Goal: Task Accomplishment & Management: Manage account settings

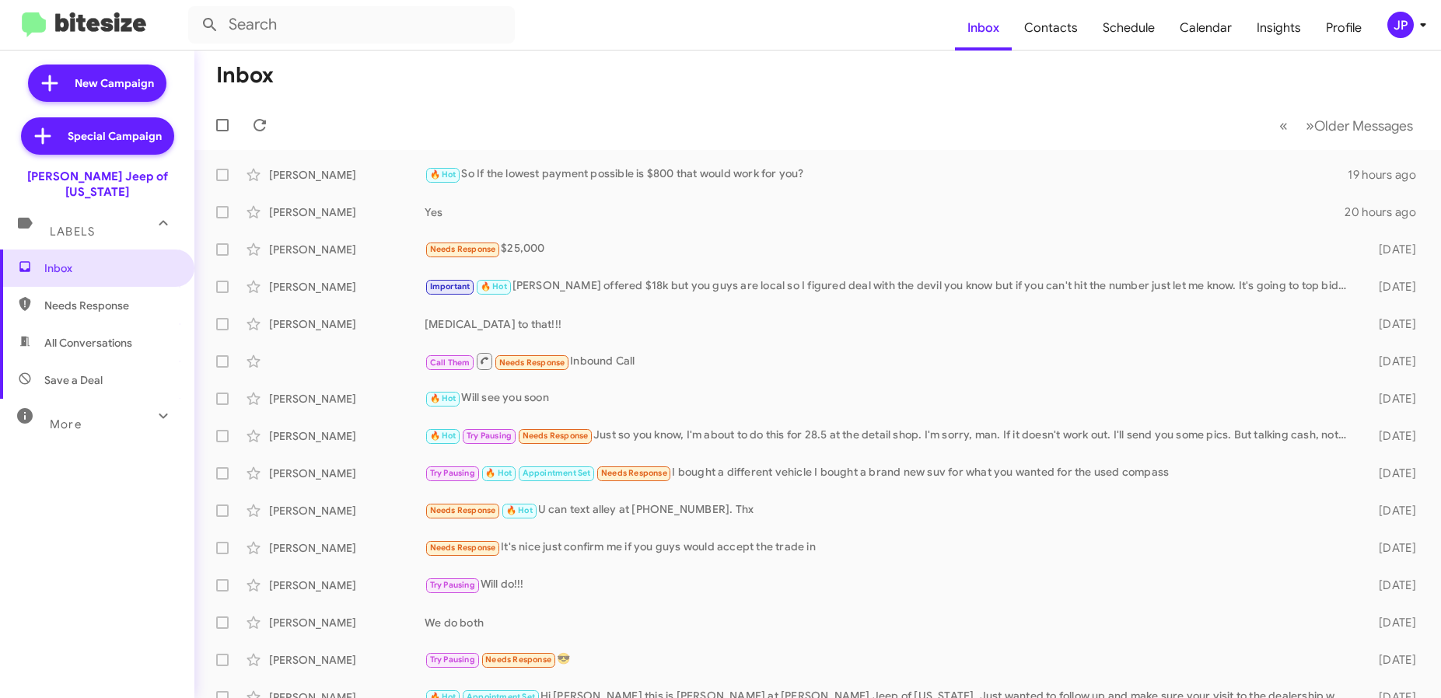
click at [1394, 26] on div "JP" at bounding box center [1400, 25] width 26 height 26
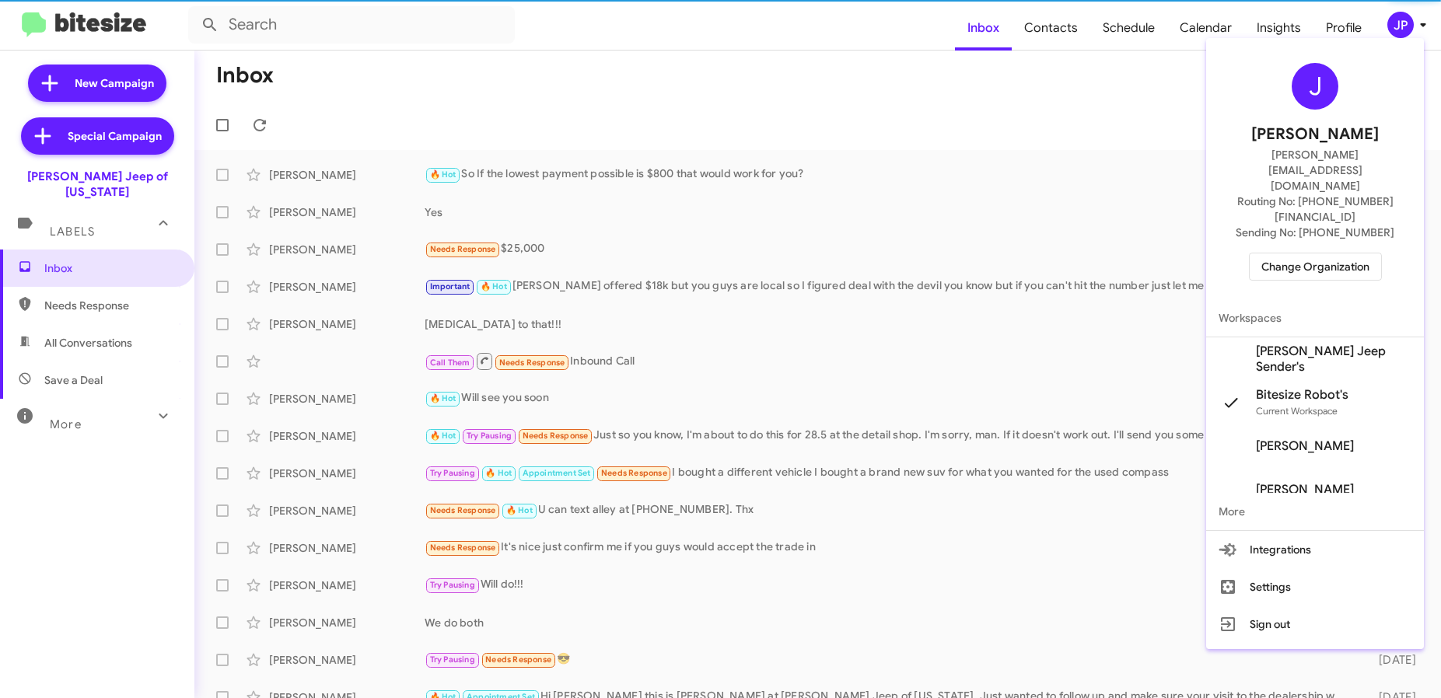
click at [1309, 254] on span "Change Organization" at bounding box center [1315, 267] width 108 height 26
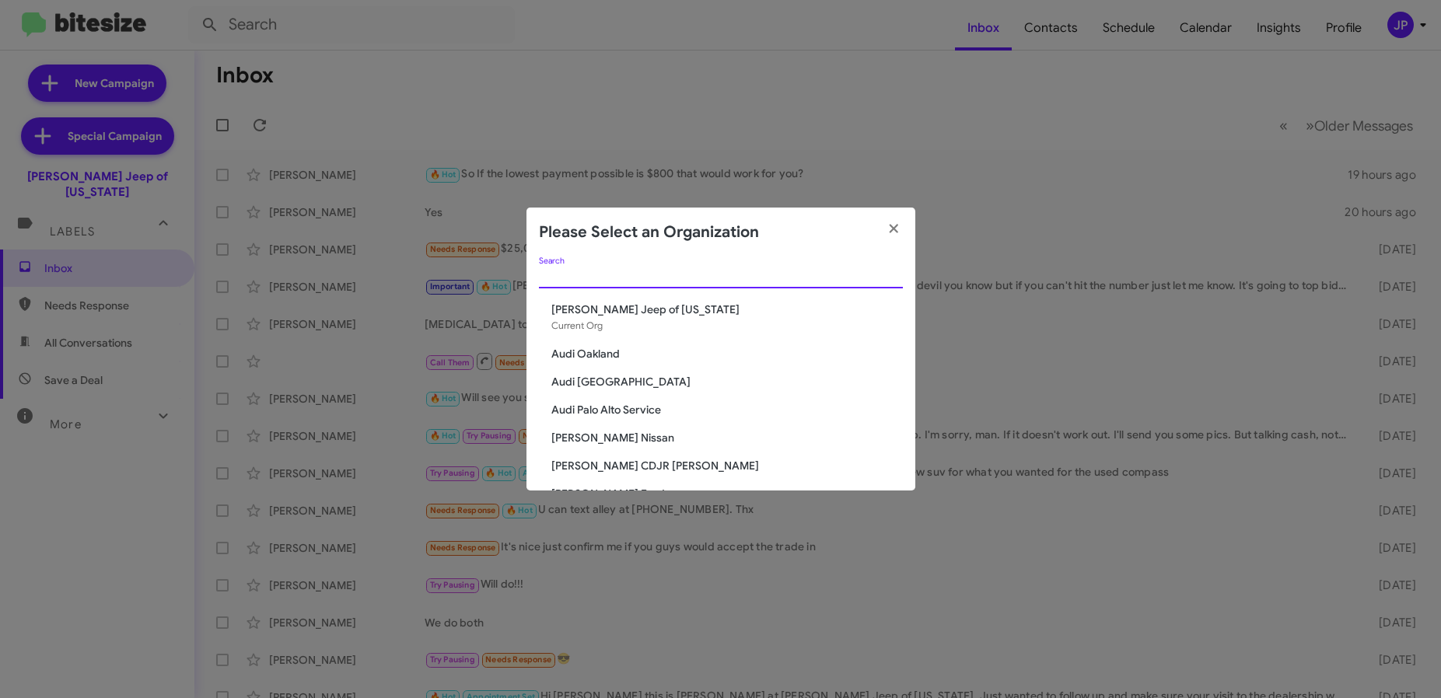
click at [617, 276] on input "Search" at bounding box center [721, 277] width 364 height 12
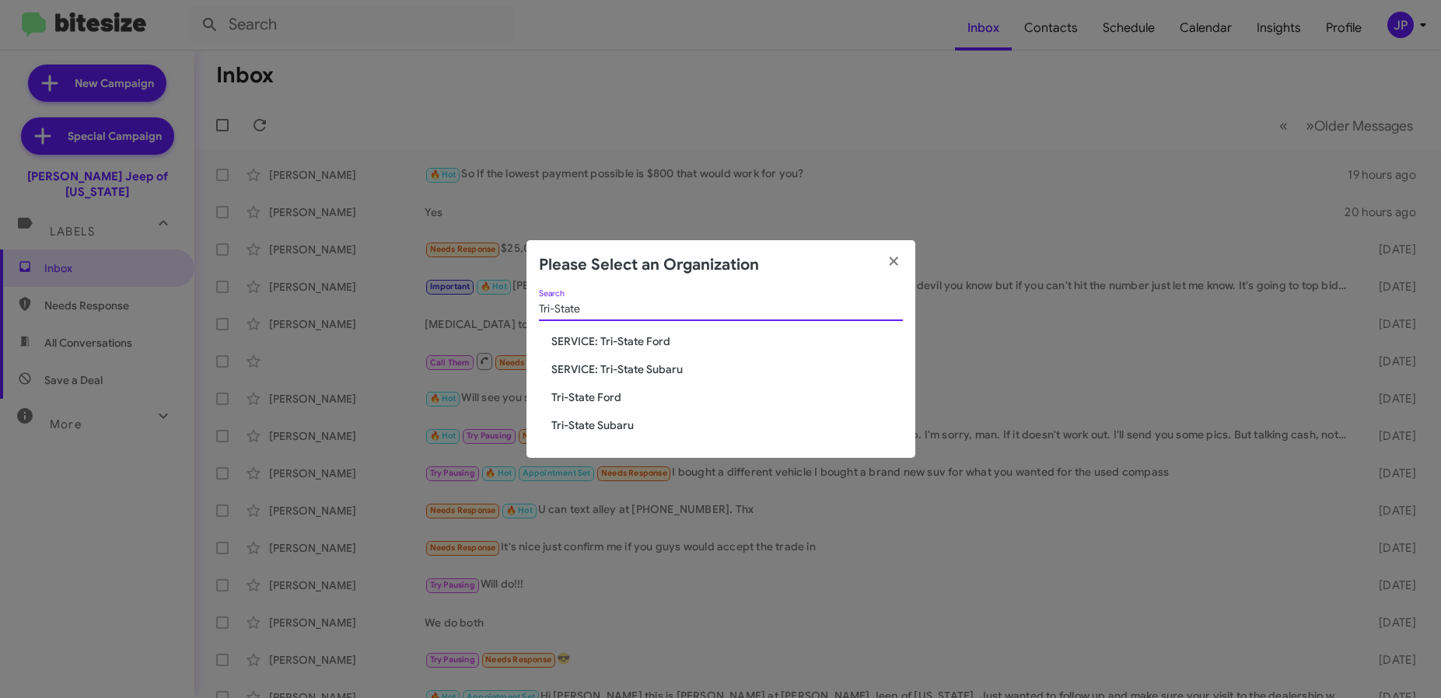
type input "Tri-State"
click at [551, 424] on span "Tri-State Subaru" at bounding box center [727, 426] width 352 height 16
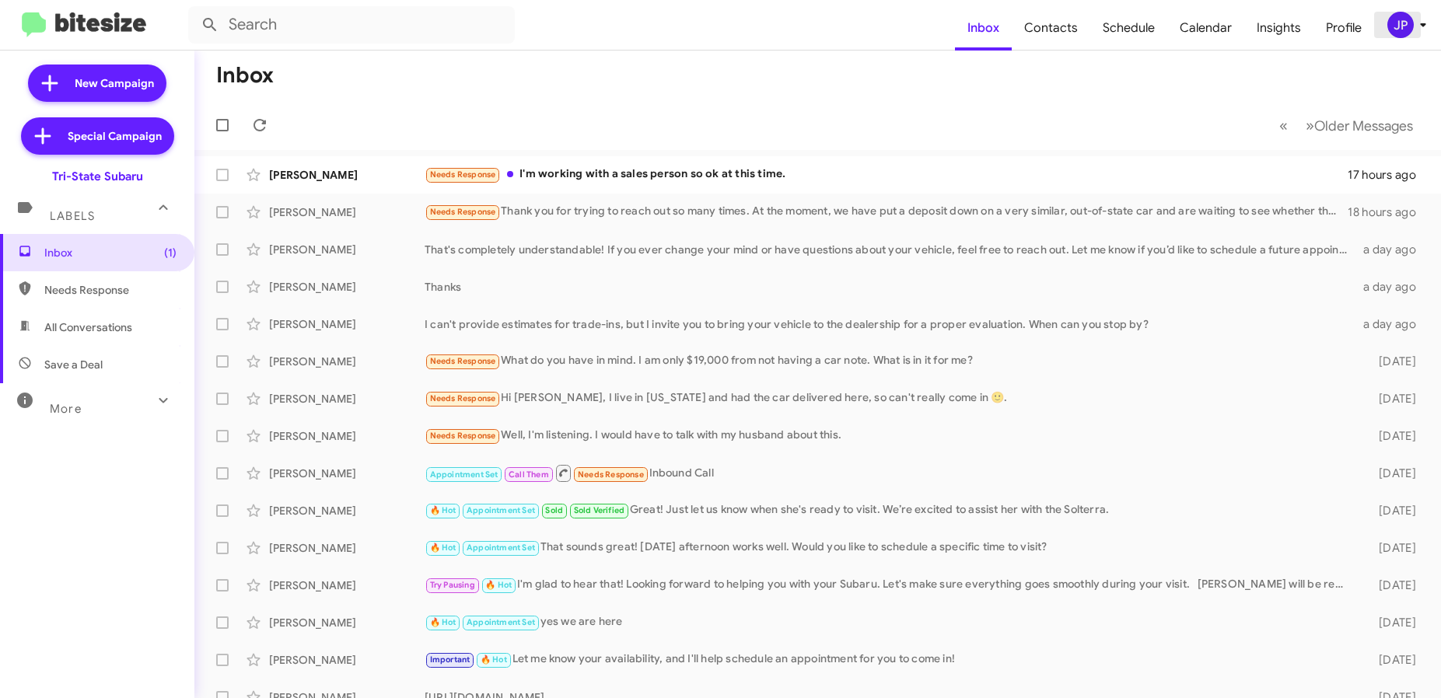
click at [1405, 18] on div "JP" at bounding box center [1400, 25] width 26 height 26
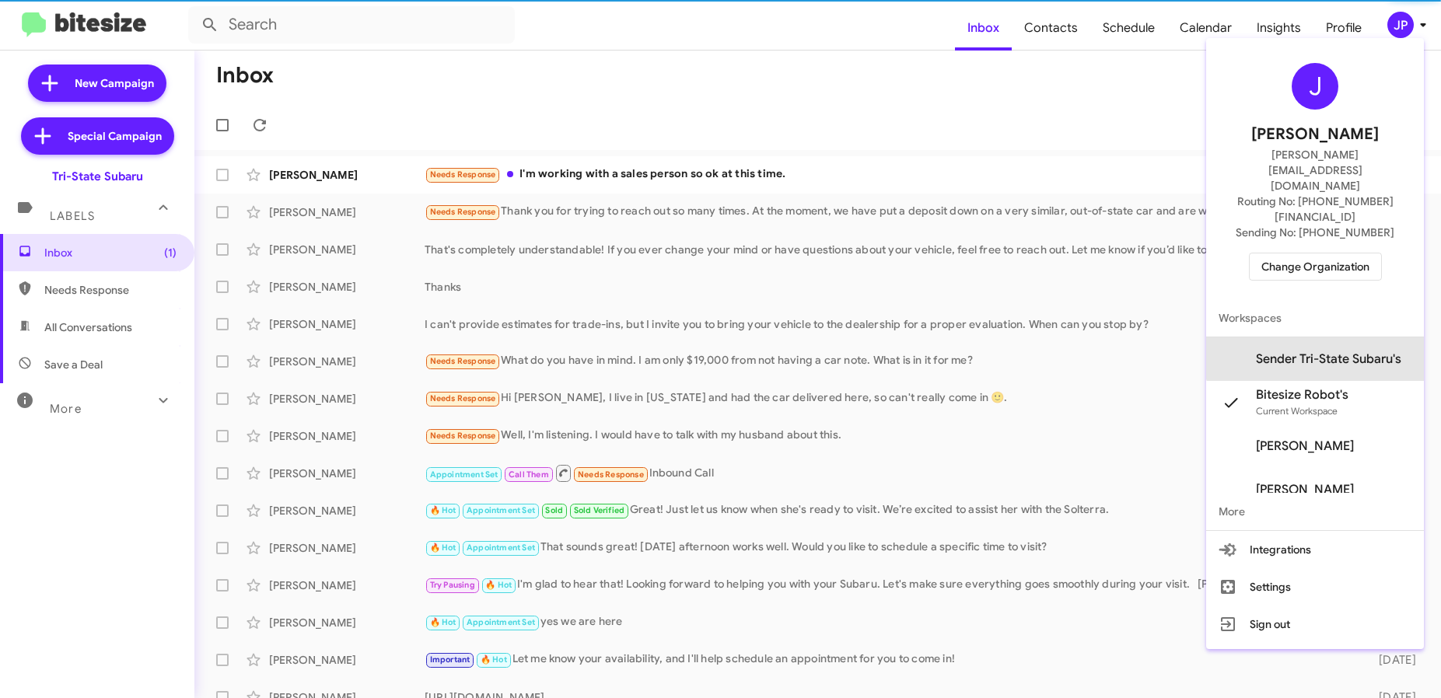
click at [1324, 352] on span "Sender Tri-State Subaru's" at bounding box center [1328, 360] width 145 height 16
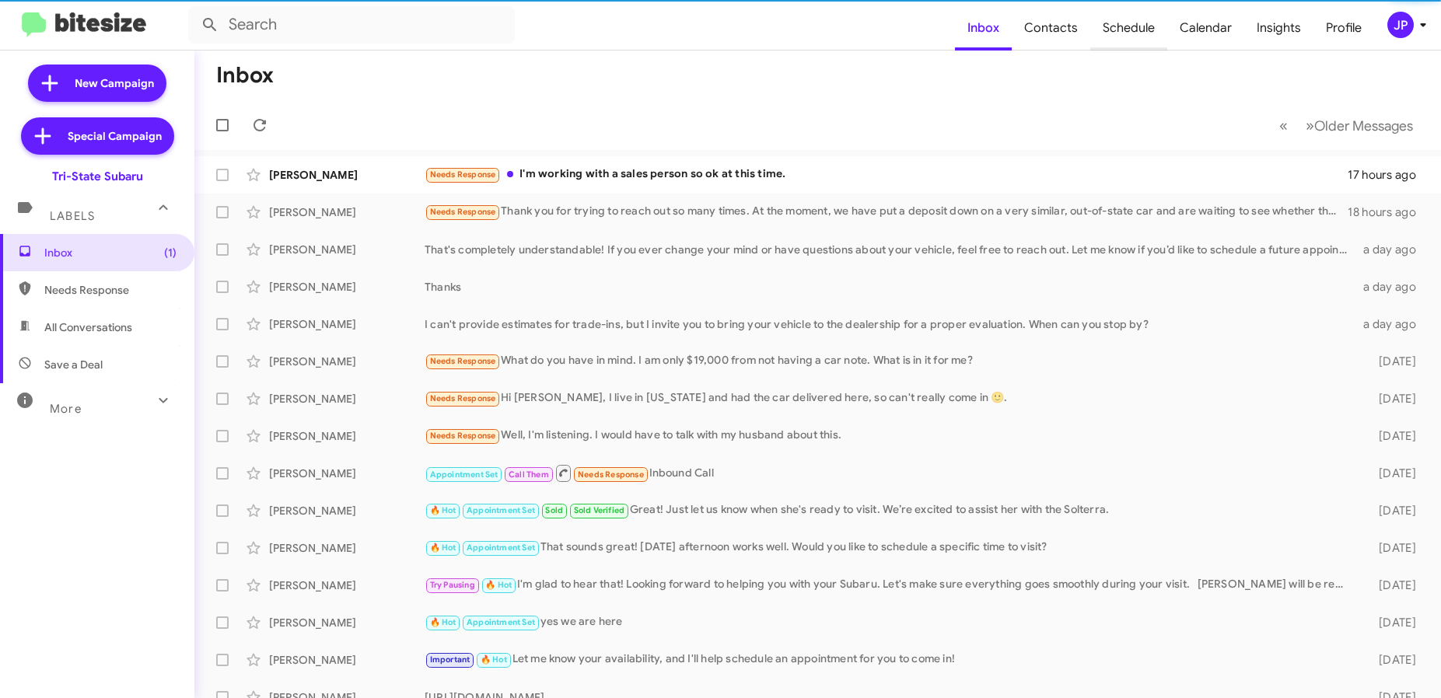
click at [1155, 35] on span "Schedule" at bounding box center [1128, 27] width 77 height 45
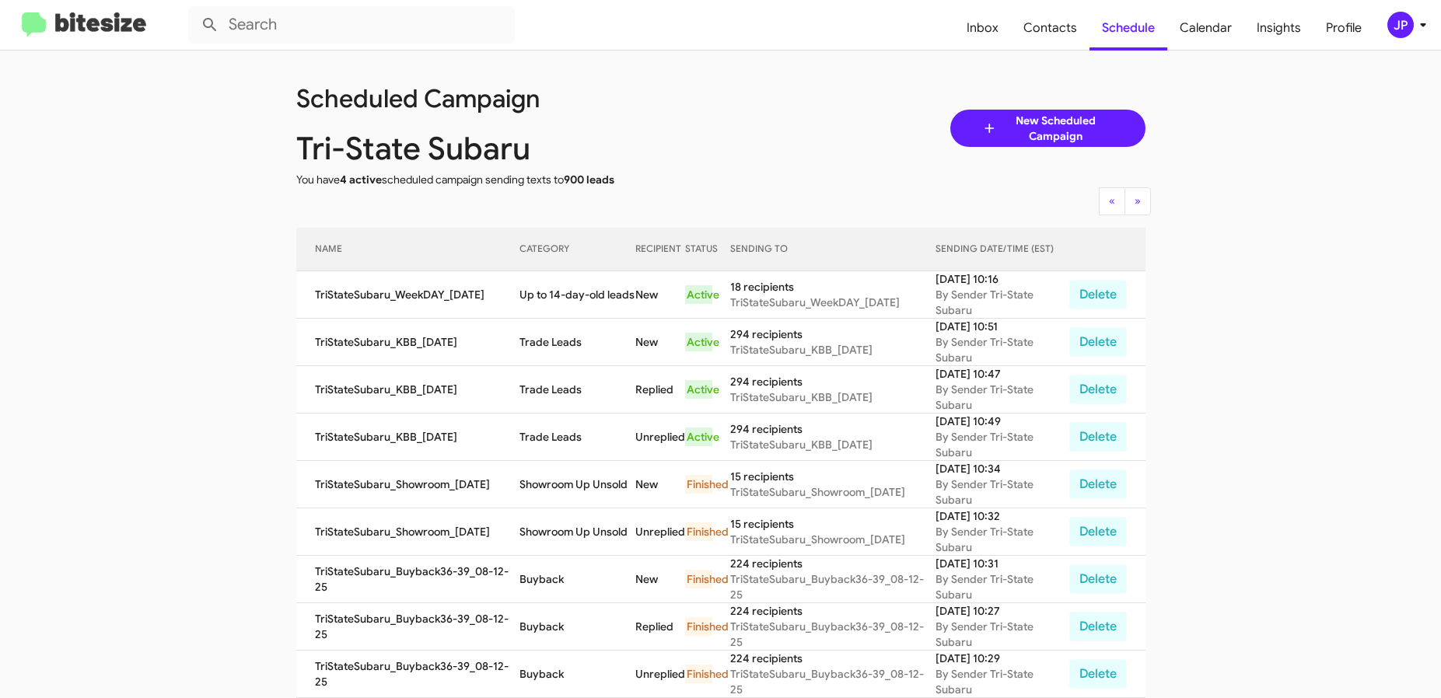
click at [694, 162] on div "Tri-State Subaru" at bounding box center [509, 147] width 448 height 50
drag, startPoint x: 657, startPoint y: 178, endPoint x: 566, endPoint y: 133, distance: 101.6
click at [657, 180] on div "You have 4 active scheduled campaign sending texts to 900 leads" at bounding box center [509, 180] width 448 height 16
click at [97, 19] on img at bounding box center [84, 25] width 124 height 26
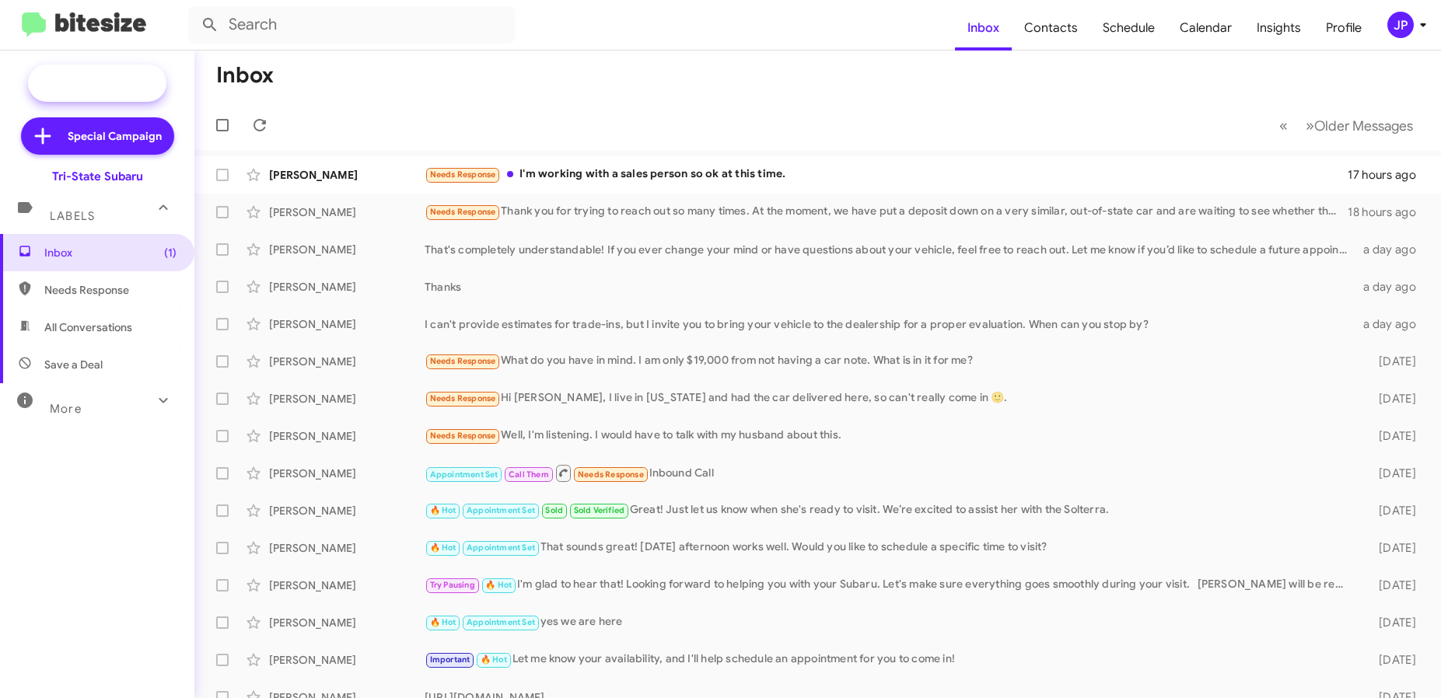
click at [72, 82] on span "New Campaign" at bounding box center [97, 83] width 138 height 37
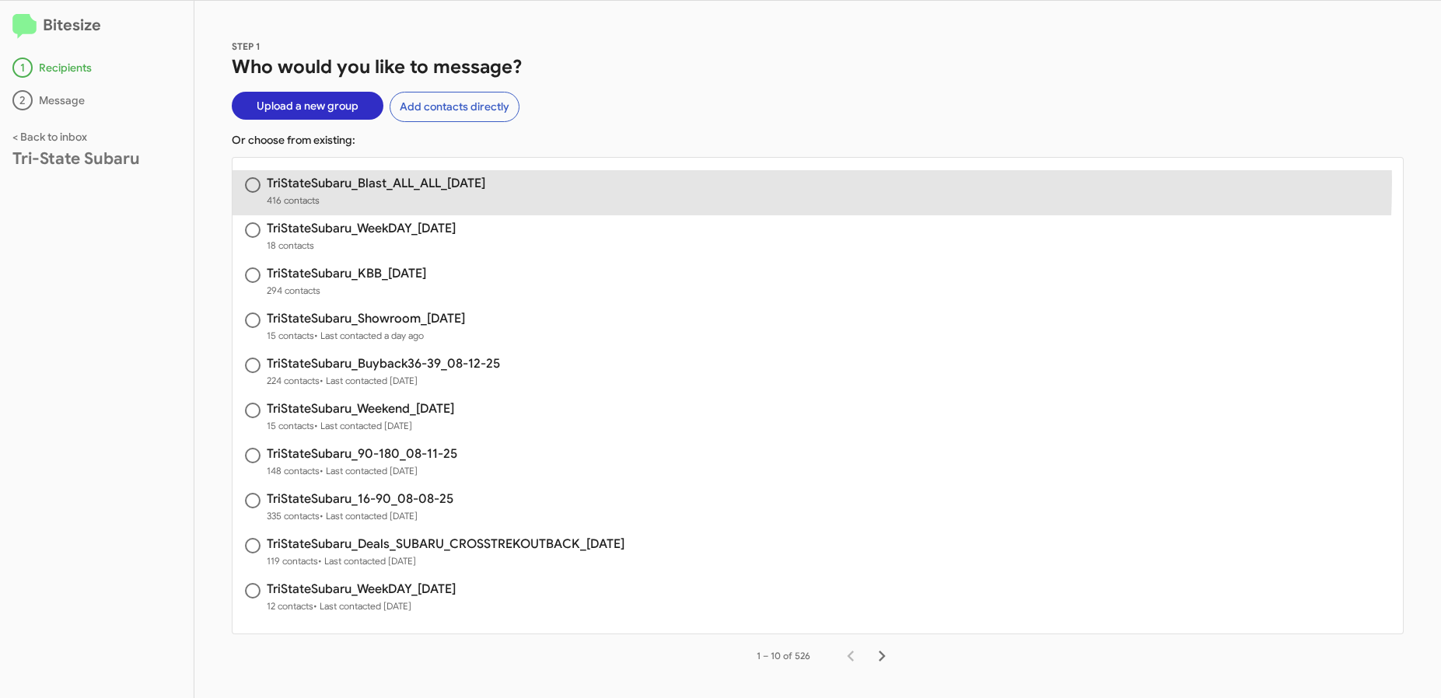
click at [506, 180] on div "TriStateSubaru_Blast_ALL_ALL_08-14-25 416 contacts" at bounding box center [818, 192] width 1146 height 31
radio input "true"
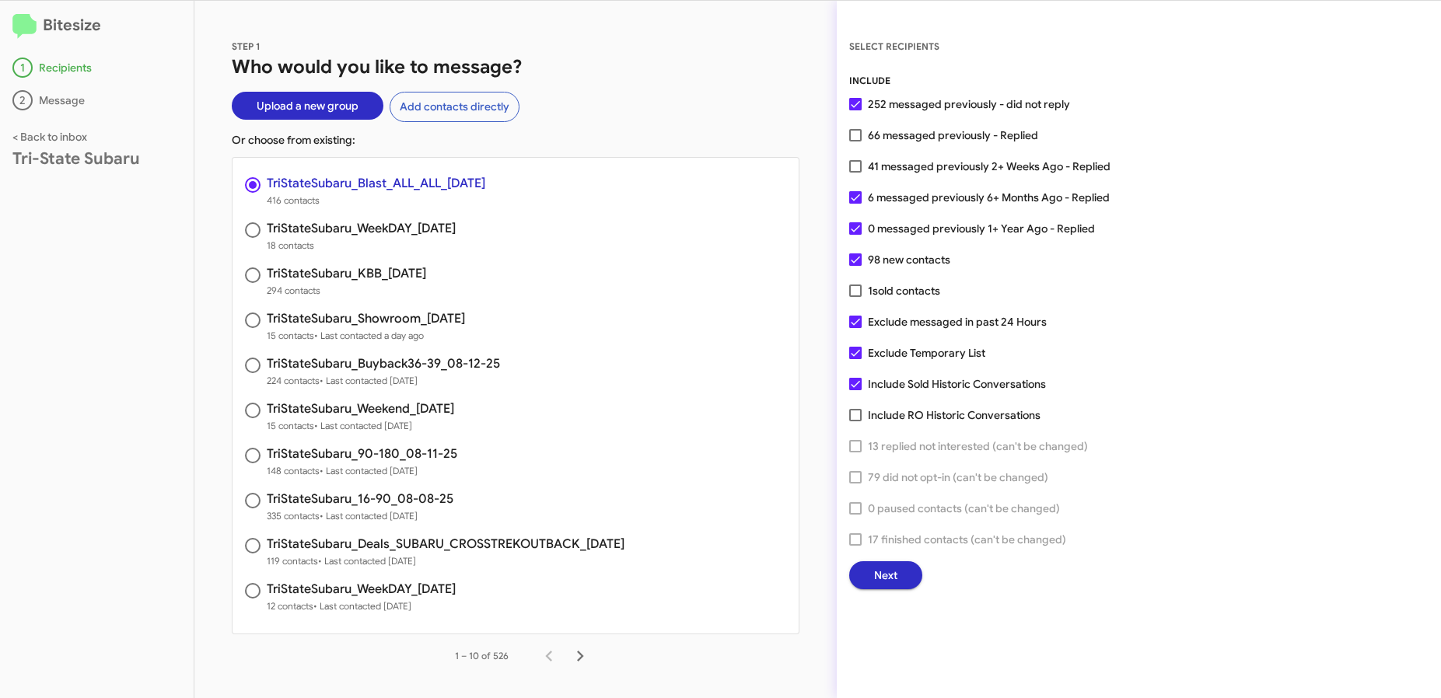
click at [70, 33] on h2 "Bitesize" at bounding box center [96, 26] width 169 height 26
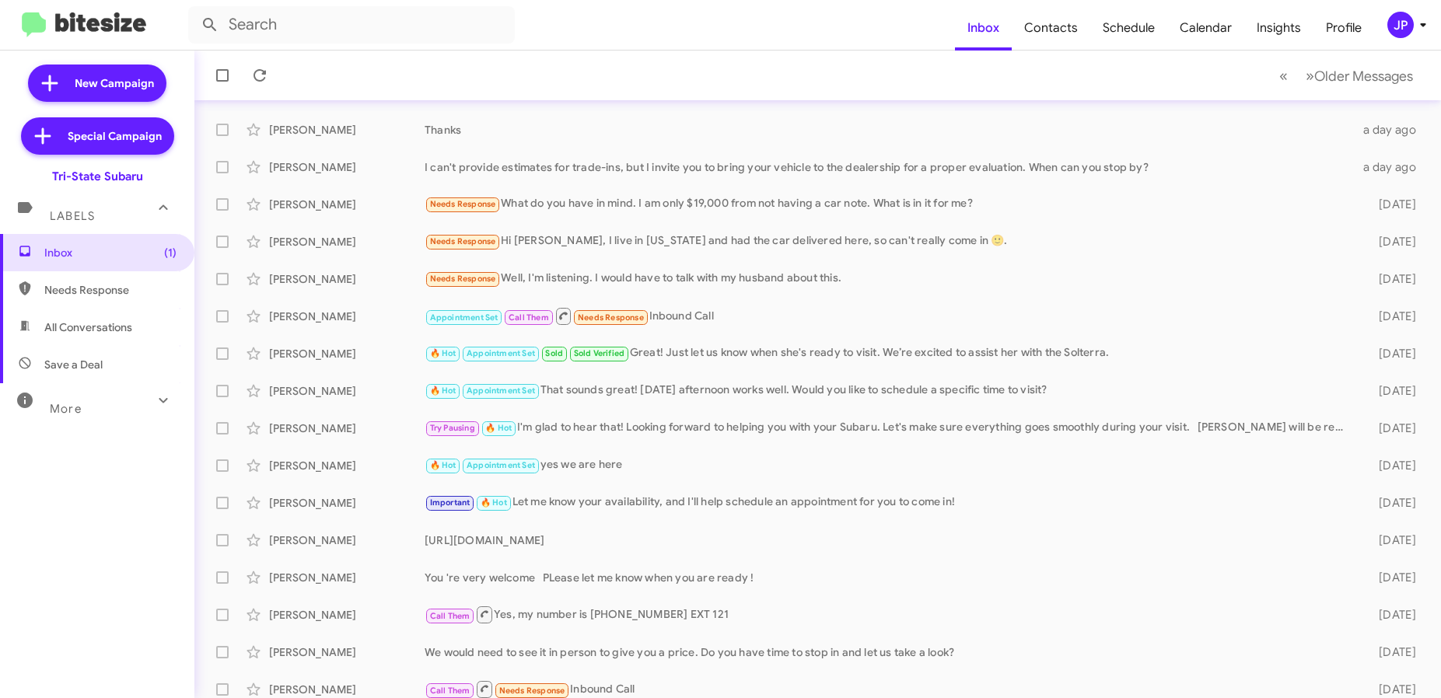
scroll to position [205, 0]
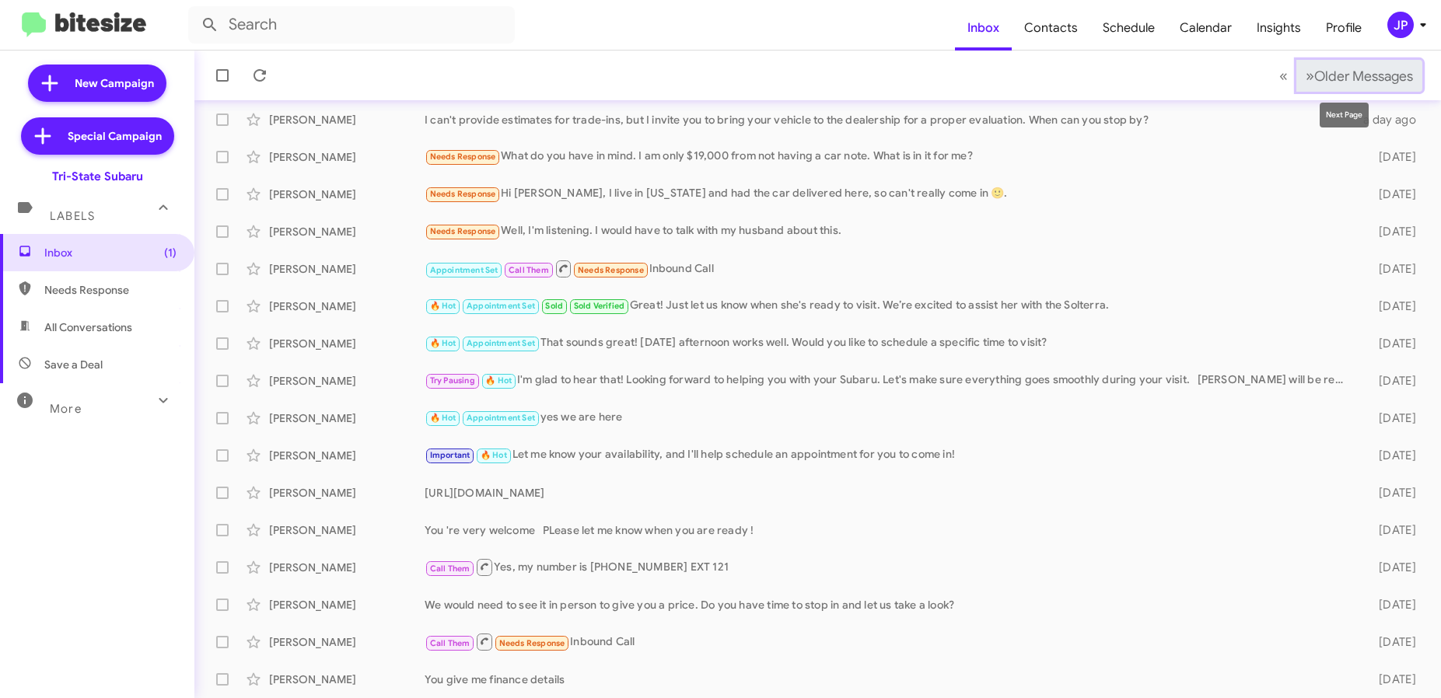
click at [1349, 78] on span "Older Messages" at bounding box center [1363, 76] width 99 height 17
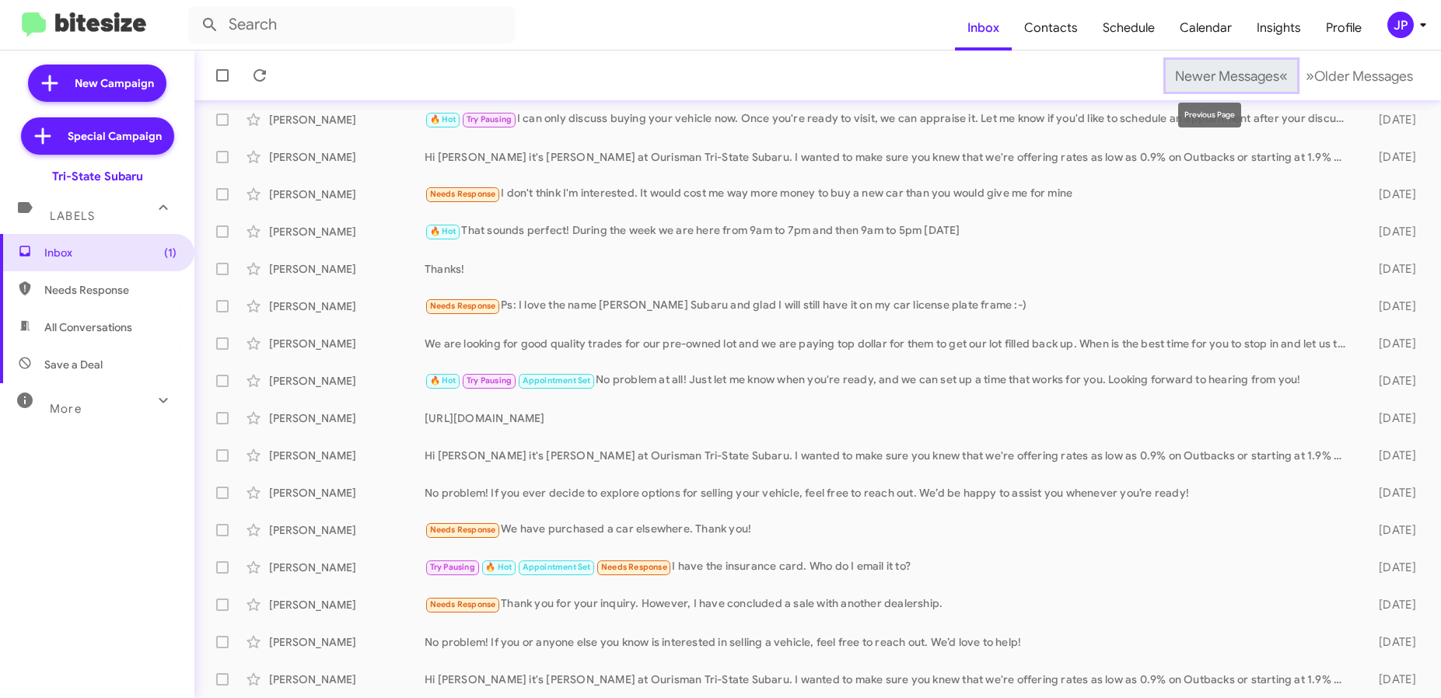
click at [1209, 73] on span "Newer Messages" at bounding box center [1227, 76] width 104 height 17
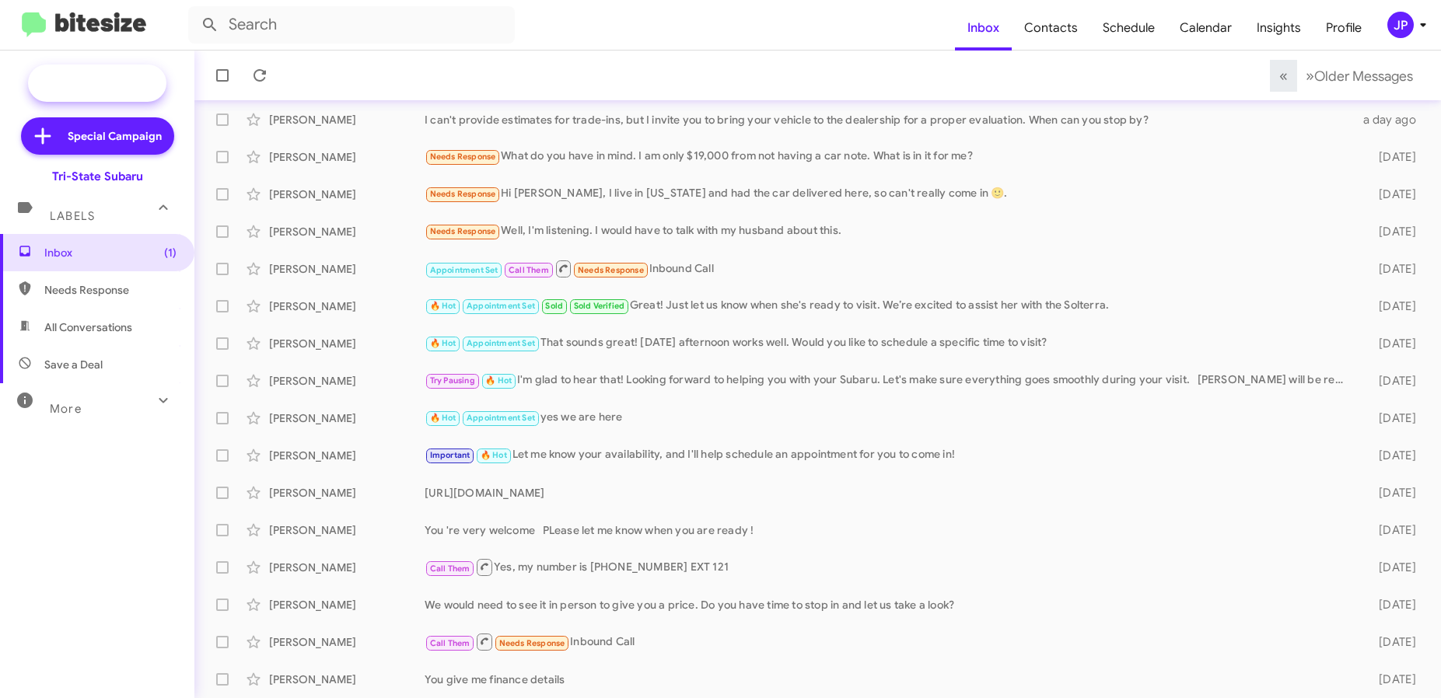
click at [151, 79] on span "New Campaign" at bounding box center [114, 83] width 79 height 16
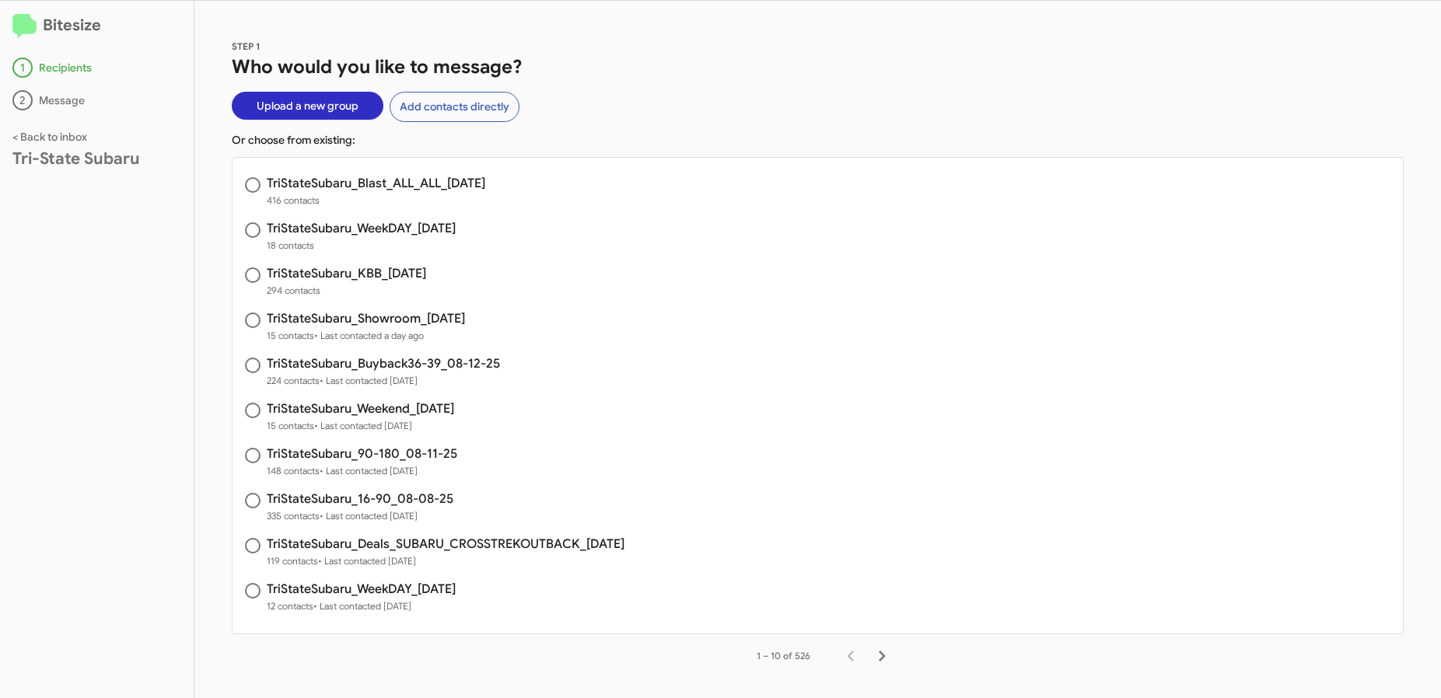
click at [274, 188] on h3 "TriStateSubaru_Blast_ALL_ALL_08-14-25" at bounding box center [376, 183] width 219 height 12
radio input "true"
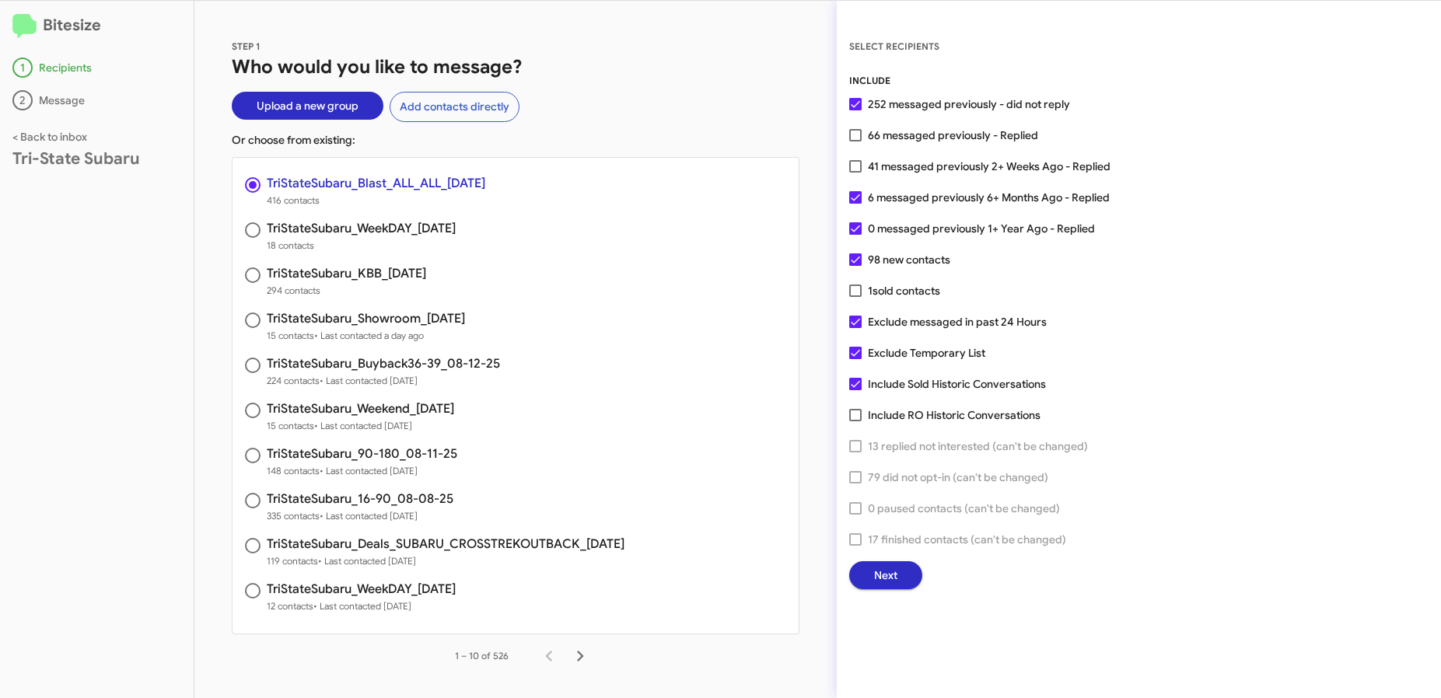
click at [939, 170] on span "41 messaged previously 2+ Weeks Ago - Replied" at bounding box center [989, 166] width 243 height 19
click at [855, 173] on input "41 messaged previously 2+ Weeks Ago - Replied" at bounding box center [855, 173] width 1 height 1
checkbox input "true"
click at [880, 575] on span "Next" at bounding box center [885, 576] width 23 height 28
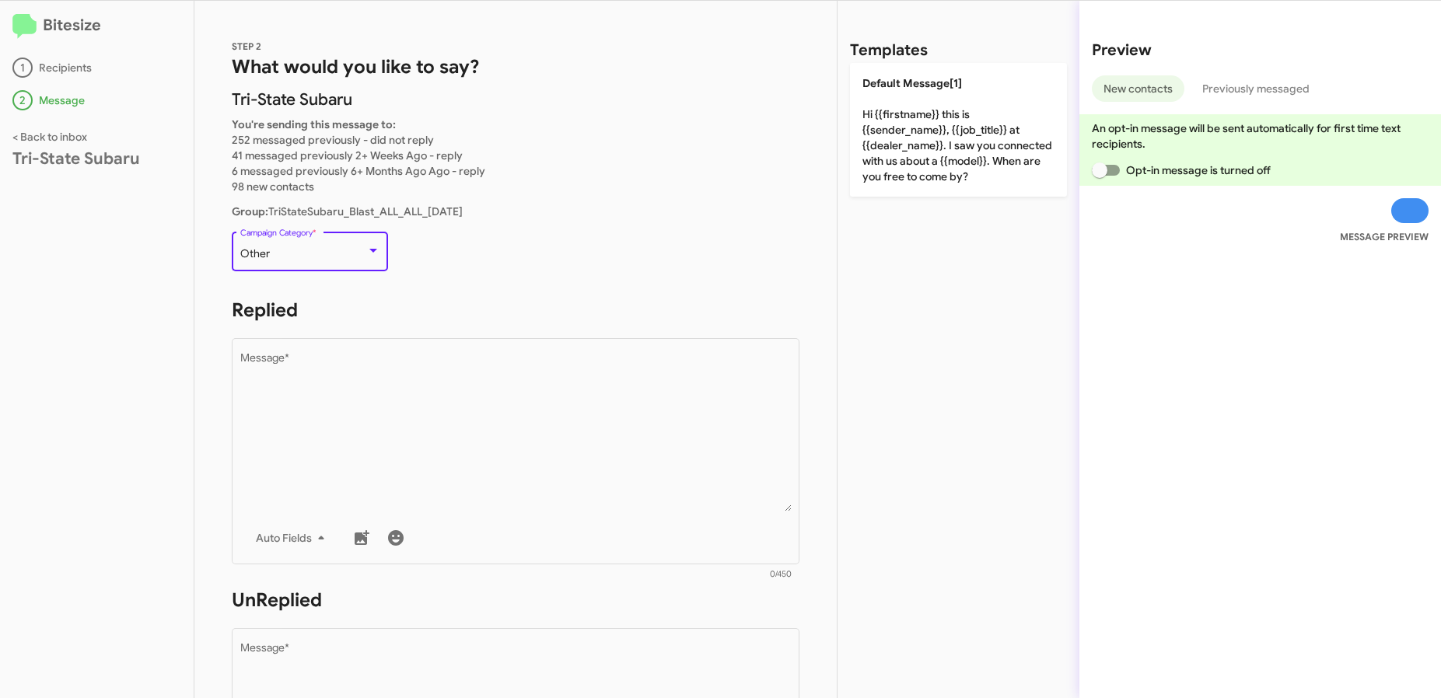
click at [338, 256] on div "Other" at bounding box center [303, 254] width 126 height 12
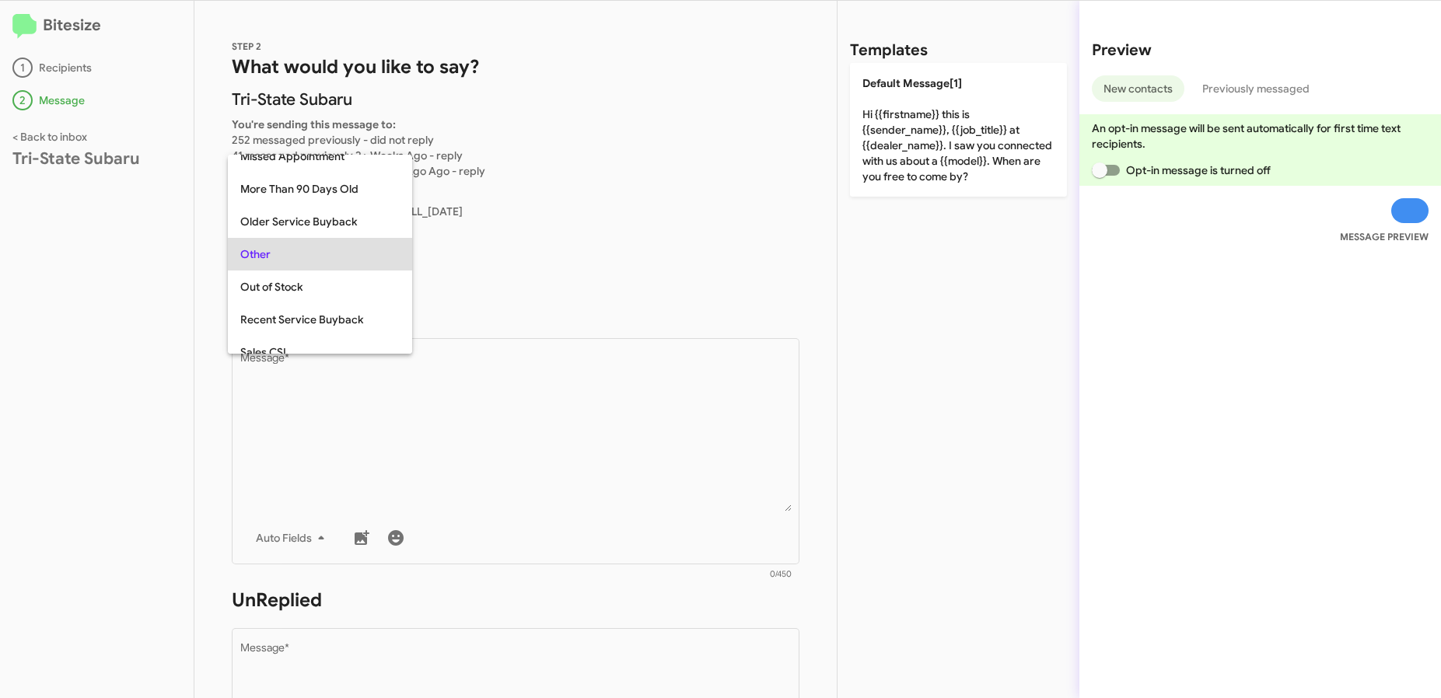
scroll to position [650, 0]
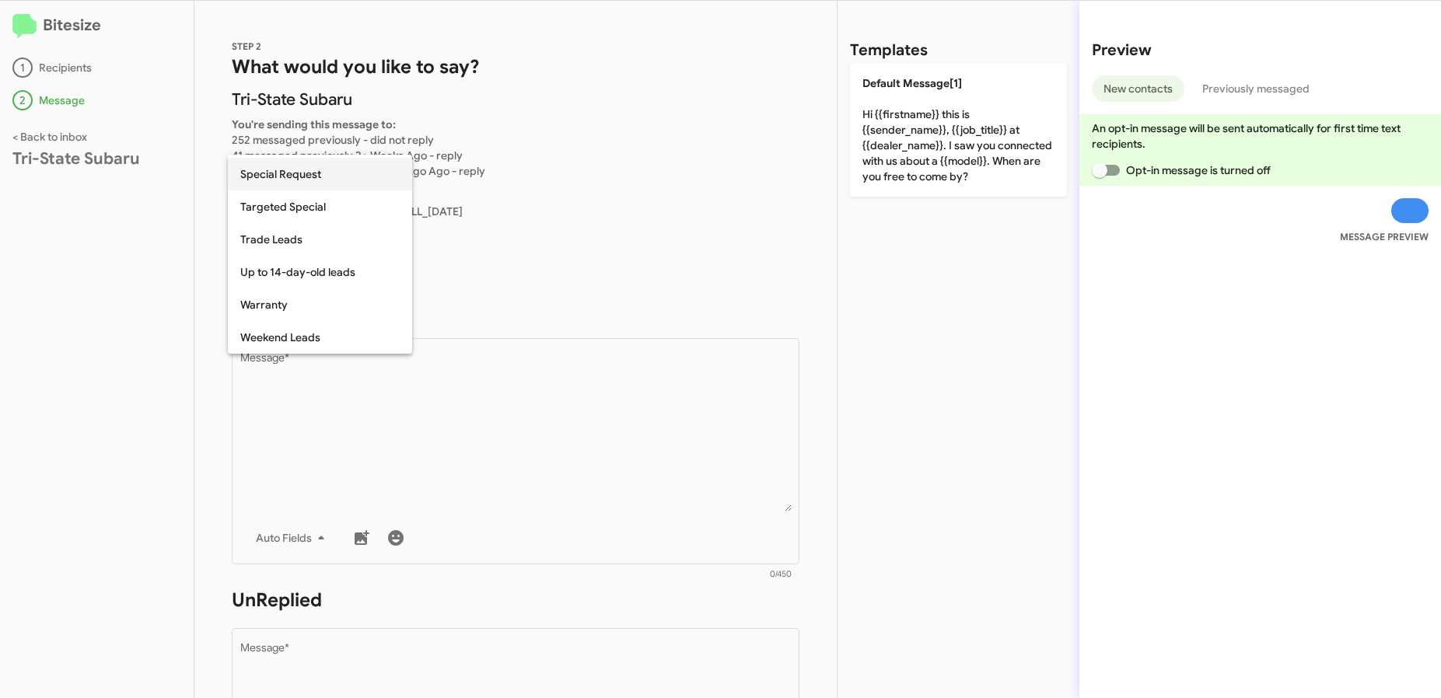
click at [335, 184] on span "Special Request" at bounding box center [319, 174] width 159 height 33
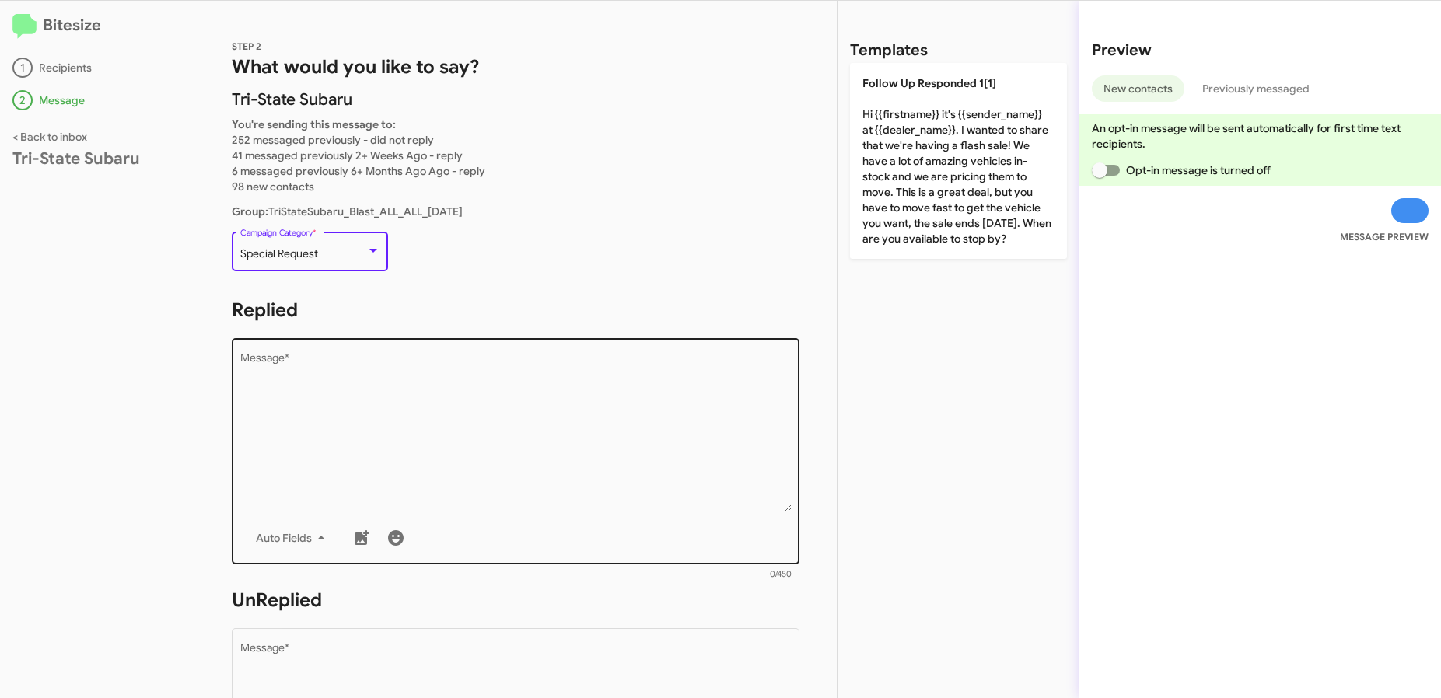
click at [334, 375] on textarea "Message *" at bounding box center [515, 432] width 551 height 159
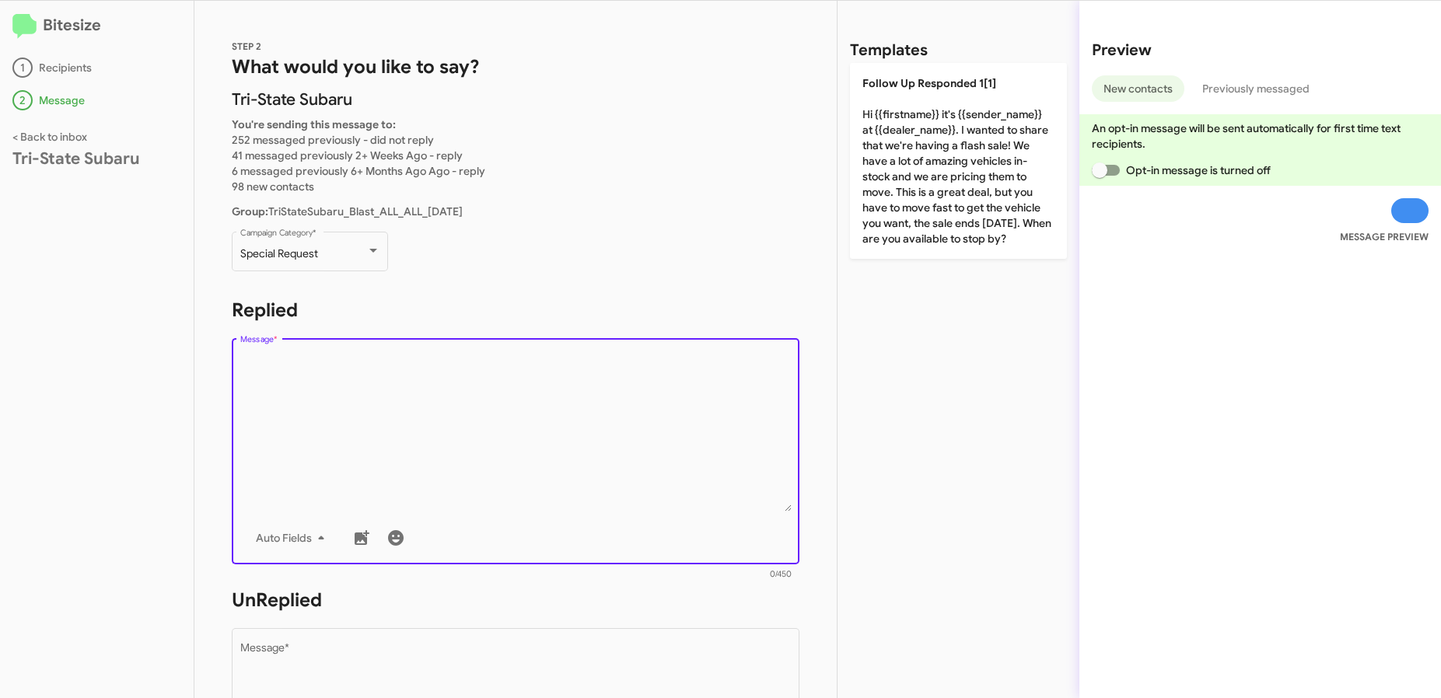
paste textarea "Hi {{firstname}} it's {{sender_name}}, {{job_title}} at {{dealer_name}}. Thanks…"
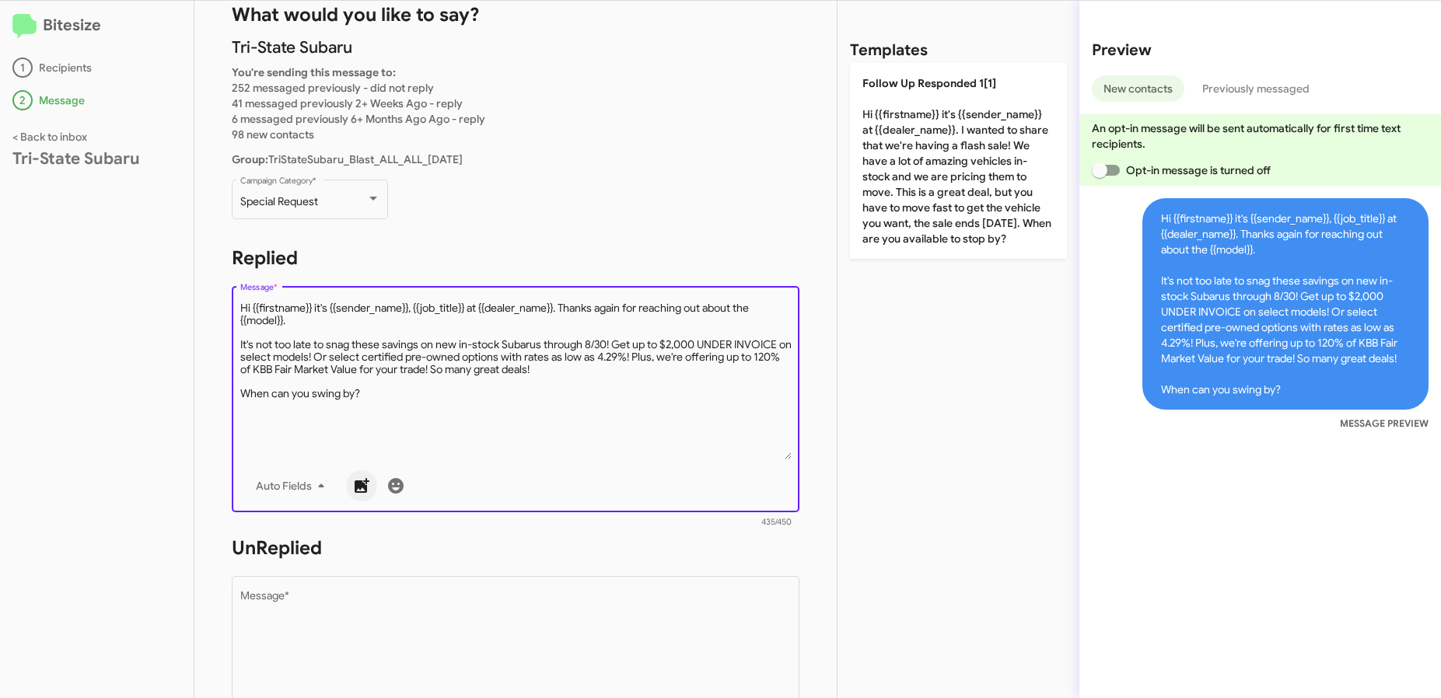
scroll to position [137, 0]
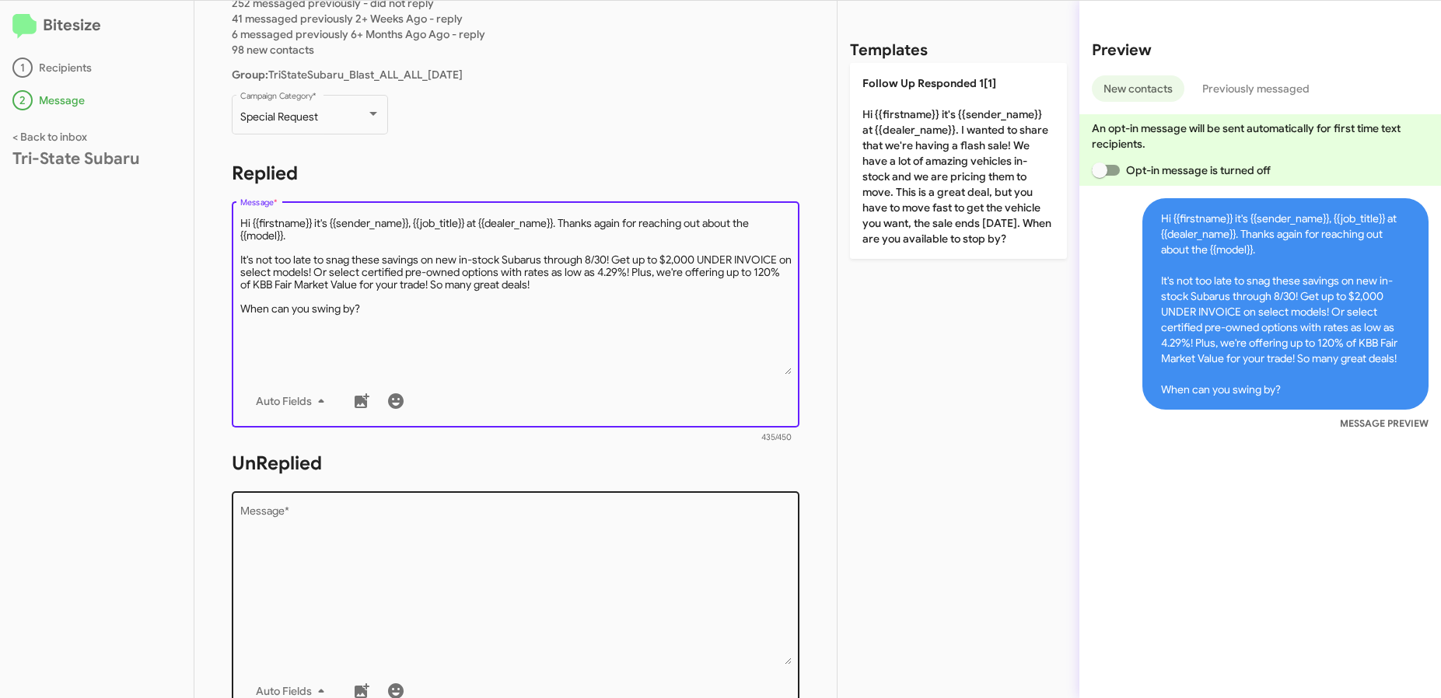
type textarea "Hi {{firstname}} it's {{sender_name}}, {{job_title}} at {{dealer_name}}. Thanks…"
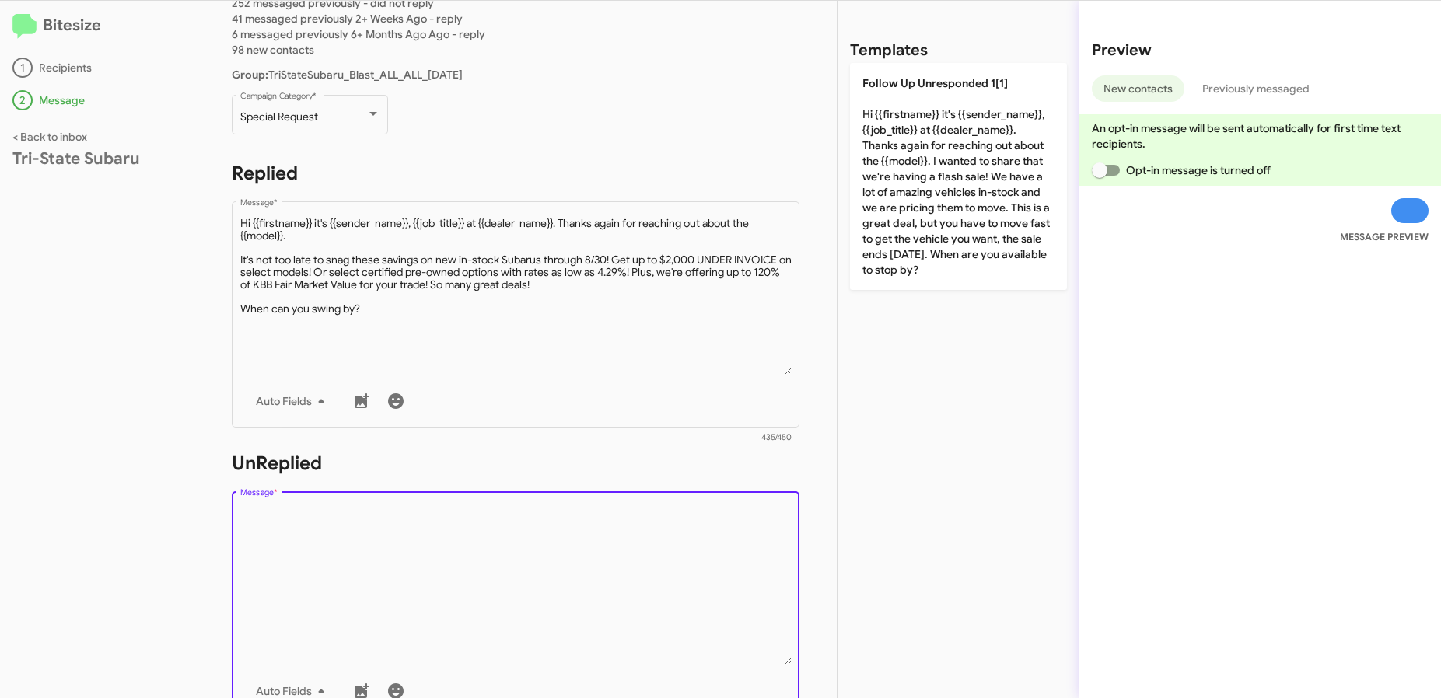
click at [403, 558] on textarea "Message *" at bounding box center [515, 585] width 551 height 159
paste textarea "Hi {{firstname}} it's {{sender_name}}, {{job_title}} at {{dealer_name}}. Thanks…"
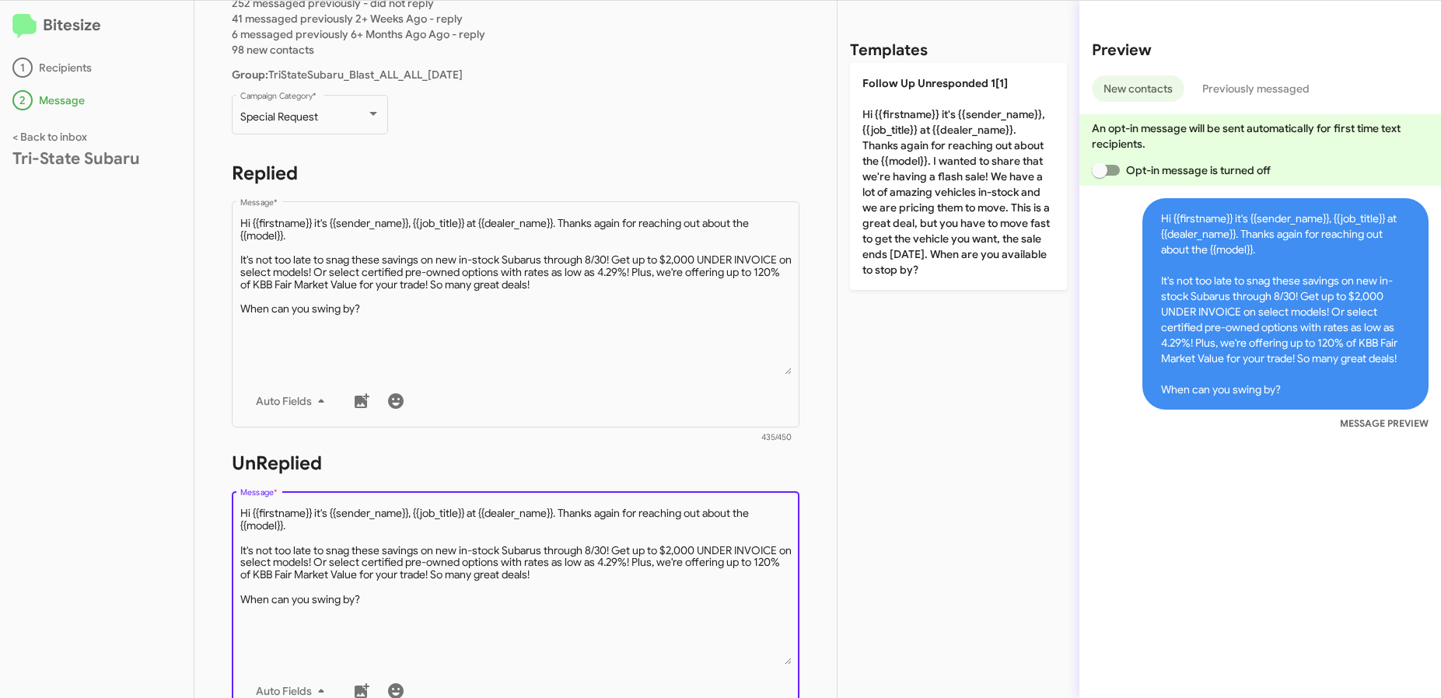
scroll to position [599, 0]
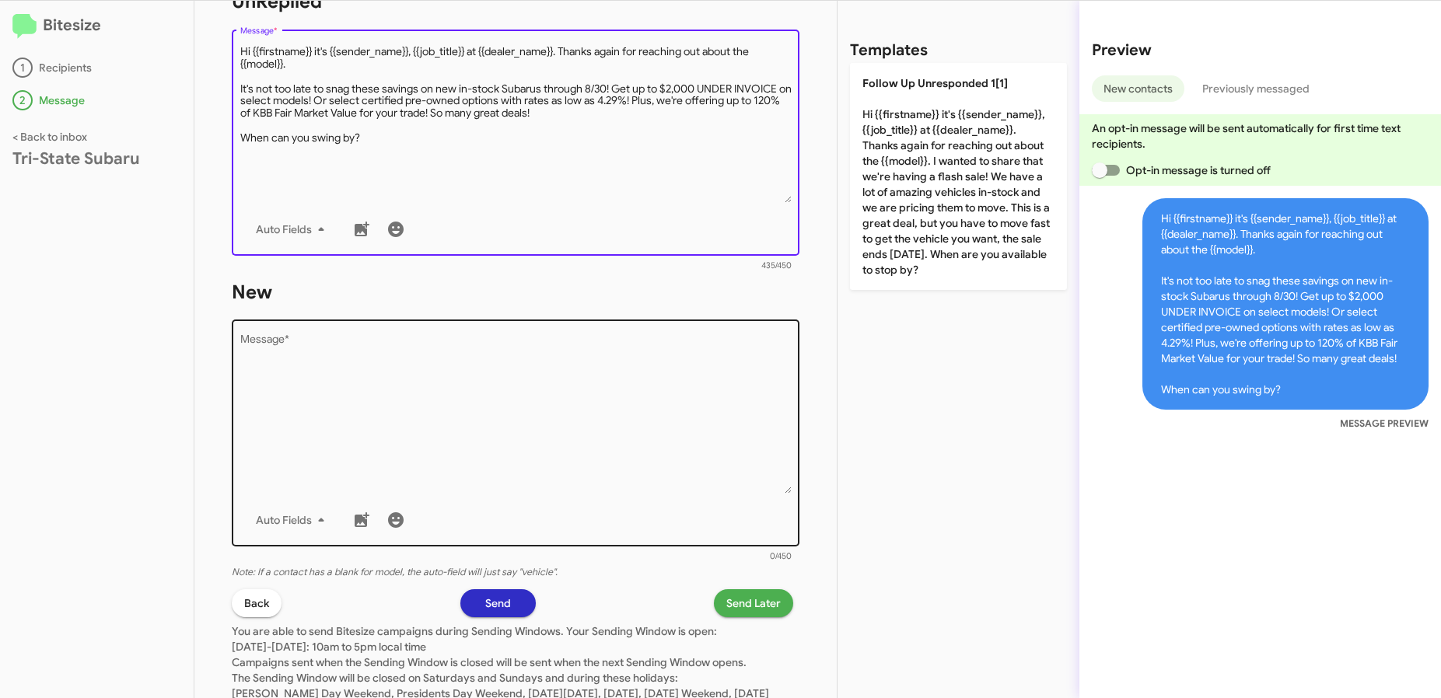
type textarea "Hi {{firstname}} it's {{sender_name}}, {{job_title}} at {{dealer_name}}. Thanks…"
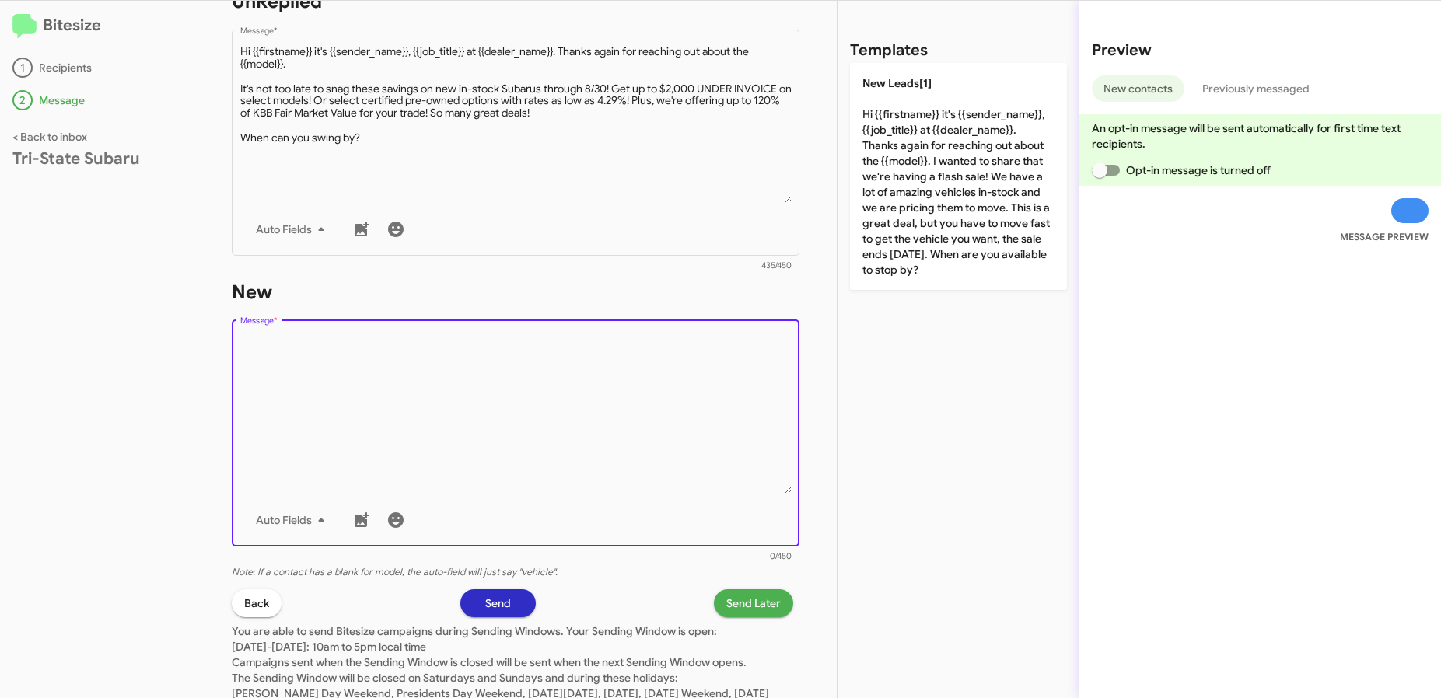
click at [324, 417] on textarea "Message *" at bounding box center [515, 414] width 551 height 159
paste textarea "Hi {{firstname}} it's {{sender_name}}, {{job_title}} at {{dealer_name}}. Thanks…"
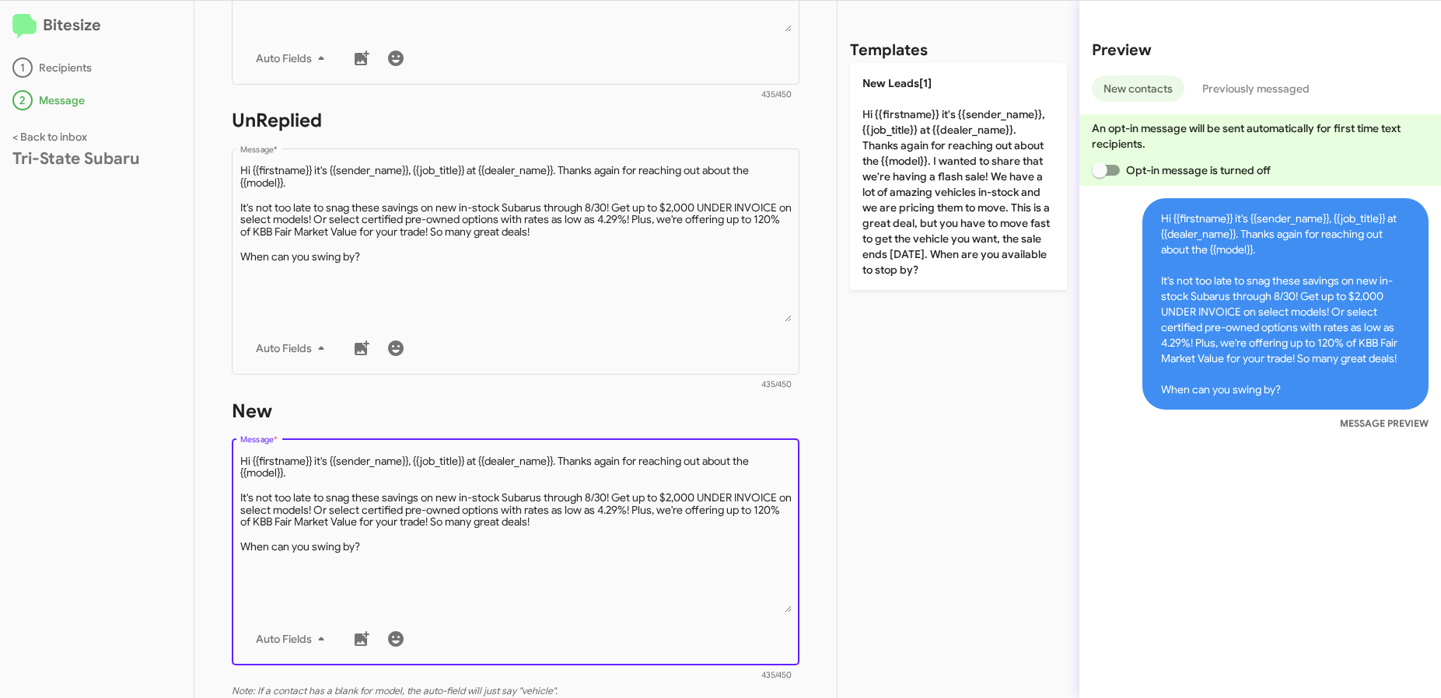
scroll to position [117, 0]
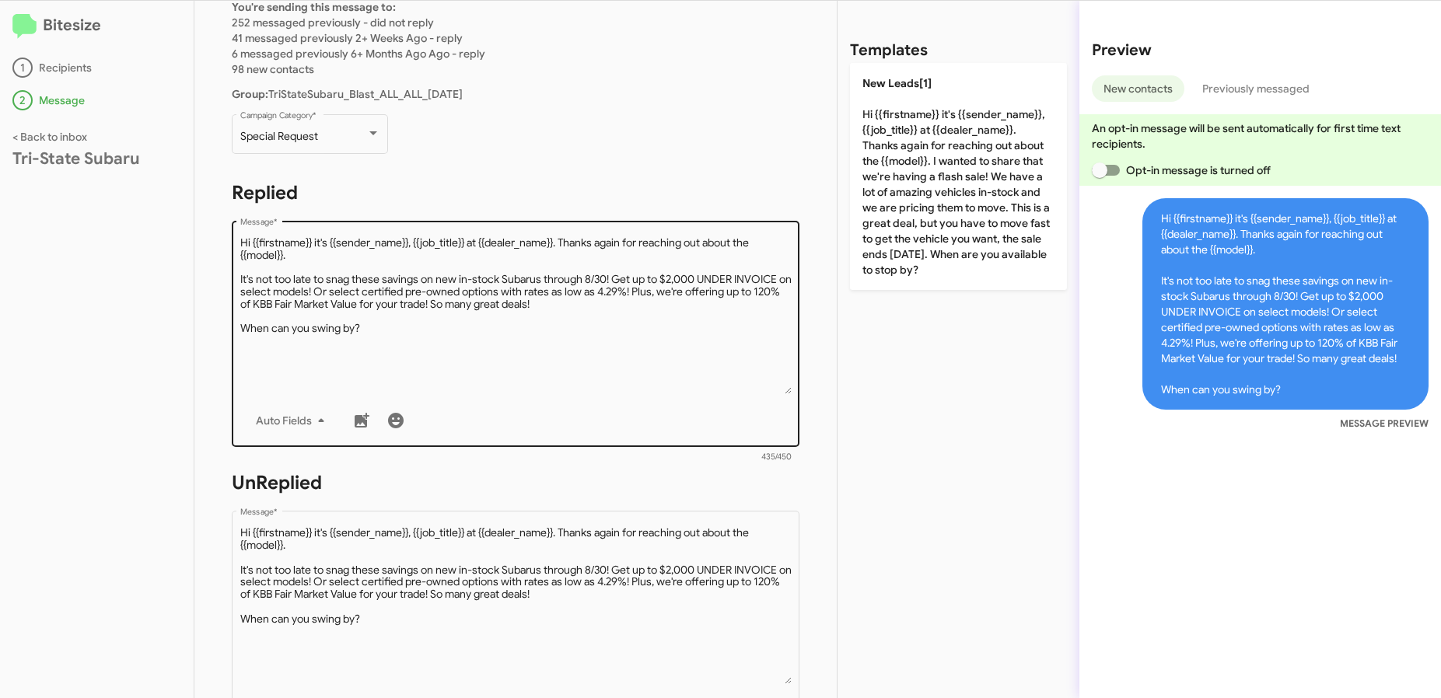
type textarea "Hi {{firstname}} it's {{sender_name}}, {{job_title}} at {{dealer_name}}. Thanks…"
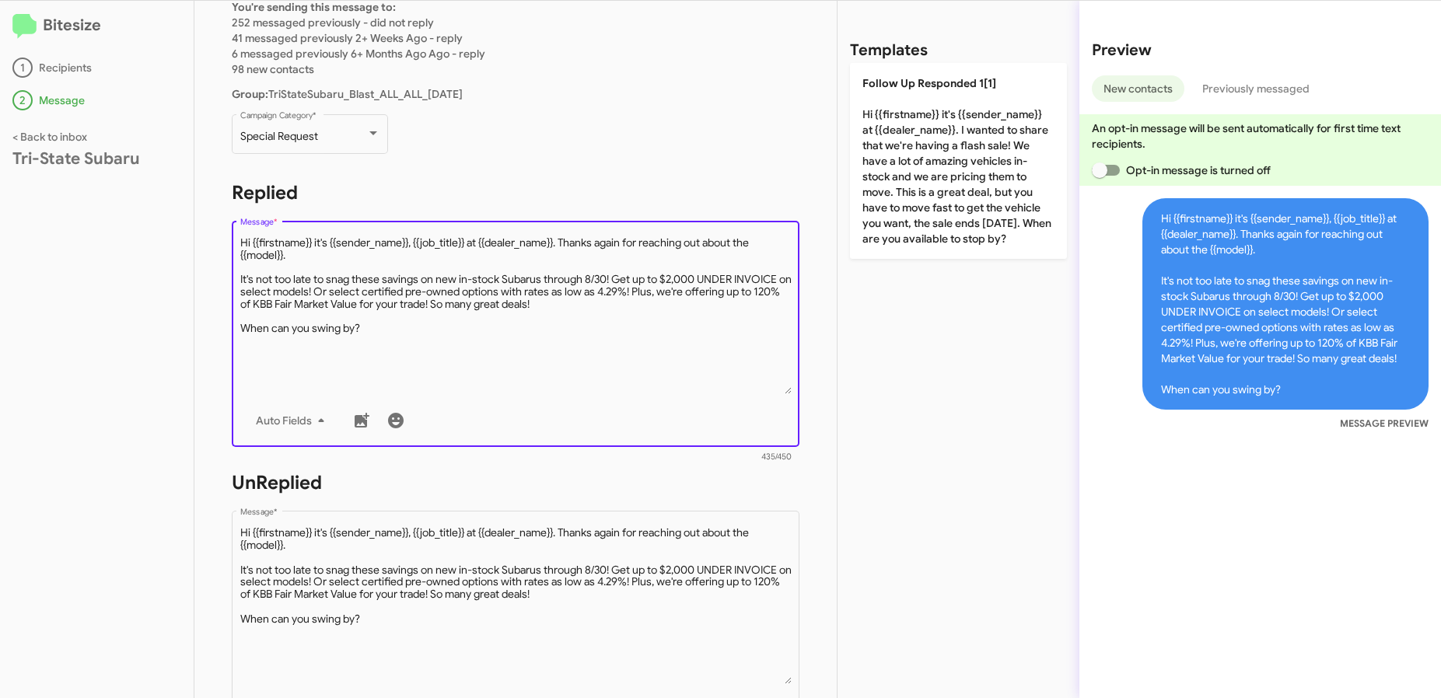
drag, startPoint x: 313, startPoint y: 263, endPoint x: 566, endPoint y: 240, distance: 253.8
click at [566, 240] on textarea "Message *" at bounding box center [515, 315] width 551 height 159
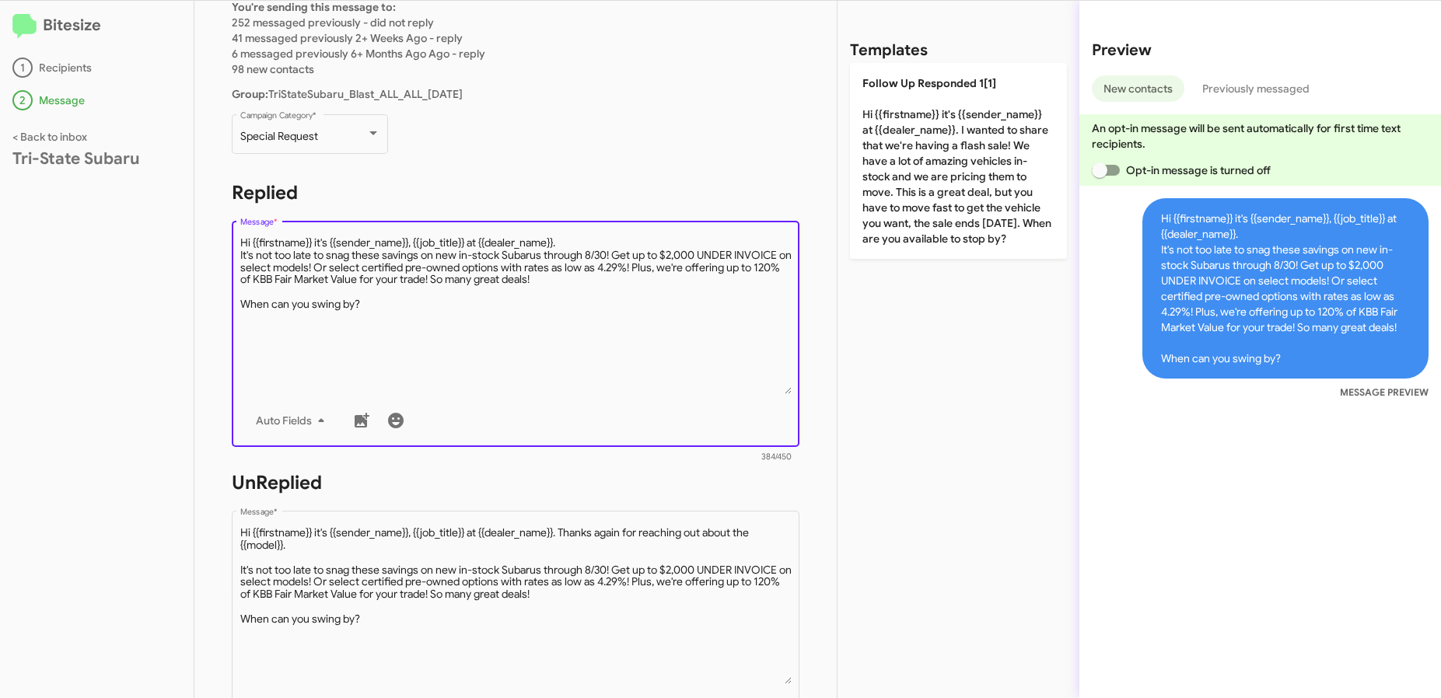
drag, startPoint x: 470, startPoint y: 243, endPoint x: 417, endPoint y: 243, distance: 52.9
click at [417, 243] on textarea "Message *" at bounding box center [515, 315] width 551 height 159
click at [511, 240] on textarea "Message *" at bounding box center [515, 315] width 551 height 159
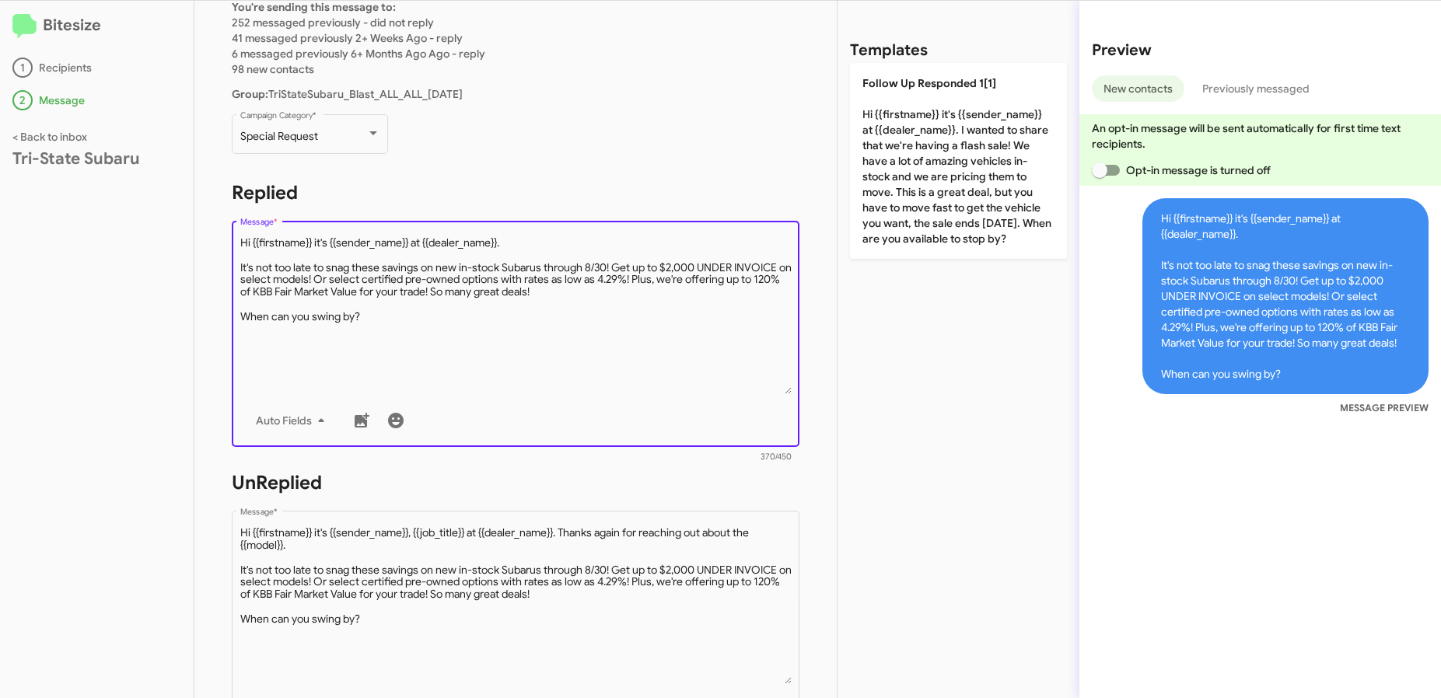
click at [511, 299] on textarea "Message *" at bounding box center [515, 315] width 551 height 159
click at [516, 313] on textarea "Message *" at bounding box center [515, 315] width 551 height 159
click at [421, 283] on textarea "Message *" at bounding box center [515, 315] width 551 height 159
click at [433, 273] on textarea "Message *" at bounding box center [515, 315] width 551 height 159
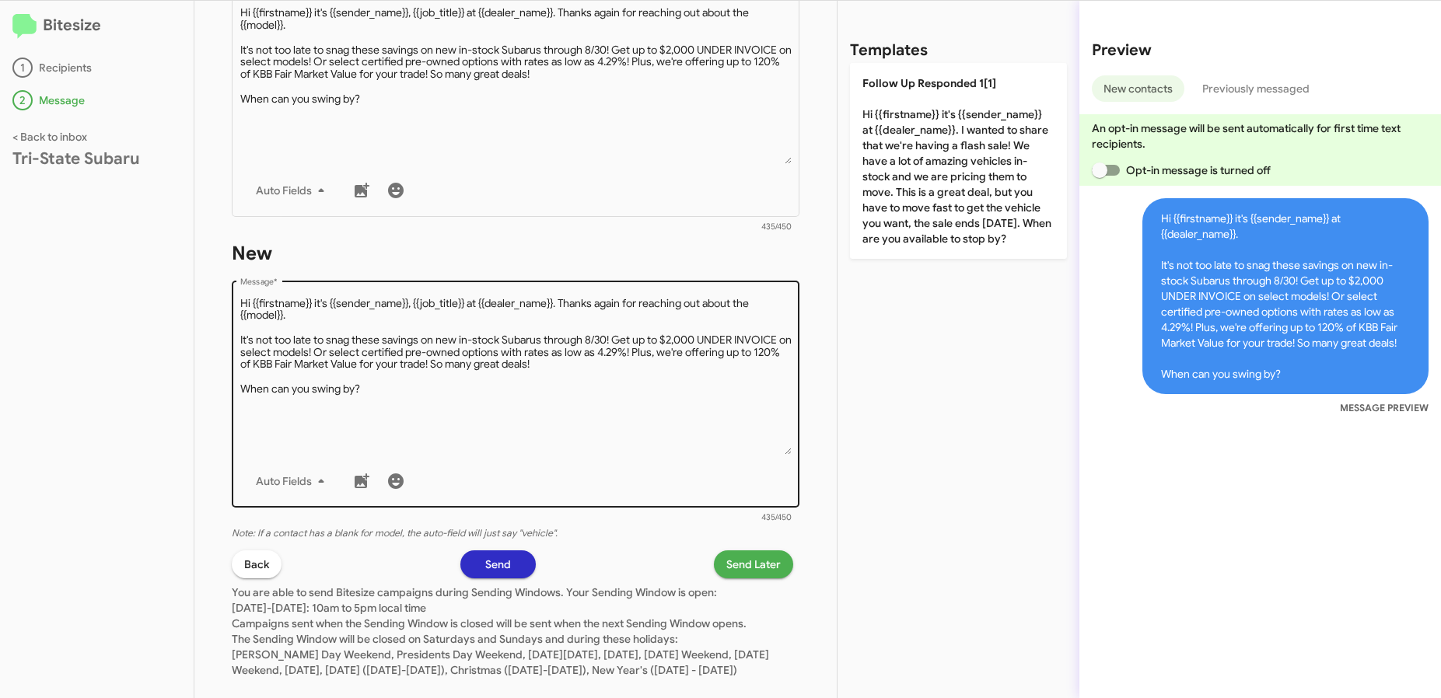
scroll to position [659, 0]
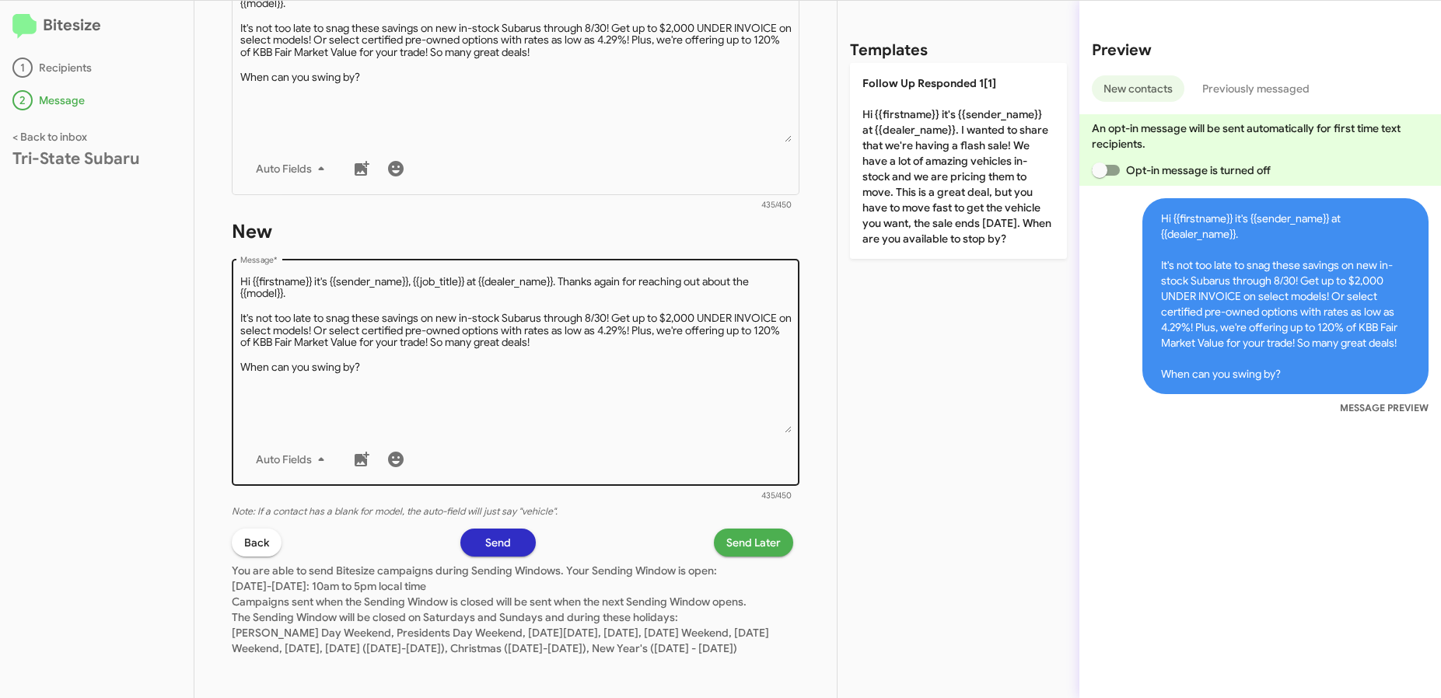
type textarea "Hi {{firstname}} it's {{sender_name}} at {{dealer_name}}. It's not too late to …"
click at [464, 345] on textarea "Message *" at bounding box center [515, 354] width 551 height 159
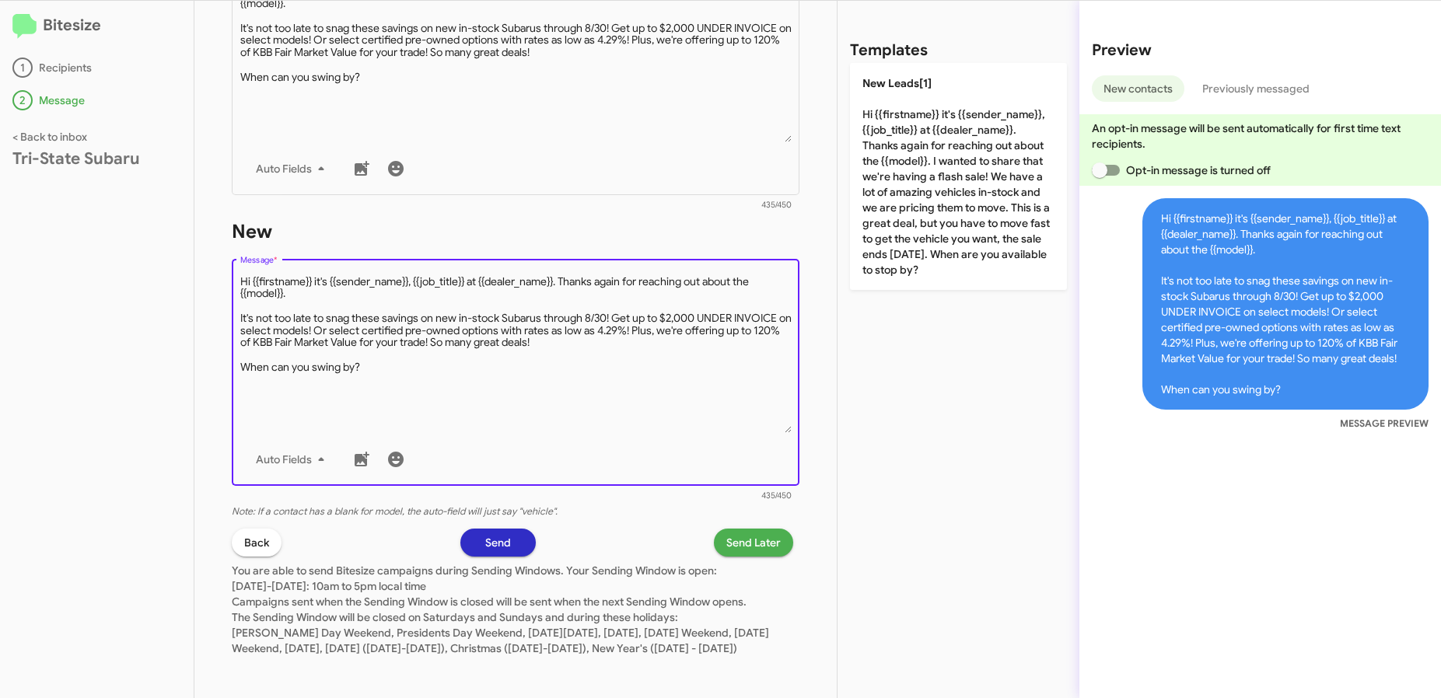
click at [323, 313] on textarea "Message *" at bounding box center [515, 354] width 551 height 159
click at [331, 323] on textarea "Message *" at bounding box center [515, 354] width 551 height 159
click at [352, 349] on textarea "Message *" at bounding box center [515, 354] width 551 height 159
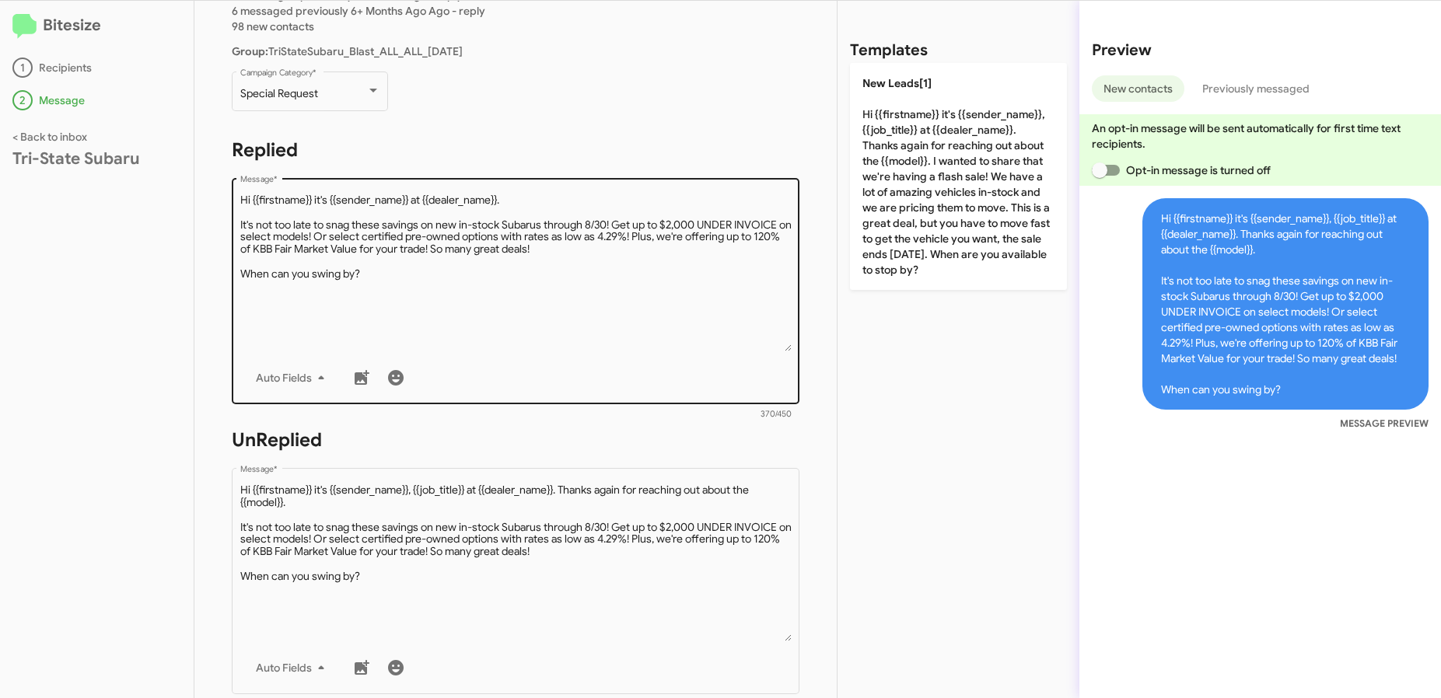
scroll to position [525, 0]
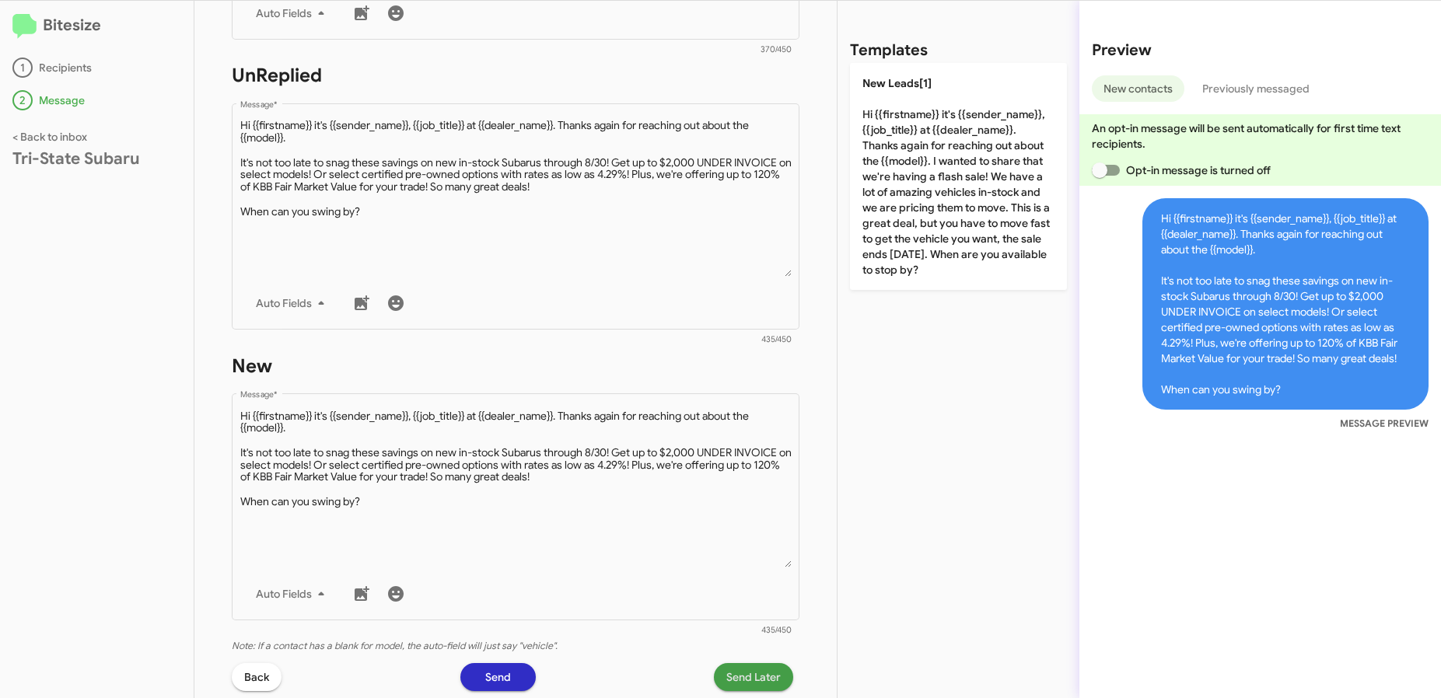
click at [773, 676] on button "Send Later" at bounding box center [753, 677] width 79 height 28
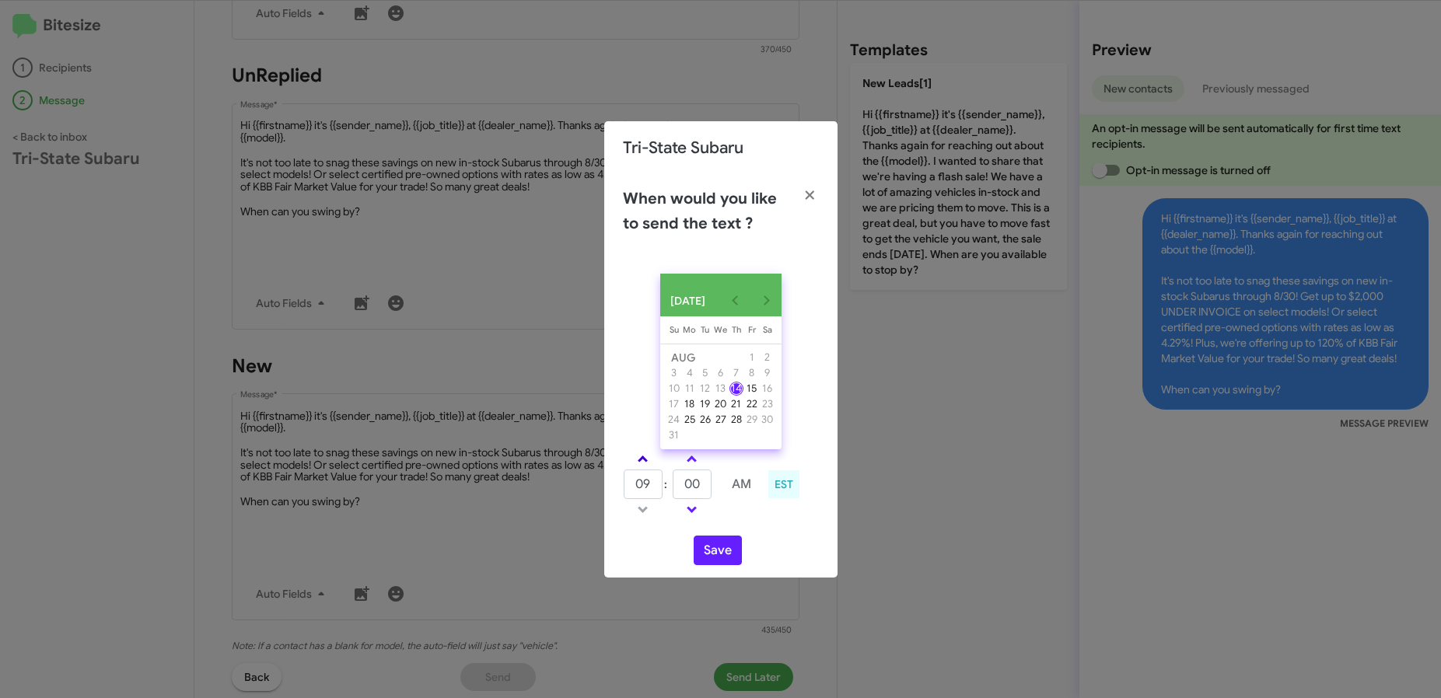
click at [642, 463] on span at bounding box center [643, 461] width 10 height 10
type input "10"
click at [736, 565] on button "Save" at bounding box center [718, 551] width 48 height 30
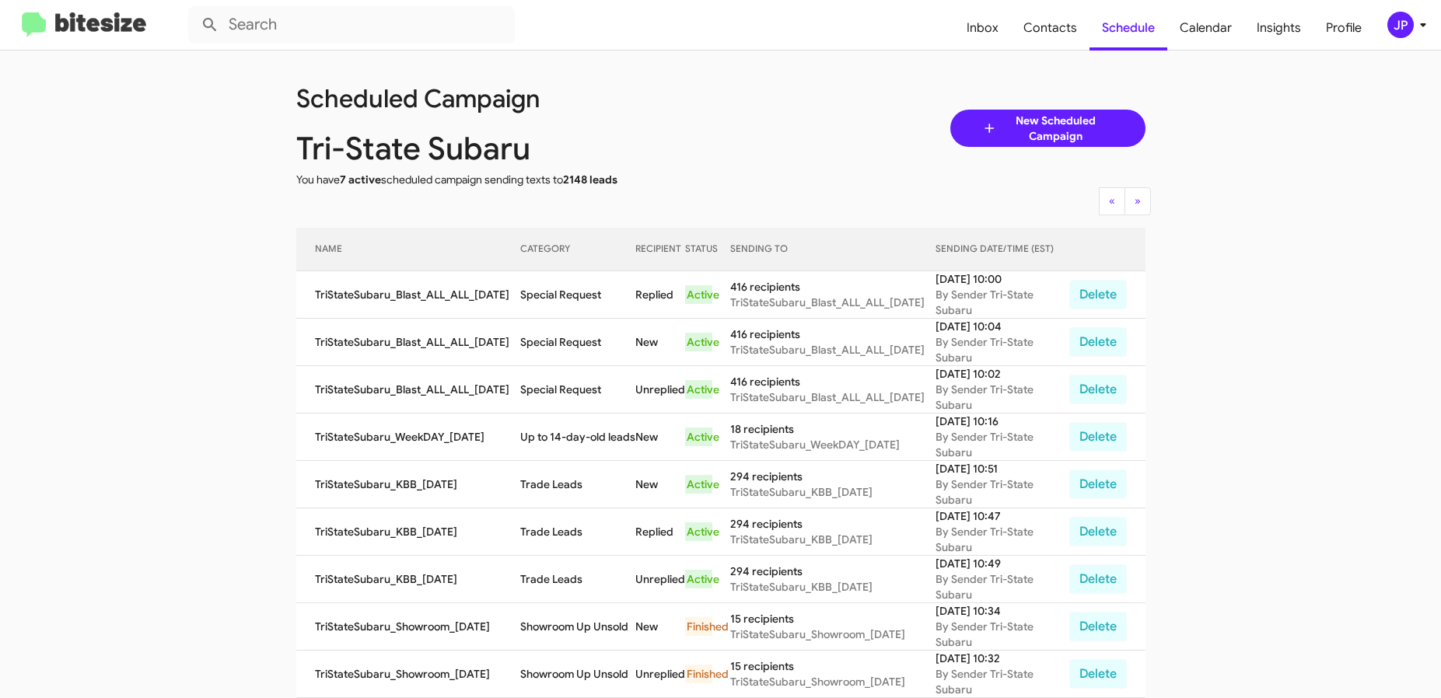
click at [117, 27] on img at bounding box center [84, 25] width 124 height 26
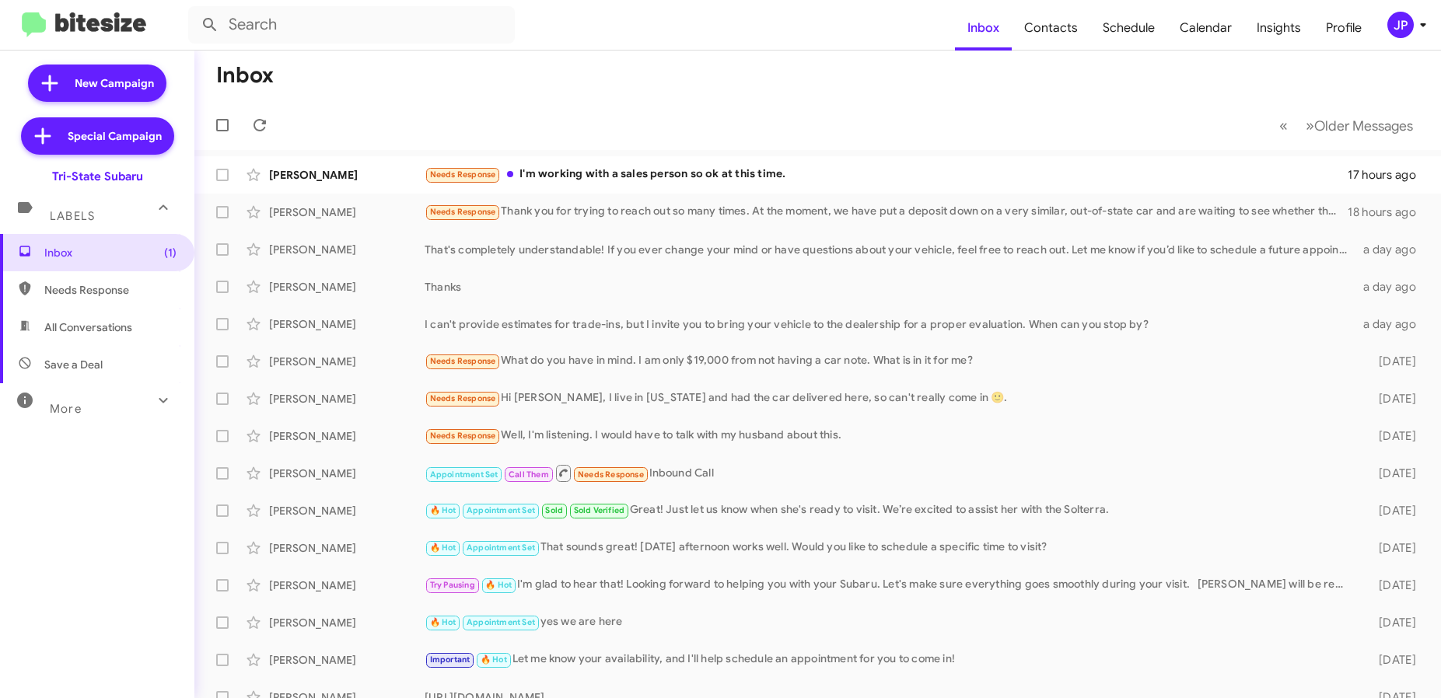
click at [1402, 20] on div "JP" at bounding box center [1400, 25] width 26 height 26
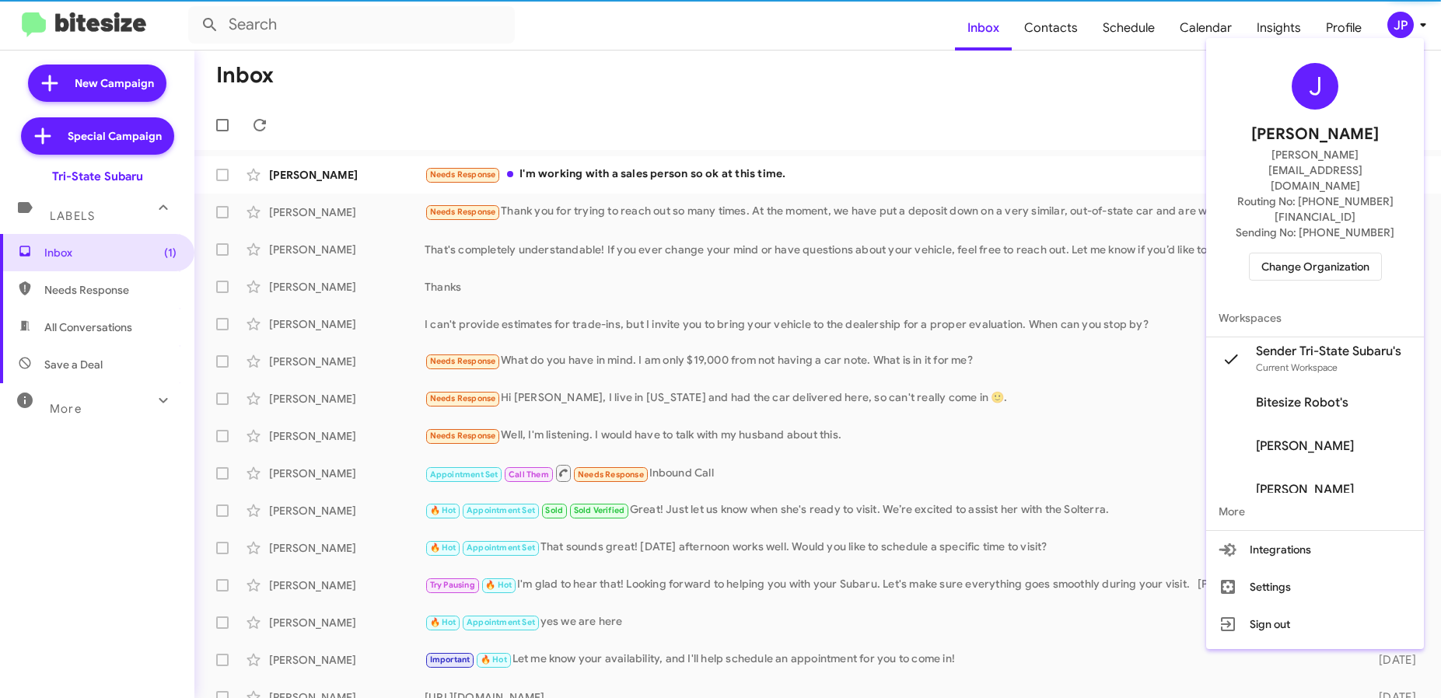
click at [1334, 254] on span "Change Organization" at bounding box center [1315, 267] width 108 height 26
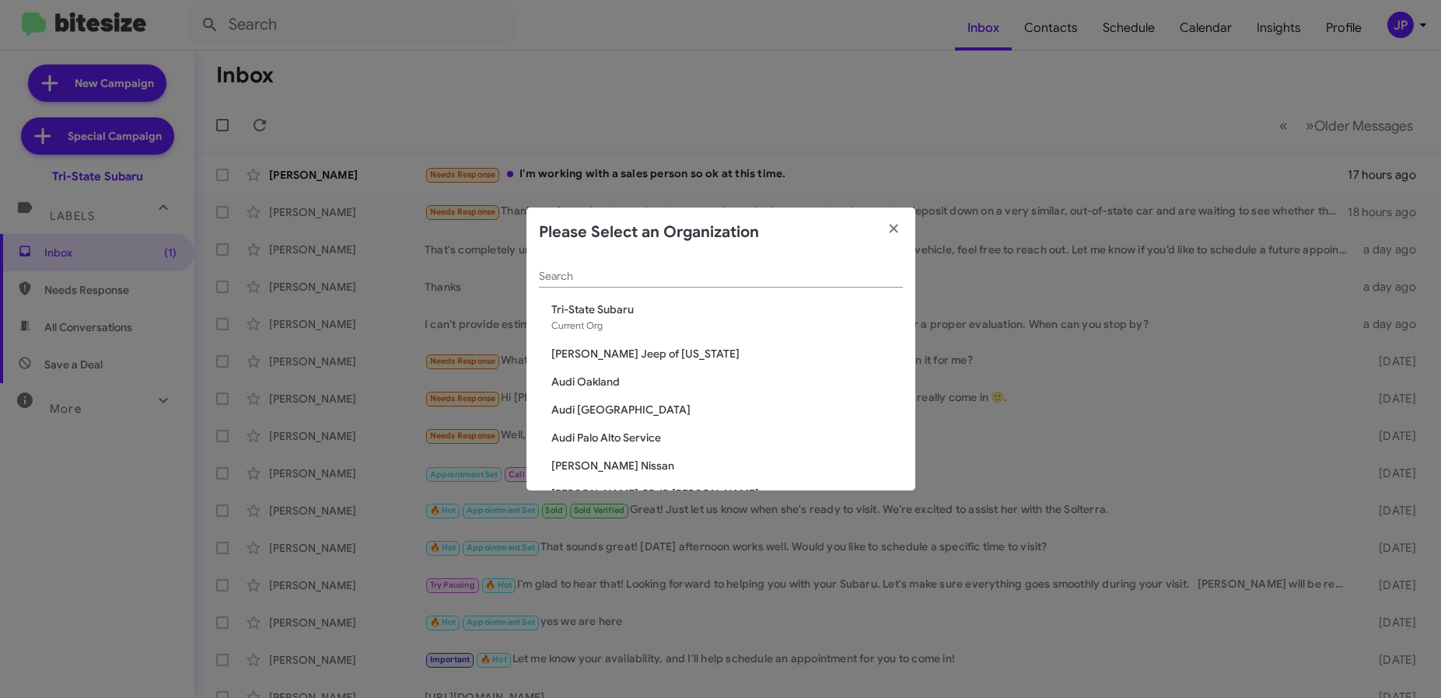
click at [655, 281] on input "Search" at bounding box center [721, 277] width 364 height 12
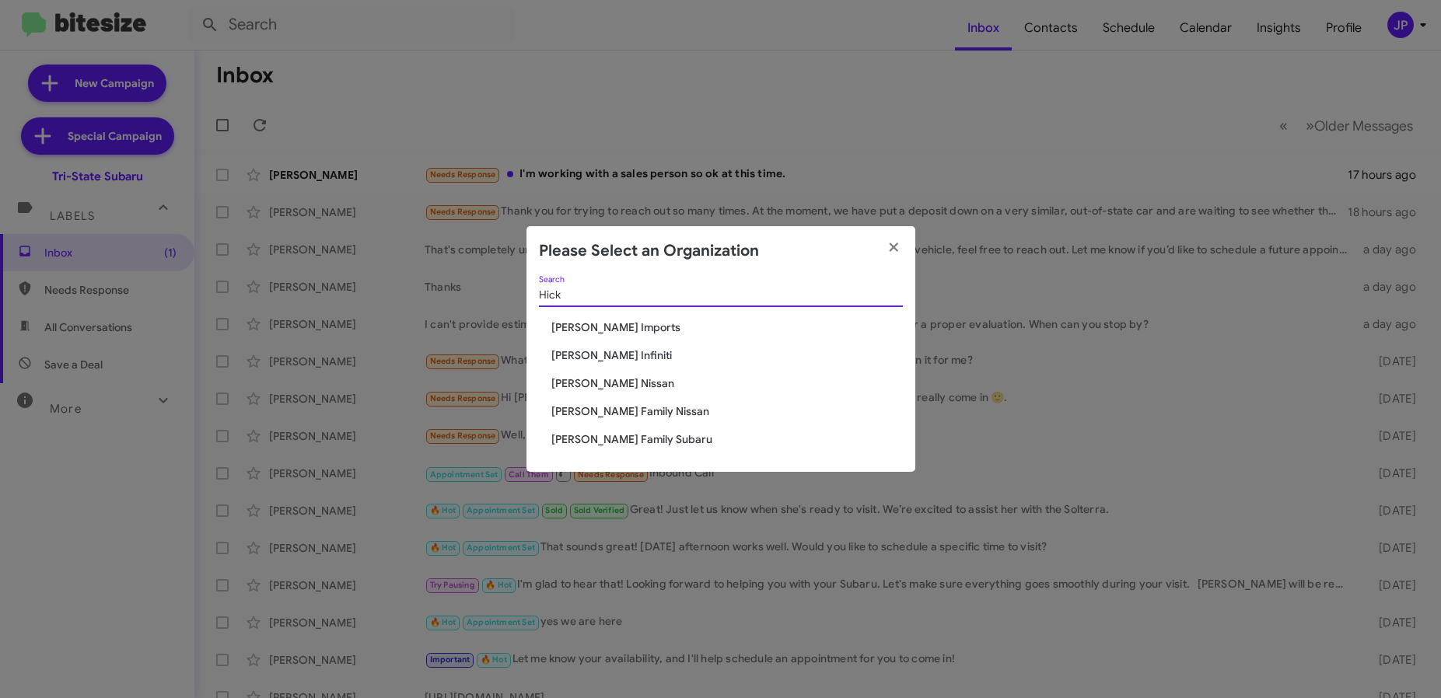
type input "Hick"
click at [567, 407] on span "[PERSON_NAME] Family Nissan" at bounding box center [727, 412] width 352 height 16
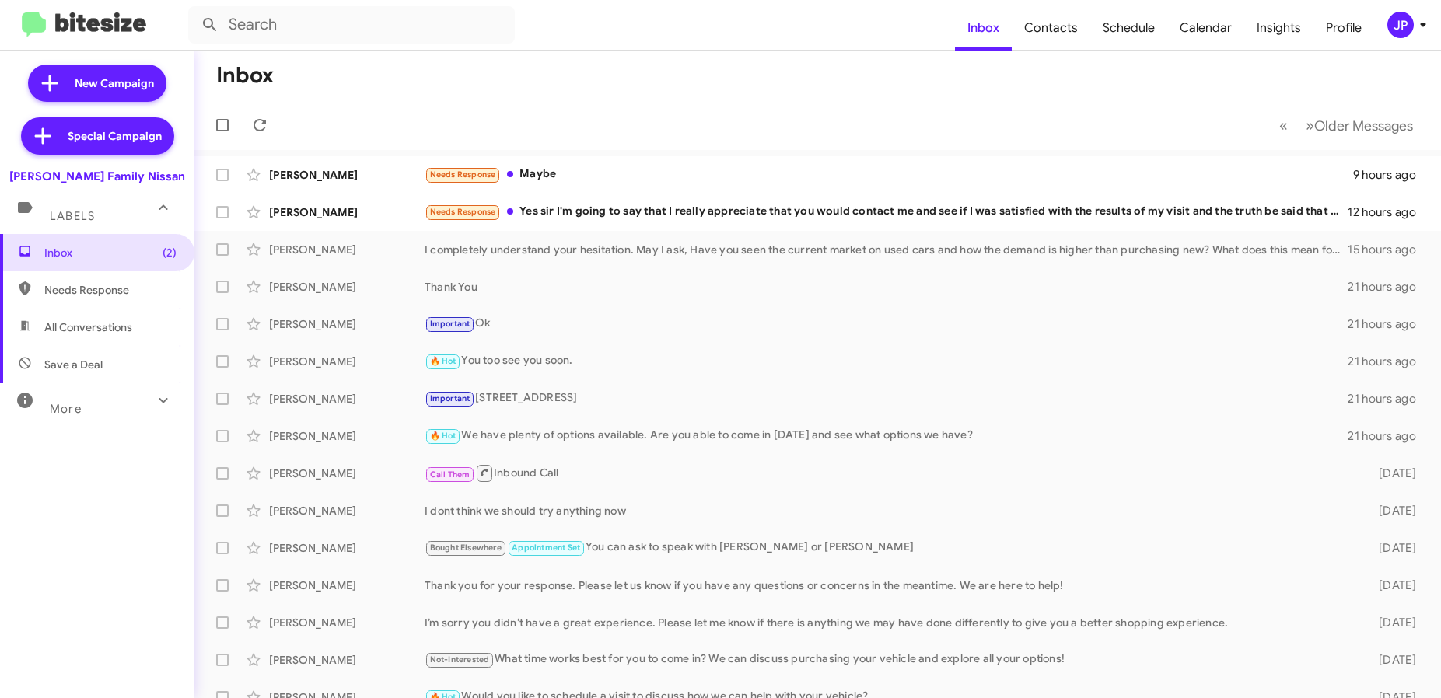
click at [1392, 24] on div "JP" at bounding box center [1400, 25] width 26 height 26
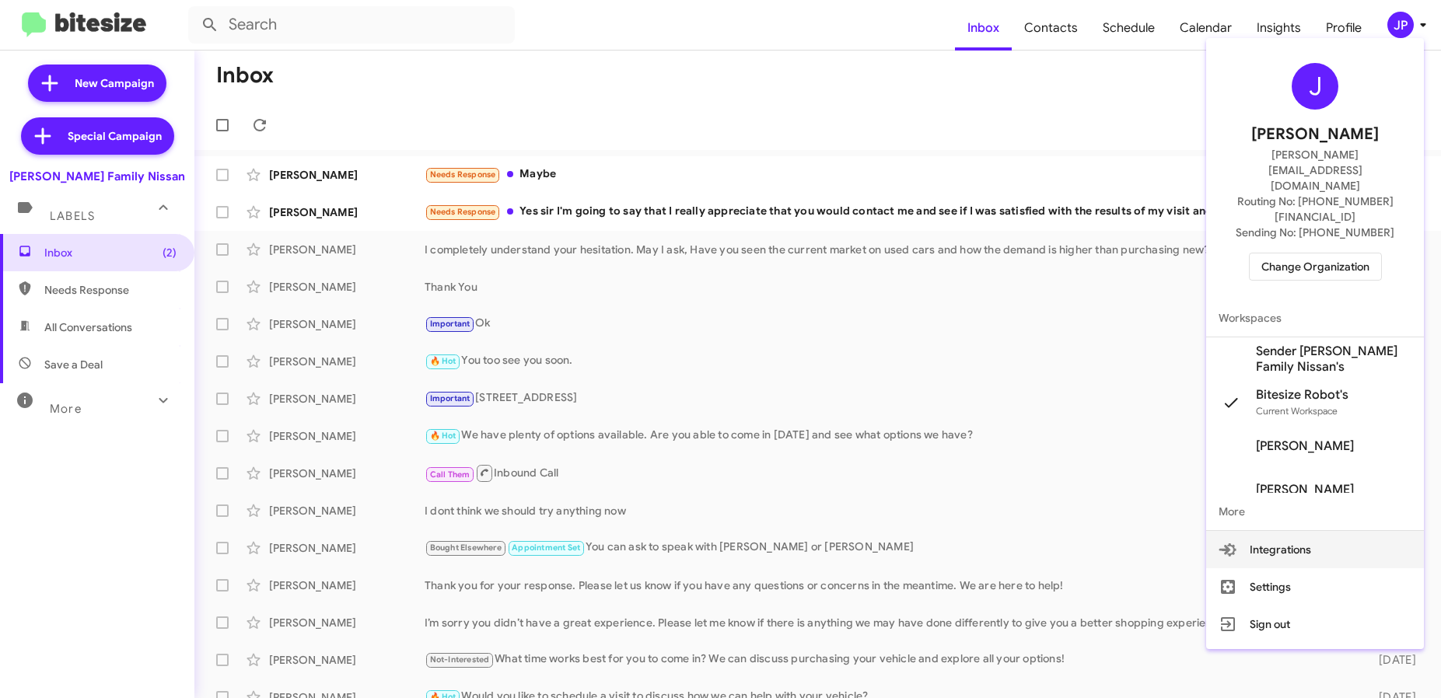
click at [1310, 344] on span "Sender Hicks Family Nissan's" at bounding box center [1334, 359] width 156 height 31
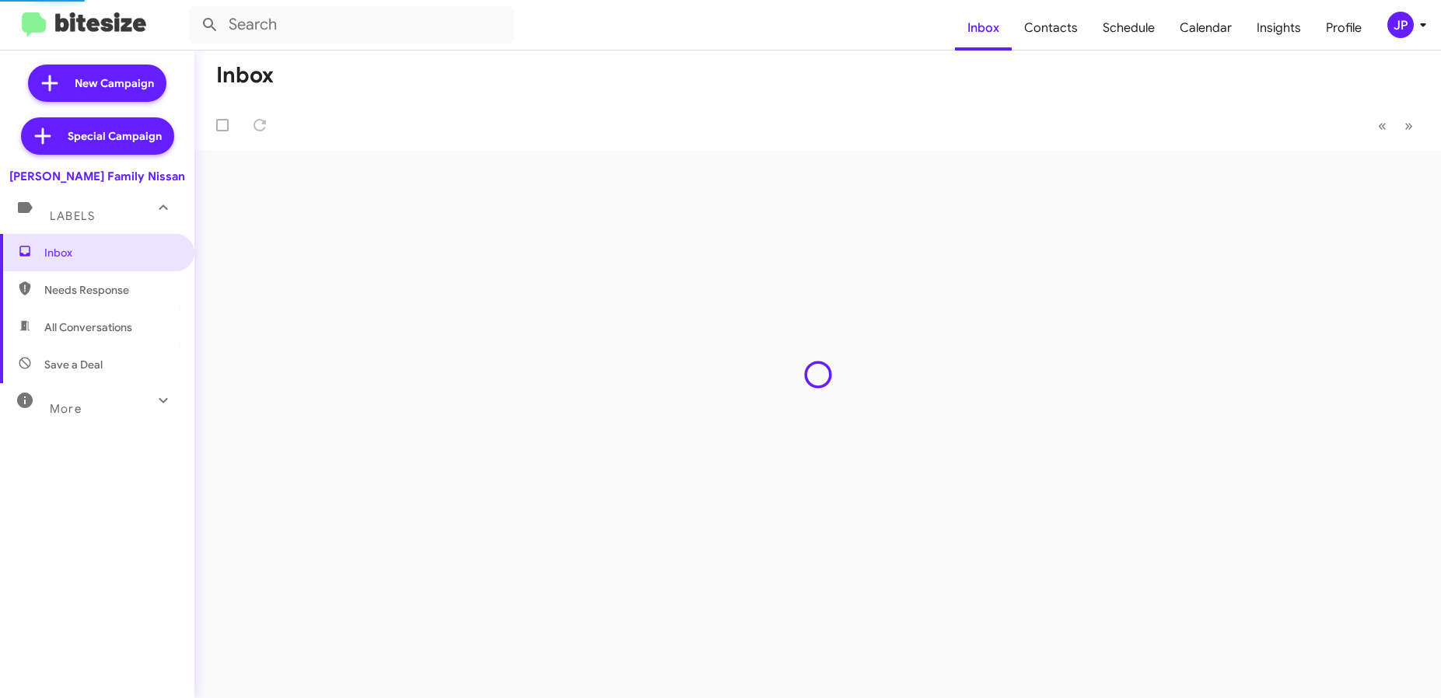
click at [1146, 40] on span "Schedule" at bounding box center [1128, 27] width 77 height 45
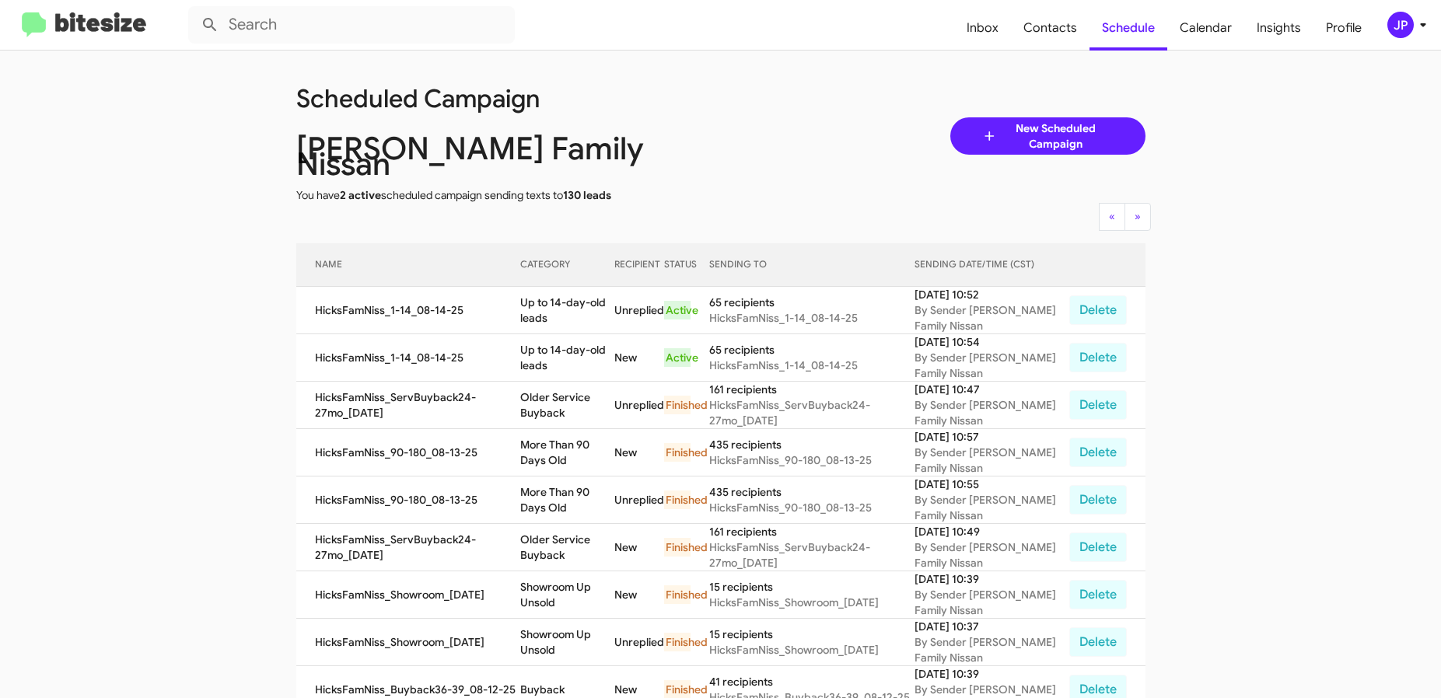
click at [74, 16] on img at bounding box center [84, 25] width 124 height 26
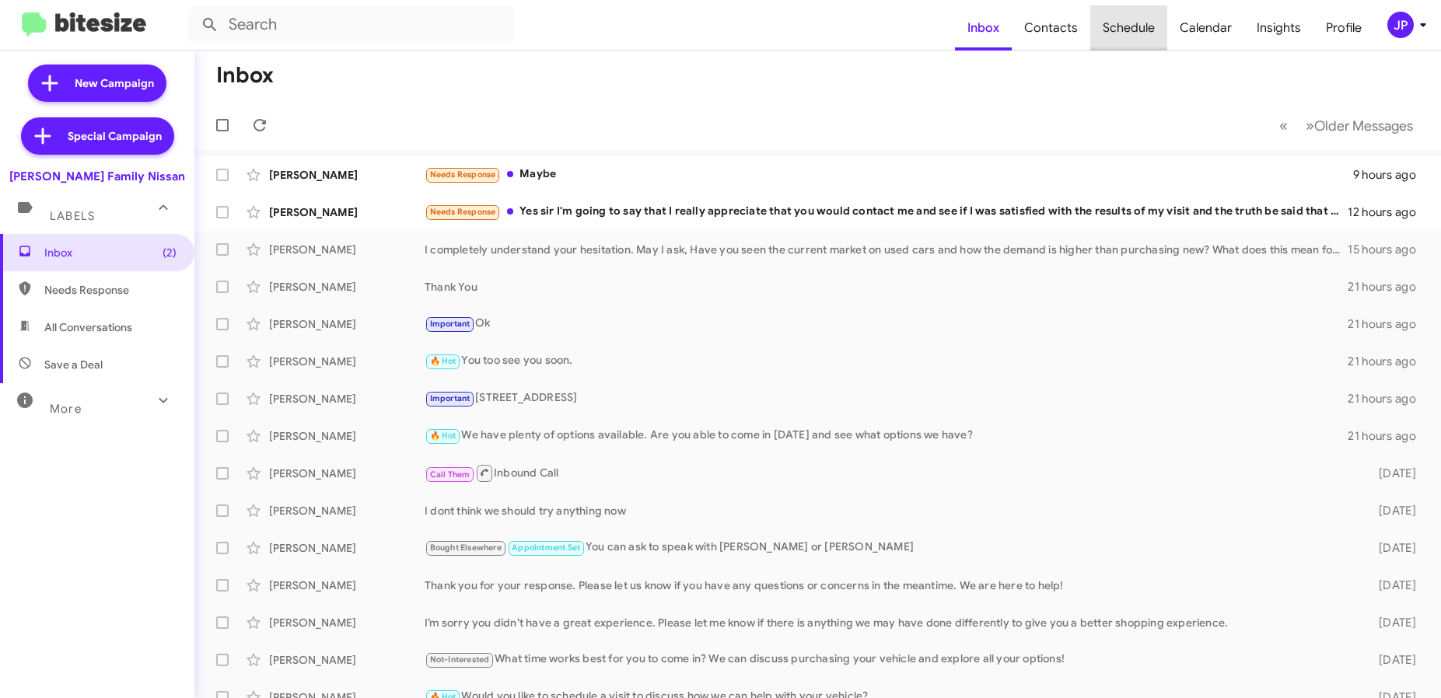
click at [1144, 38] on span "Schedule" at bounding box center [1128, 27] width 77 height 45
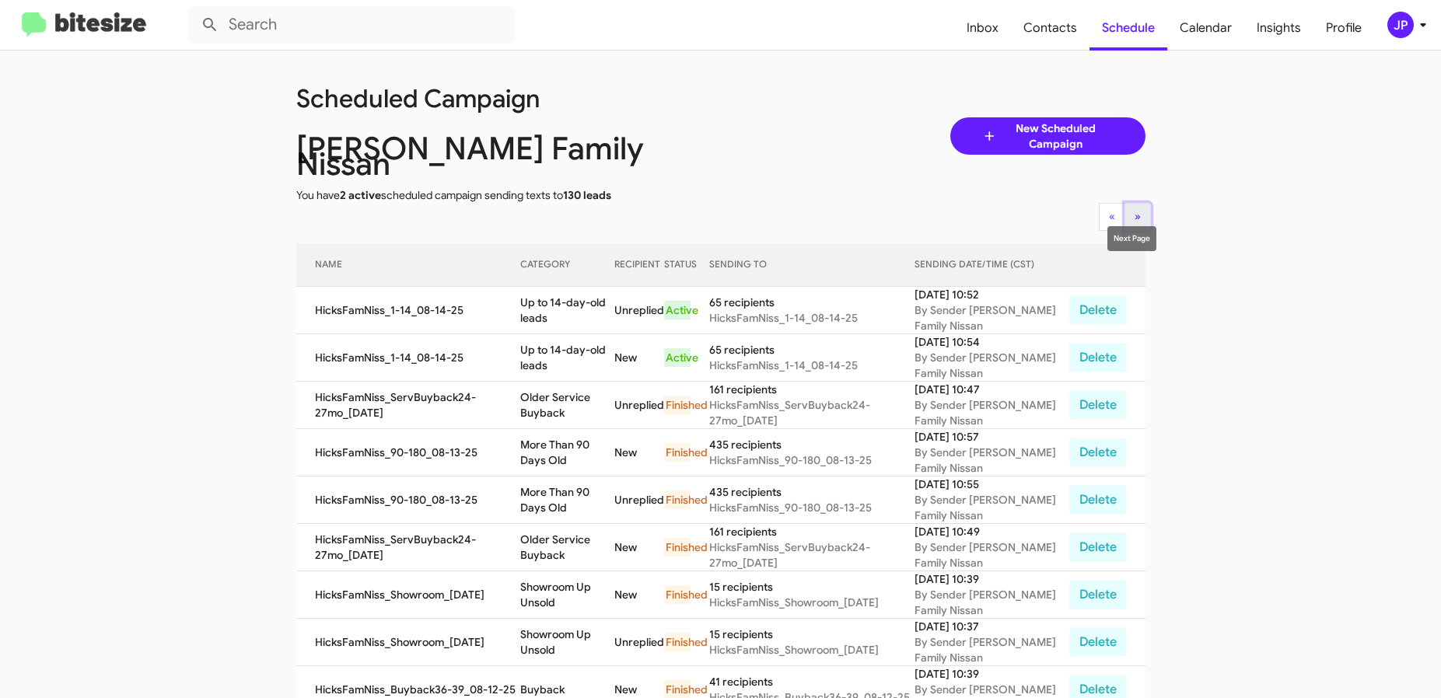
click at [1135, 209] on span "»" at bounding box center [1138, 216] width 6 height 14
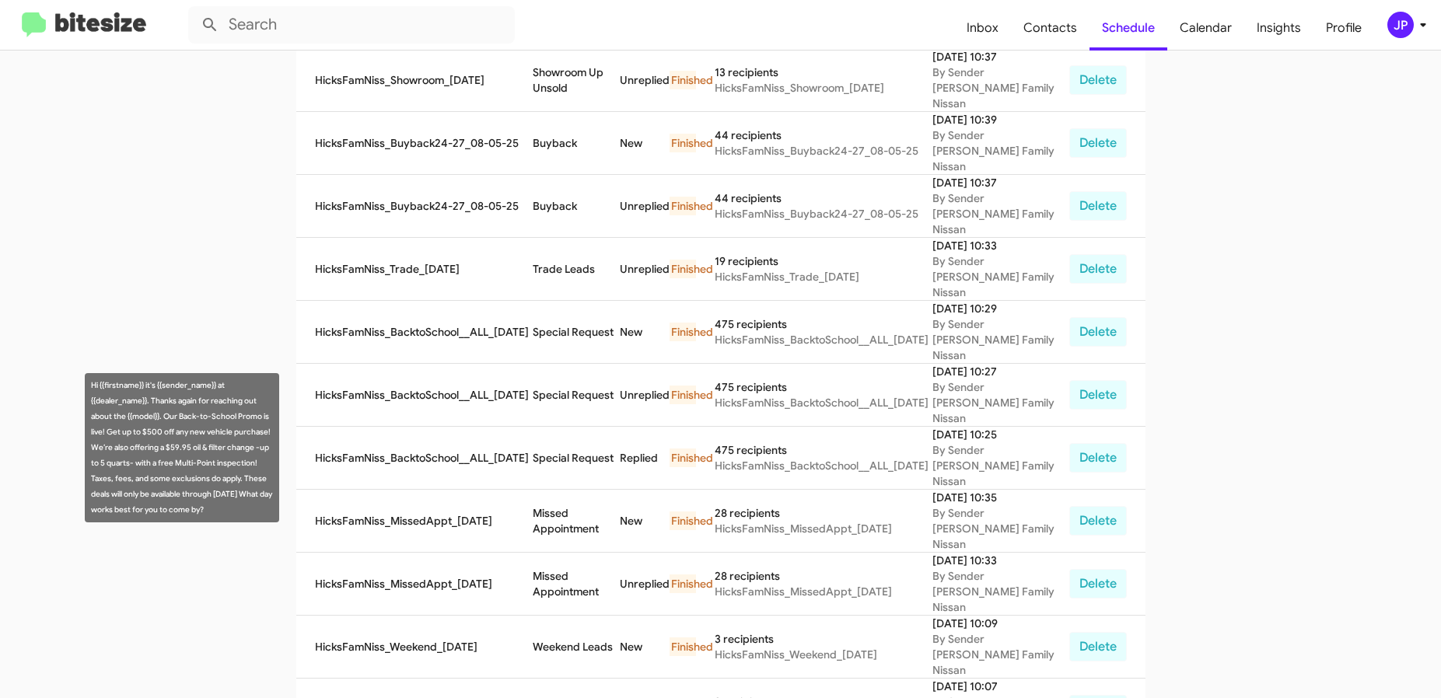
scroll to position [541, 0]
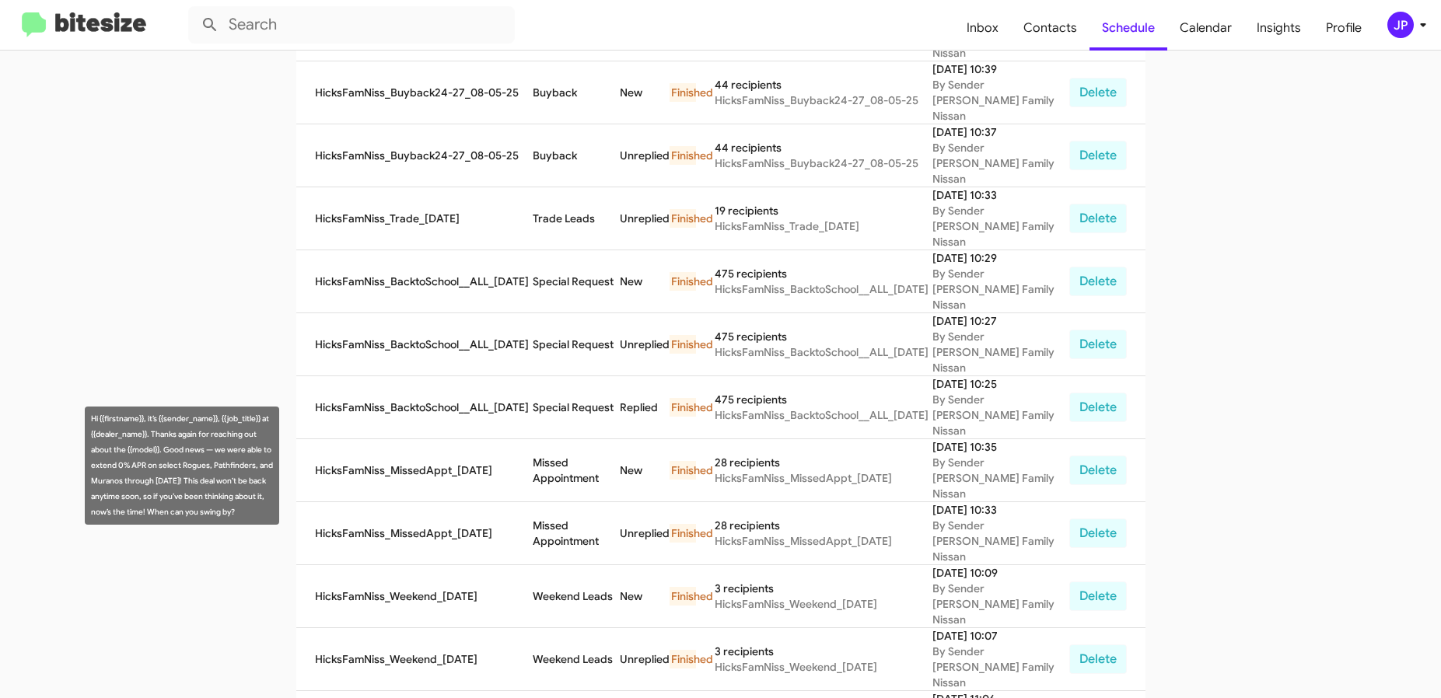
drag, startPoint x: 271, startPoint y: 512, endPoint x: 89, endPoint y: 407, distance: 210.1
click at [89, 407] on div "Hi {{firstname}}, it’s {{sender_name}}, {{job_title}} at {{dealer_name}}. Thank…" at bounding box center [182, 466] width 194 height 118
copy div "Hi {{firstname}}, it’s {{sender_name}}, {{job_title}} at {{dealer_name}}. Thank…"
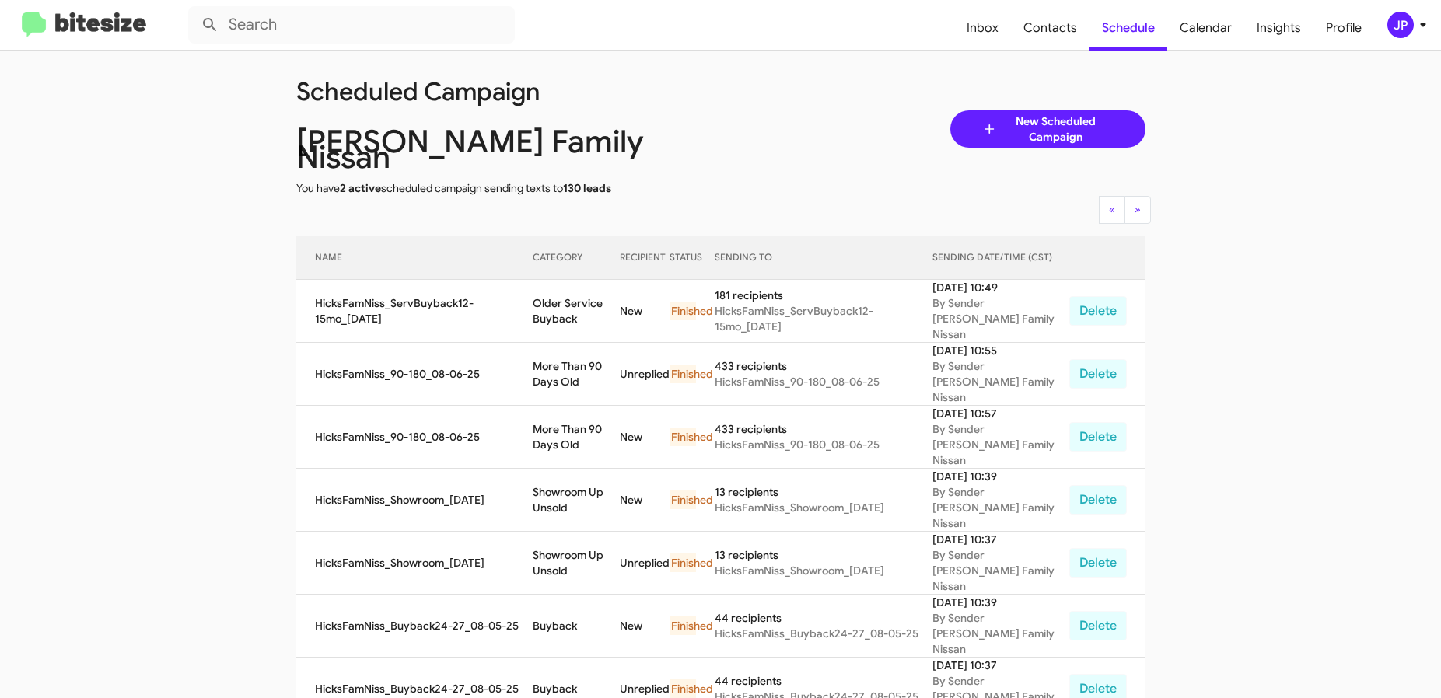
scroll to position [0, 0]
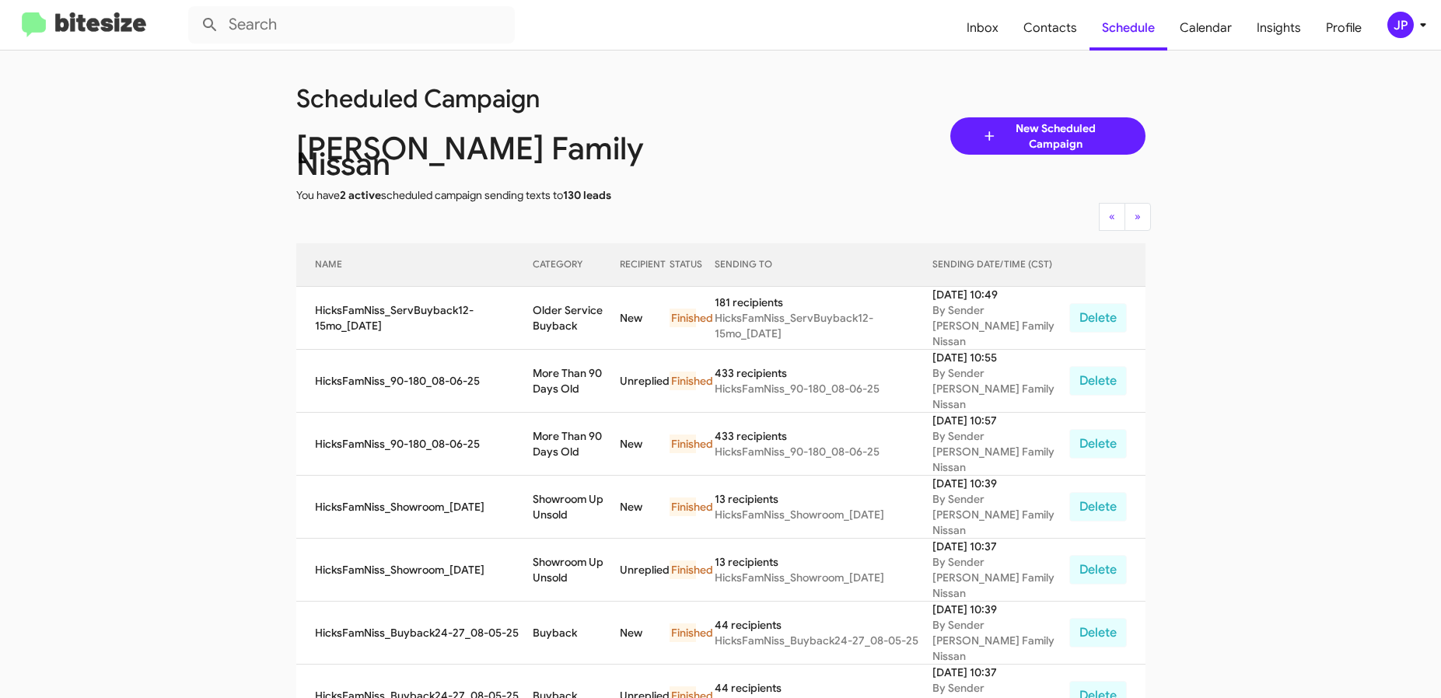
click at [803, 180] on div "Scheduled Campaign Hicks Family Nissan You have 2 active scheduled campaign sen…" at bounding box center [721, 136] width 873 height 134
click at [1194, 25] on span "Calendar" at bounding box center [1205, 27] width 77 height 45
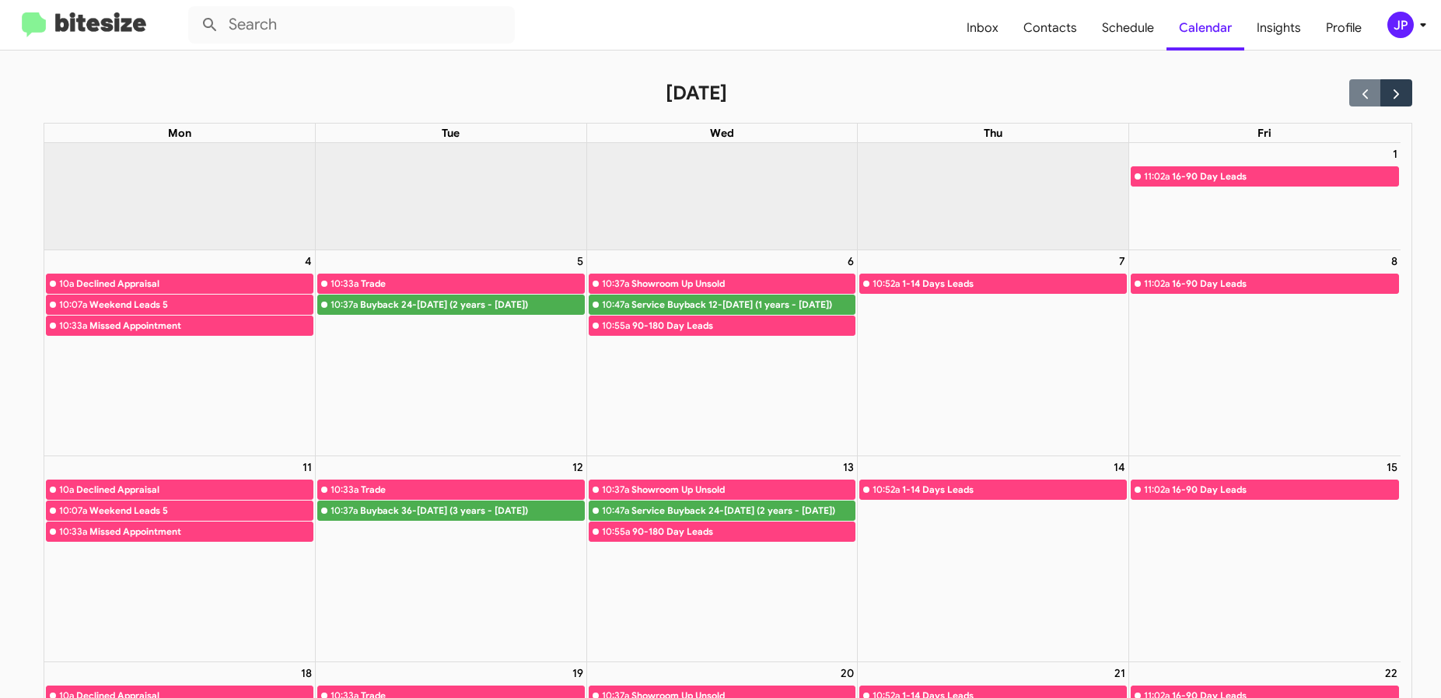
click at [86, 29] on img at bounding box center [84, 25] width 124 height 26
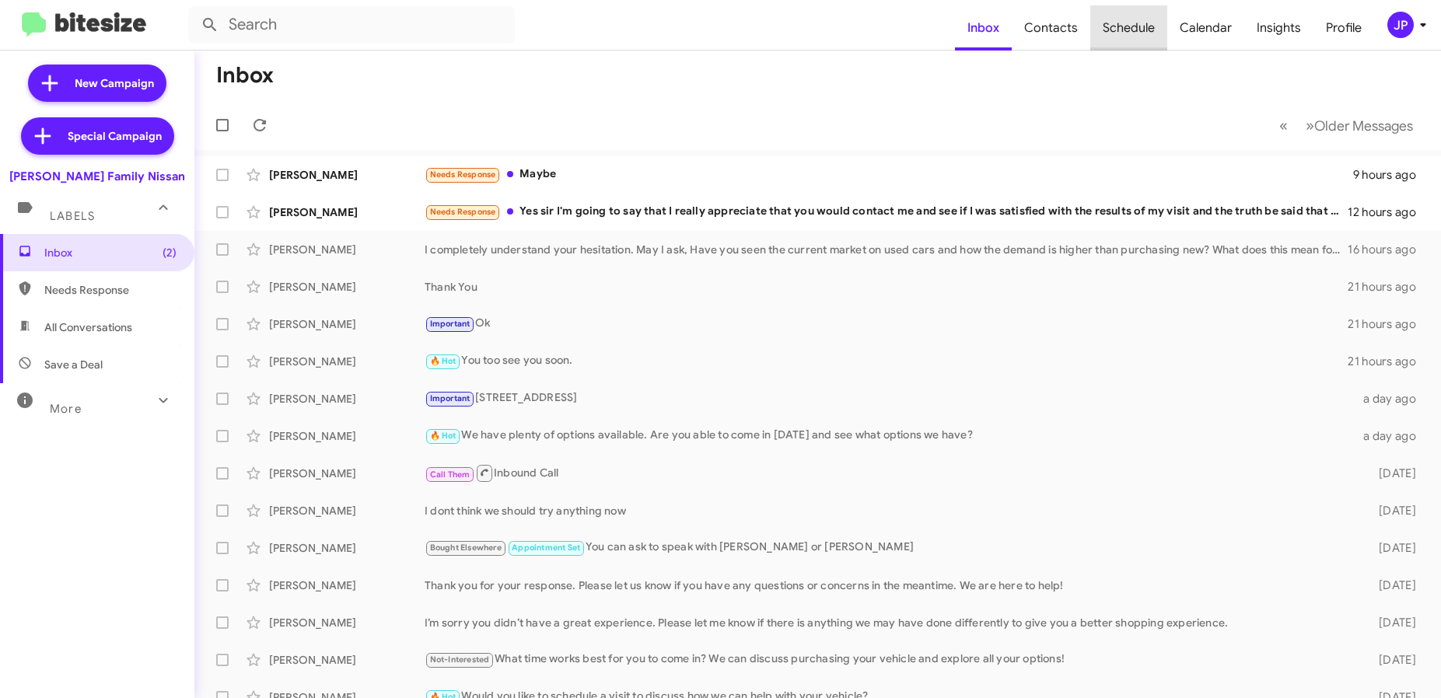
click at [1153, 36] on span "Schedule" at bounding box center [1128, 27] width 77 height 45
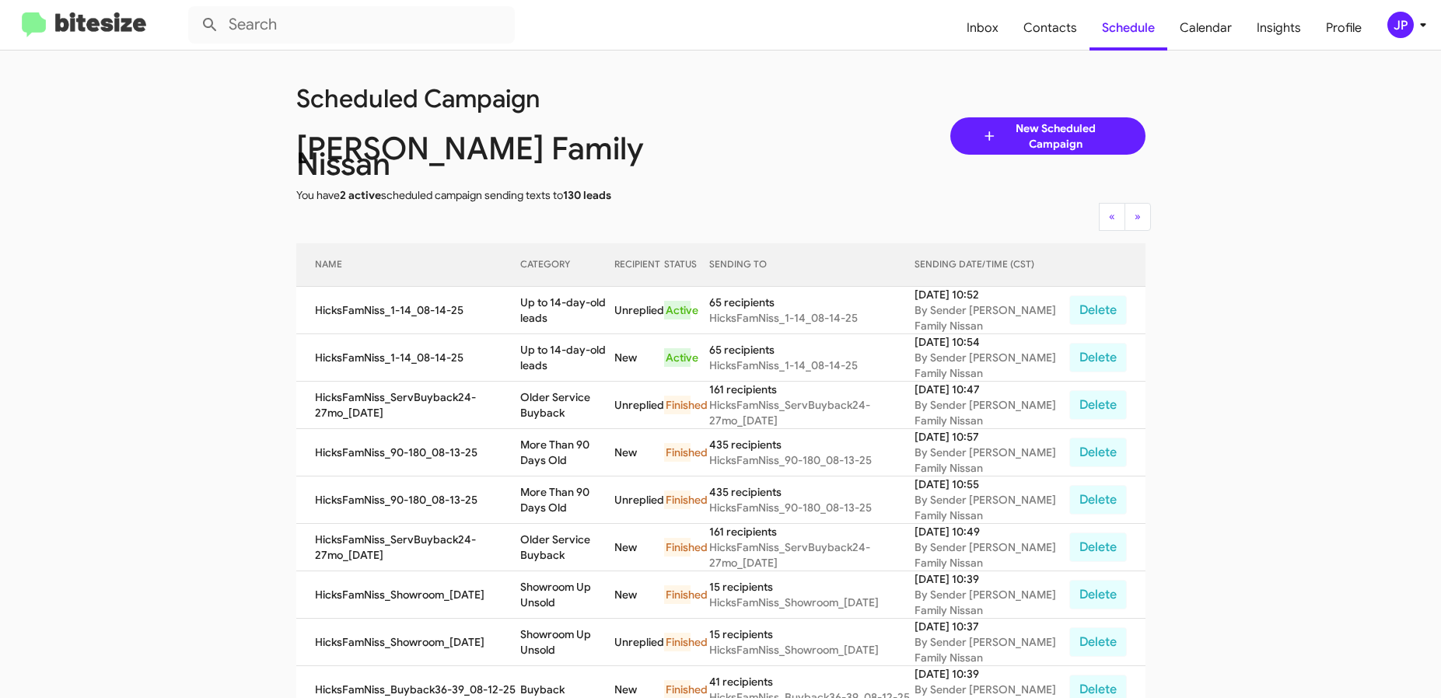
click at [109, 33] on img at bounding box center [84, 25] width 124 height 26
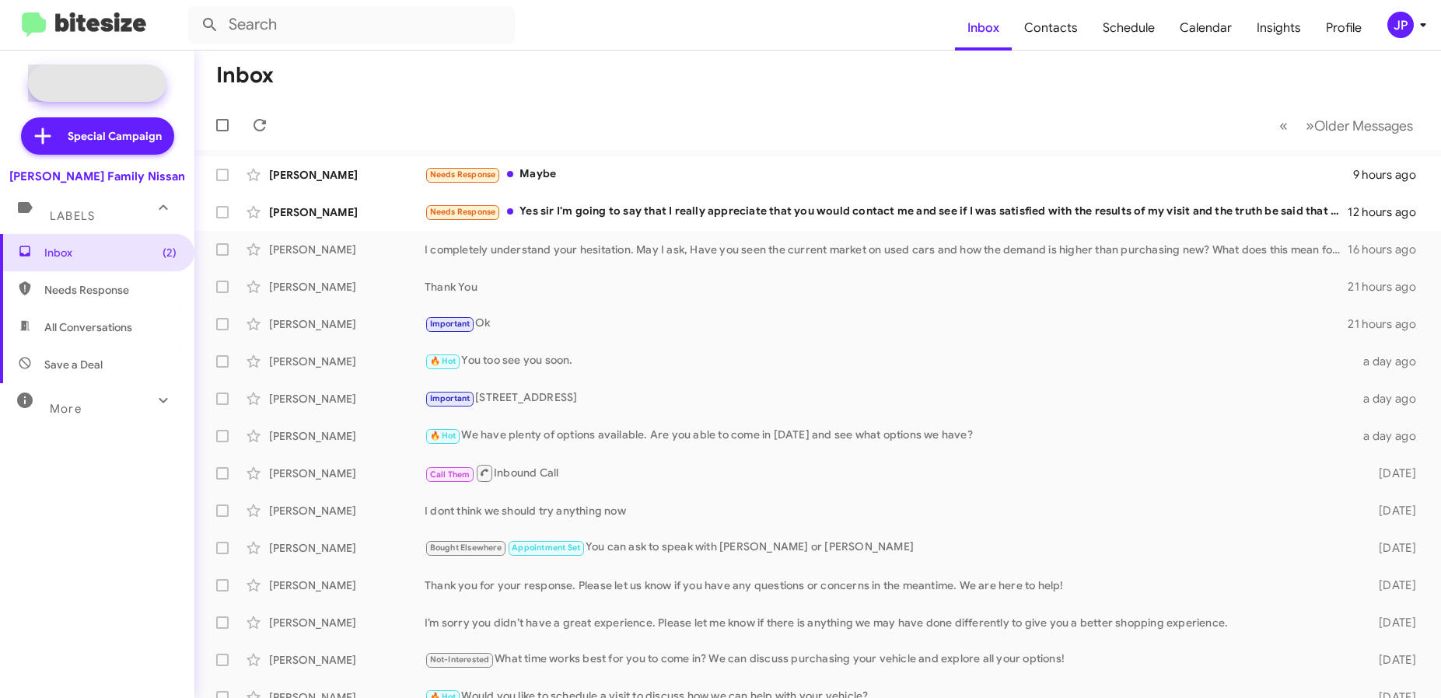
click at [102, 75] on span "New Campaign" at bounding box center [114, 83] width 79 height 16
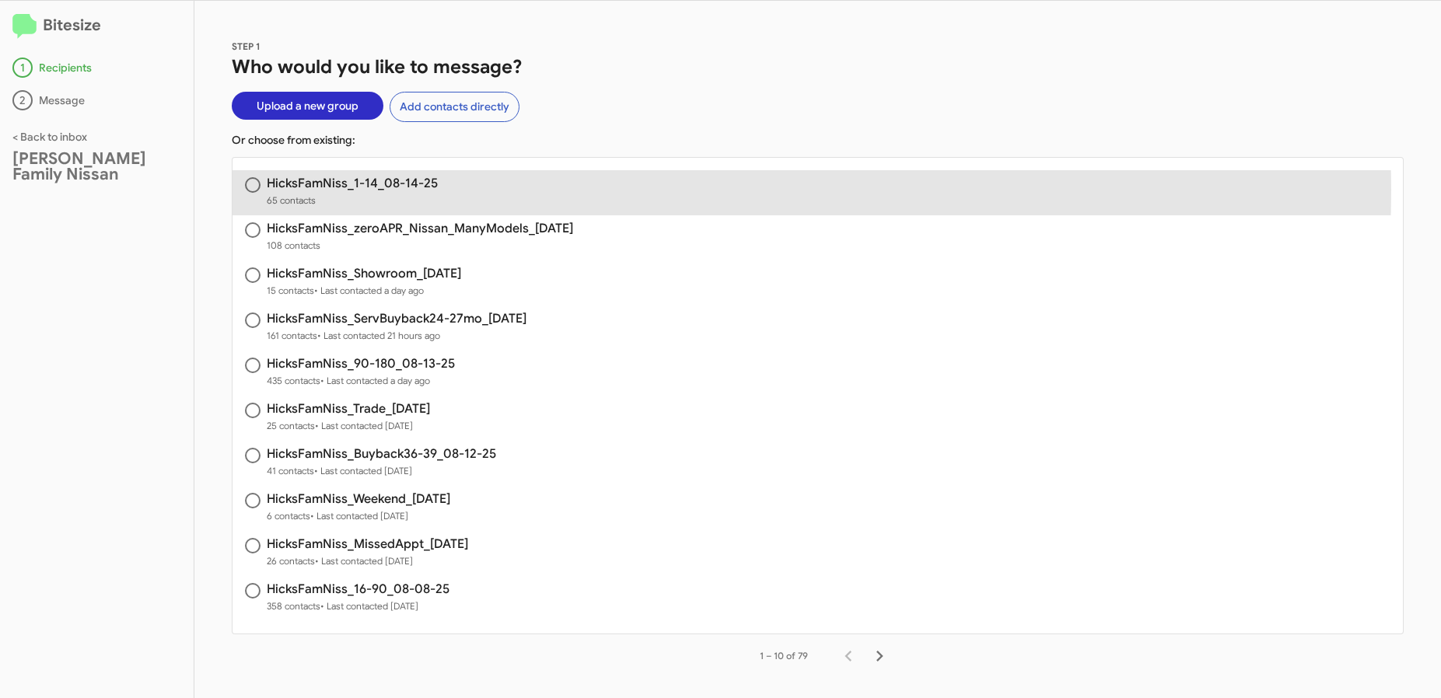
click at [489, 190] on div "HicksFamNiss_1-14_08-14-25 65 contacts" at bounding box center [818, 192] width 1146 height 31
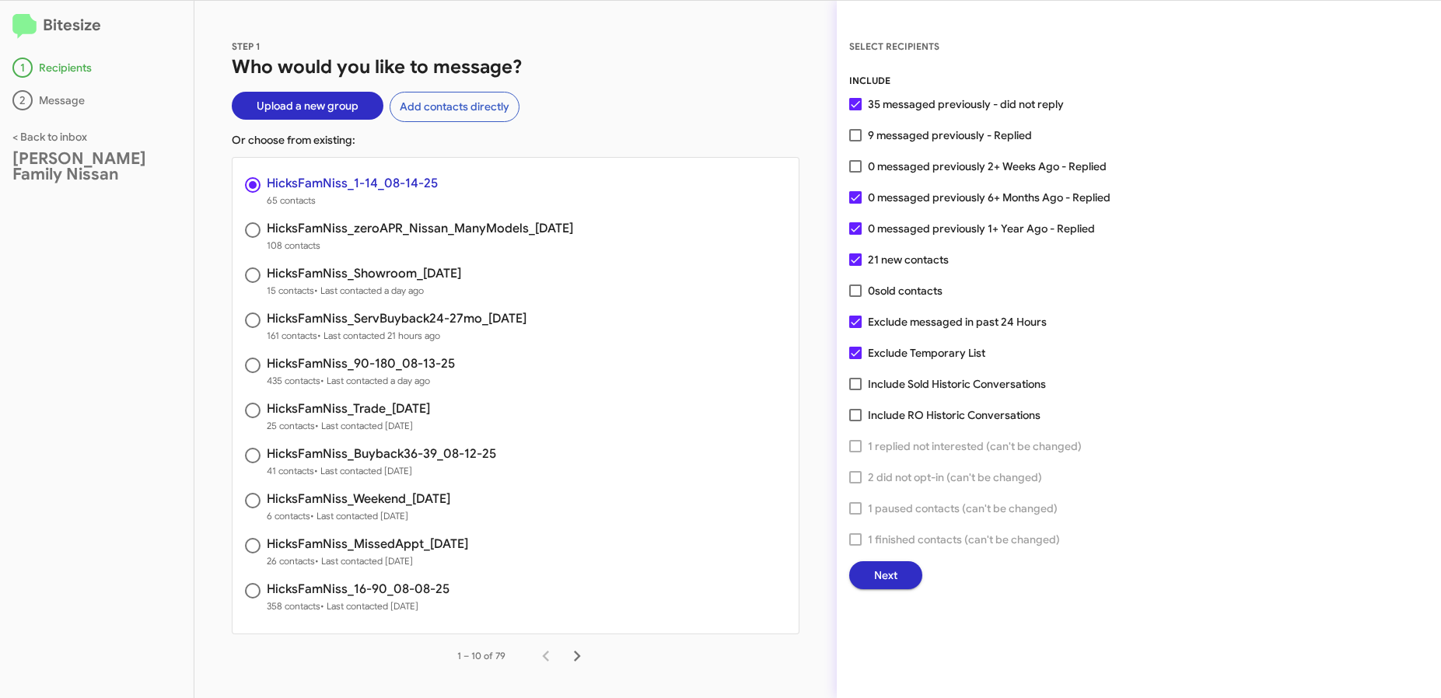
click at [515, 222] on h3 "HicksFamNiss_zeroAPR_Nissan_ManyModels_08-14-25" at bounding box center [420, 228] width 306 height 12
radio input "false"
radio input "true"
click at [857, 168] on span at bounding box center [855, 166] width 12 height 12
click at [855, 173] on input "16 messaged previously 2+ Weeks Ago - Replied" at bounding box center [855, 173] width 1 height 1
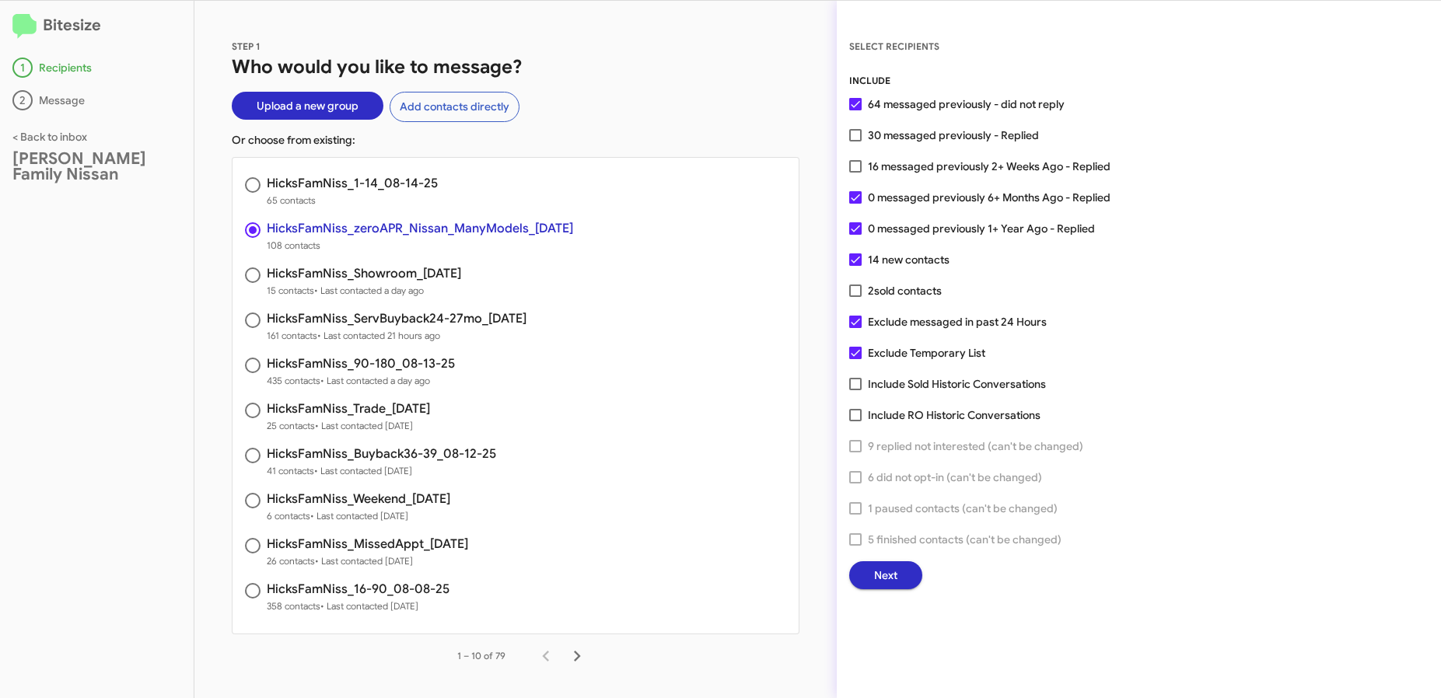
checkbox input "true"
click at [908, 579] on button "Next" at bounding box center [885, 576] width 73 height 28
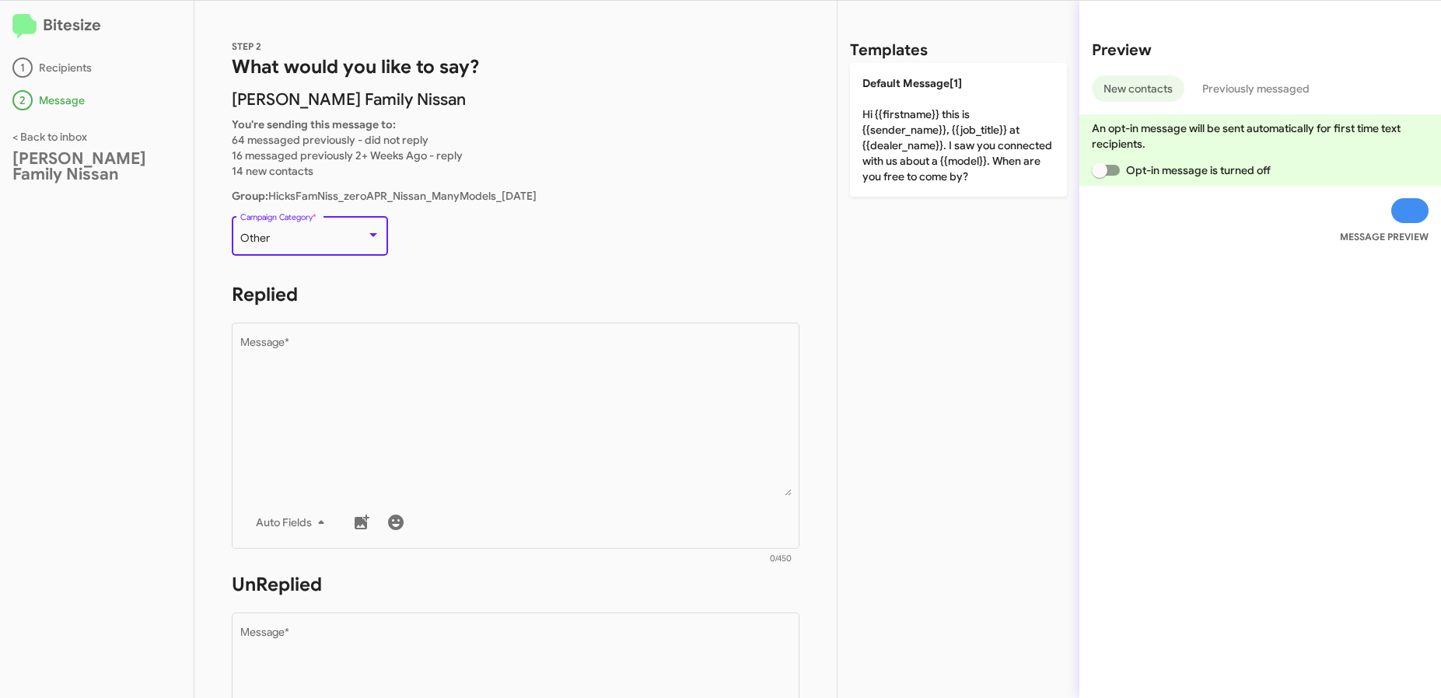
click at [256, 236] on span "Other" at bounding box center [255, 238] width 30 height 14
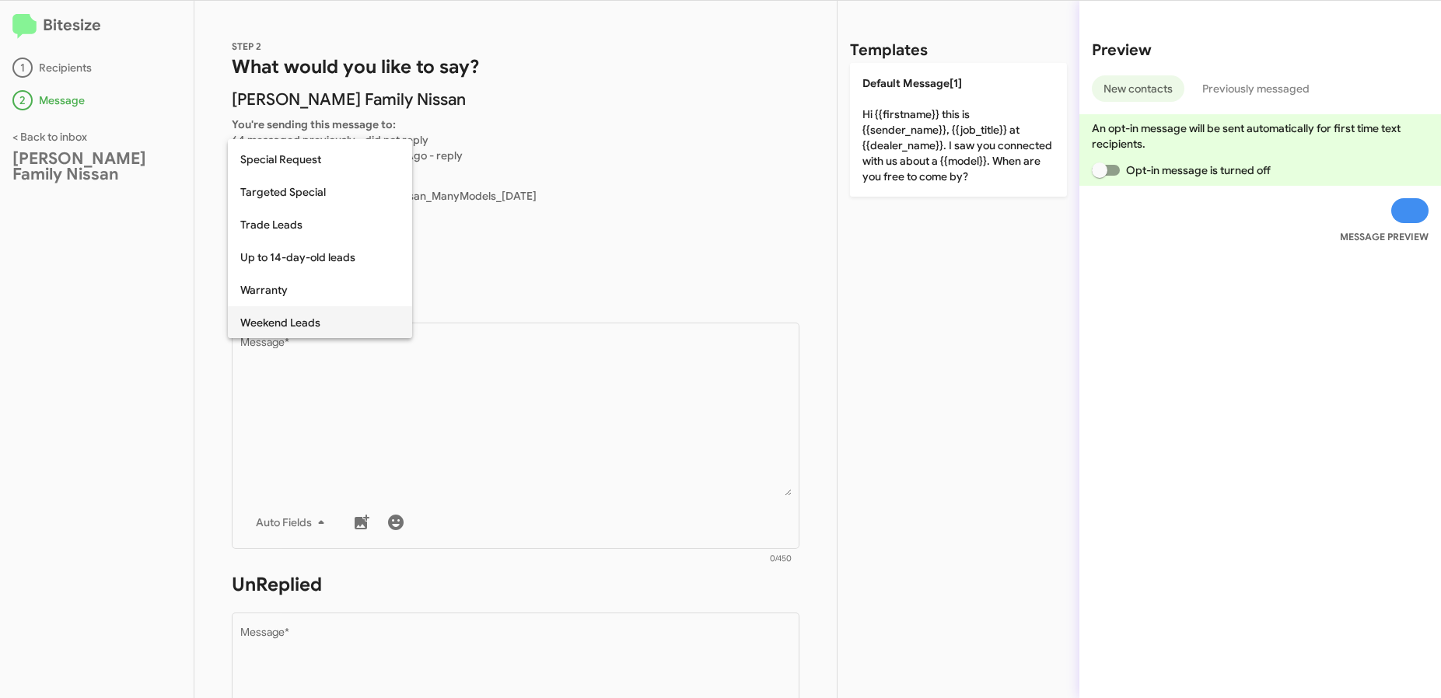
scroll to position [650, 0]
click at [317, 194] on span "Targeted Special" at bounding box center [319, 191] width 159 height 33
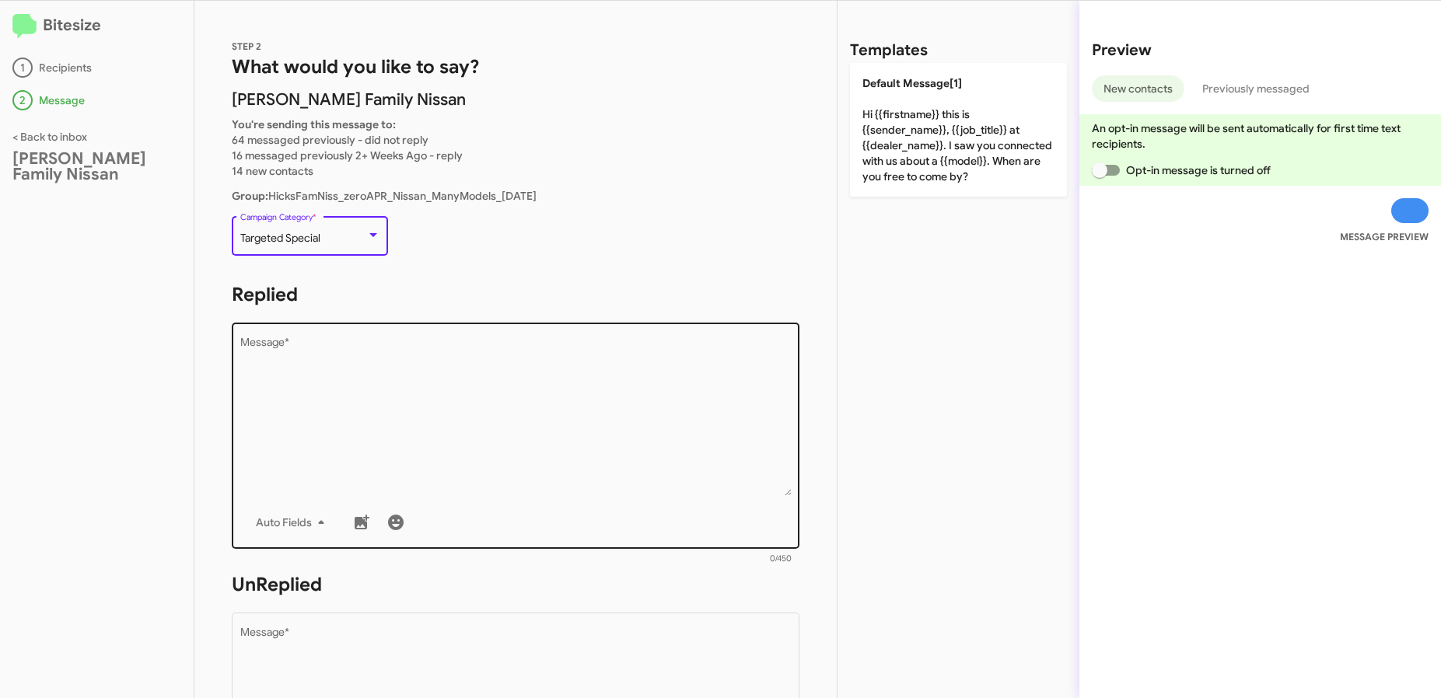
click at [337, 405] on textarea "Message *" at bounding box center [515, 417] width 551 height 159
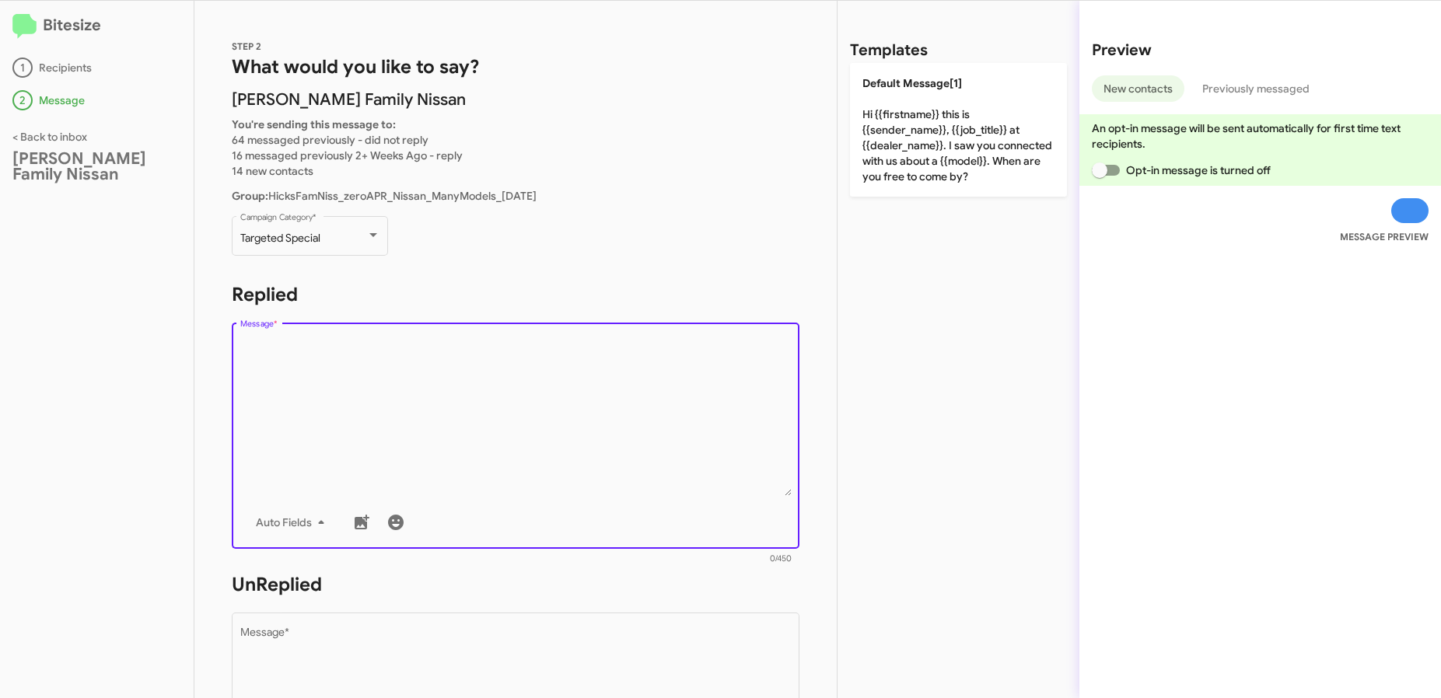
paste textarea "Hi {{firstname}} it's {{sender_name}}, {{job_title}} at {{dealer_name}}. Thanks…"
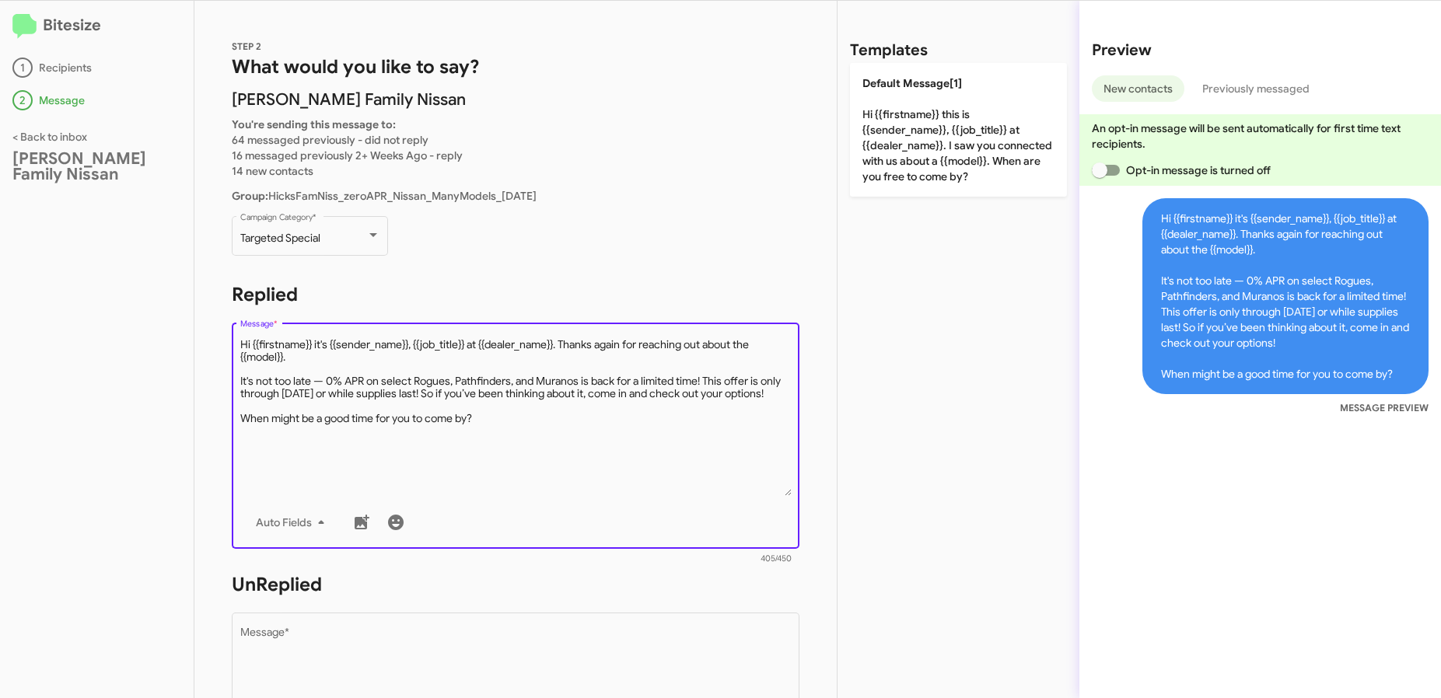
scroll to position [481, 0]
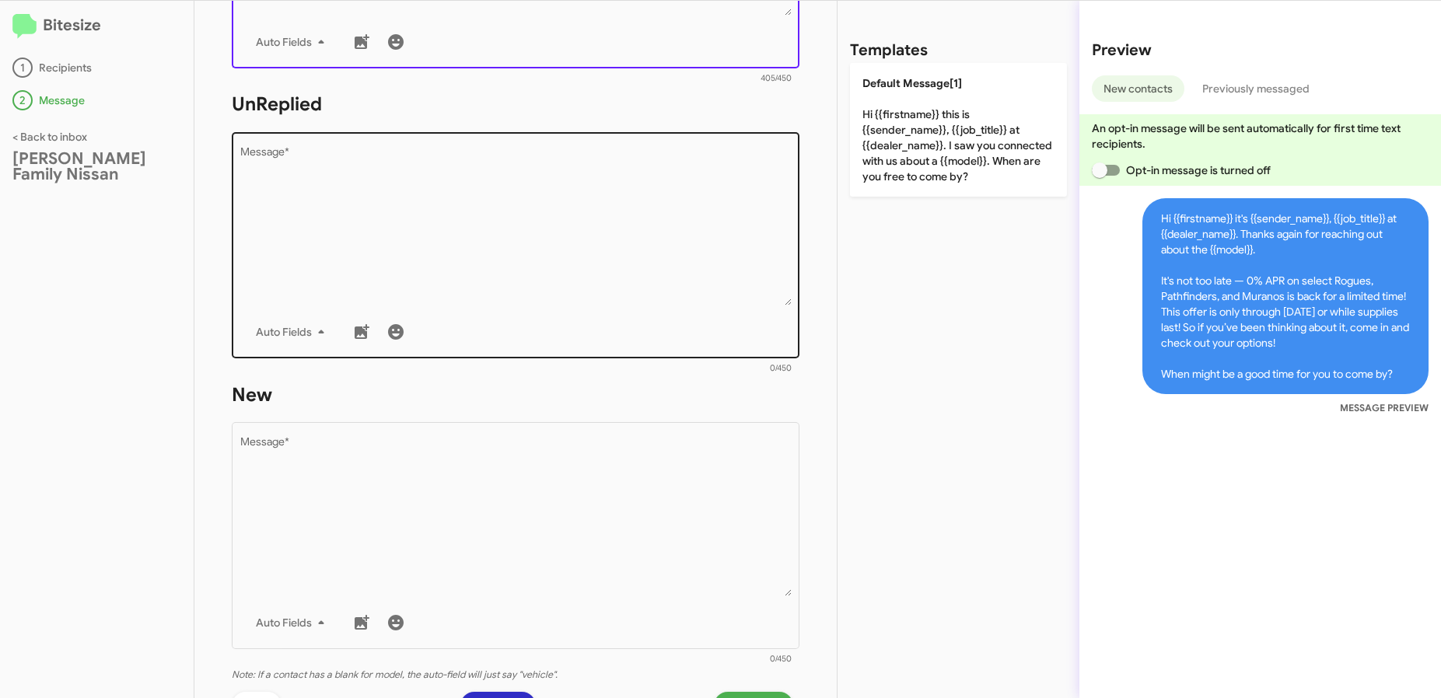
type textarea "Hi {{firstname}} it's {{sender_name}}, {{job_title}} at {{dealer_name}}. Thanks…"
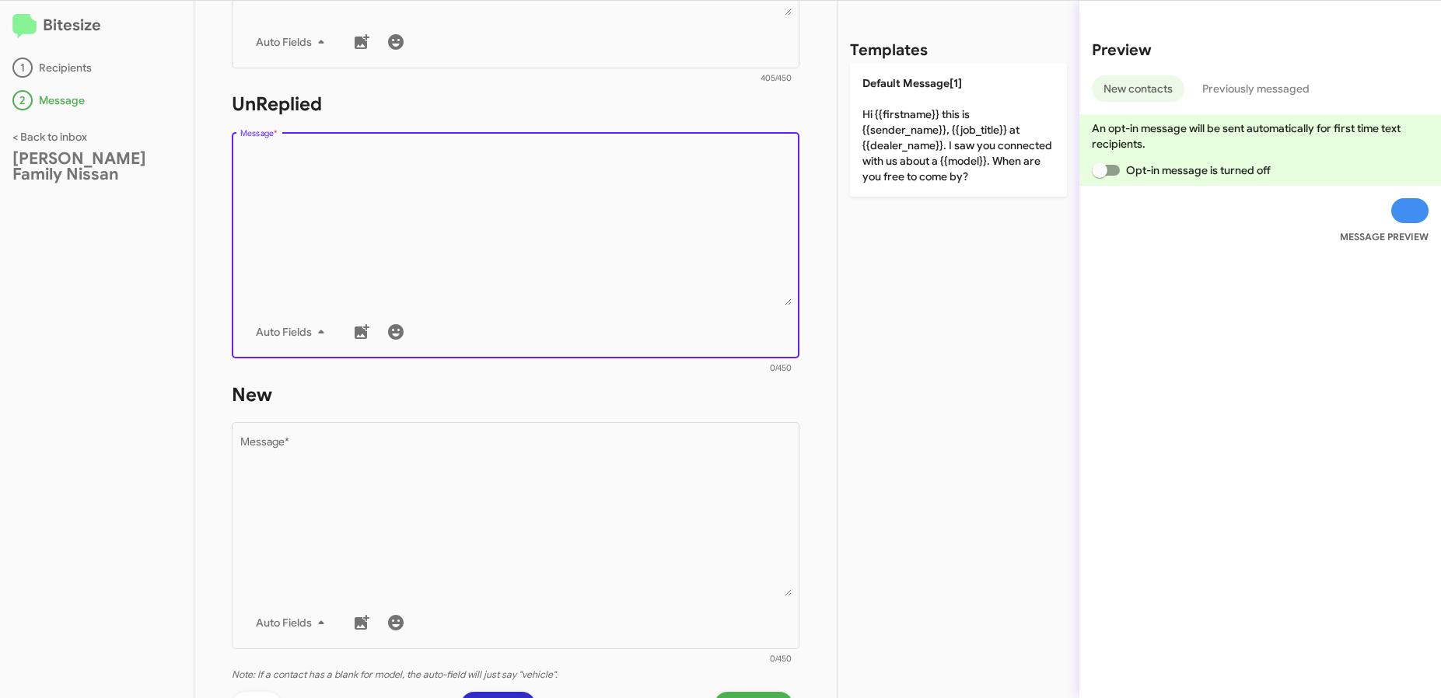
click at [298, 262] on textarea "Message *" at bounding box center [515, 226] width 551 height 159
paste textarea "Hi {{firstname}} it's {{sender_name}}, {{job_title}} at {{dealer_name}}. Thanks…"
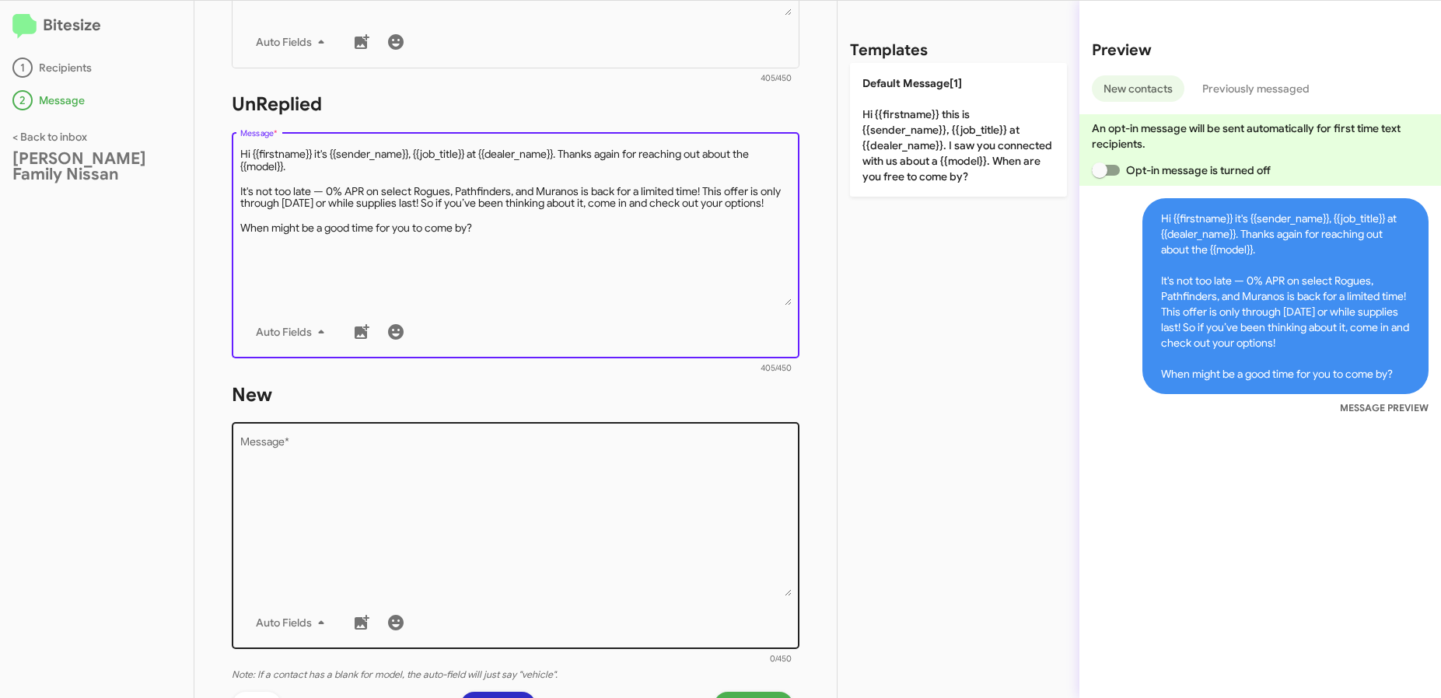
type textarea "Hi {{firstname}} it's {{sender_name}}, {{job_title}} at {{dealer_name}}. Thanks…"
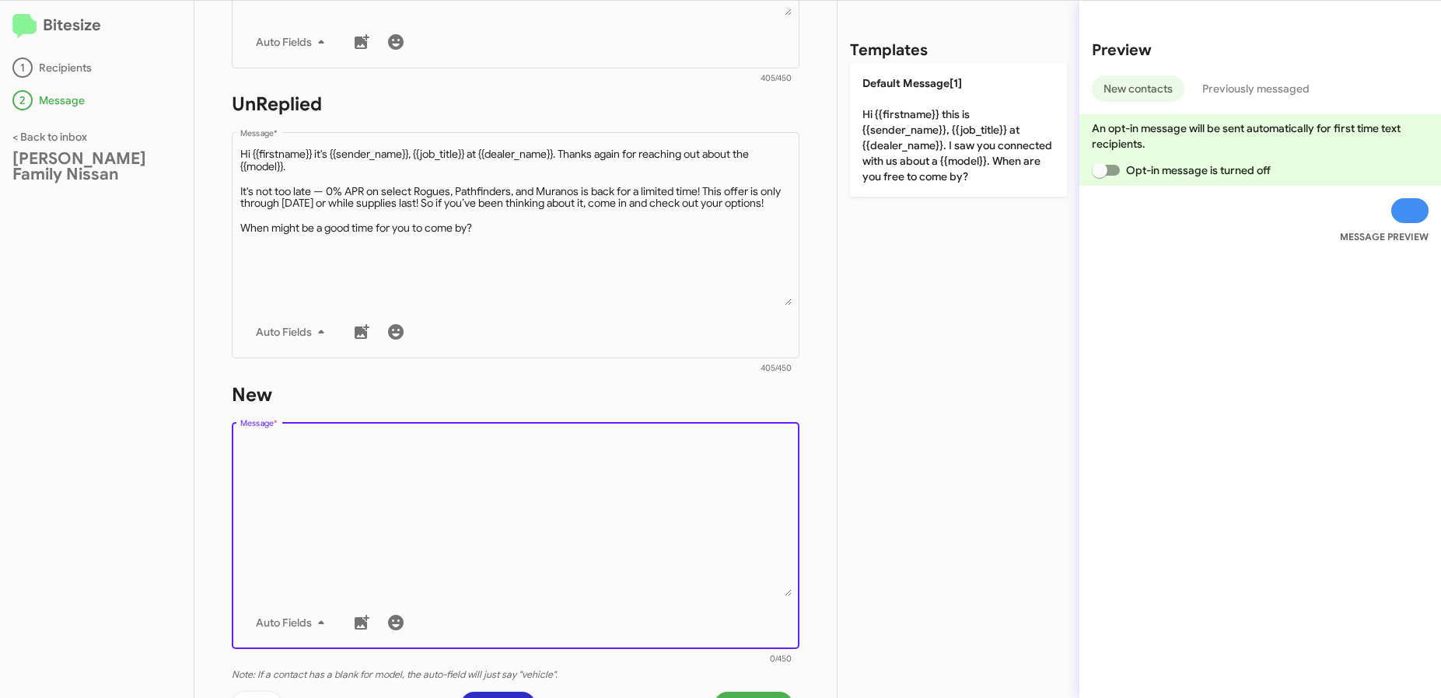
click at [345, 476] on textarea "Message *" at bounding box center [515, 517] width 551 height 159
paste textarea "Hi {{firstname}} it's {{sender_name}}, {{job_title}} at {{dealer_name}}. Thanks…"
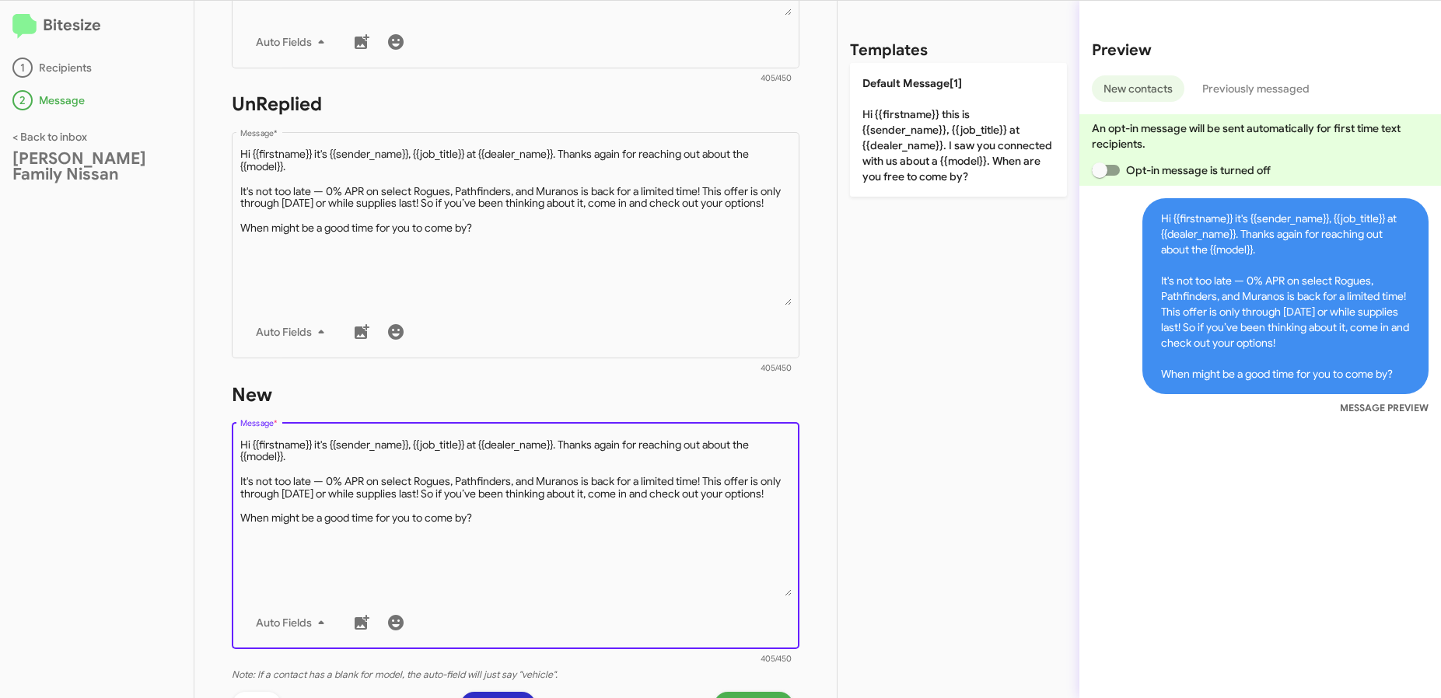
type textarea "Hi {{firstname}} it's {{sender_name}}, {{job_title}} at {{dealer_name}}. Thanks…"
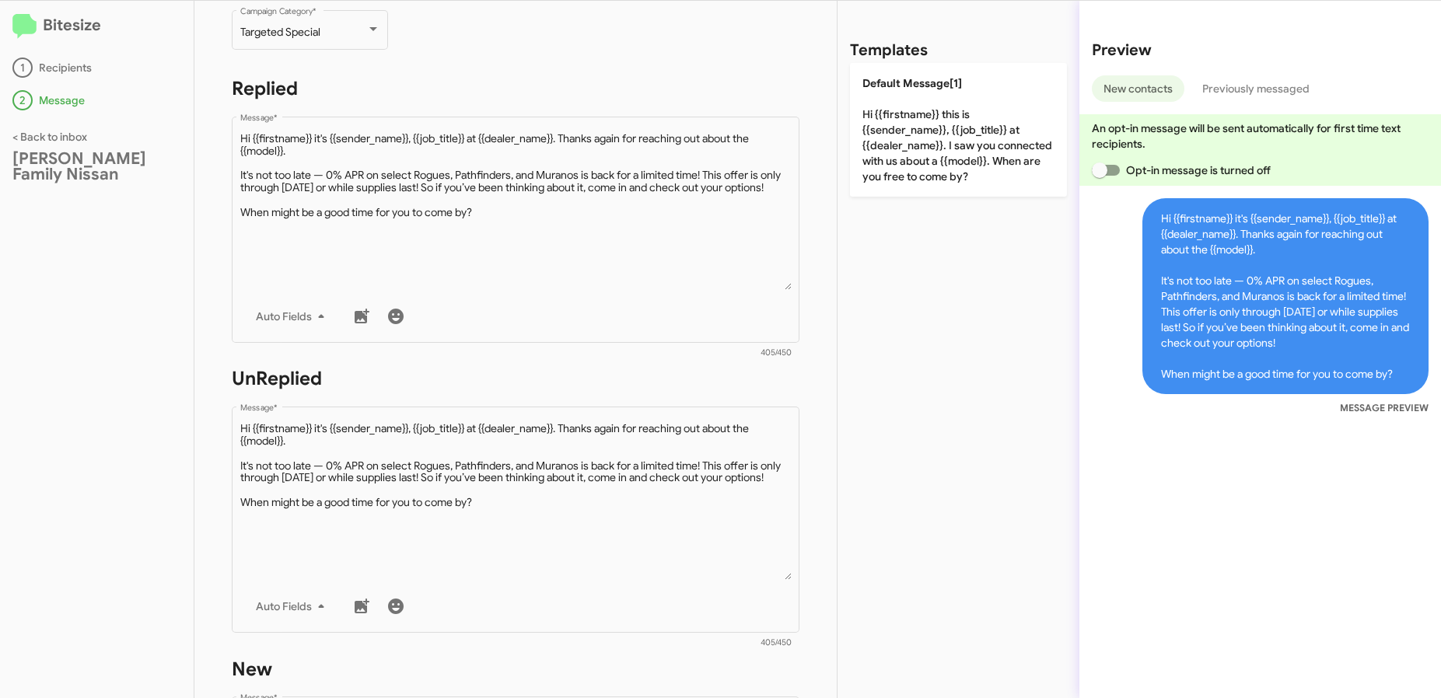
scroll to position [141, 0]
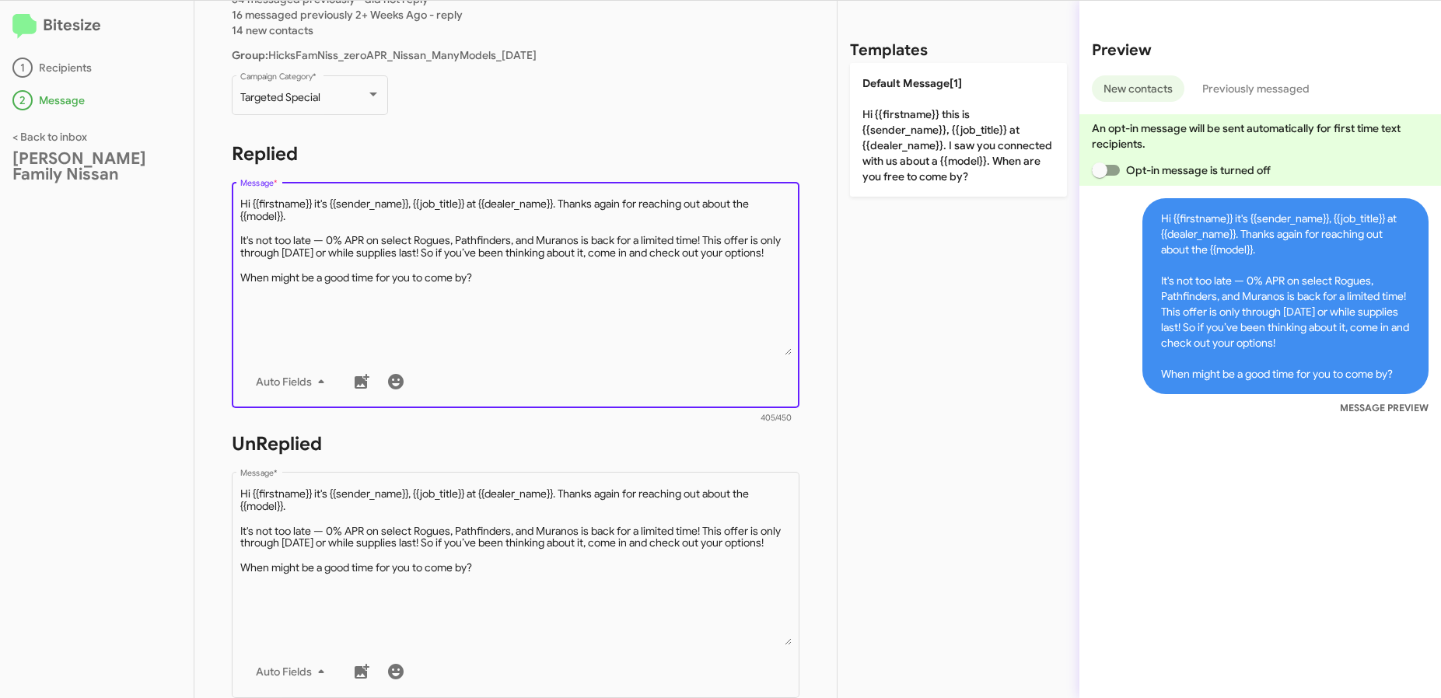
drag, startPoint x: 378, startPoint y: 221, endPoint x: 566, endPoint y: 204, distance: 189.0
click at [566, 204] on textarea "Message *" at bounding box center [515, 276] width 551 height 159
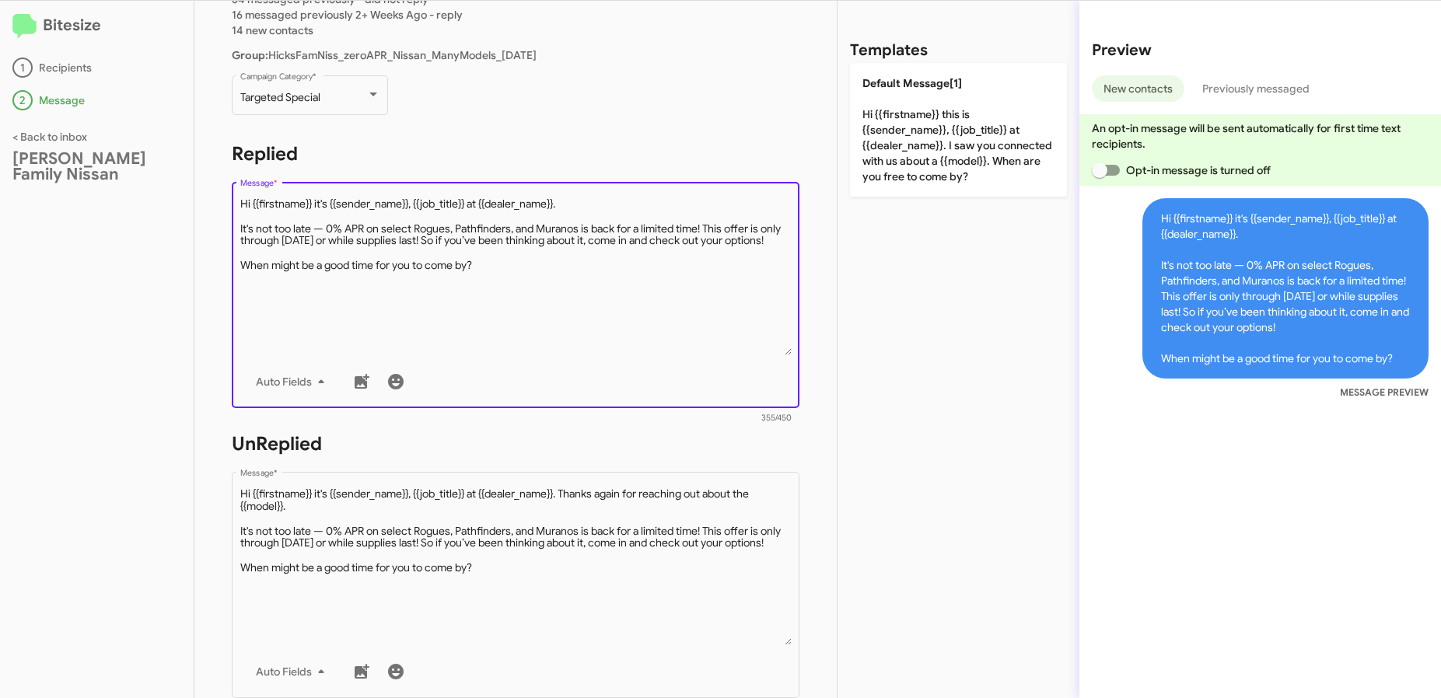
drag, startPoint x: 468, startPoint y: 205, endPoint x: 418, endPoint y: 206, distance: 50.6
click at [418, 206] on textarea "Message *" at bounding box center [515, 276] width 551 height 159
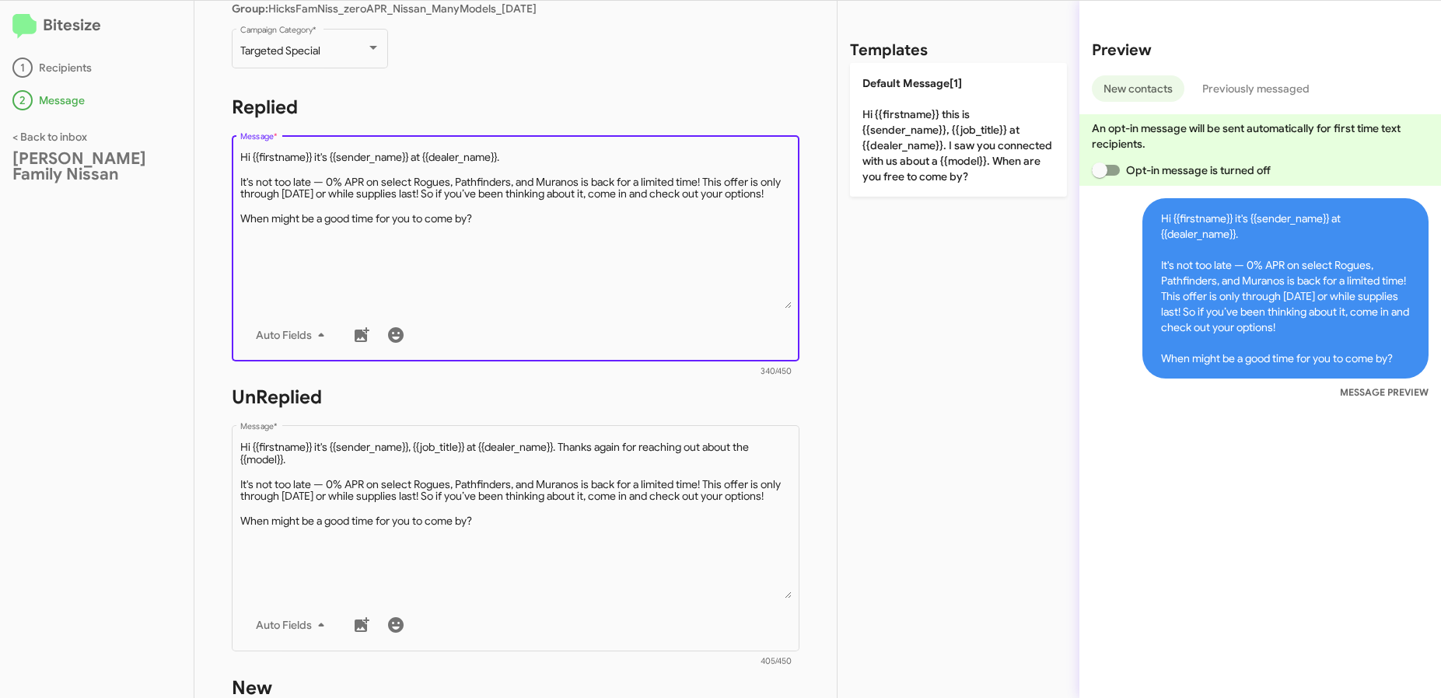
scroll to position [664, 0]
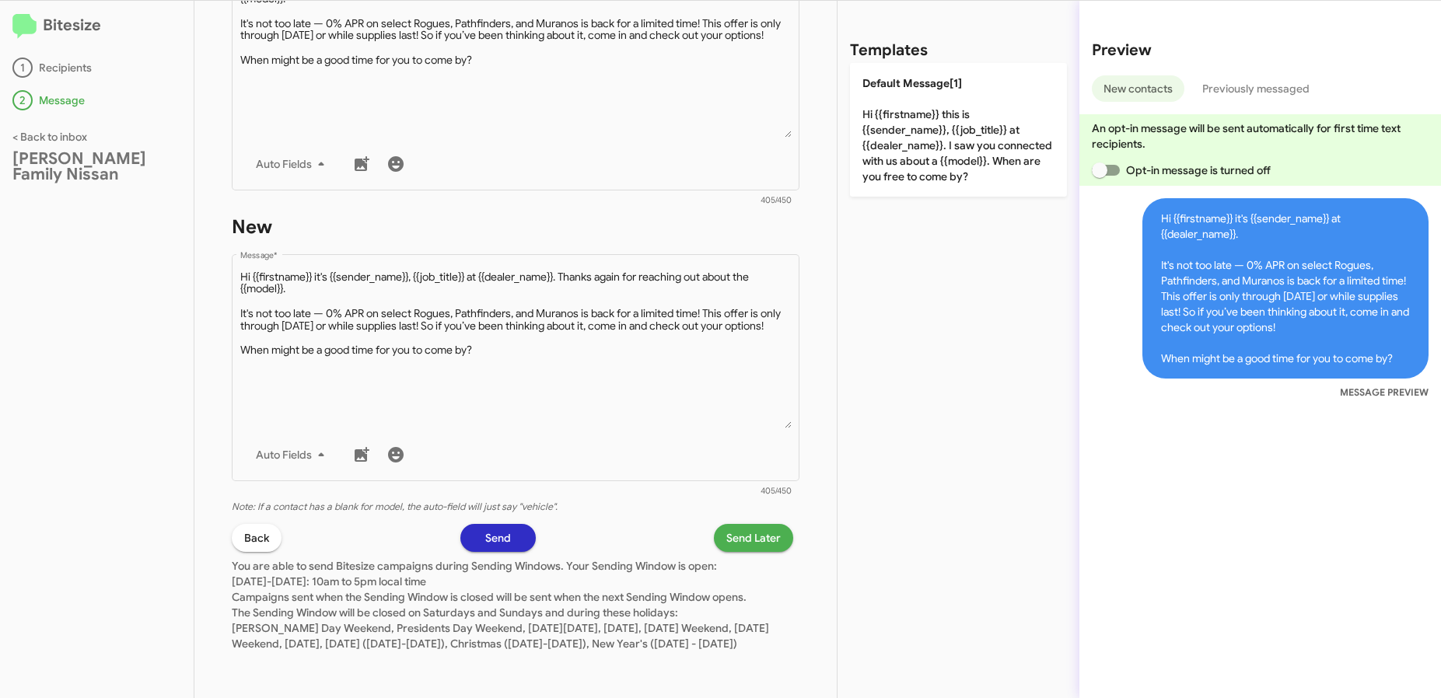
type textarea "Hi {{firstname}} it's {{sender_name}} at {{dealer_name}}. It's not too late — 0…"
click at [750, 527] on span "Send Later" at bounding box center [753, 538] width 54 height 28
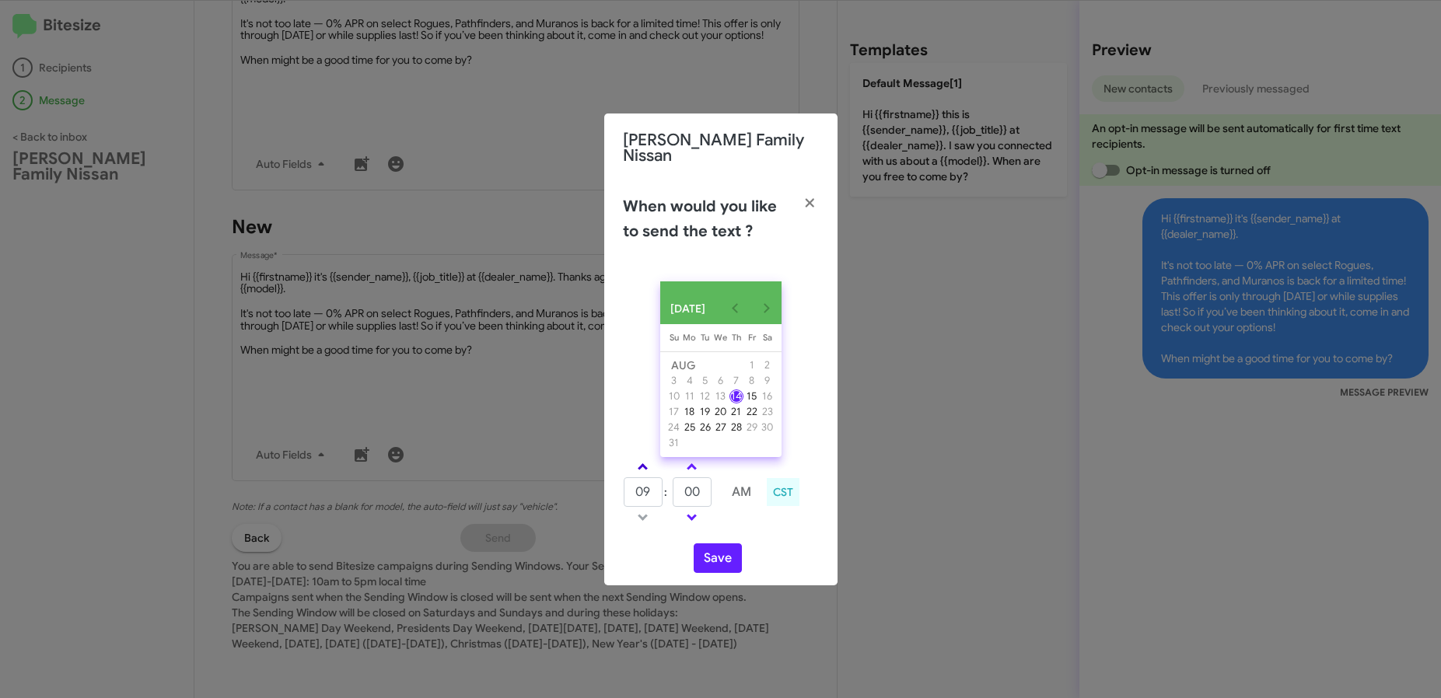
click at [651, 467] on link at bounding box center [642, 467] width 27 height 18
type input "10"
click at [687, 466] on span at bounding box center [692, 469] width 10 height 10
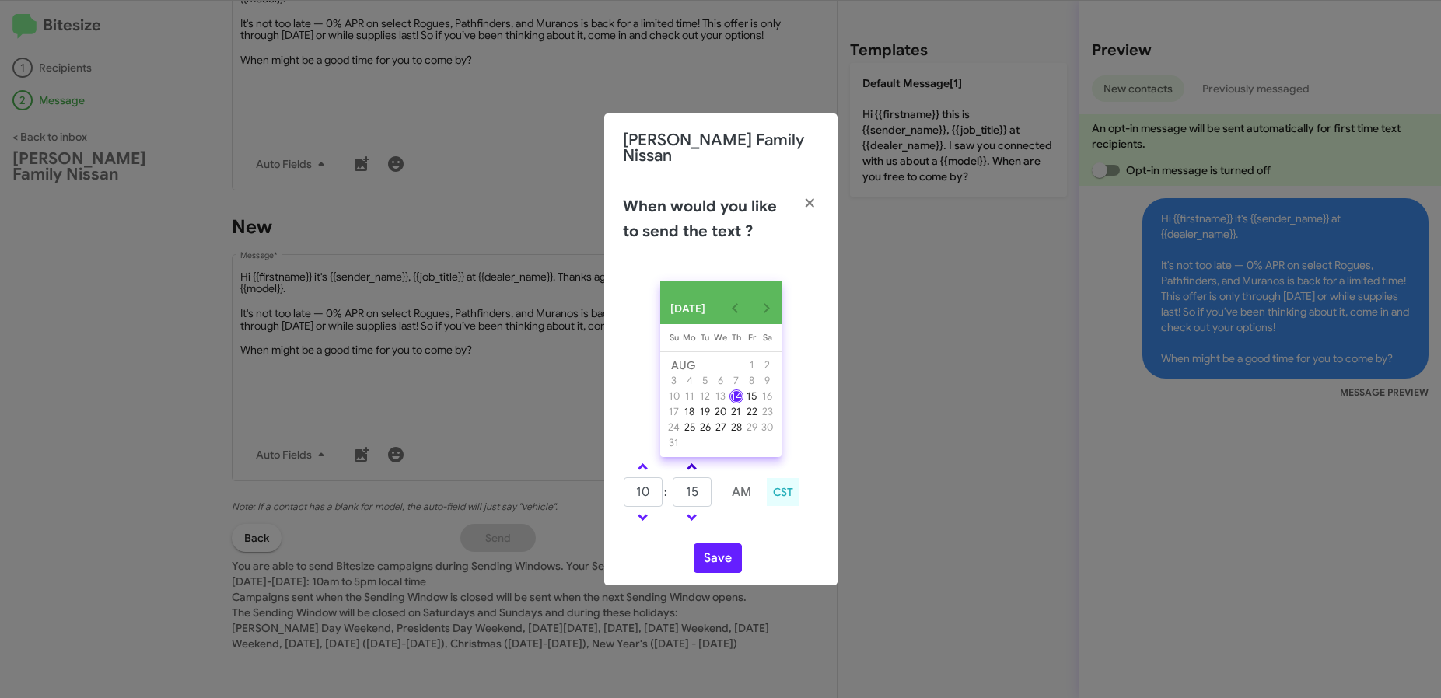
click at [687, 466] on span at bounding box center [692, 469] width 10 height 10
click at [701, 496] on input "30" at bounding box center [692, 493] width 39 height 30
type input "31"
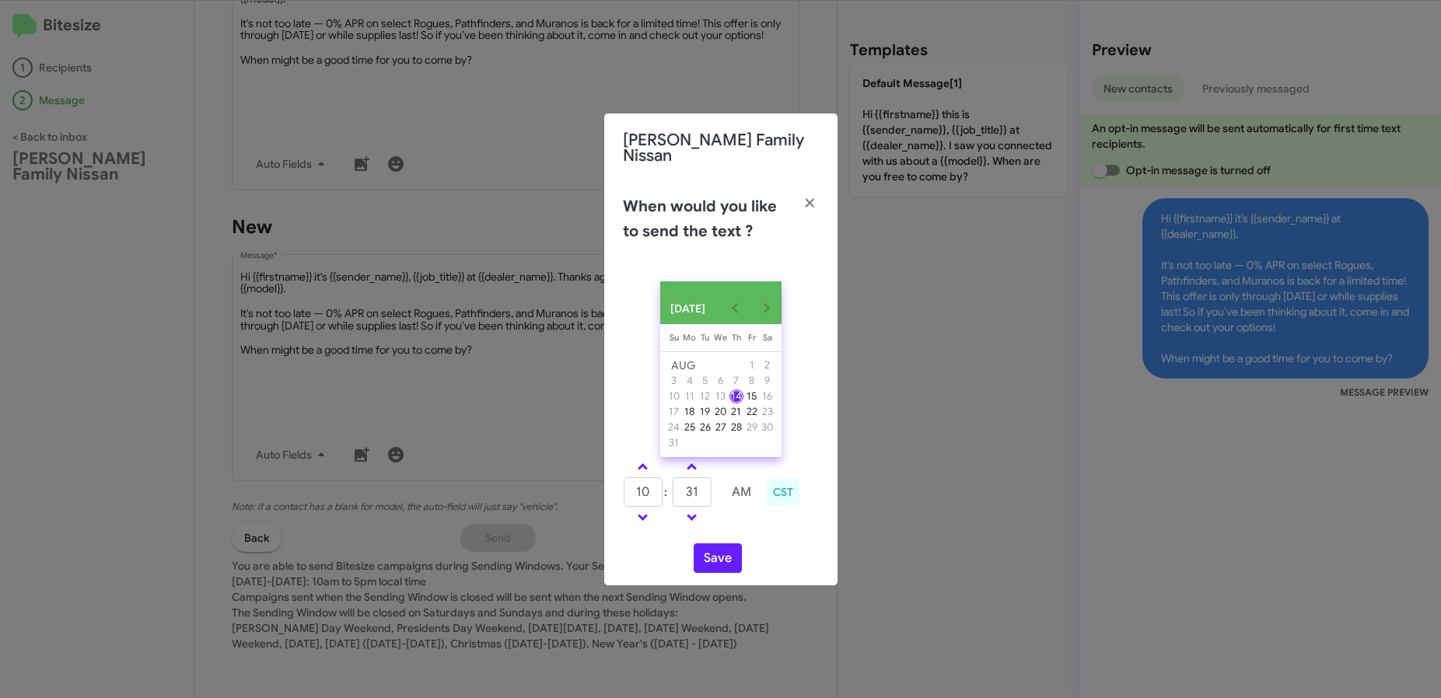
click at [807, 561] on div "Save" at bounding box center [721, 559] width 196 height 30
click at [713, 562] on button "Save" at bounding box center [718, 559] width 48 height 30
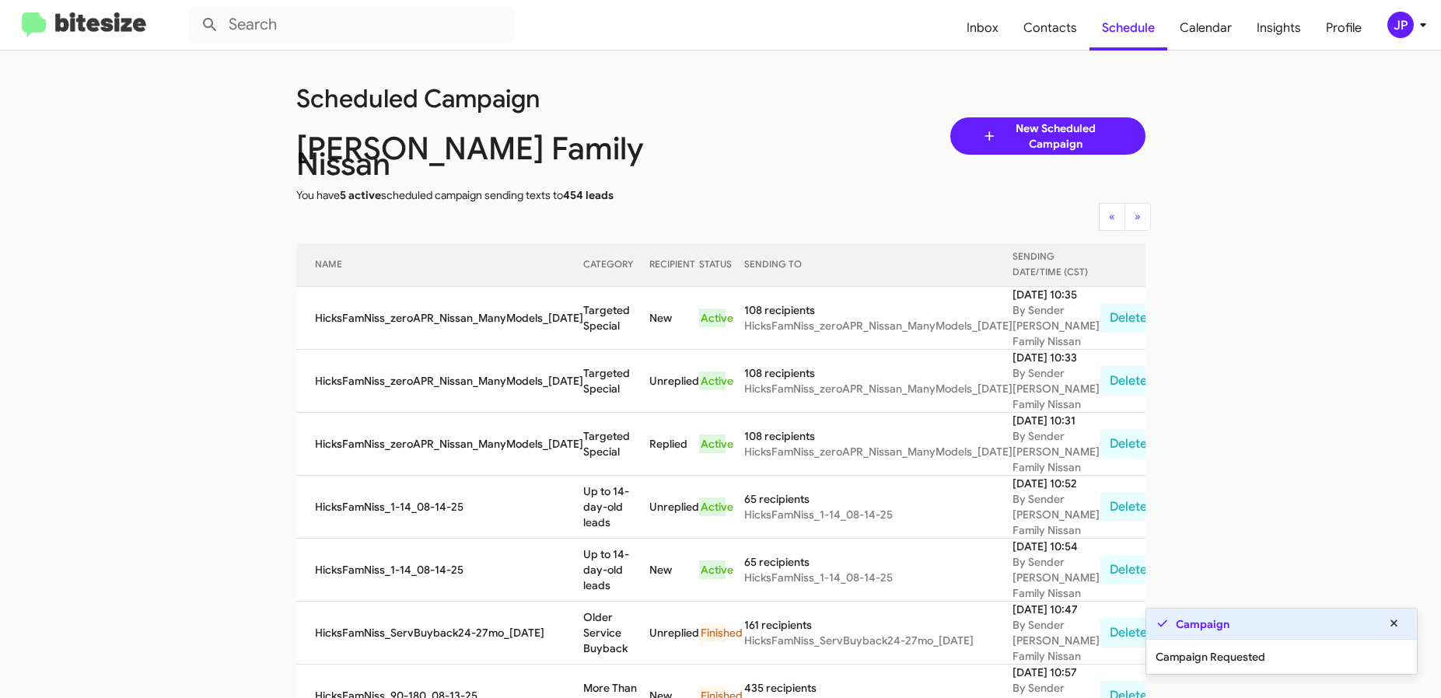
click at [102, 33] on img at bounding box center [84, 25] width 124 height 26
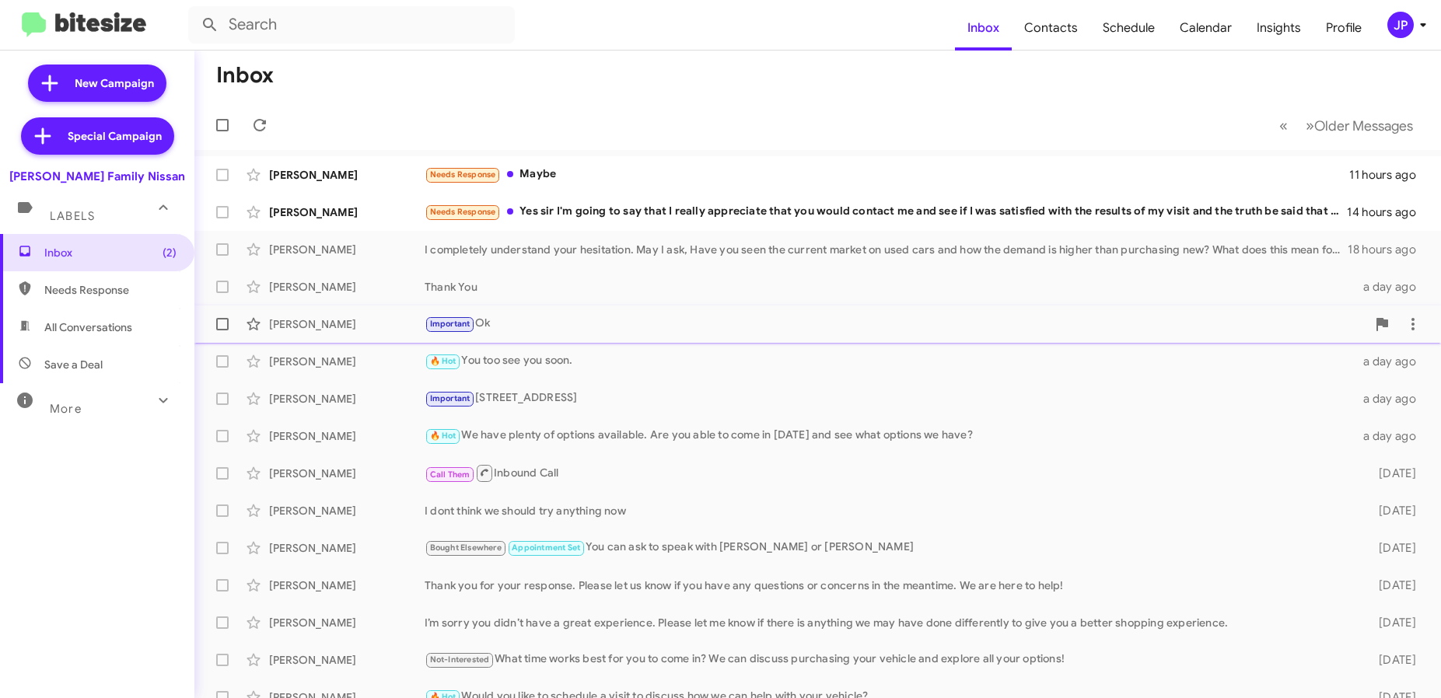
click at [806, 317] on div "Important Ok" at bounding box center [896, 324] width 942 height 18
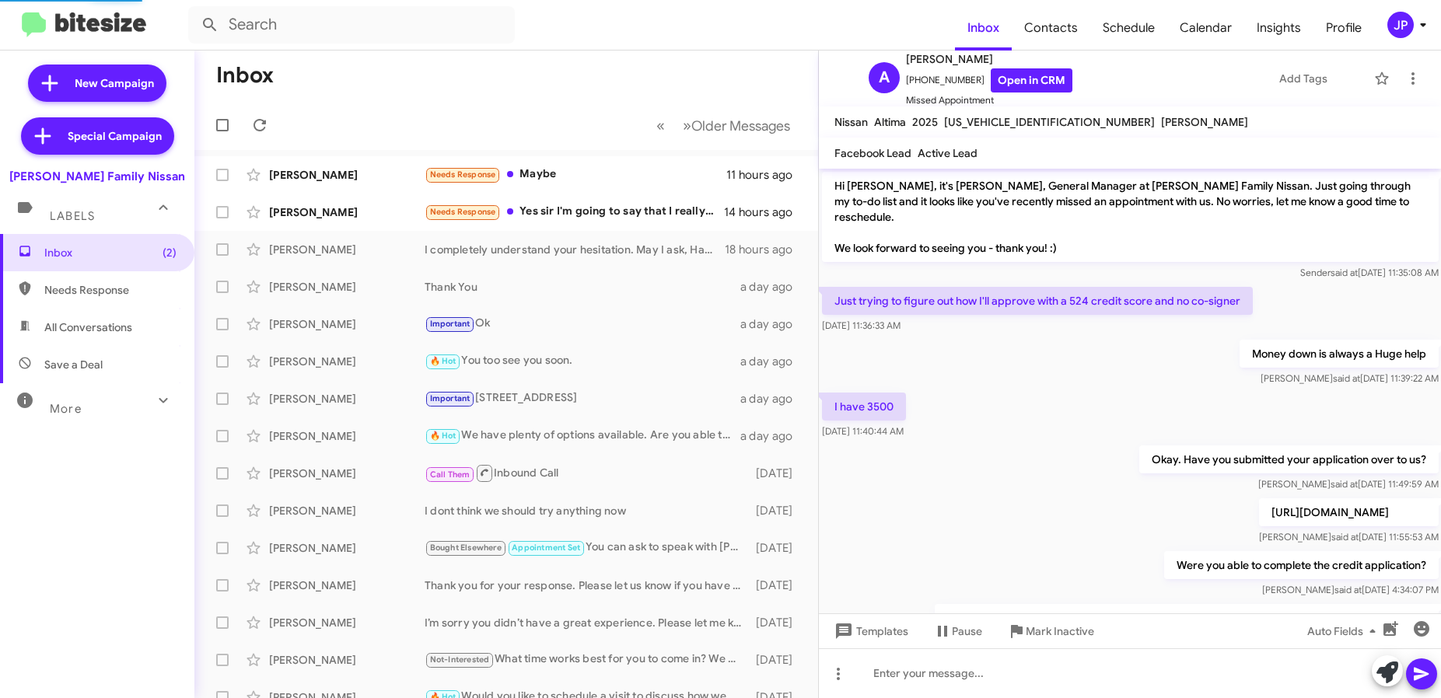
scroll to position [292, 0]
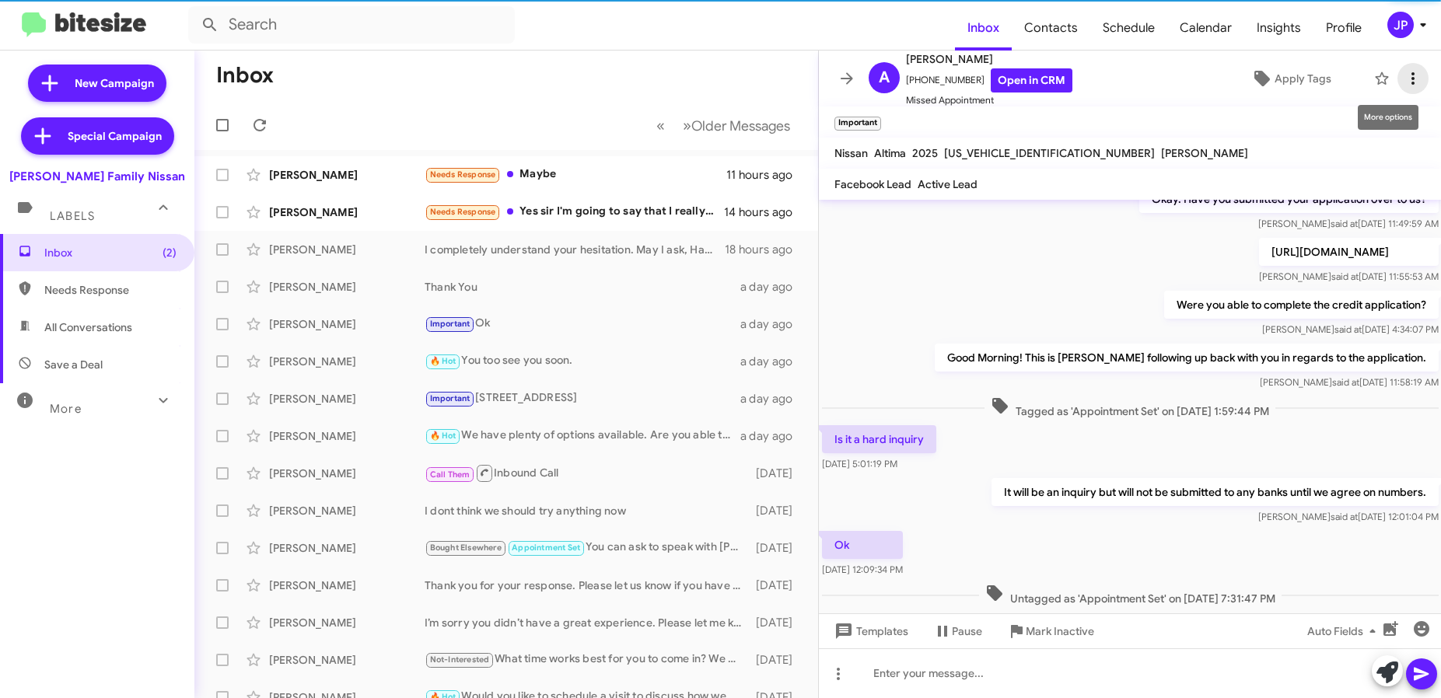
click at [1404, 85] on icon at bounding box center [1413, 78] width 19 height 19
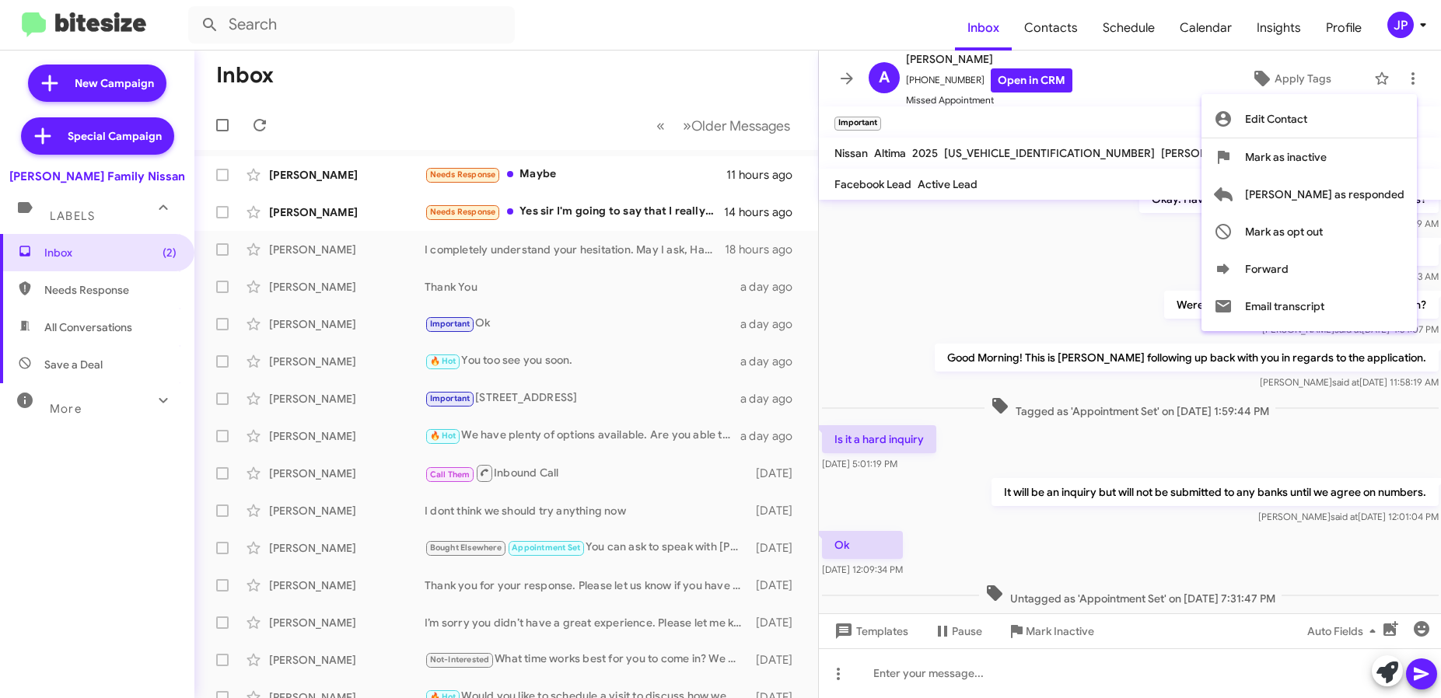
click at [548, 436] on div at bounding box center [720, 349] width 1441 height 698
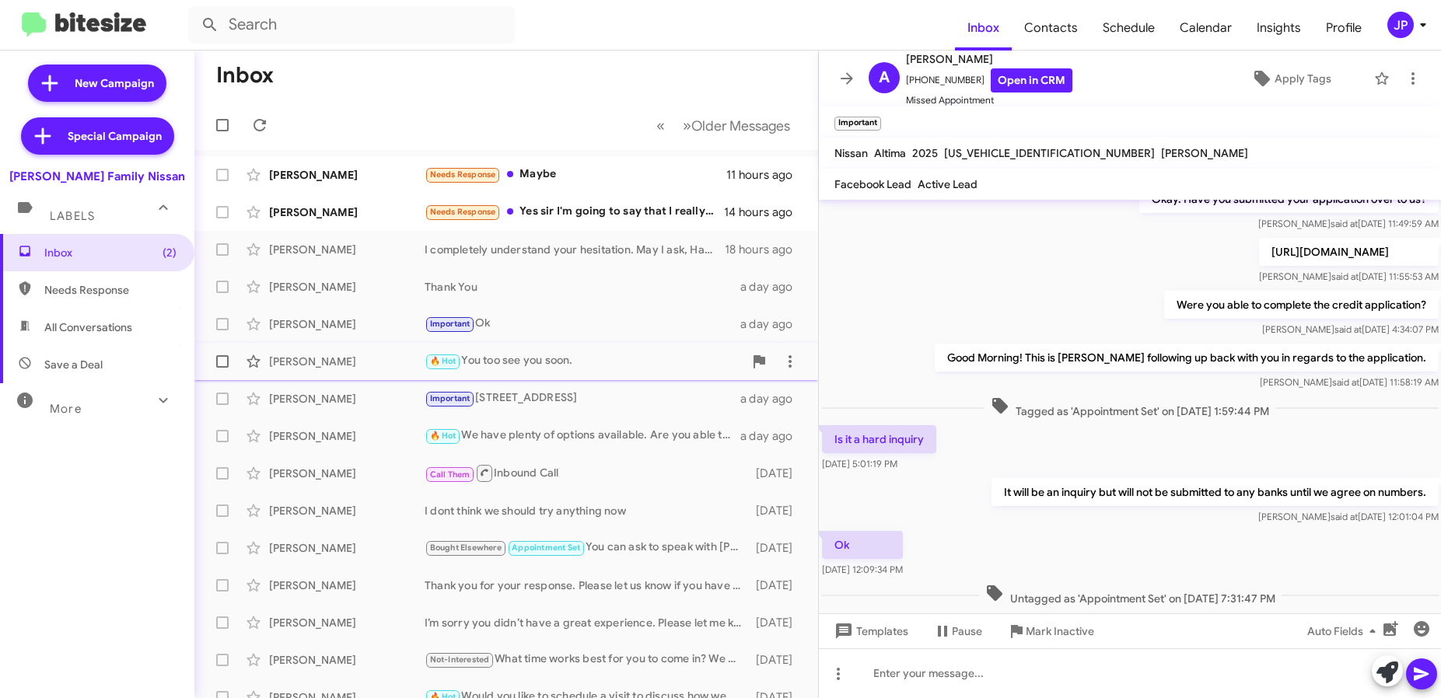
click at [525, 375] on div "Alan Rangel Salazer 🔥 Hot You too see you soon. a day ago" at bounding box center [506, 361] width 599 height 31
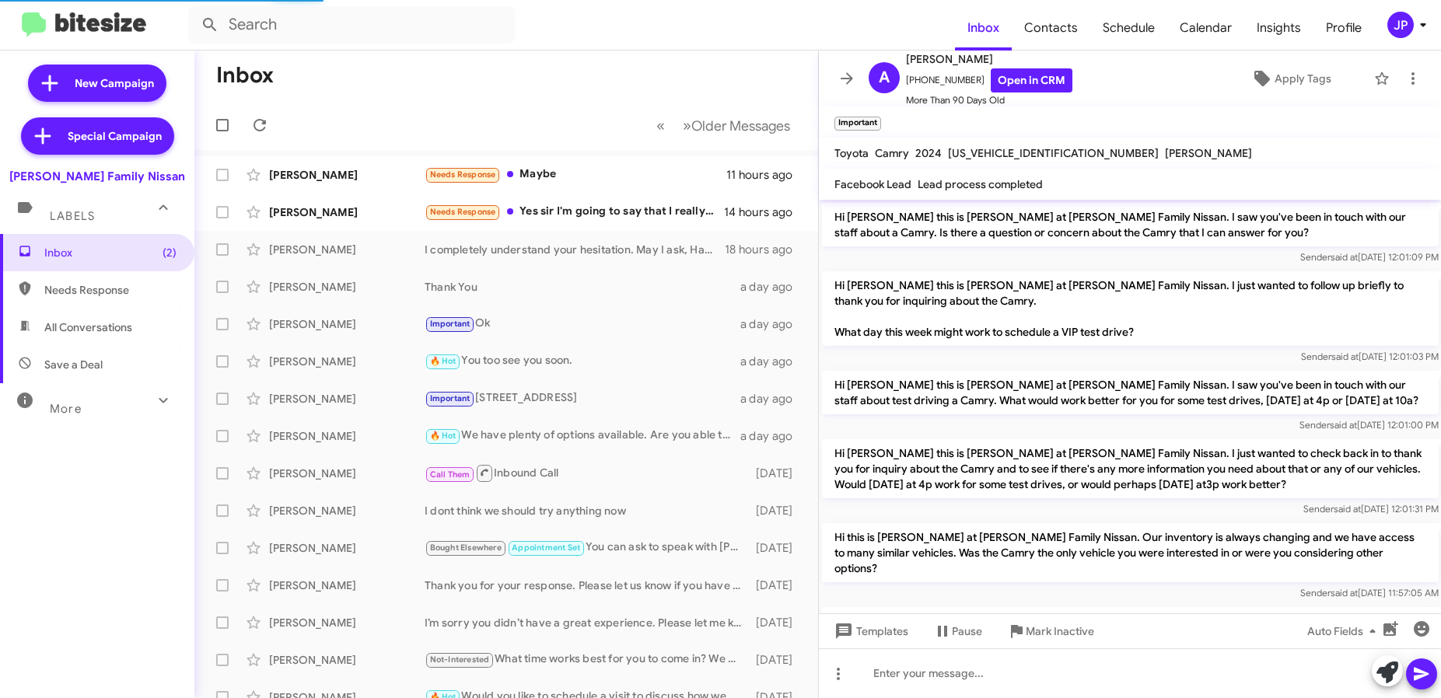
click at [1419, 30] on icon at bounding box center [1423, 25] width 19 height 19
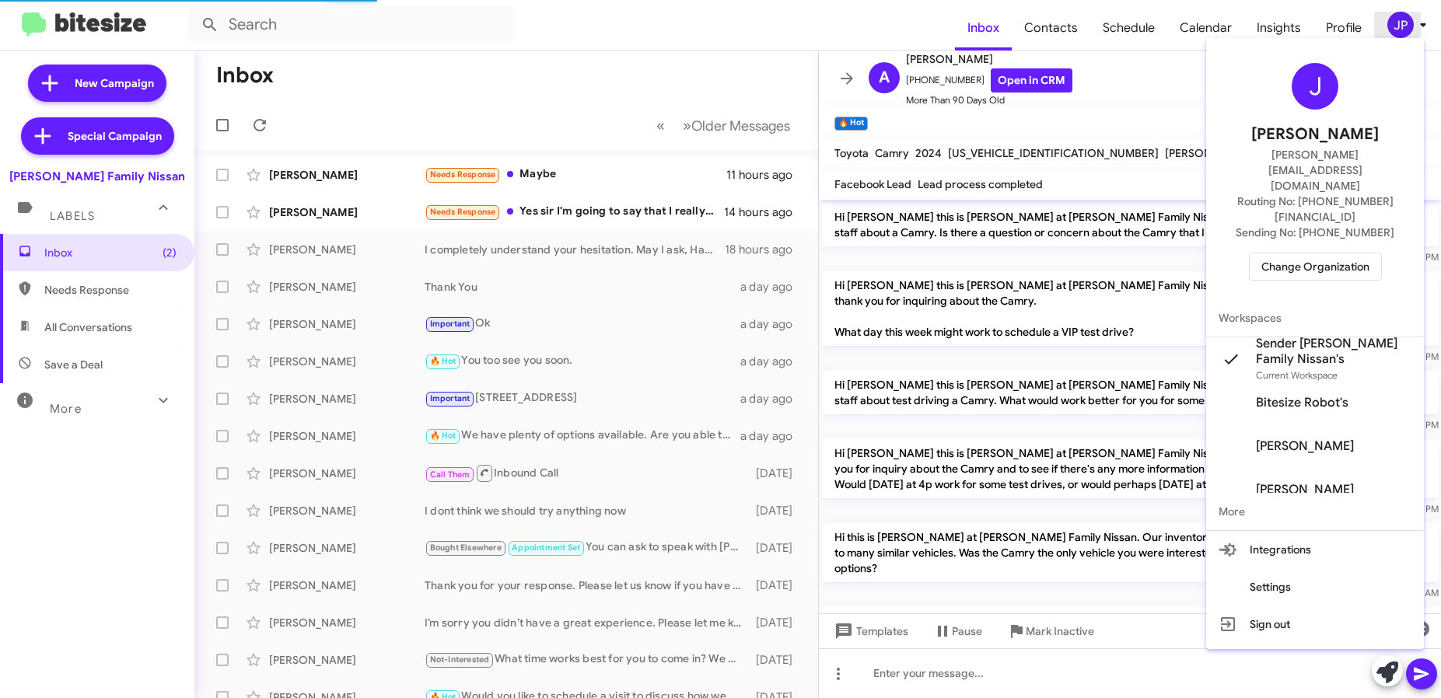
scroll to position [78, 0]
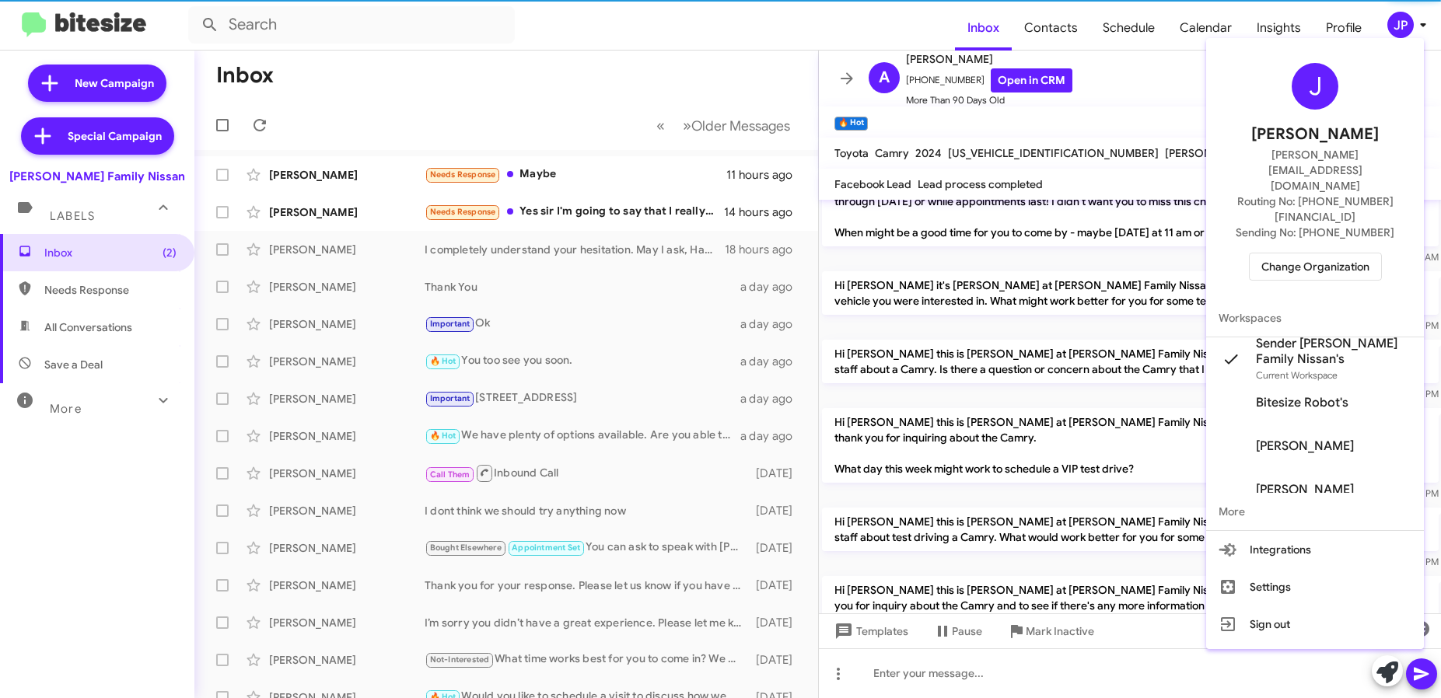
click at [1349, 254] on span "Change Organization" at bounding box center [1315, 267] width 108 height 26
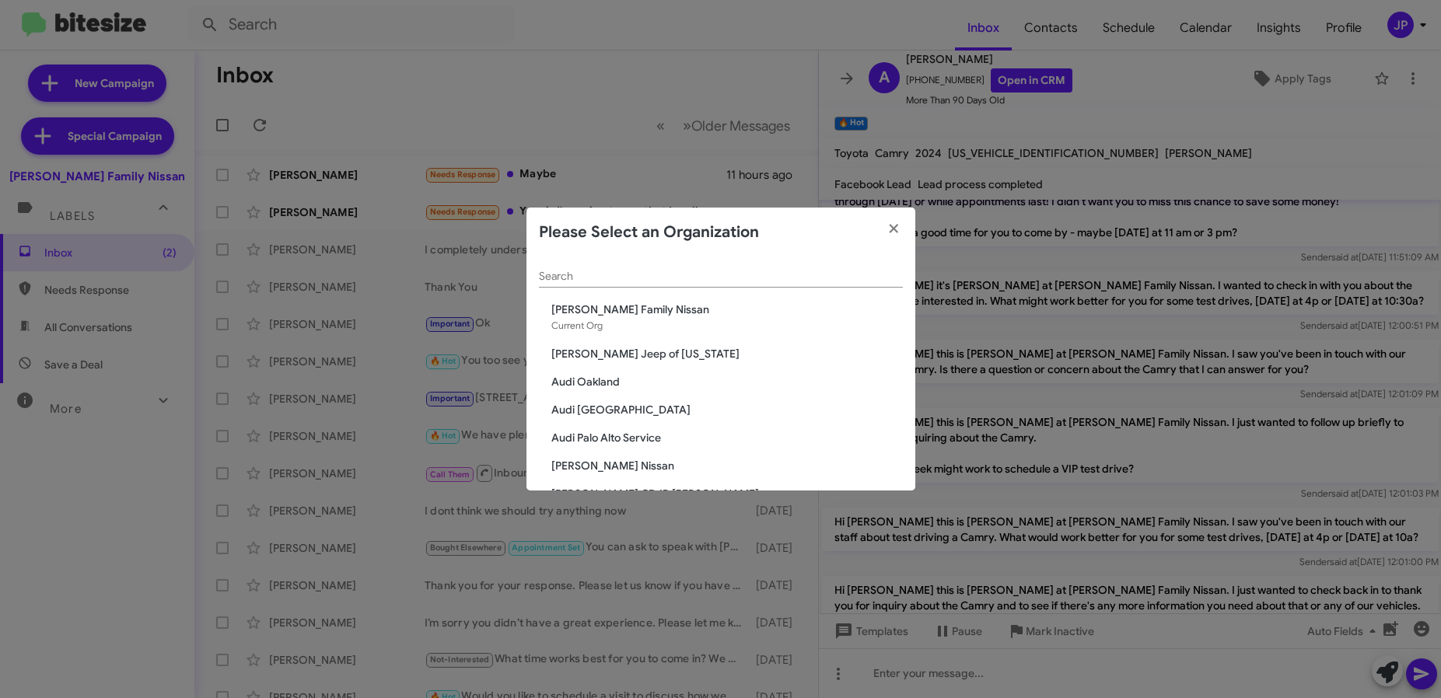
click at [887, 278] on input "Search" at bounding box center [721, 277] width 364 height 12
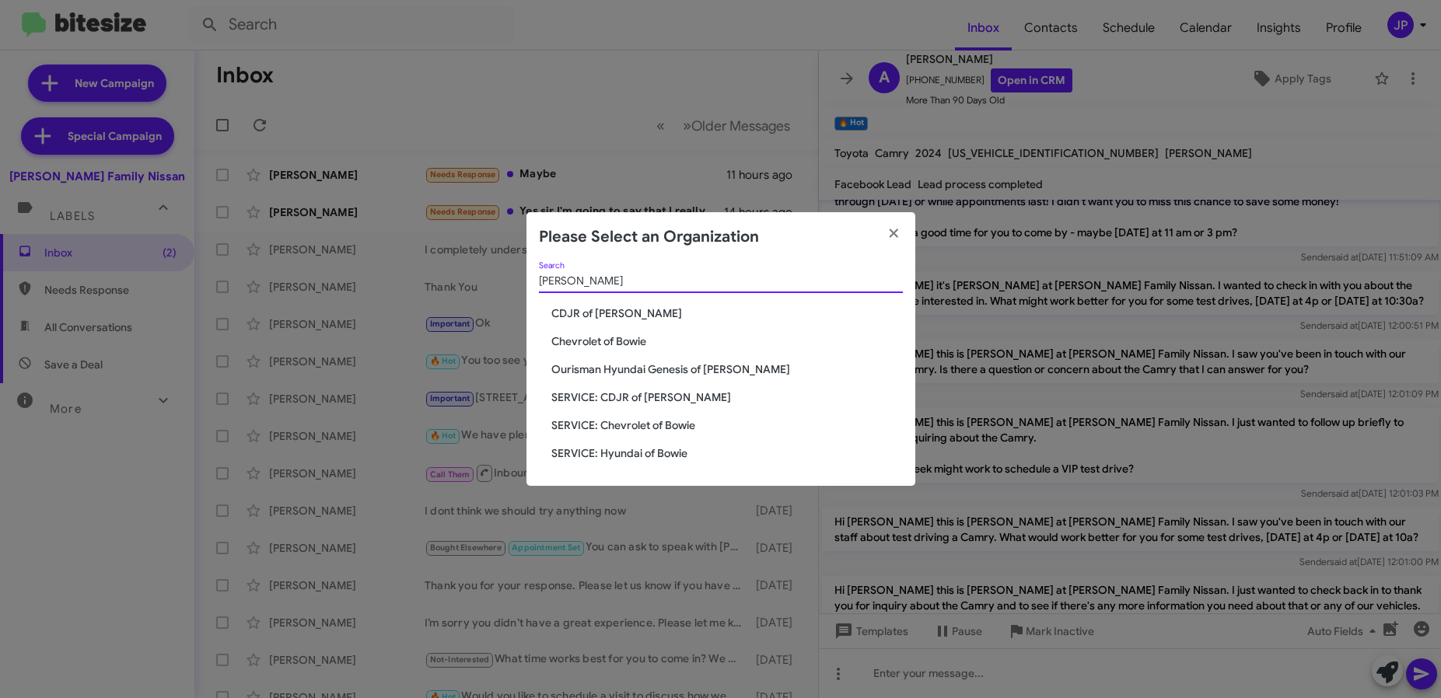
type input "Bowie"
click at [632, 348] on span "Chevrolet of Bowie" at bounding box center [727, 342] width 352 height 16
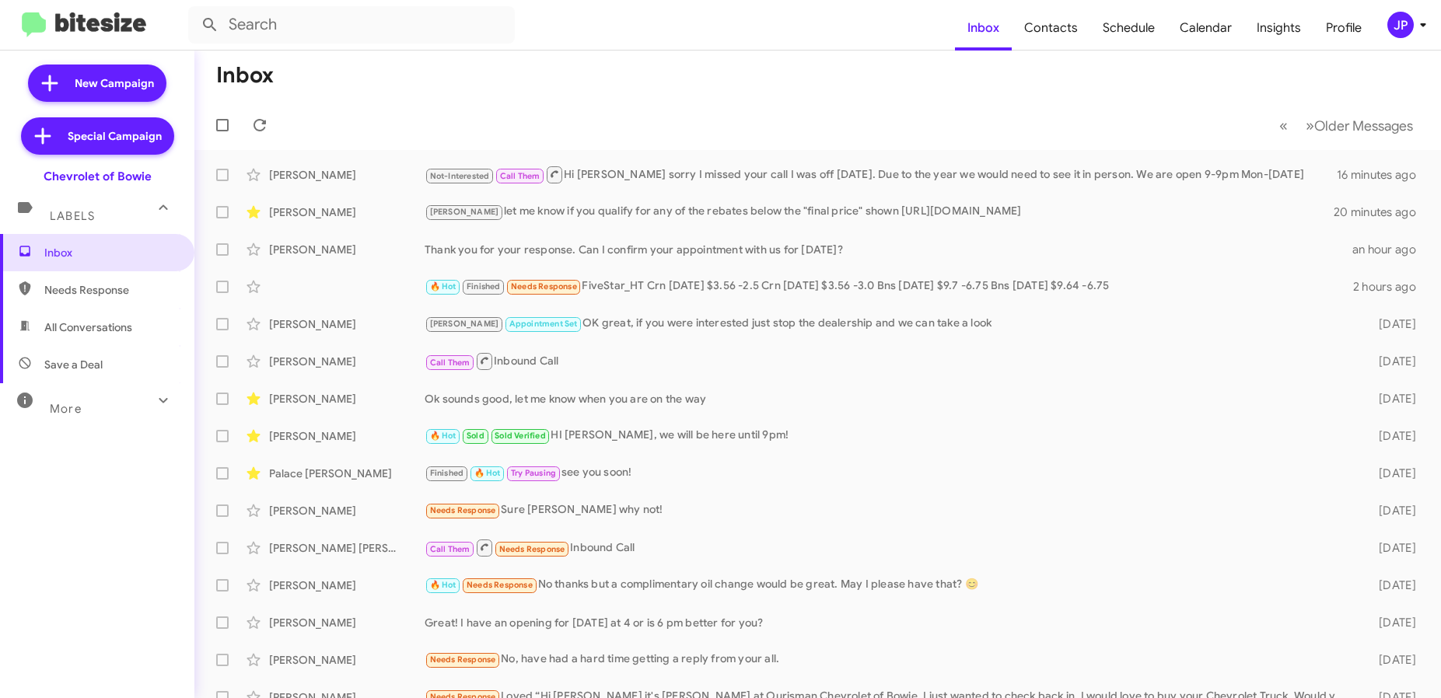
click at [1411, 18] on div "JP" at bounding box center [1400, 25] width 26 height 26
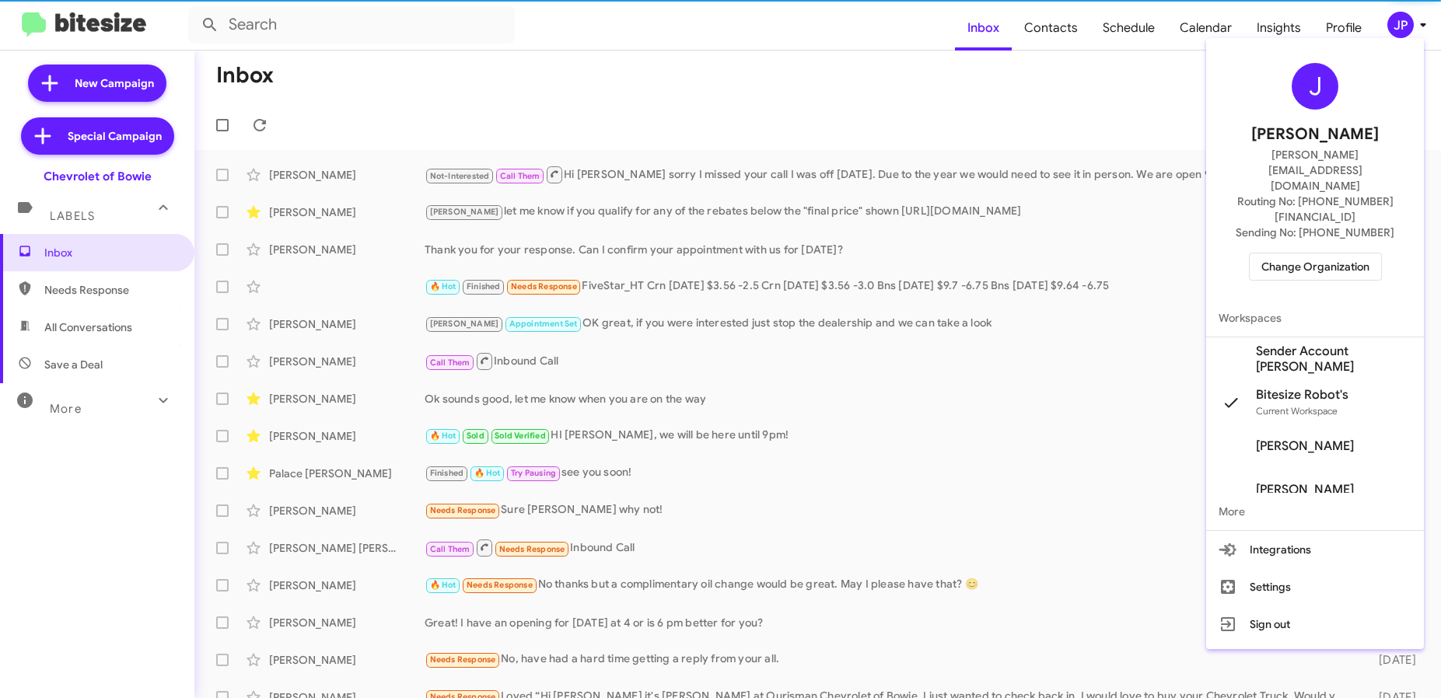
click at [1268, 254] on span "Change Organization" at bounding box center [1315, 267] width 108 height 26
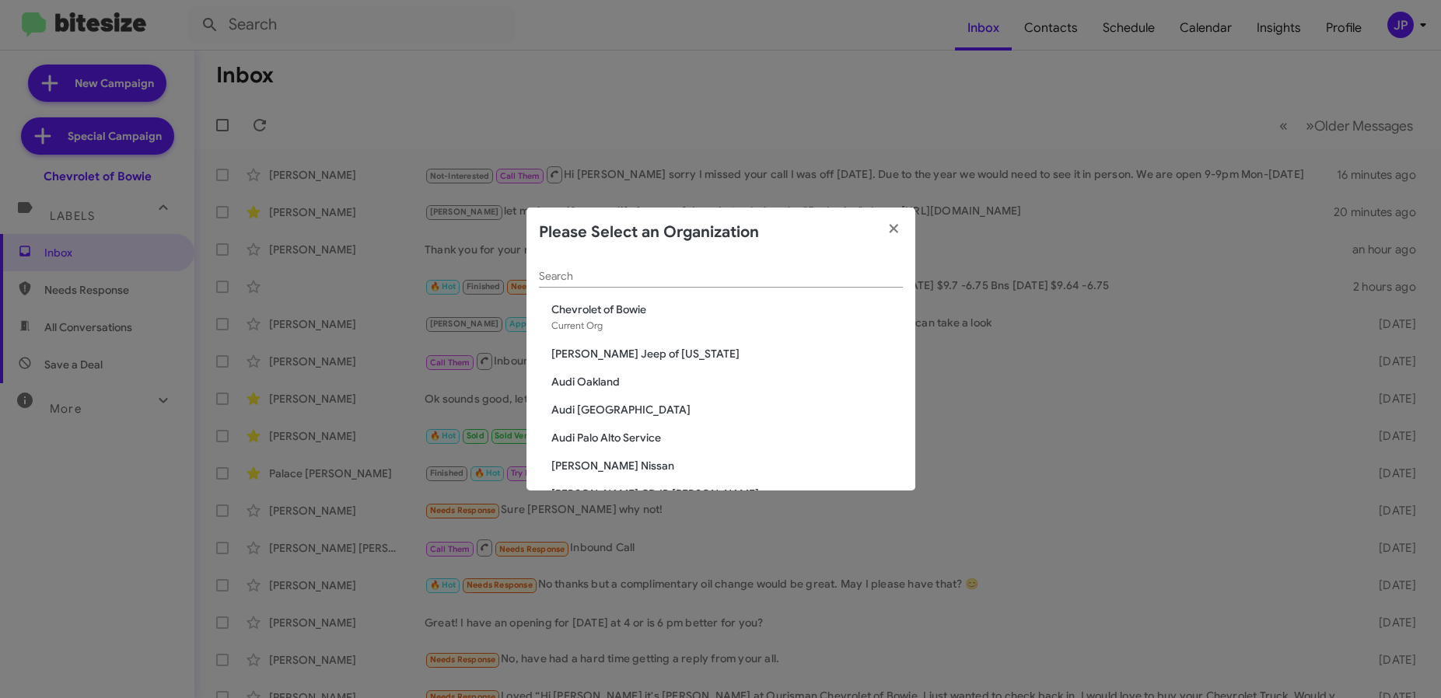
click at [728, 285] on div "Search" at bounding box center [721, 272] width 364 height 30
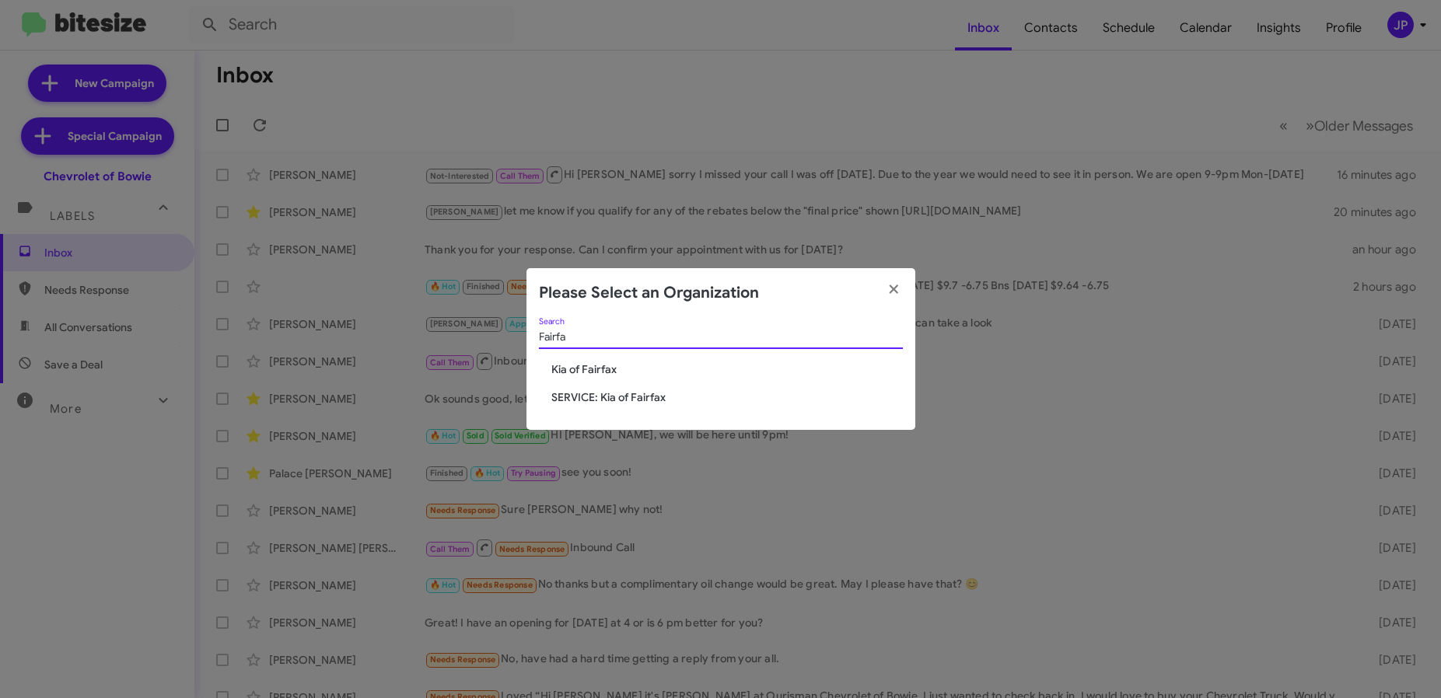
type input "Fairfa"
click at [615, 366] on span "Kia of Fairfax" at bounding box center [727, 370] width 352 height 16
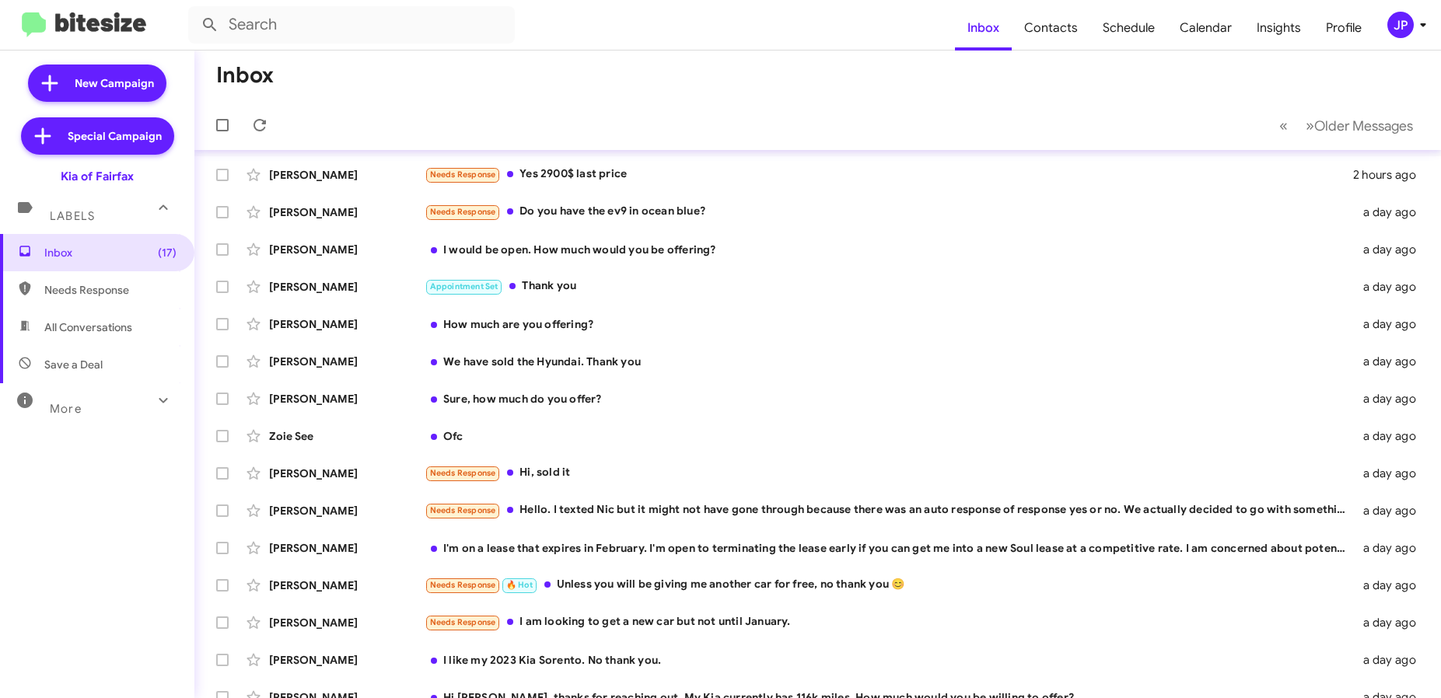
scroll to position [205, 0]
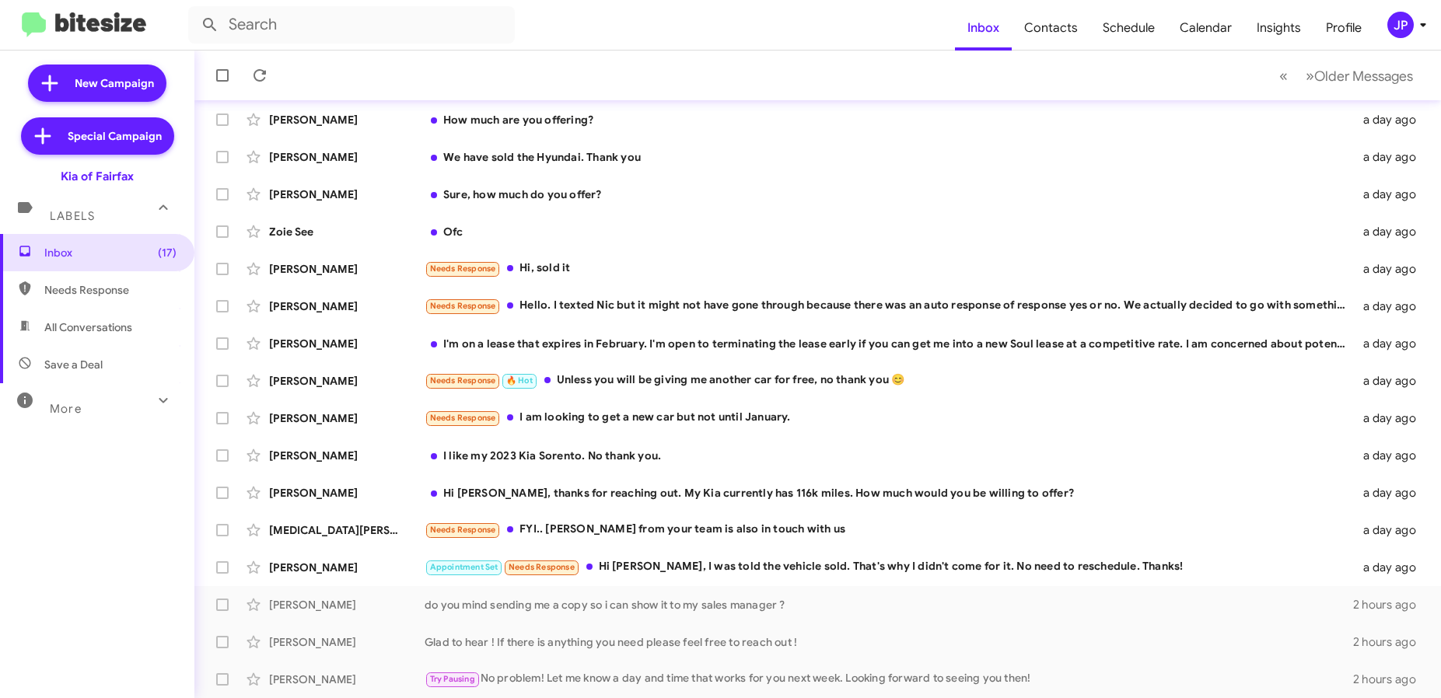
click at [130, 19] on img at bounding box center [84, 25] width 124 height 26
click at [1393, 33] on div "JP" at bounding box center [1400, 25] width 26 height 26
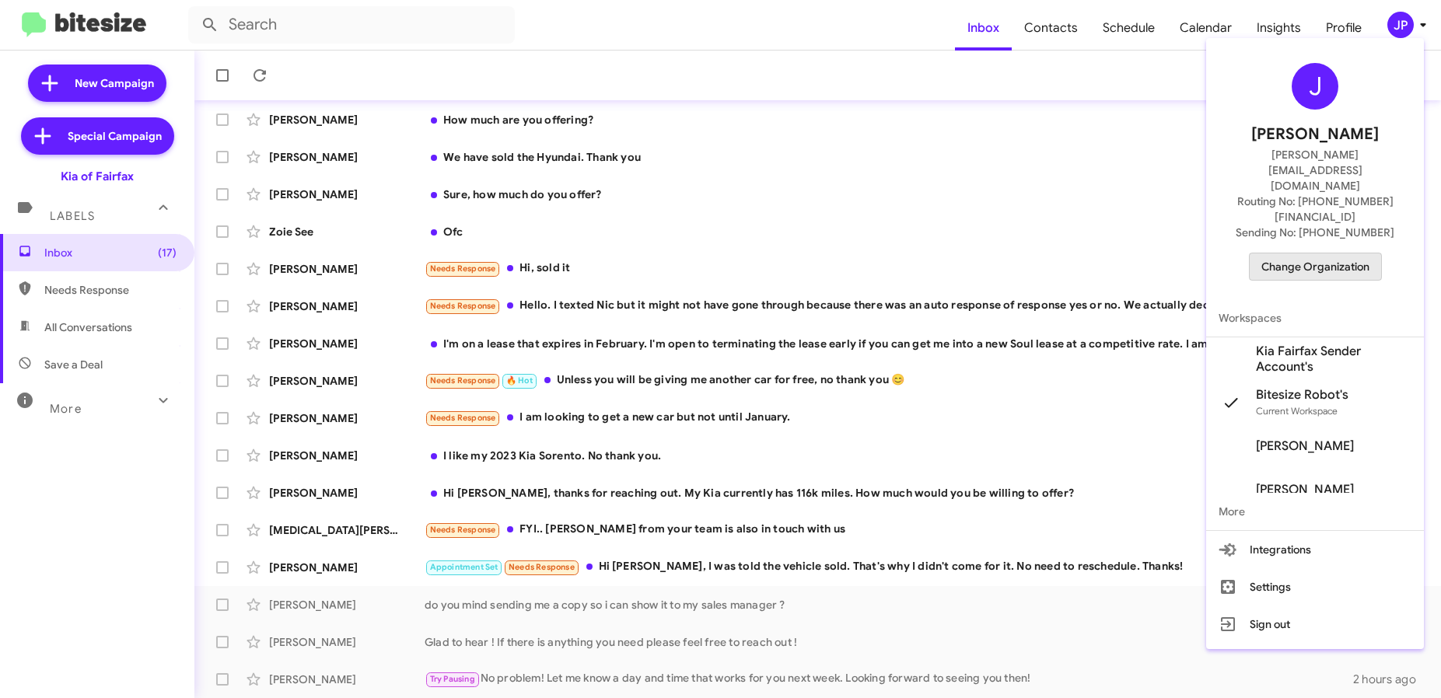
click at [1321, 254] on span "Change Organization" at bounding box center [1315, 267] width 108 height 26
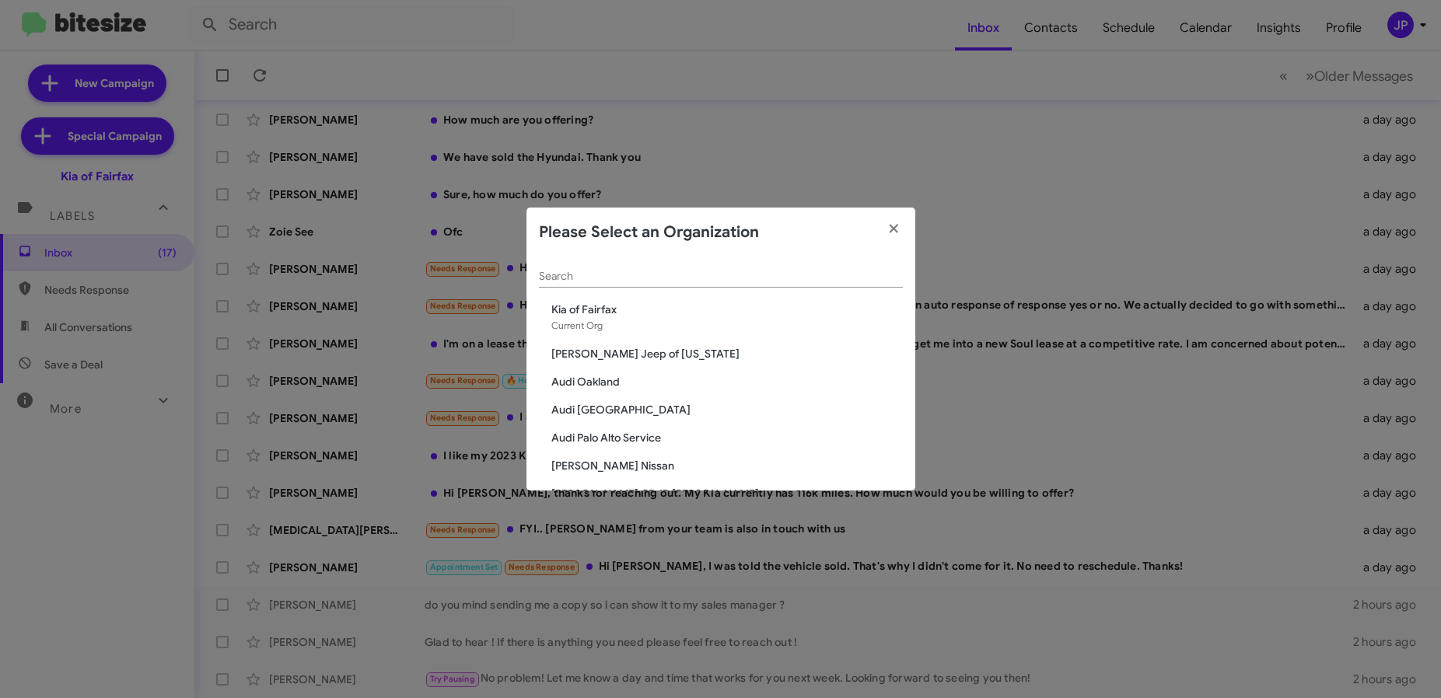
click at [787, 261] on div "Search" at bounding box center [721, 272] width 364 height 30
click at [787, 277] on input "Search" at bounding box center [721, 277] width 364 height 12
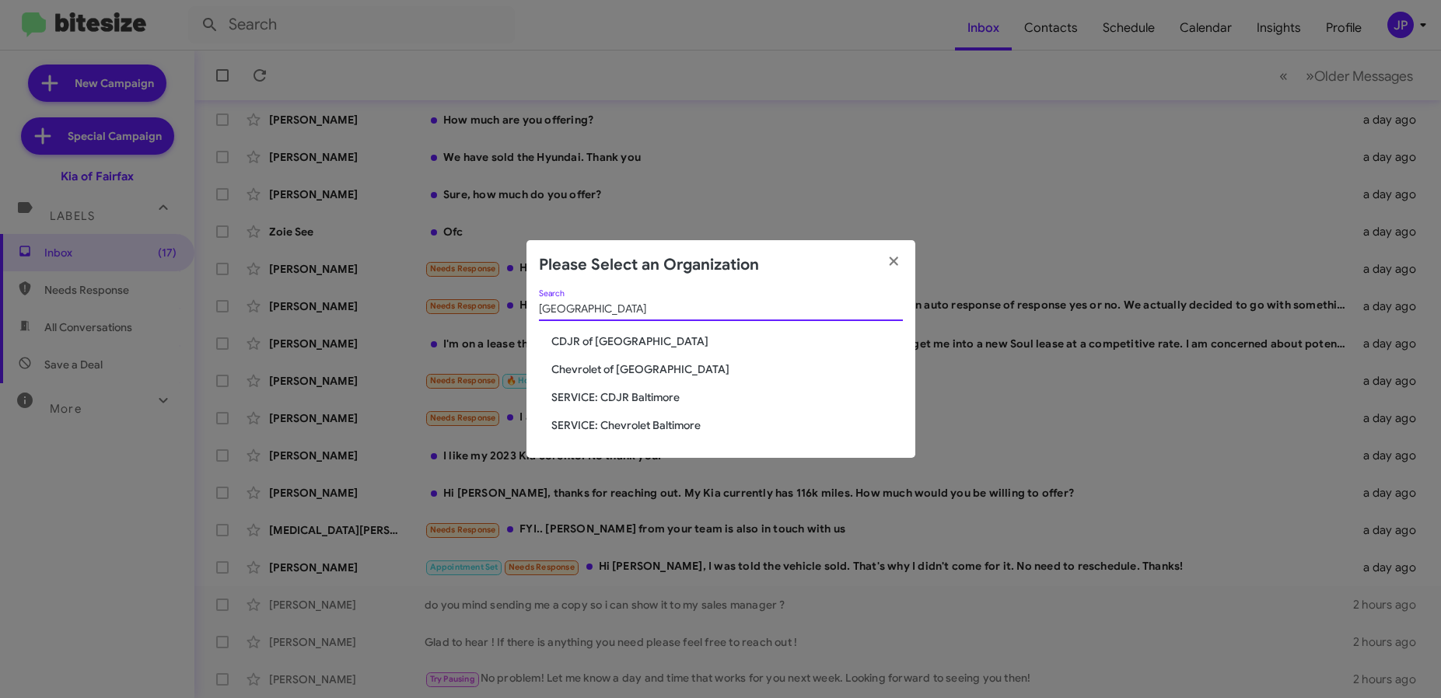
type input "Baltimore"
click at [679, 344] on span "CDJR of [GEOGRAPHIC_DATA]" at bounding box center [727, 342] width 352 height 16
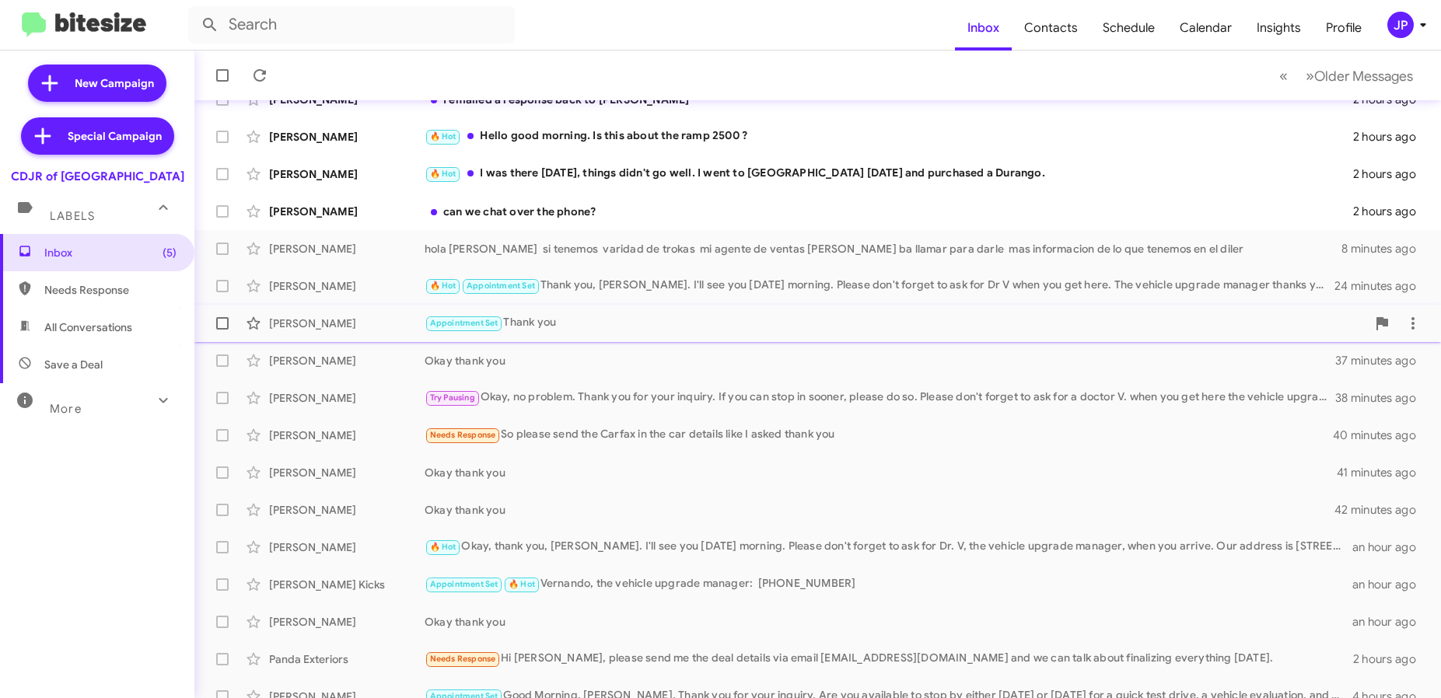
scroll to position [118, 0]
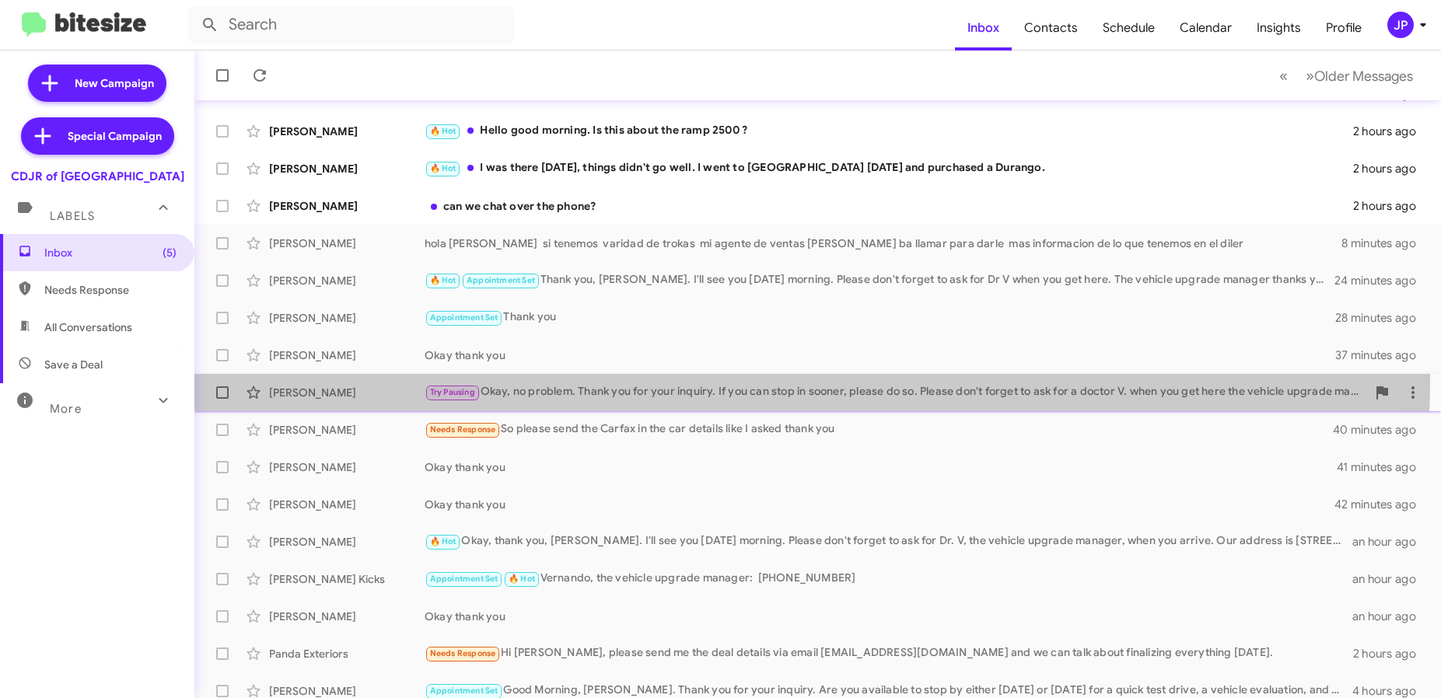
click at [627, 380] on div "[PERSON_NAME] Try Pausing Okay, no problem. Thank you for your inquiry. If you …" at bounding box center [818, 392] width 1222 height 31
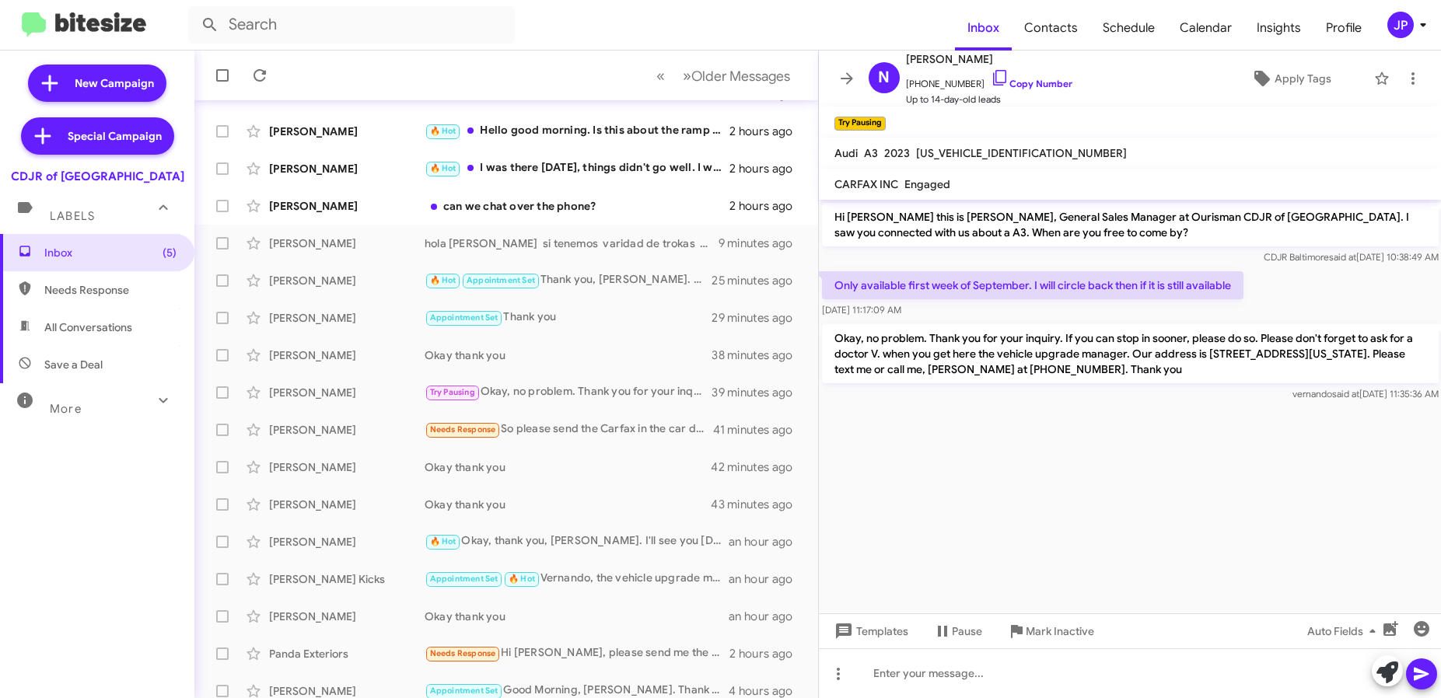
click at [1139, 425] on cdk-virtual-scroll-viewport "Hi [PERSON_NAME] this is [PERSON_NAME], General Sales Manager at Ourisman CDJR …" at bounding box center [1130, 407] width 623 height 414
click at [1012, 406] on div at bounding box center [1130, 411] width 623 height 12
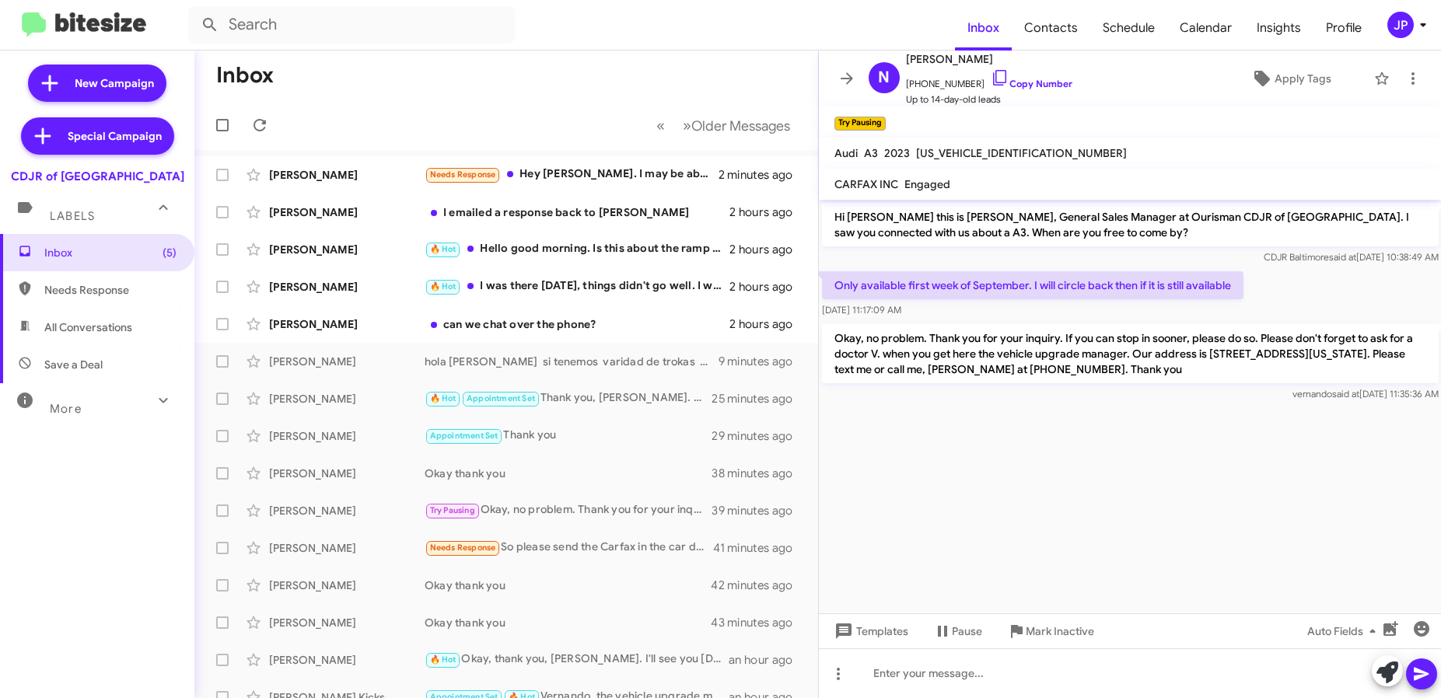
click at [1002, 503] on cdk-virtual-scroll-viewport "Hi Nicole this is Vernando Ware, General Sales Manager at Ourisman CDJR of Balt…" at bounding box center [1130, 407] width 623 height 414
click at [1278, 38] on span "Insights" at bounding box center [1278, 27] width 69 height 45
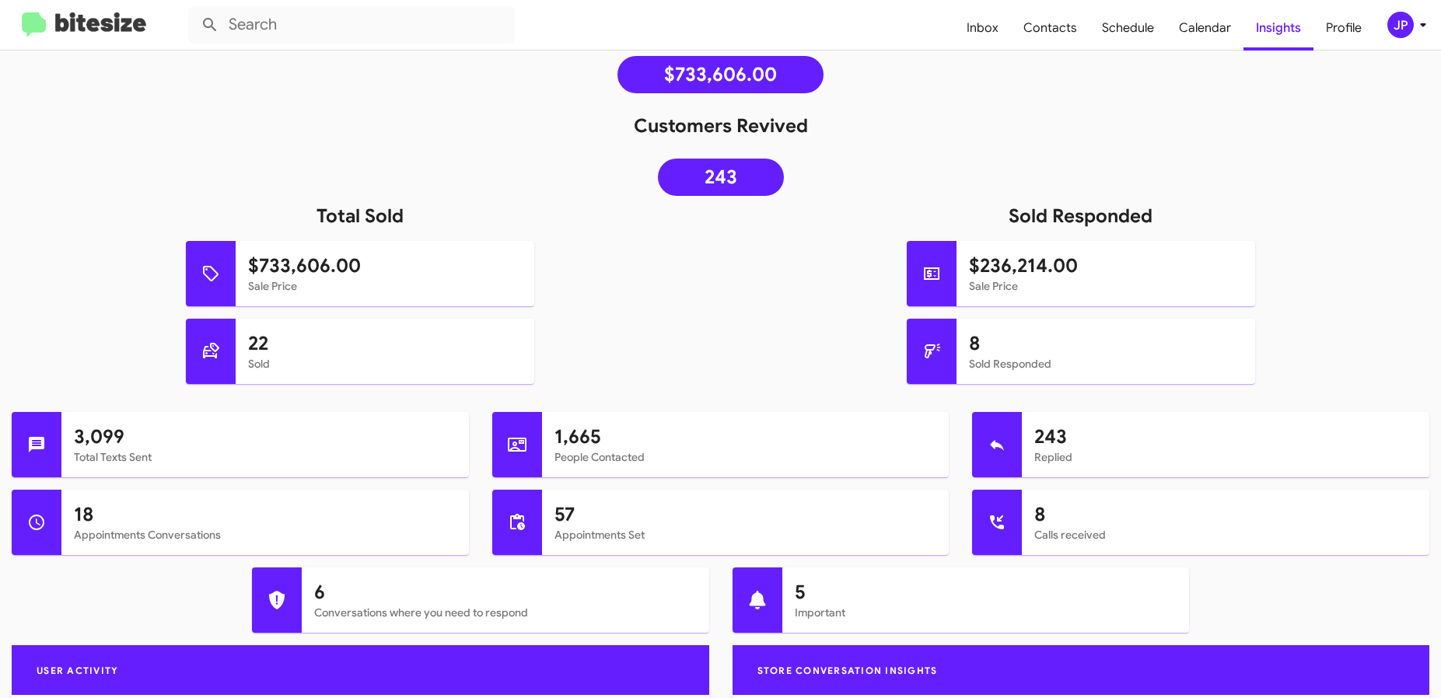
scroll to position [255, 0]
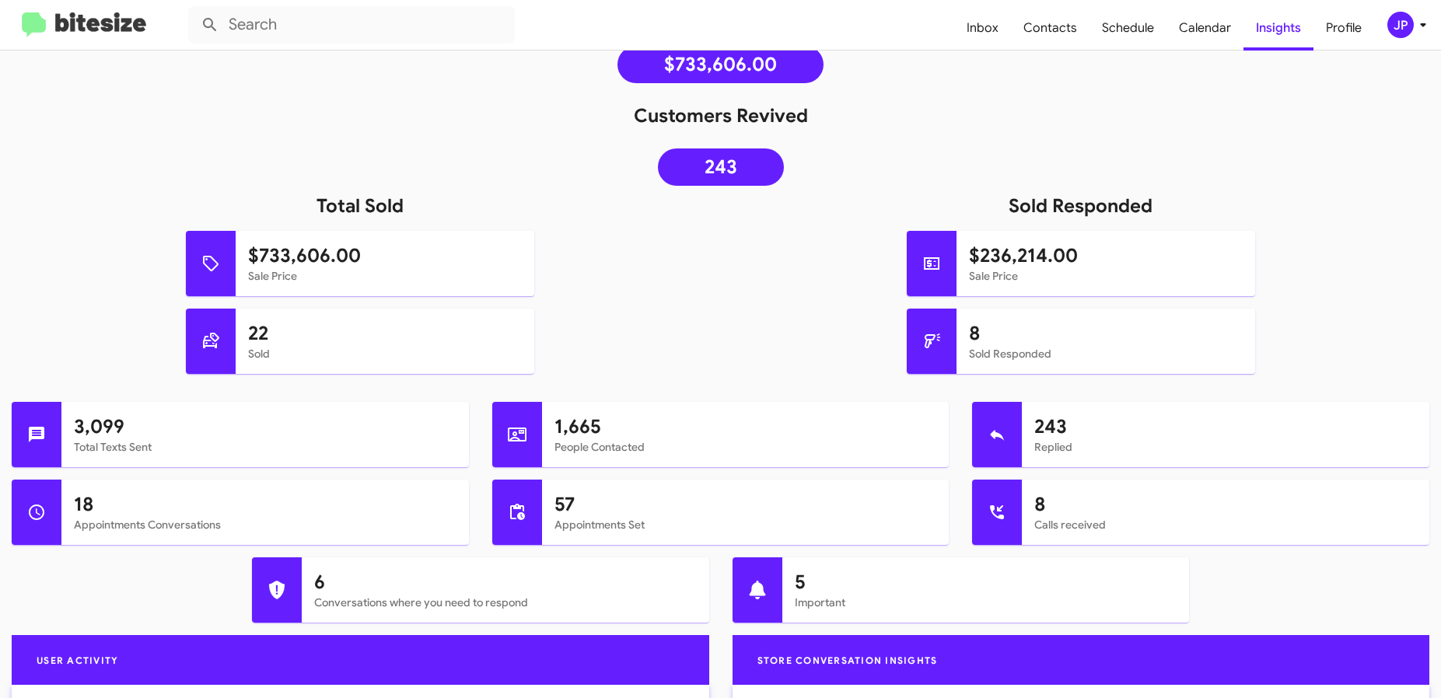
click at [132, 21] on img at bounding box center [84, 25] width 124 height 26
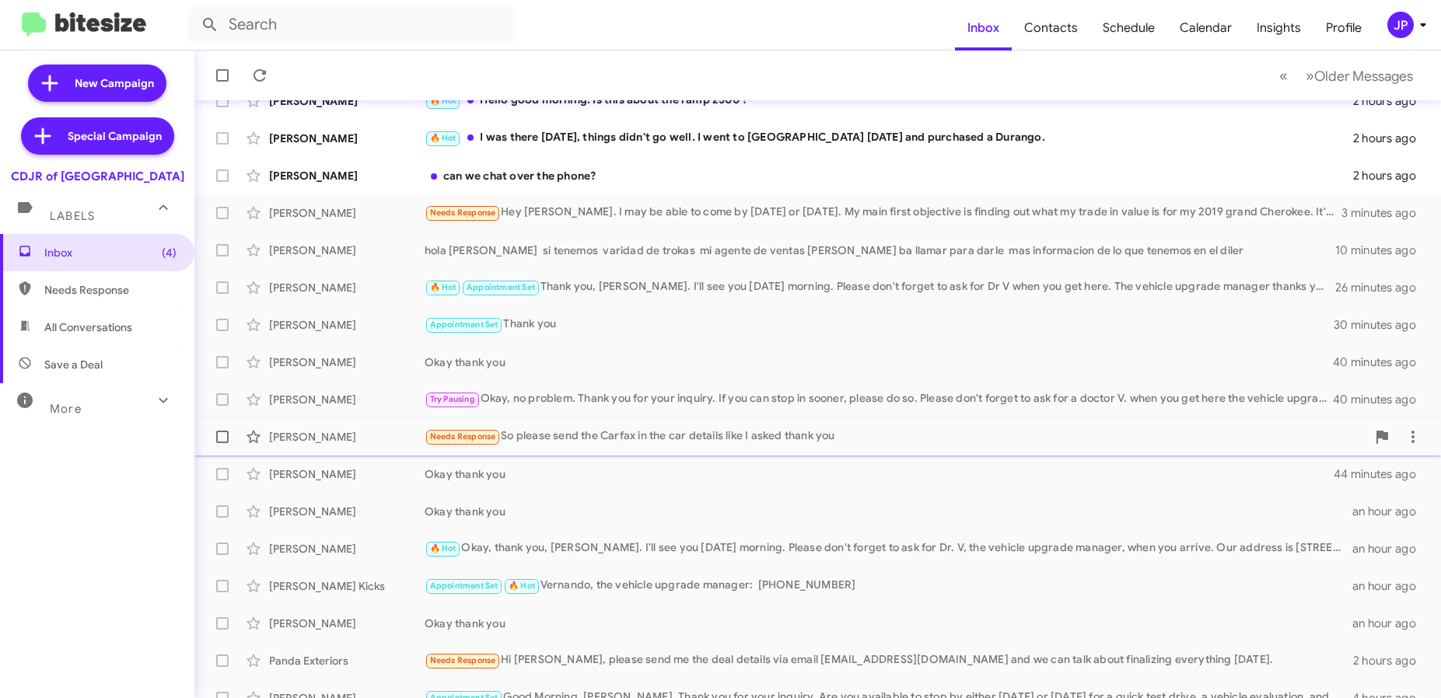
scroll to position [114, 0]
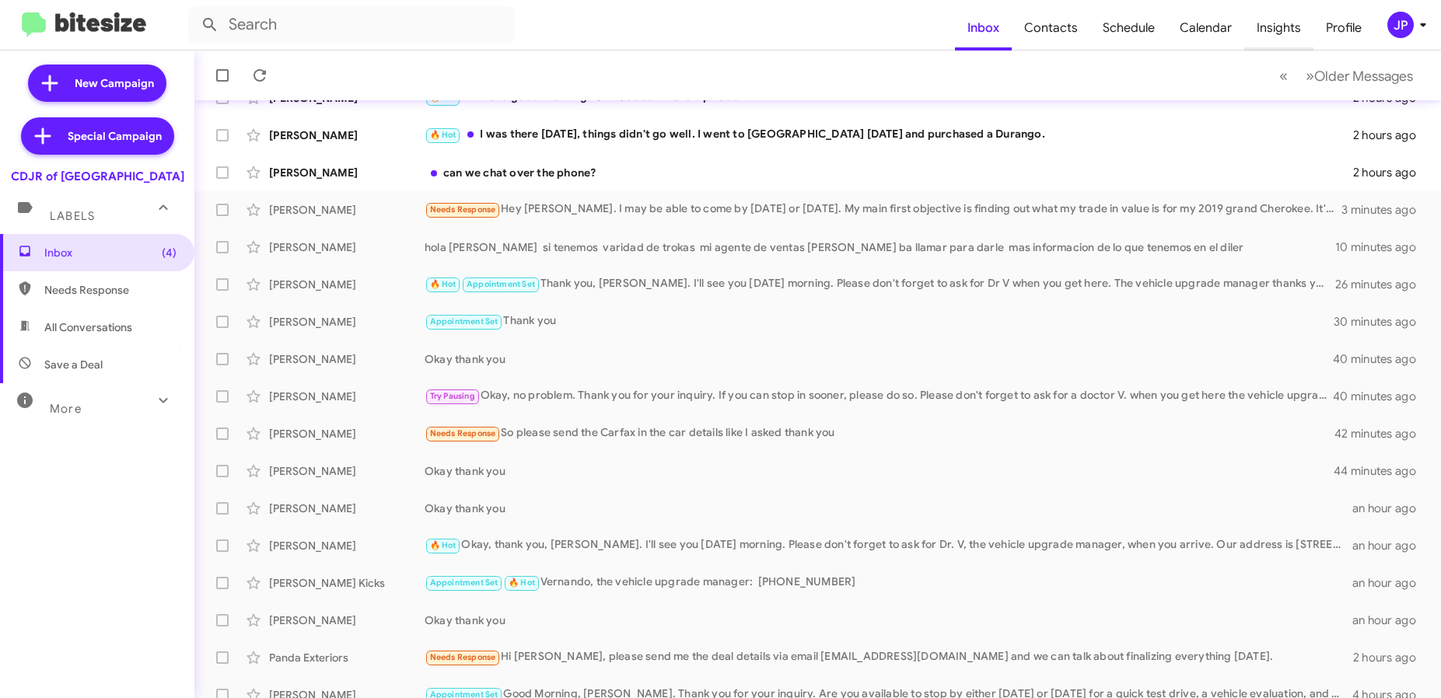
click at [1269, 26] on span "Insights" at bounding box center [1278, 27] width 69 height 45
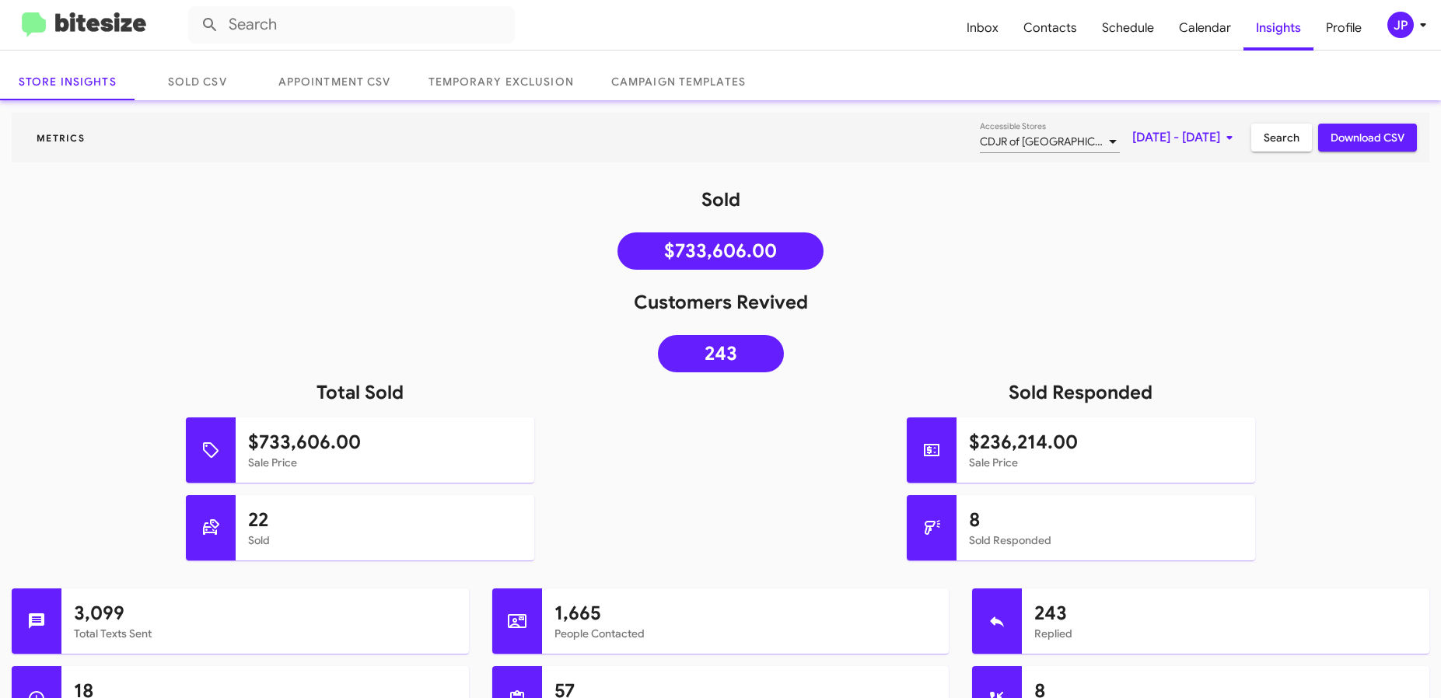
scroll to position [139, 0]
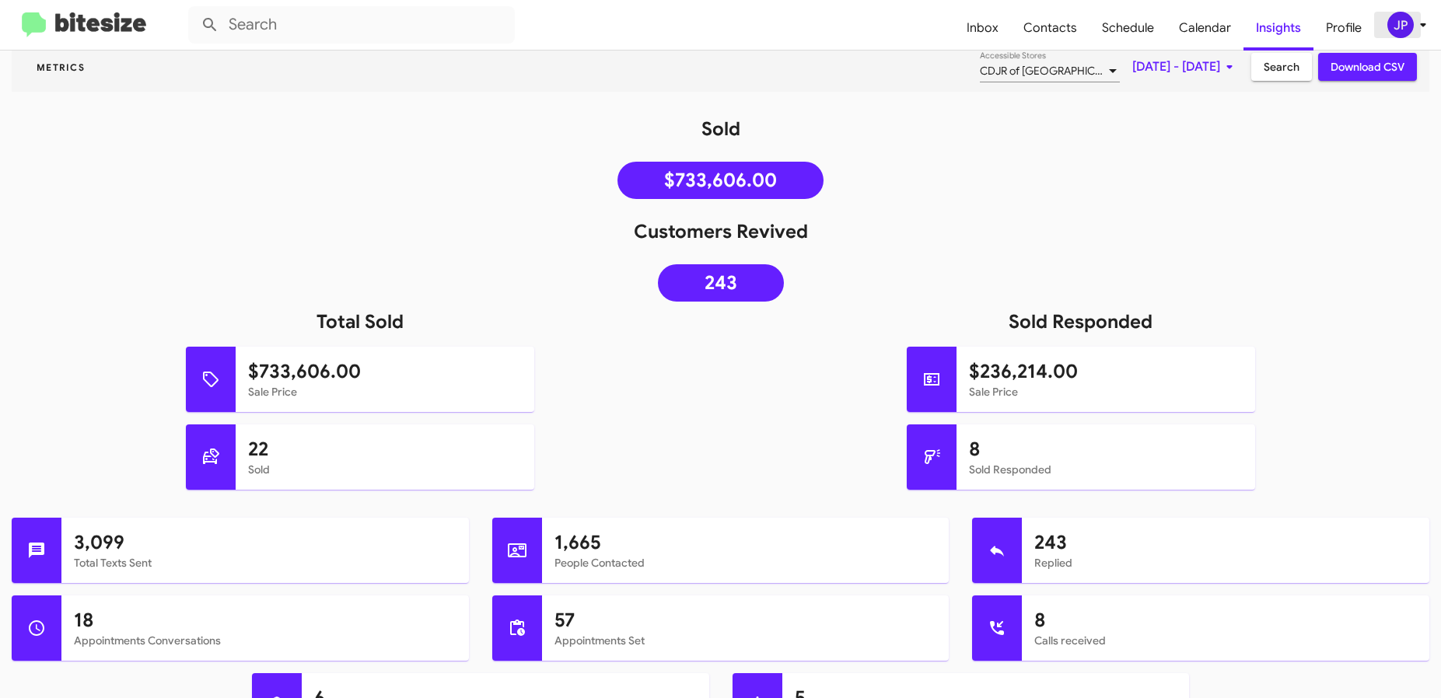
click at [1410, 26] on div "JP" at bounding box center [1400, 25] width 26 height 26
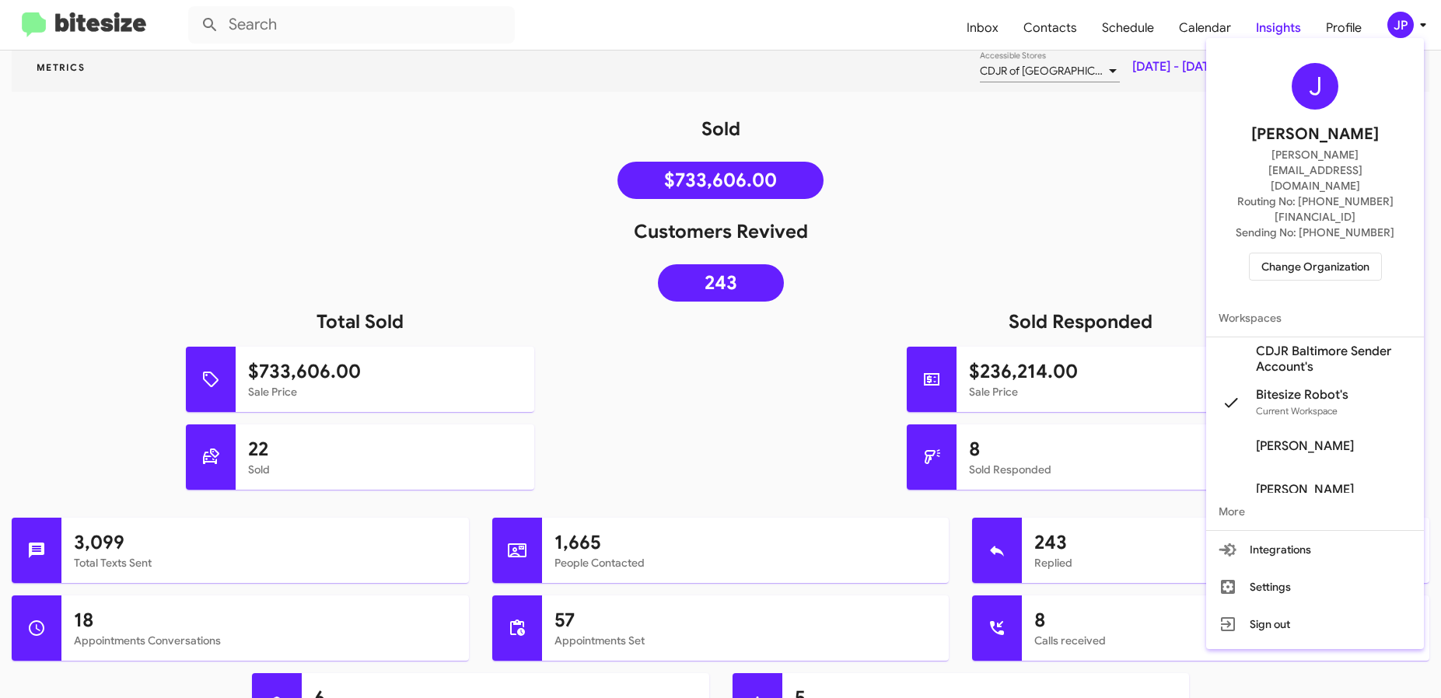
click at [1318, 254] on span "Change Organization" at bounding box center [1315, 267] width 108 height 26
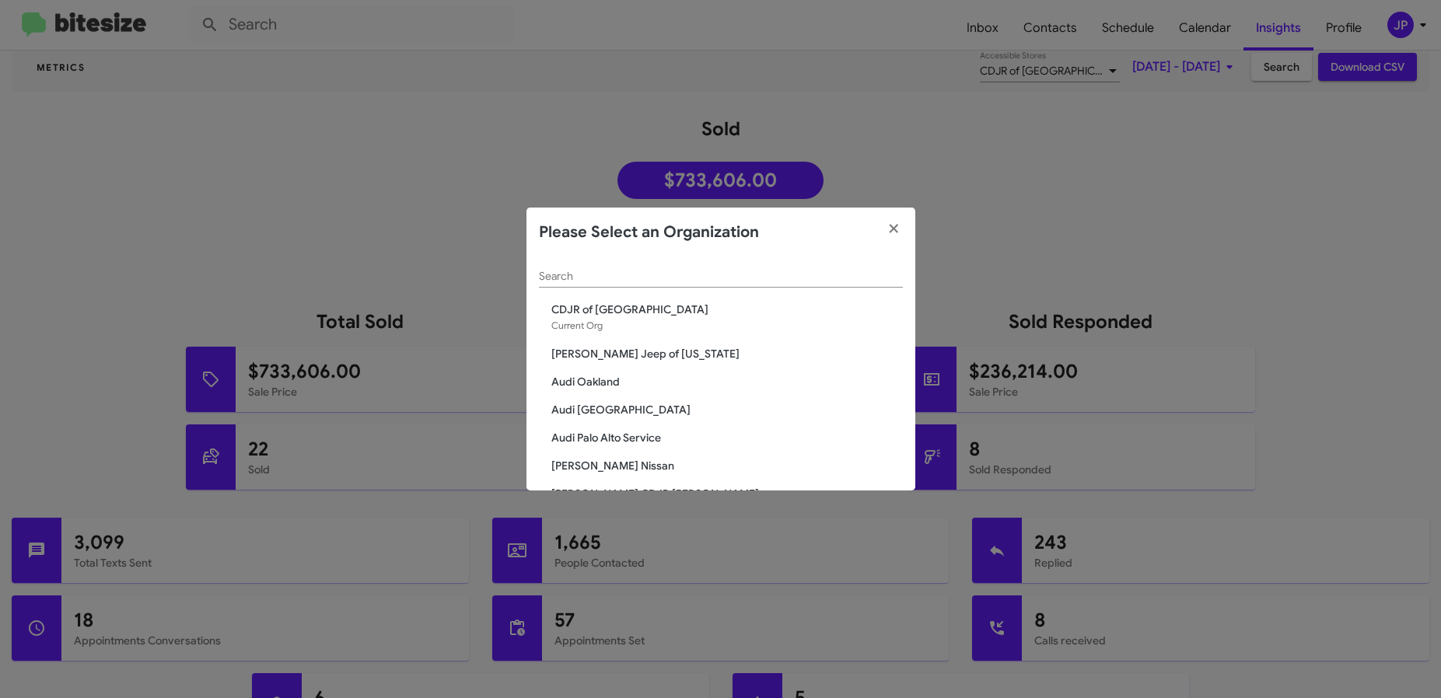
click at [608, 284] on div "Search" at bounding box center [721, 272] width 364 height 30
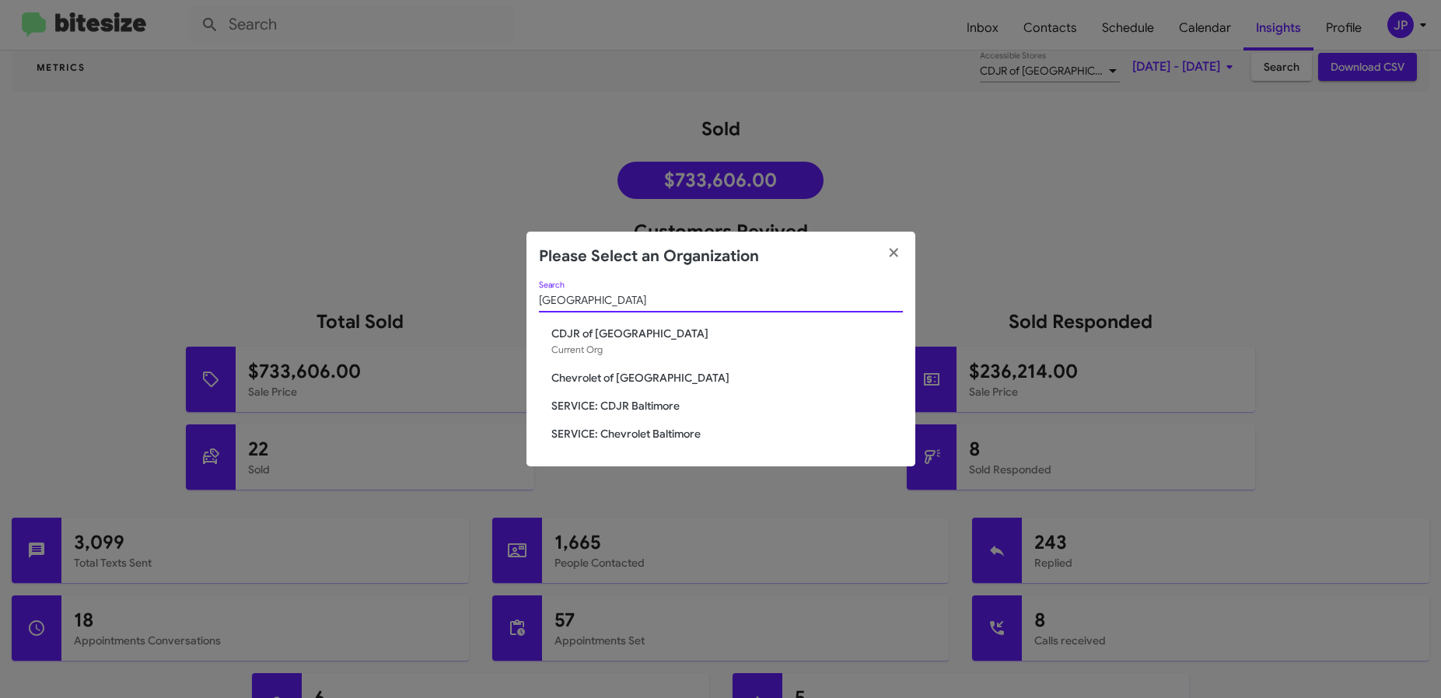
type input "baltimore"
click at [618, 411] on span "SERVICE: CDJR Baltimore" at bounding box center [727, 406] width 352 height 16
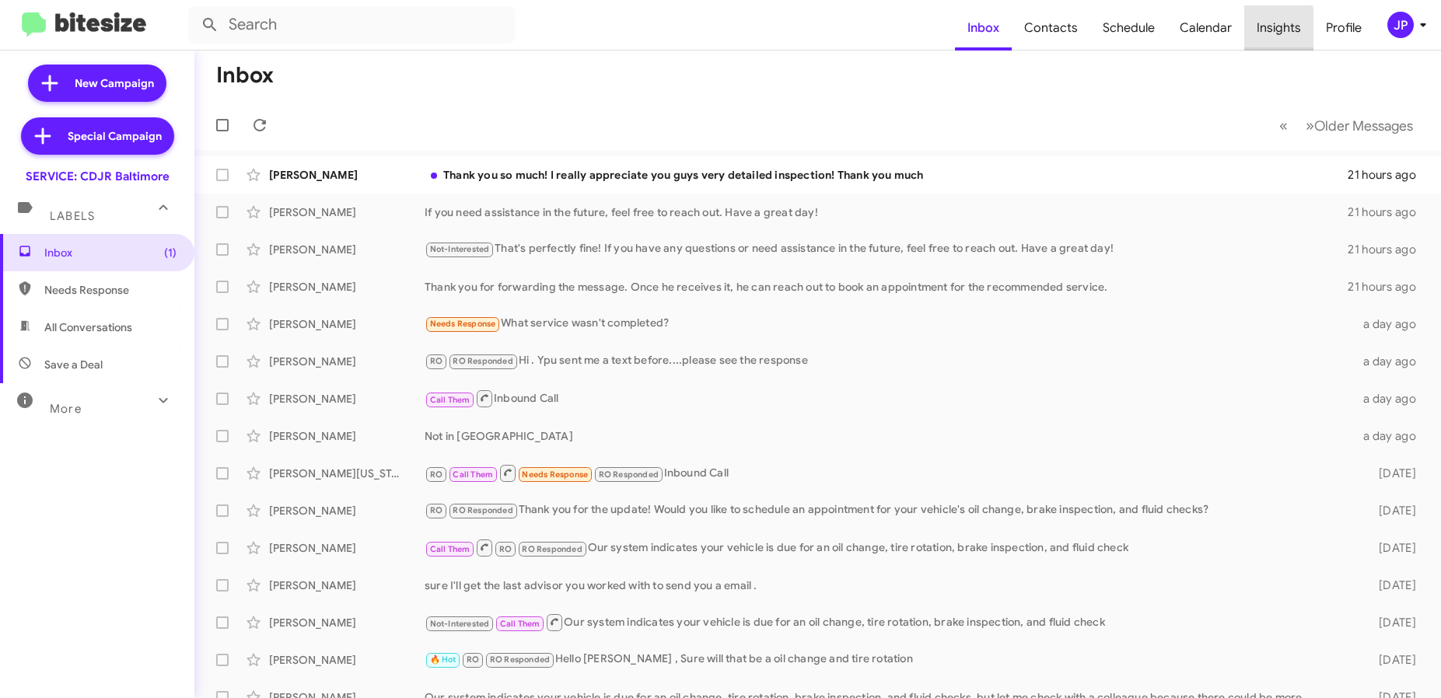
click at [1260, 35] on span "Insights" at bounding box center [1278, 27] width 69 height 45
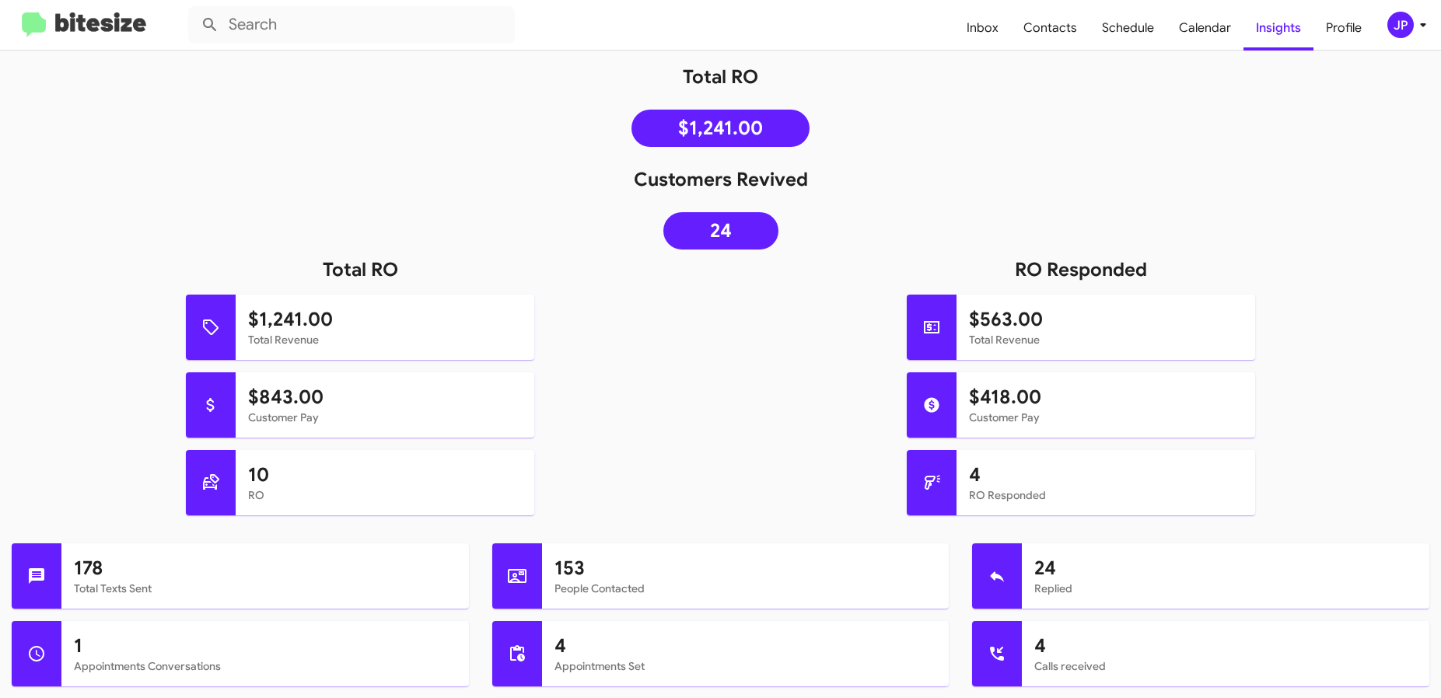
scroll to position [321, 0]
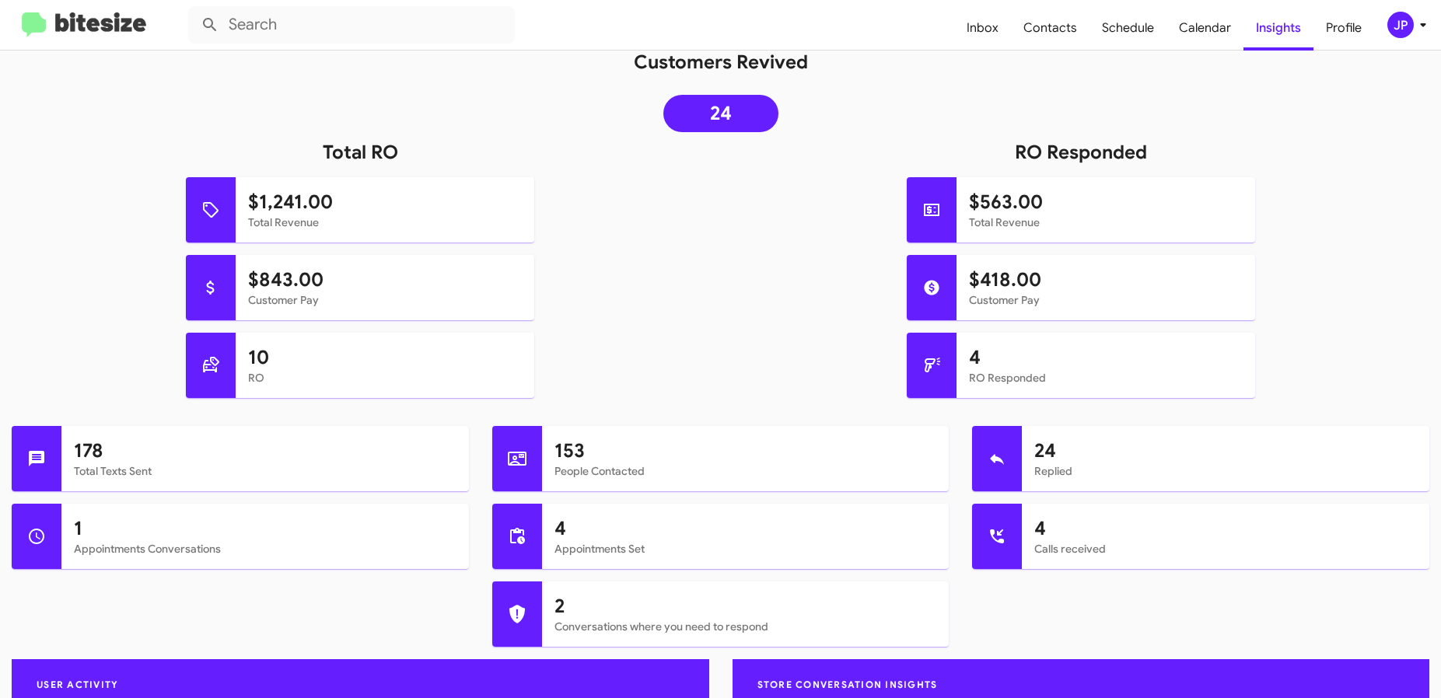
drag, startPoint x: 98, startPoint y: 21, endPoint x: 124, endPoint y: 36, distance: 29.6
click at [97, 21] on img at bounding box center [84, 25] width 124 height 26
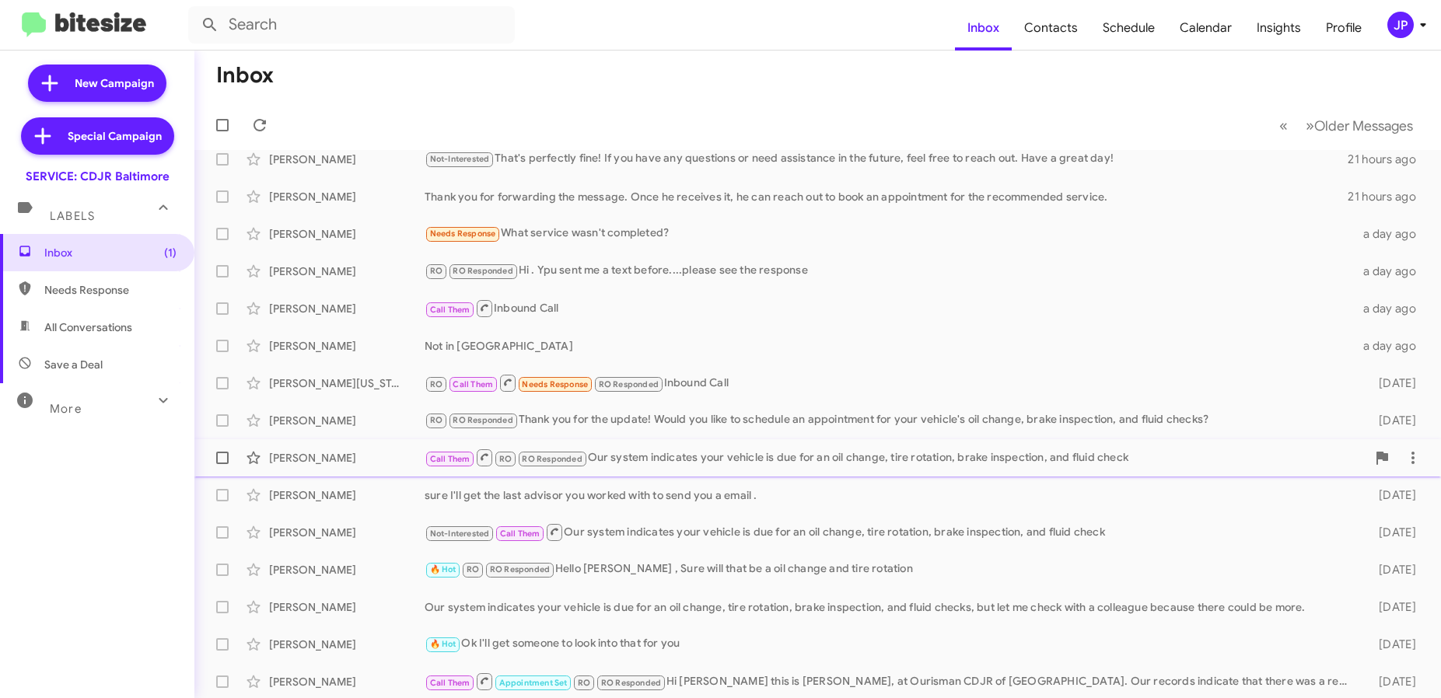
scroll to position [205, 0]
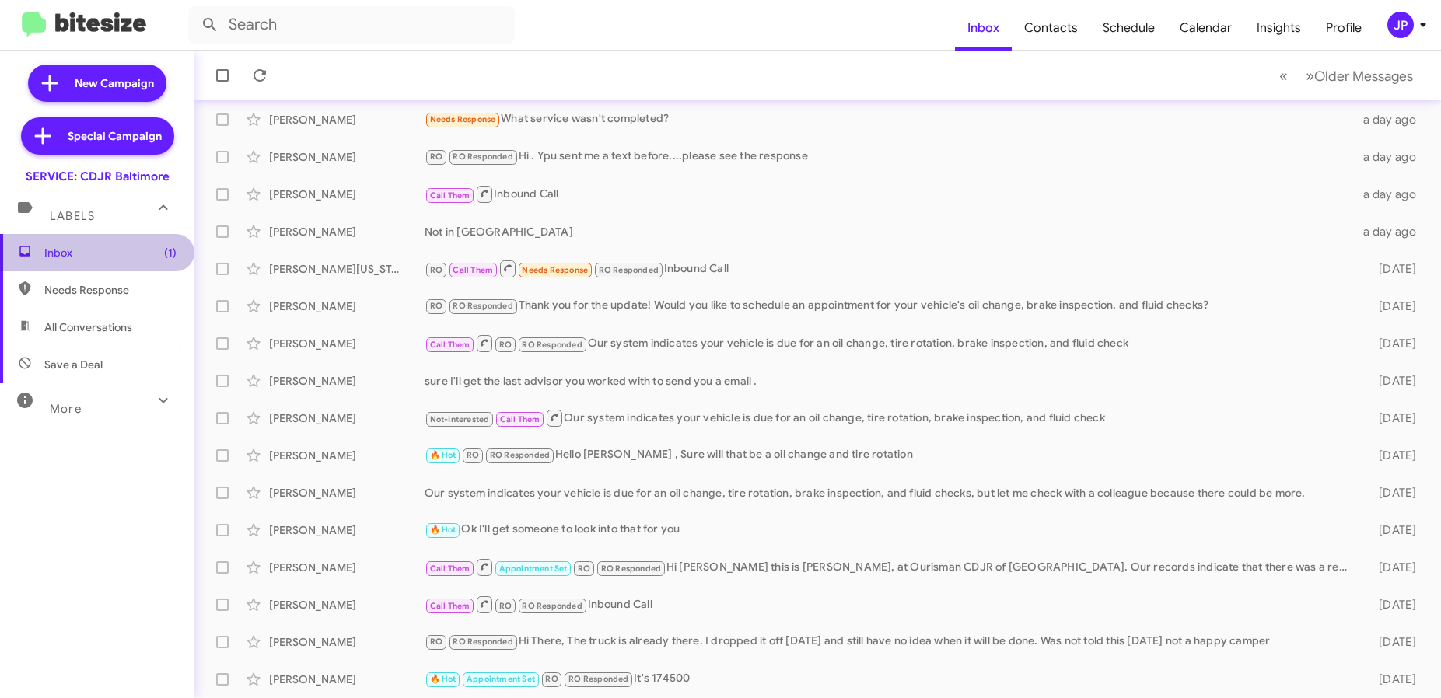
drag, startPoint x: 163, startPoint y: 250, endPoint x: 769, endPoint y: 126, distance: 619.2
click at [164, 250] on span "(1)" at bounding box center [170, 253] width 12 height 16
click at [1189, 26] on span "Calendar" at bounding box center [1205, 27] width 77 height 45
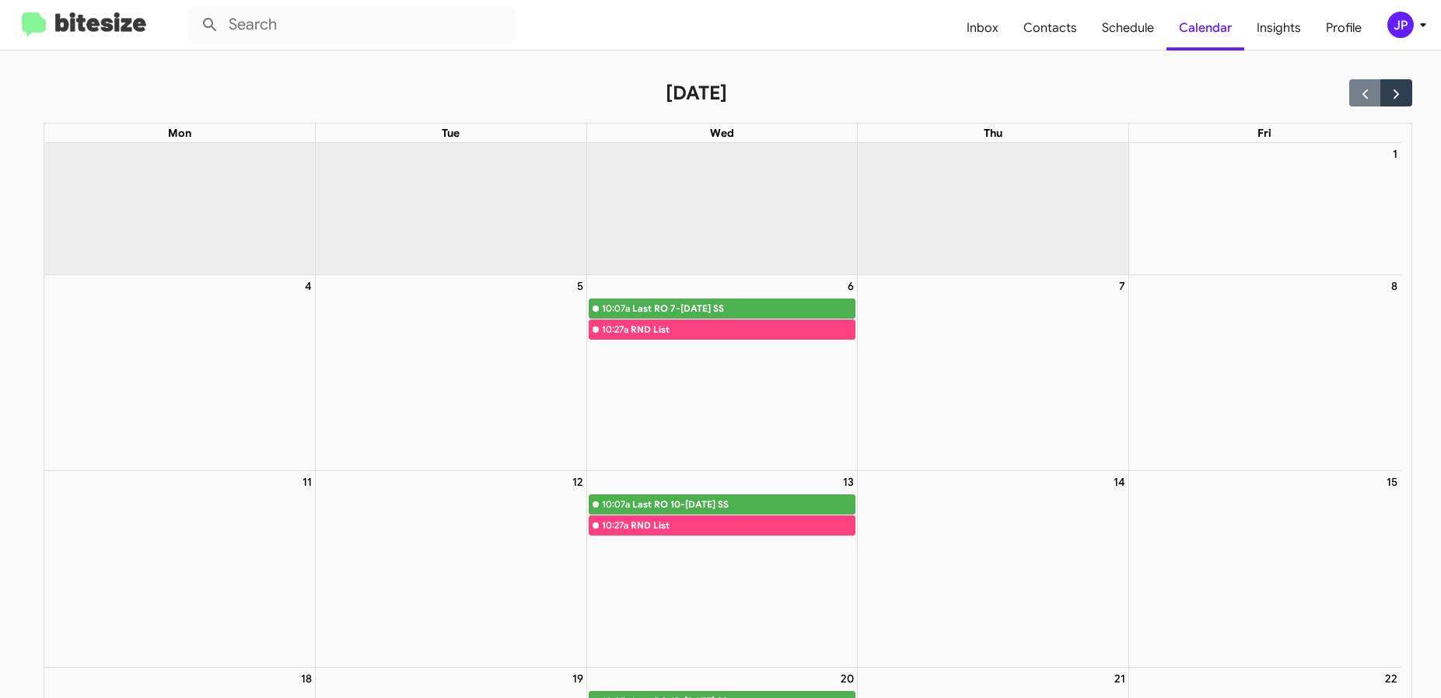
click at [107, 30] on img at bounding box center [84, 25] width 124 height 26
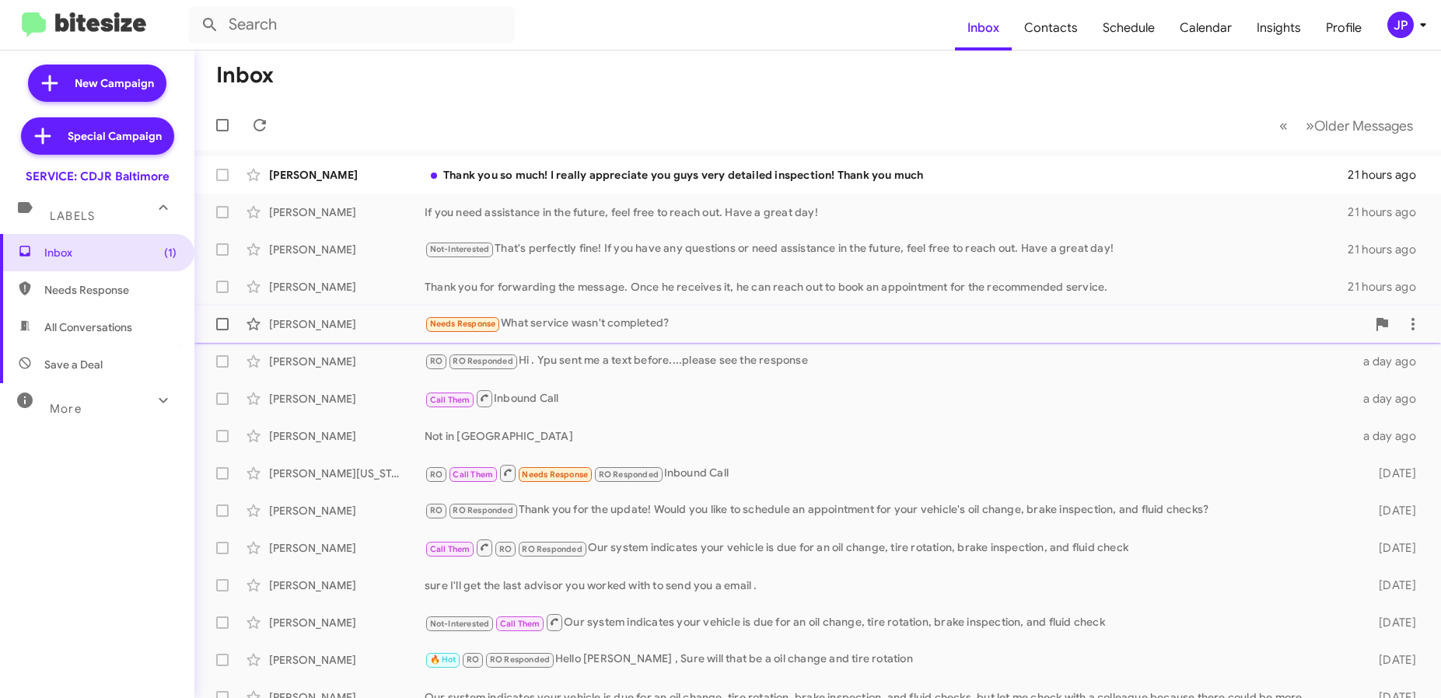
click at [600, 339] on div "[PERSON_NAME] Needs Response What service wasn't completed? a day ago" at bounding box center [818, 324] width 1222 height 31
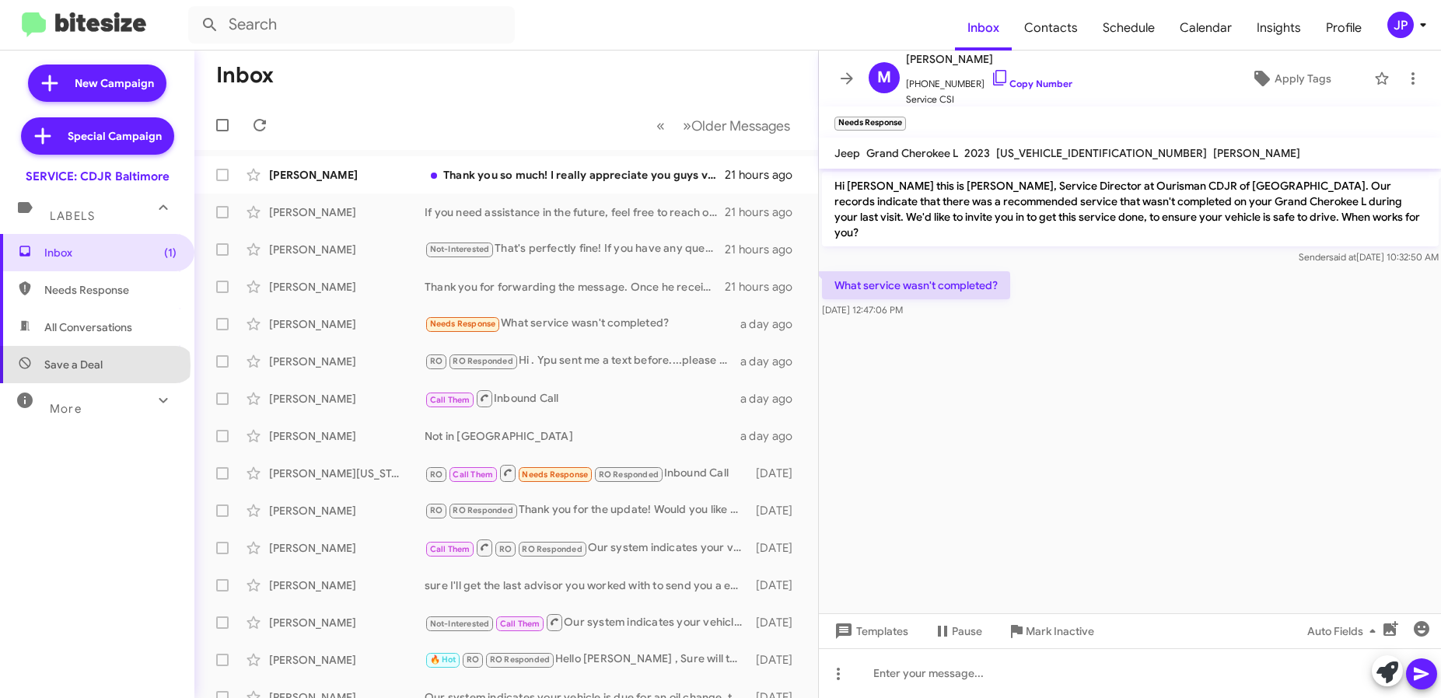
click at [94, 366] on span "Save a Deal" at bounding box center [73, 365] width 58 height 16
type input "in:not-interested"
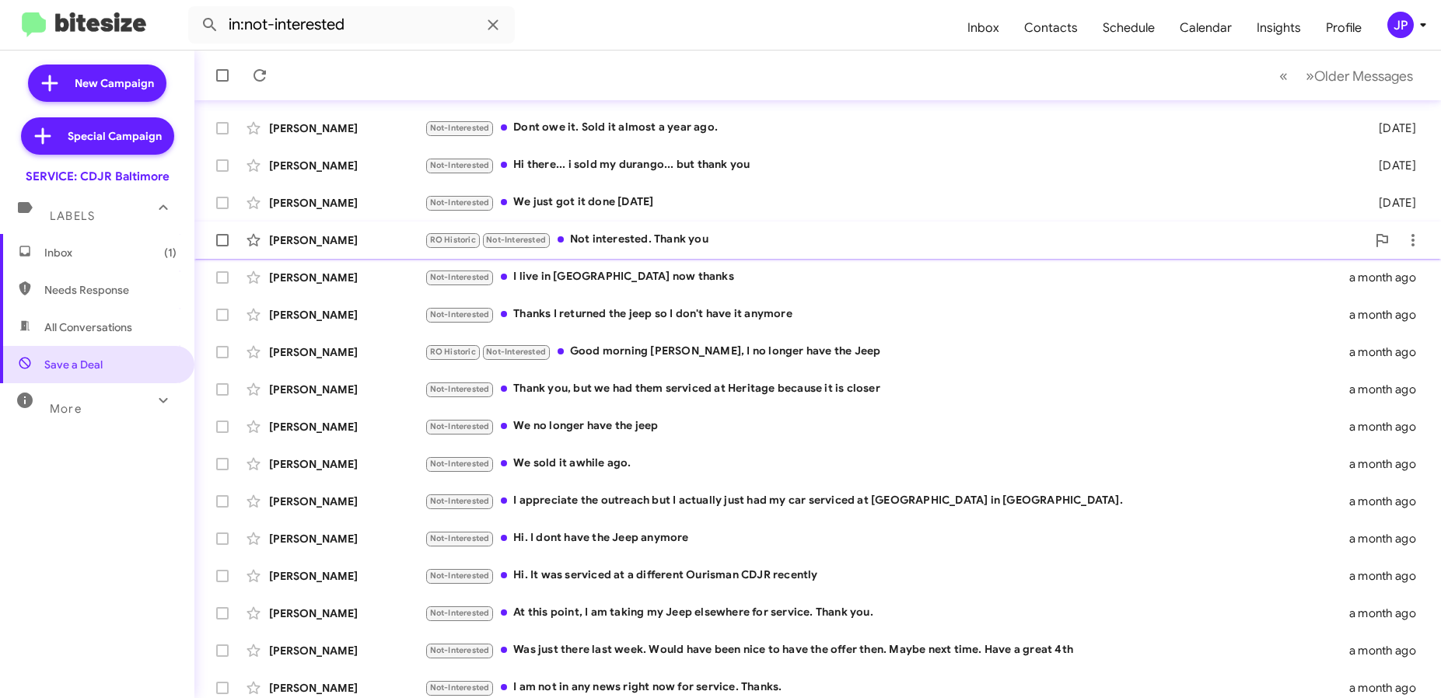
scroll to position [205, 0]
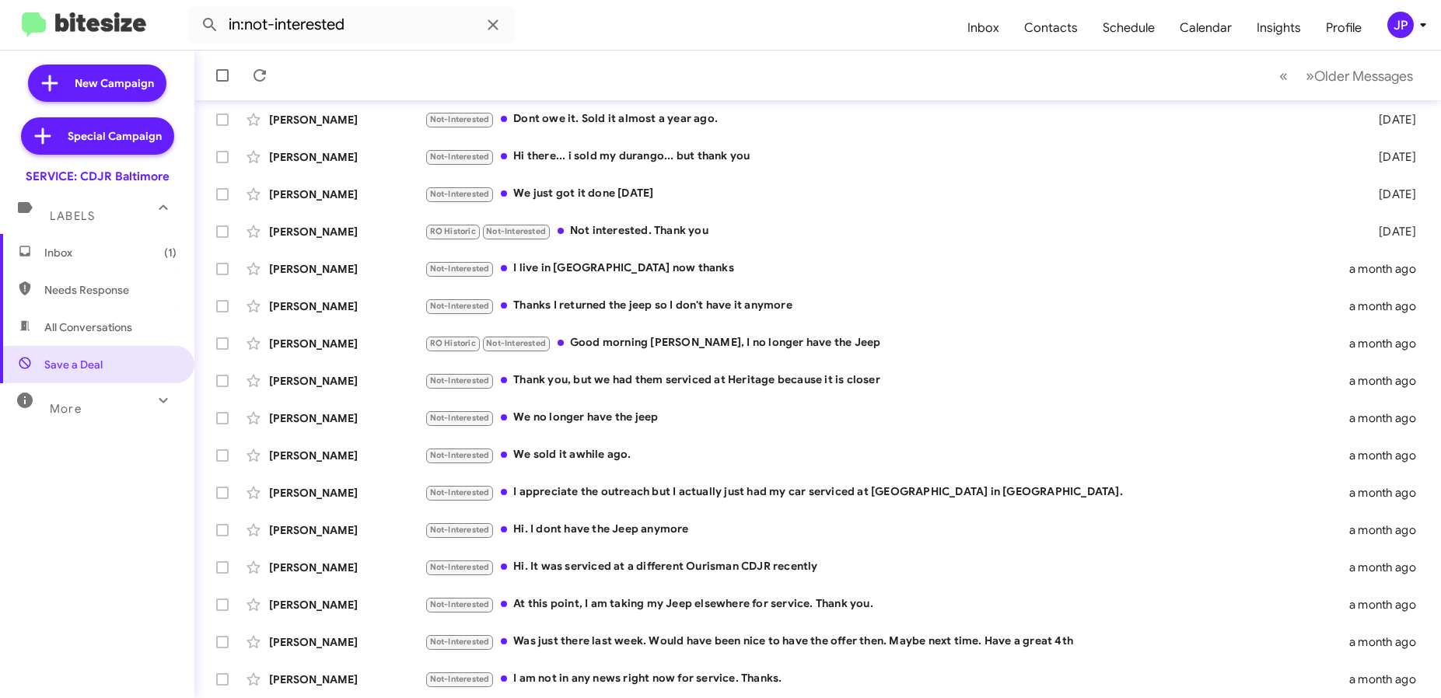
click at [135, 246] on span "Inbox (1)" at bounding box center [110, 253] width 132 height 16
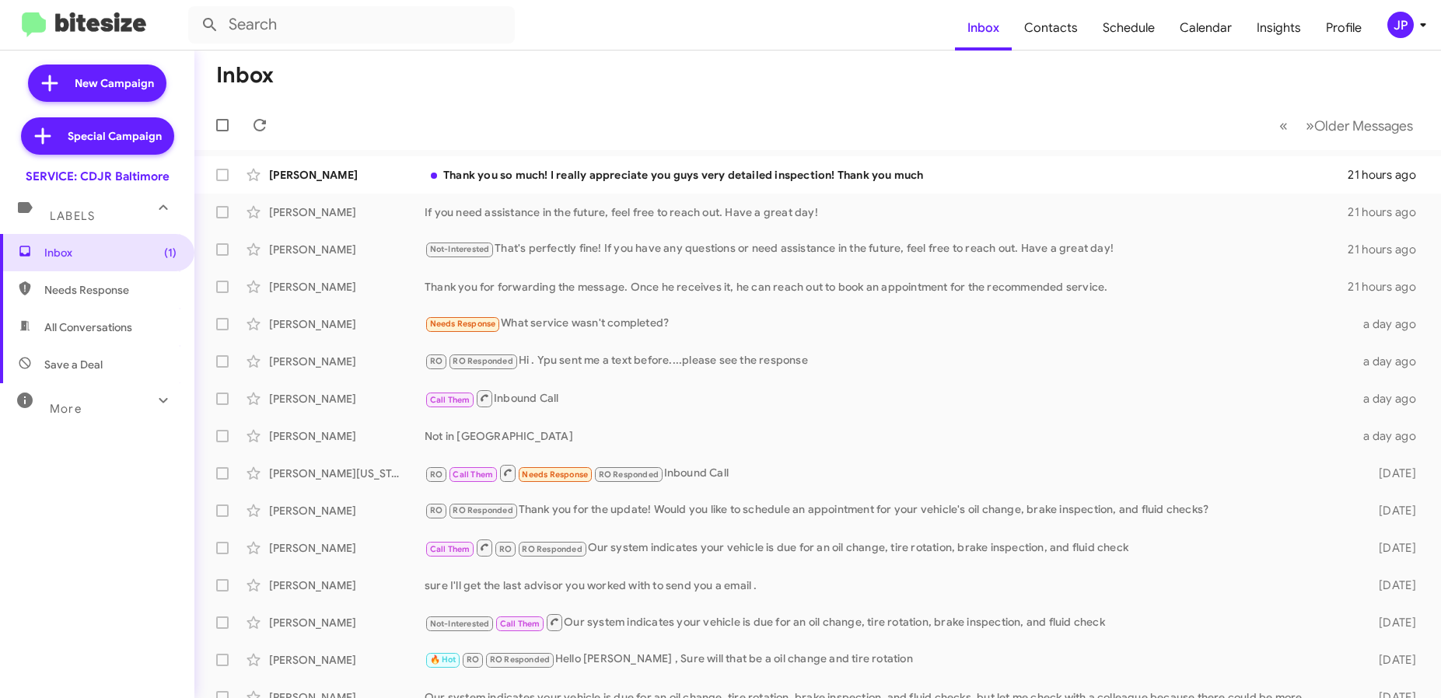
click at [1406, 23] on div "JP" at bounding box center [1400, 25] width 26 height 26
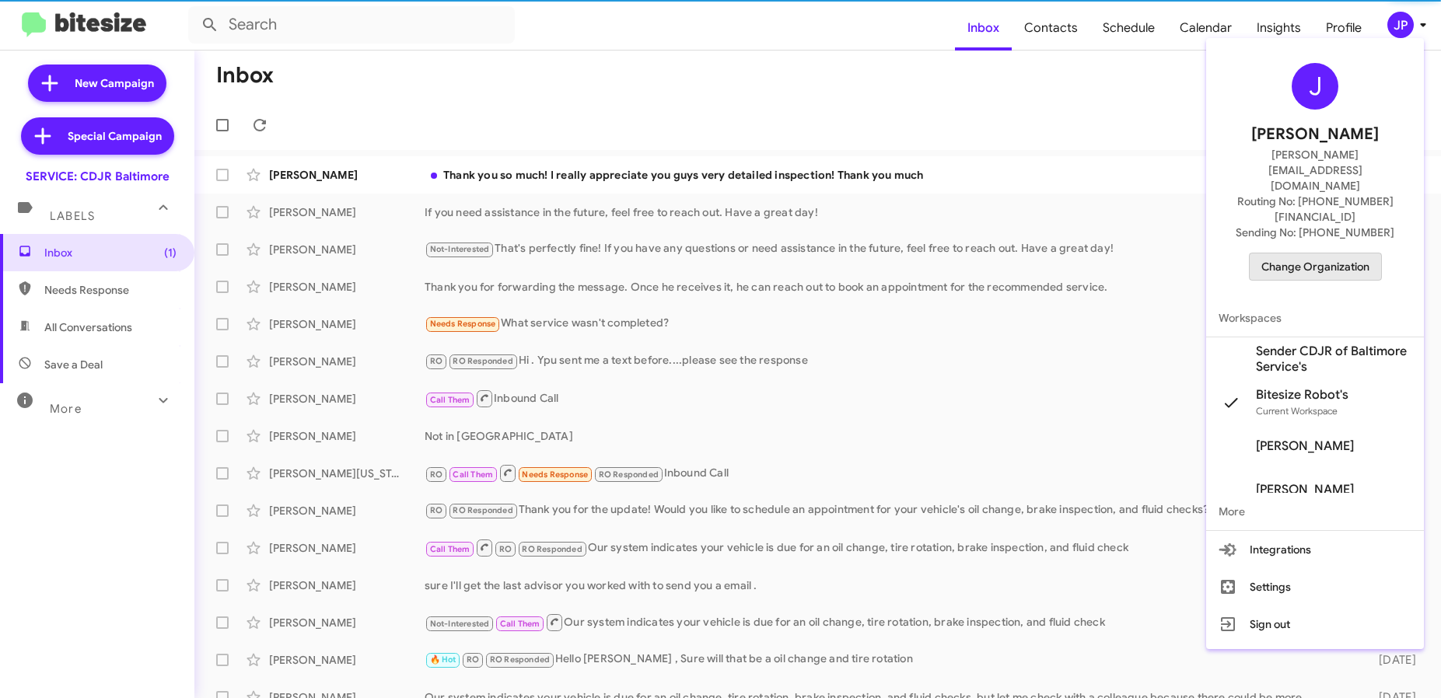
click at [1335, 254] on span "Change Organization" at bounding box center [1315, 267] width 108 height 26
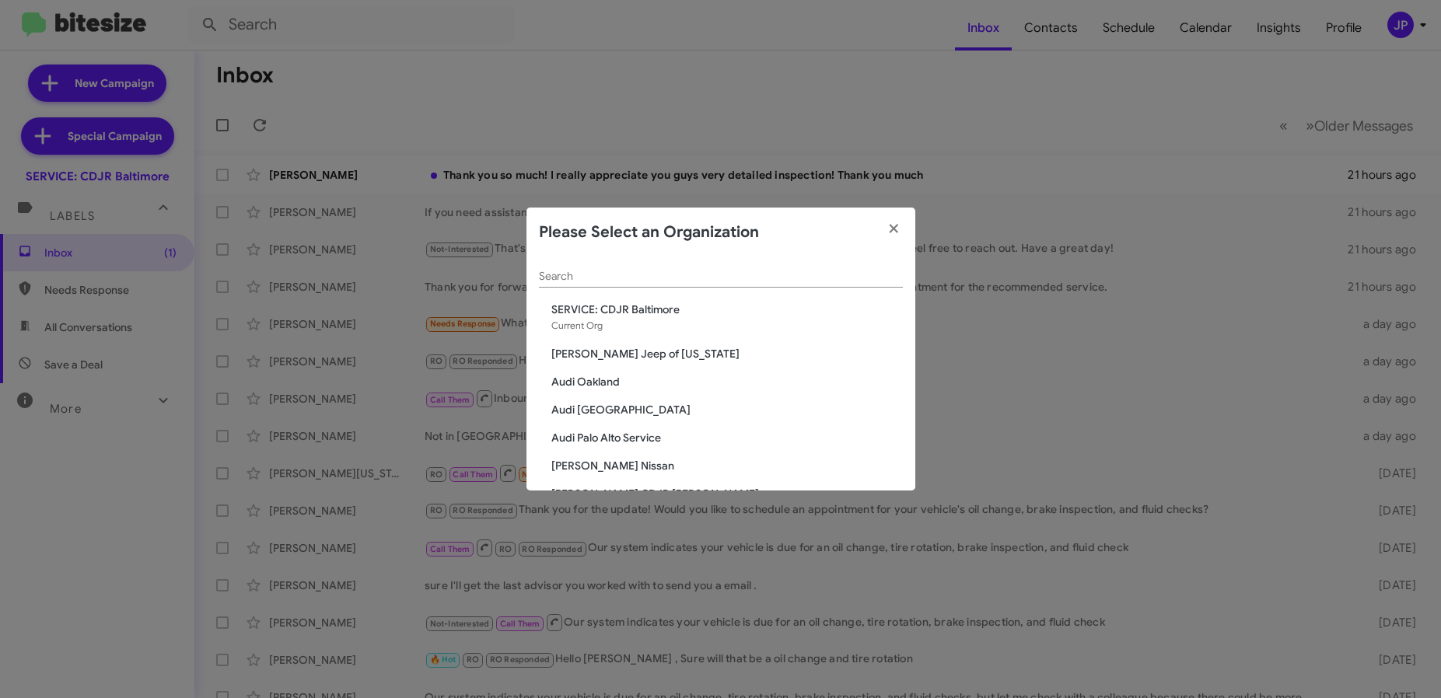
click at [827, 282] on input "Search" at bounding box center [721, 277] width 364 height 12
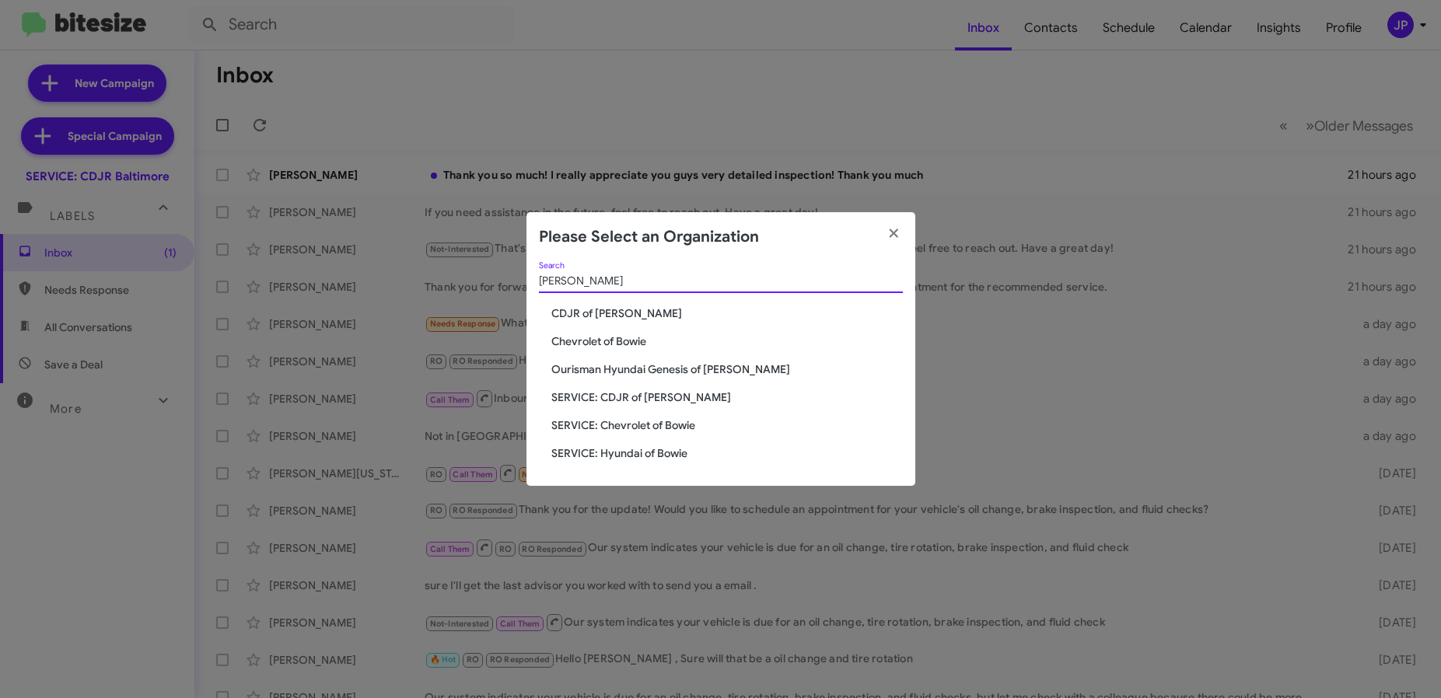
type input "Bowie"
click at [621, 310] on span "CDJR of [PERSON_NAME]" at bounding box center [727, 314] width 352 height 16
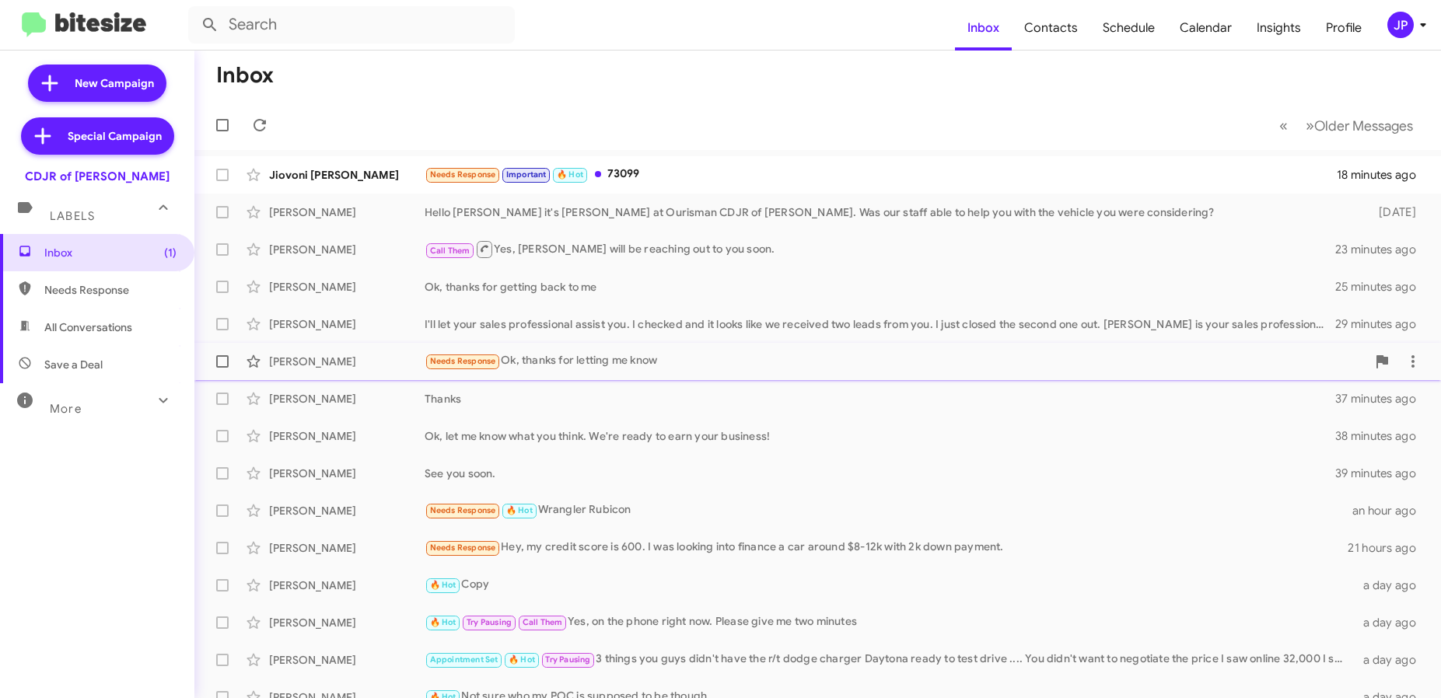
click at [635, 367] on div "Needs Response Ok, thanks for letting me know" at bounding box center [896, 361] width 942 height 18
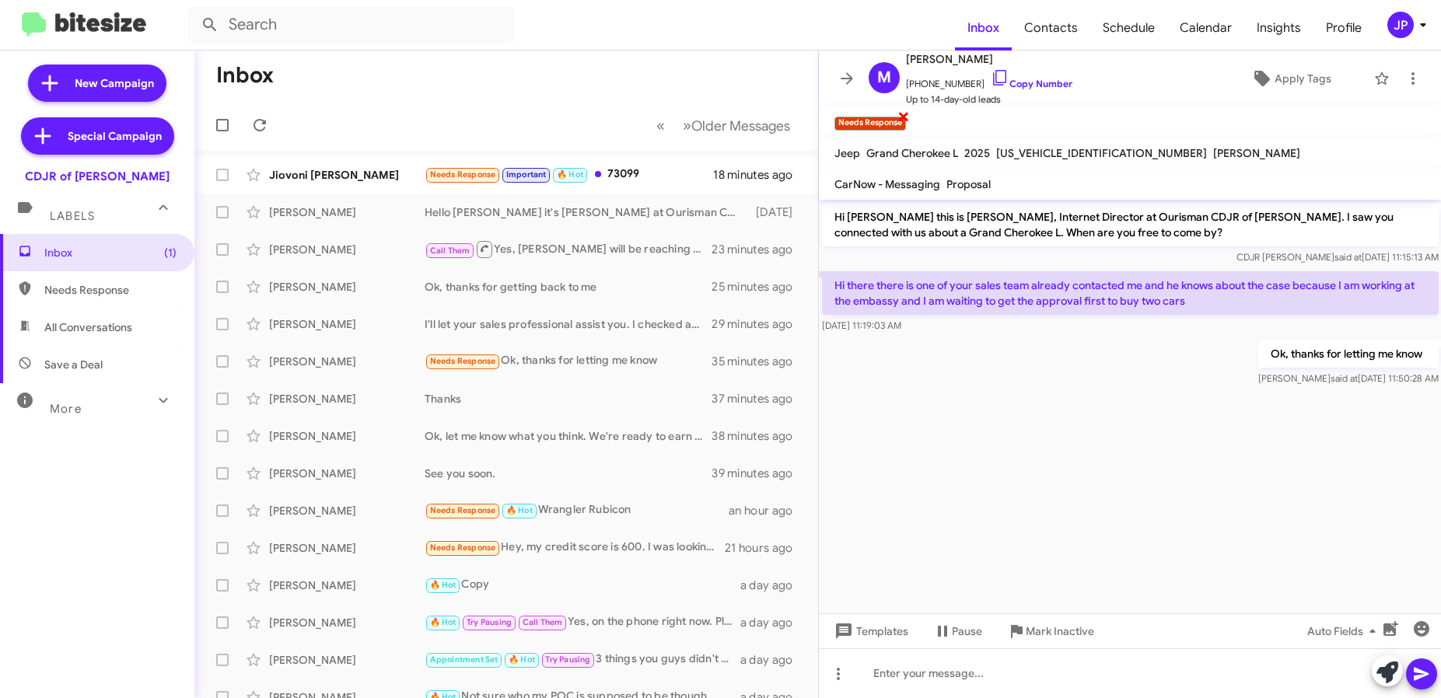
click at [907, 115] on span "×" at bounding box center [903, 116] width 12 height 19
click at [1287, 32] on span "Insights" at bounding box center [1278, 27] width 69 height 45
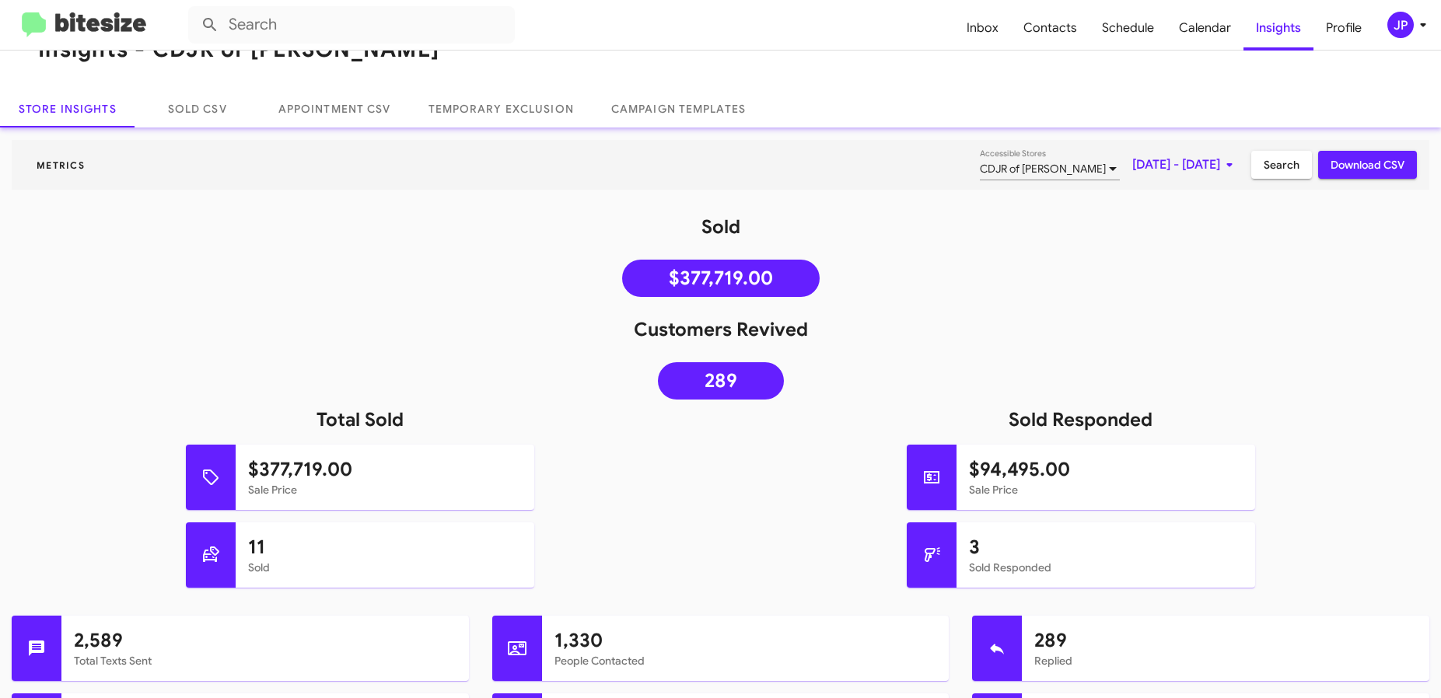
scroll to position [67, 0]
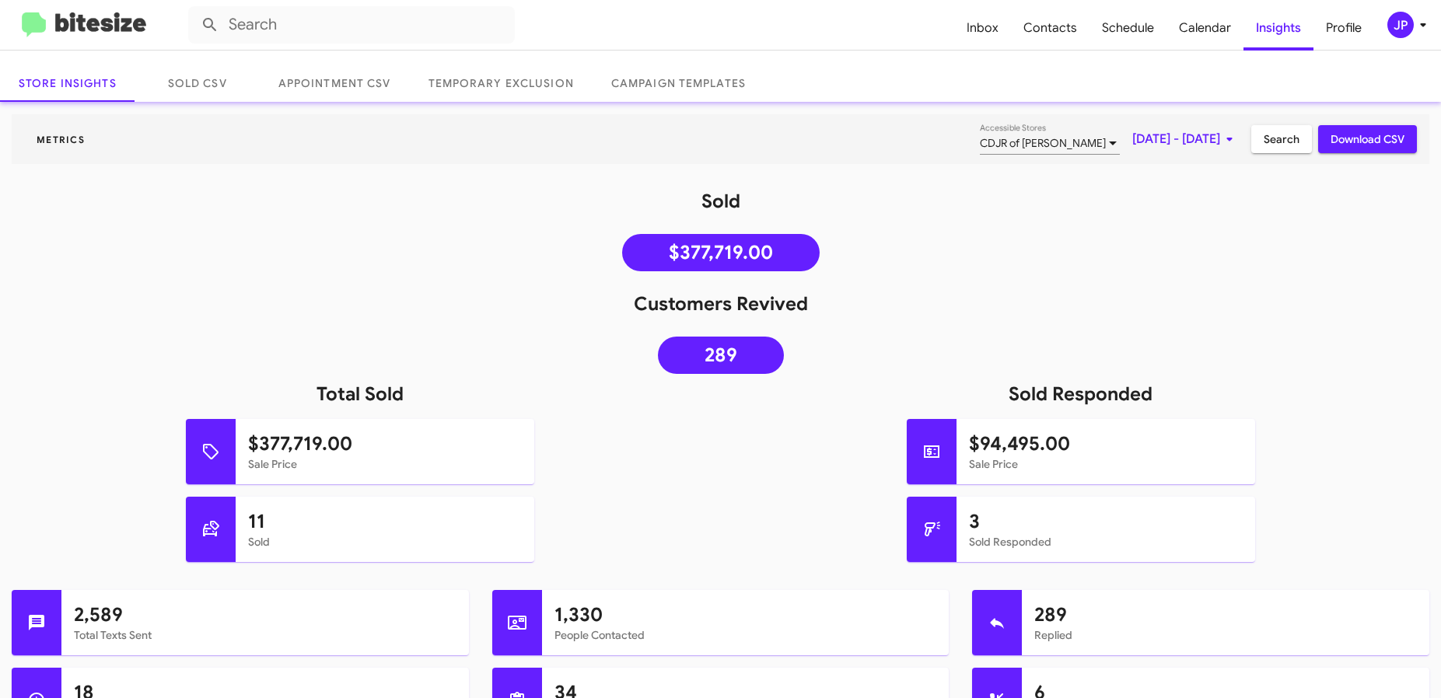
click at [133, 30] on img at bounding box center [84, 25] width 124 height 26
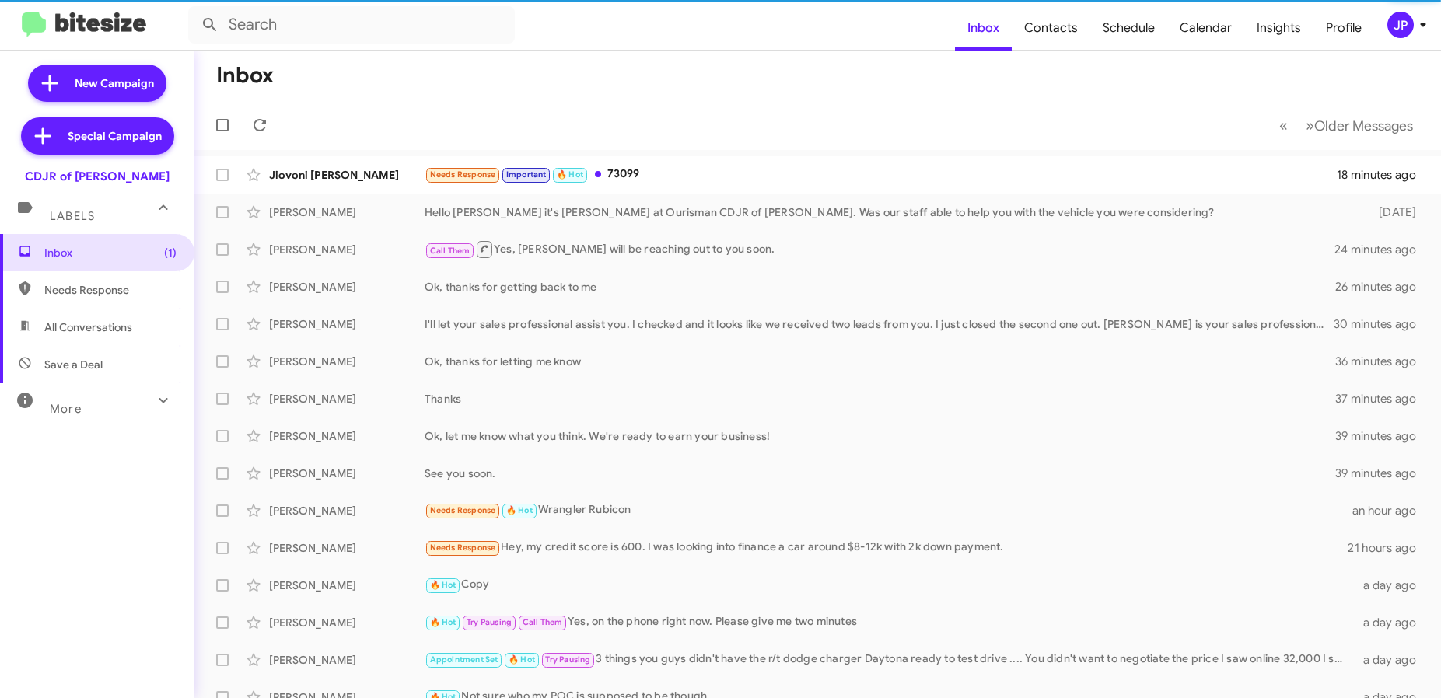
click at [101, 366] on span "Save a Deal" at bounding box center [97, 364] width 194 height 37
type input "in:not-interested"
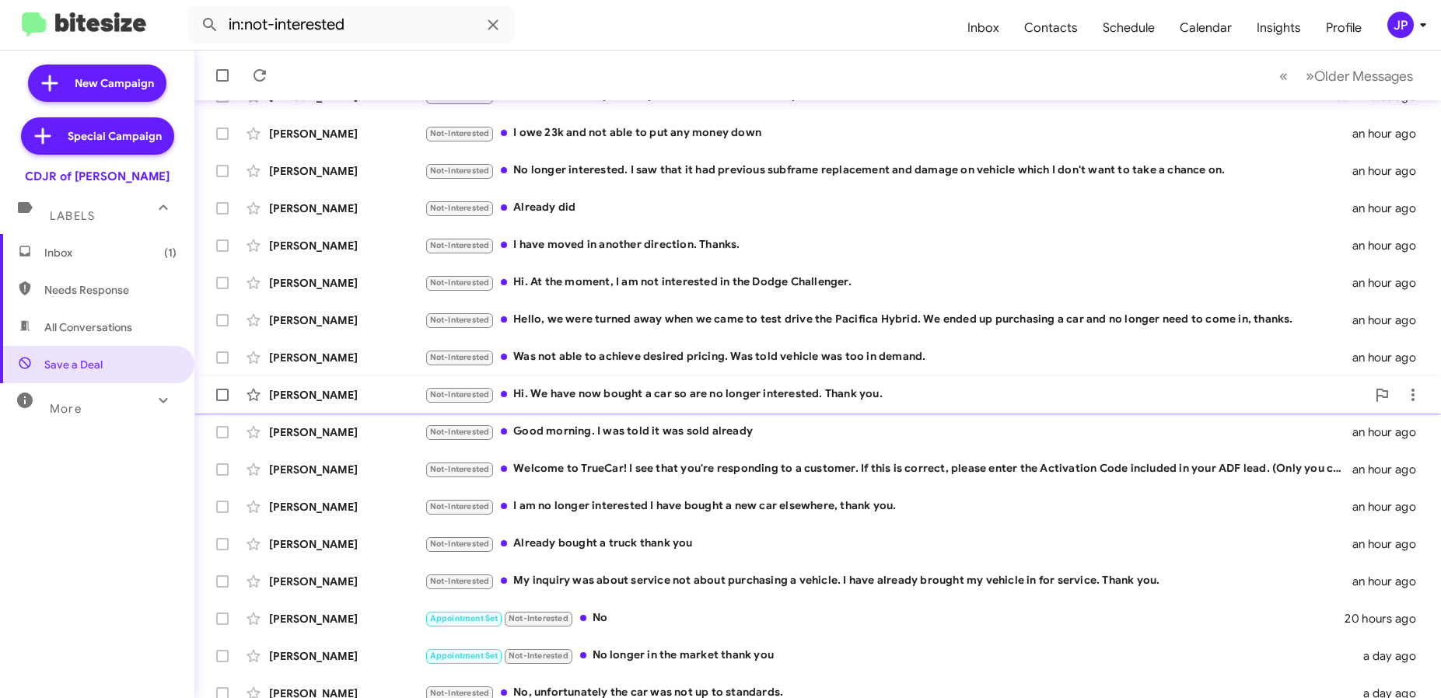
scroll to position [184, 0]
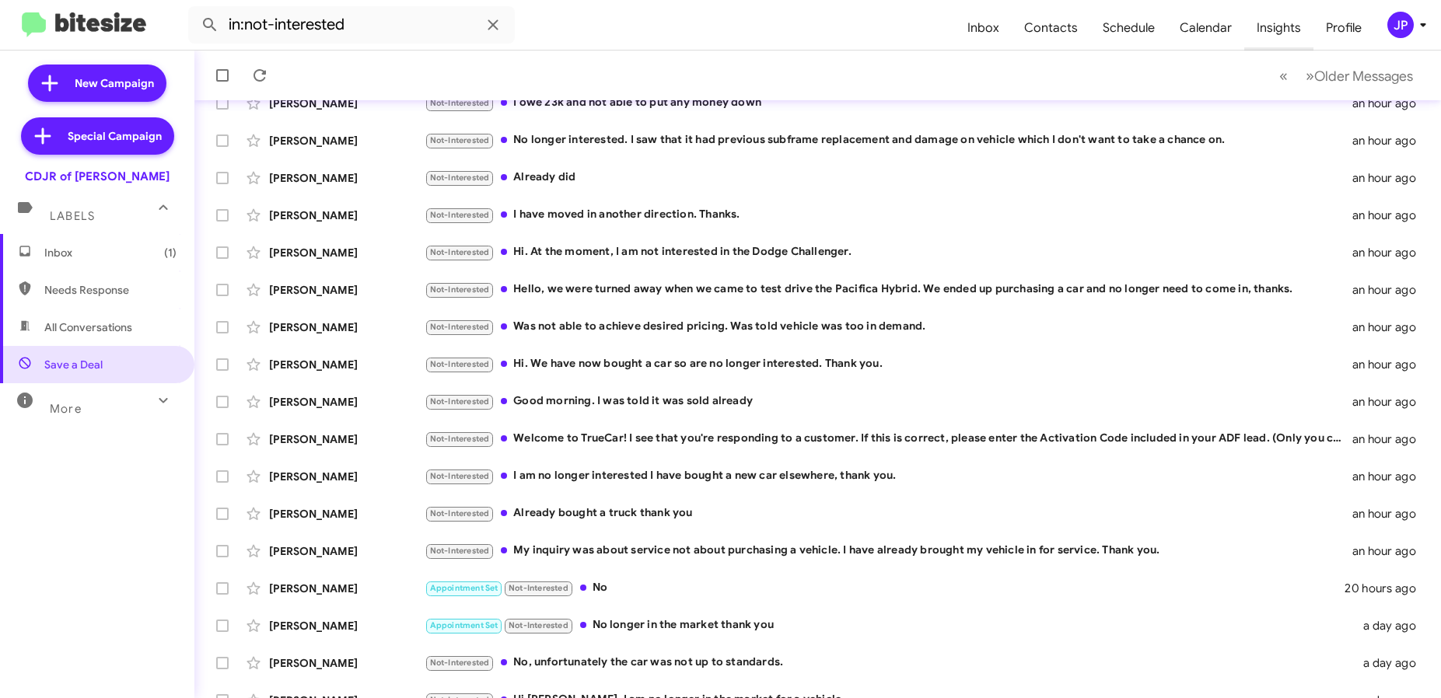
click at [1282, 27] on span "Insights" at bounding box center [1278, 27] width 69 height 45
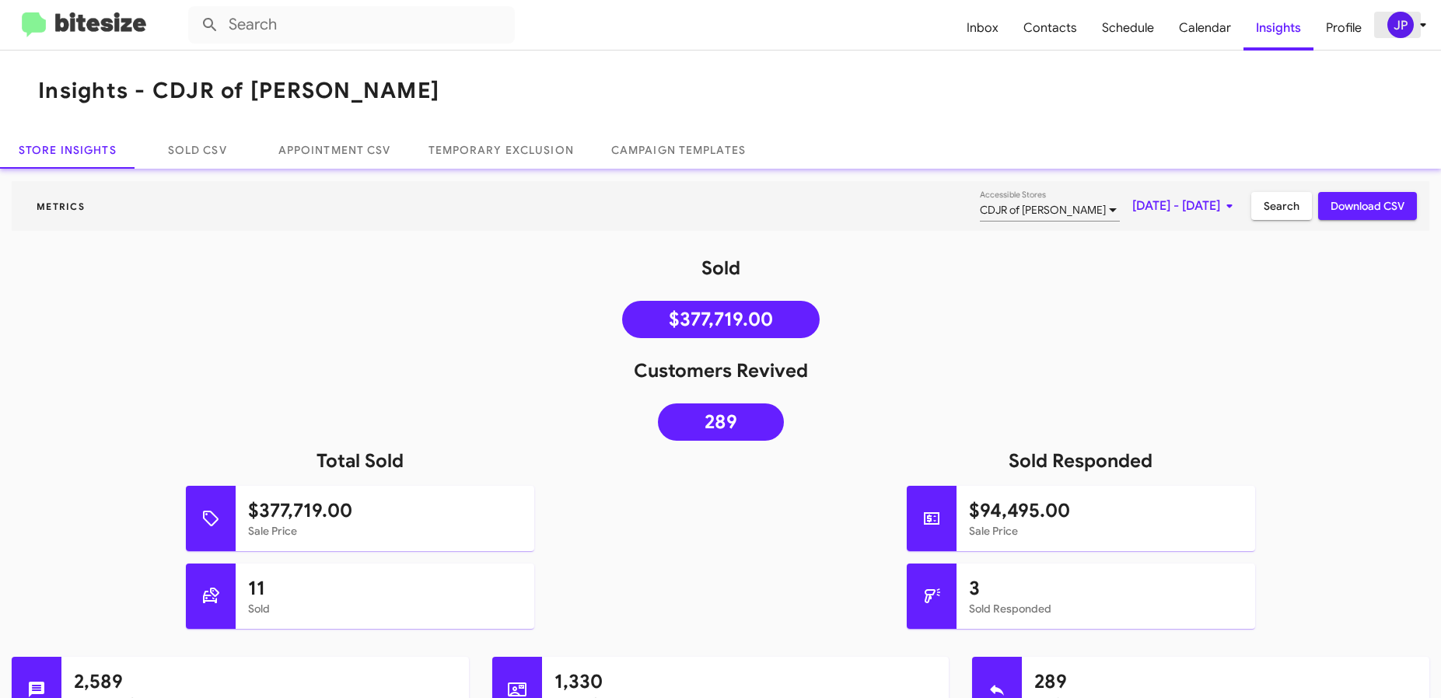
click at [1379, 30] on button "JP" at bounding box center [1399, 25] width 50 height 26
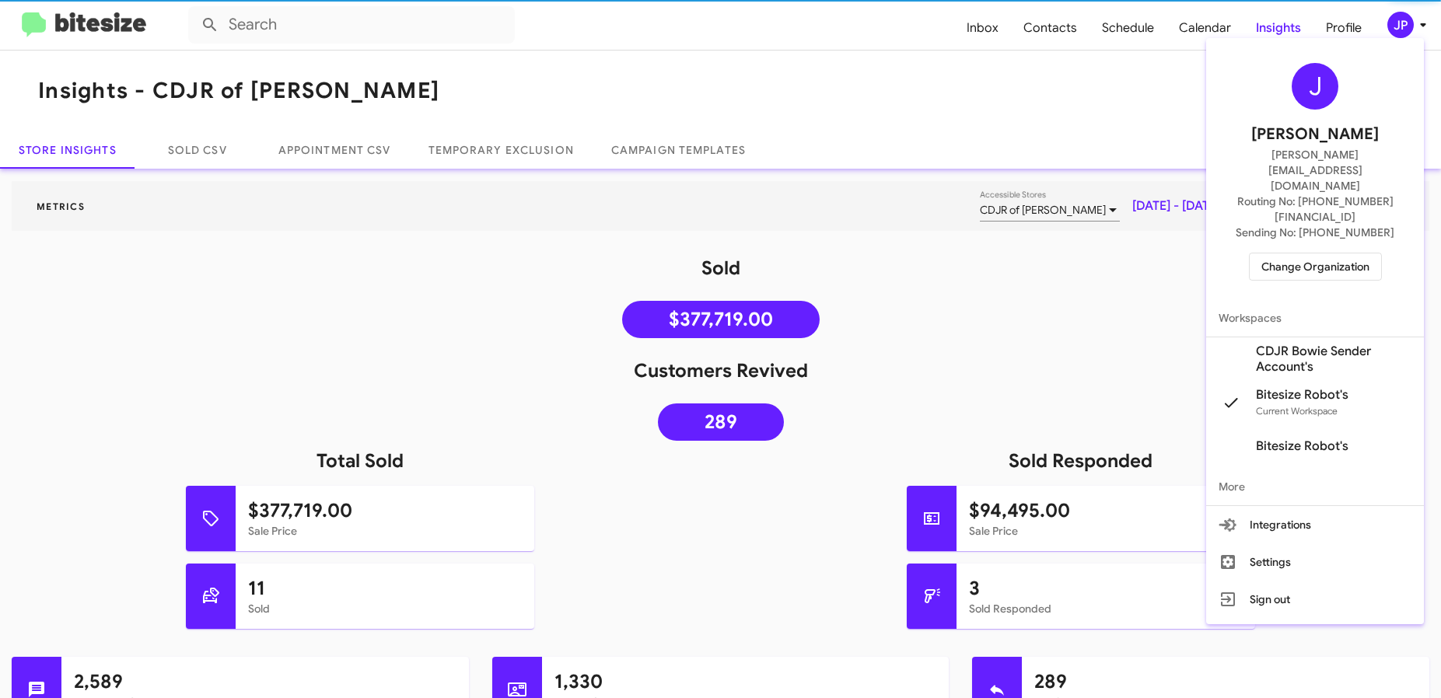
click at [1331, 254] on span "Change Organization" at bounding box center [1315, 267] width 108 height 26
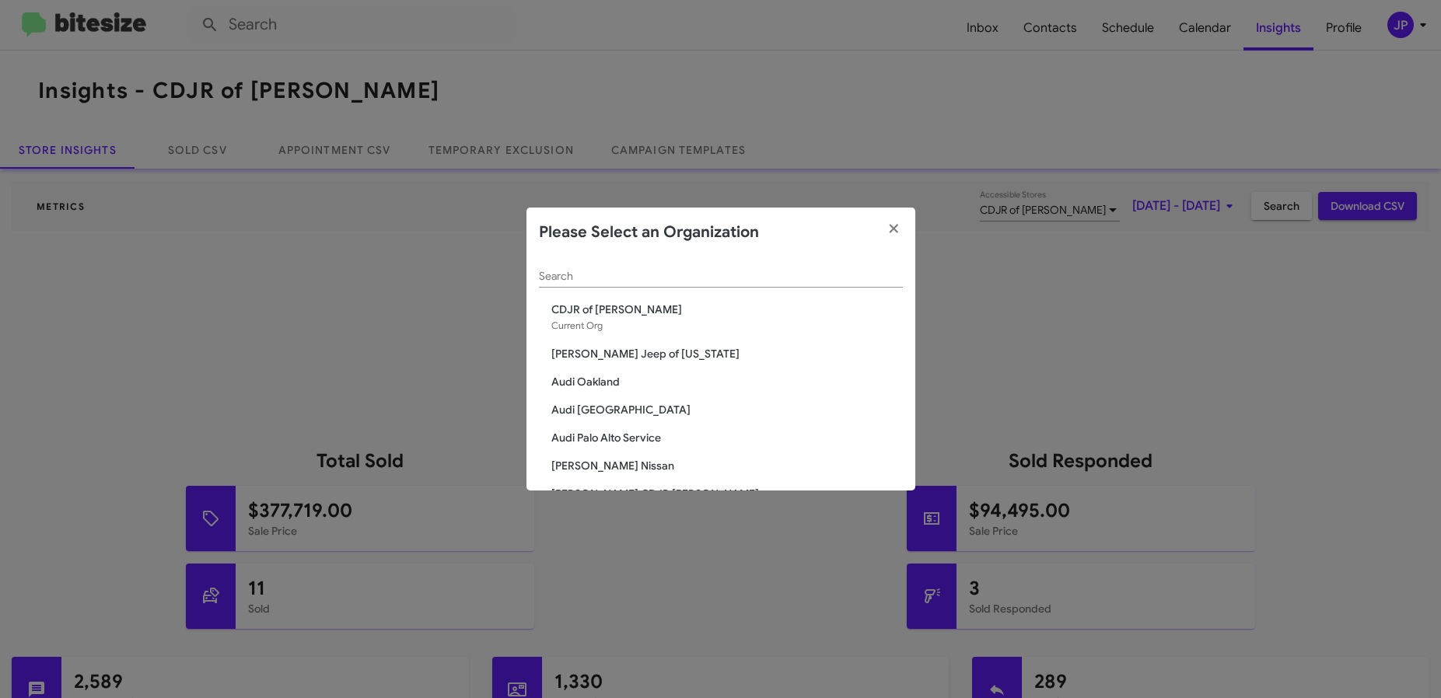
click at [675, 274] on input "Search" at bounding box center [721, 277] width 364 height 12
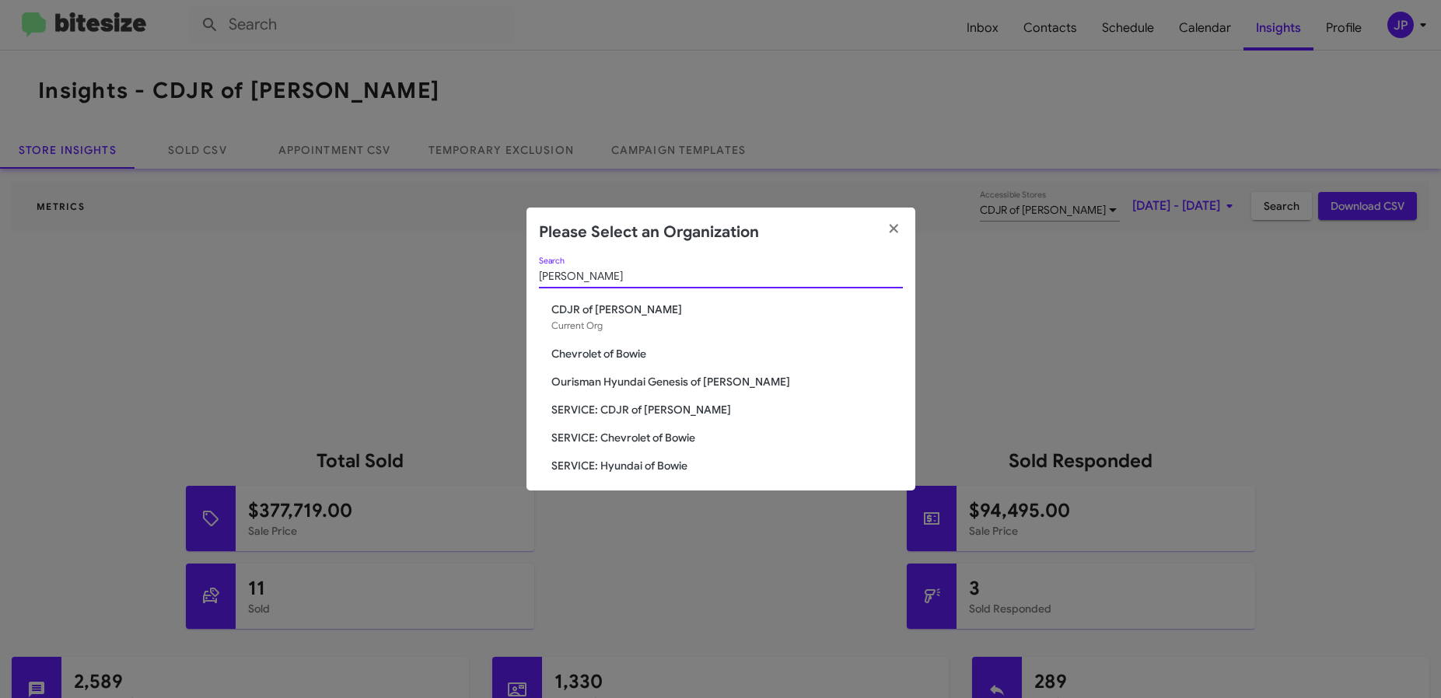
type input "bowie"
click at [618, 411] on span "SERVICE: CDJR of [PERSON_NAME]" at bounding box center [727, 410] width 352 height 16
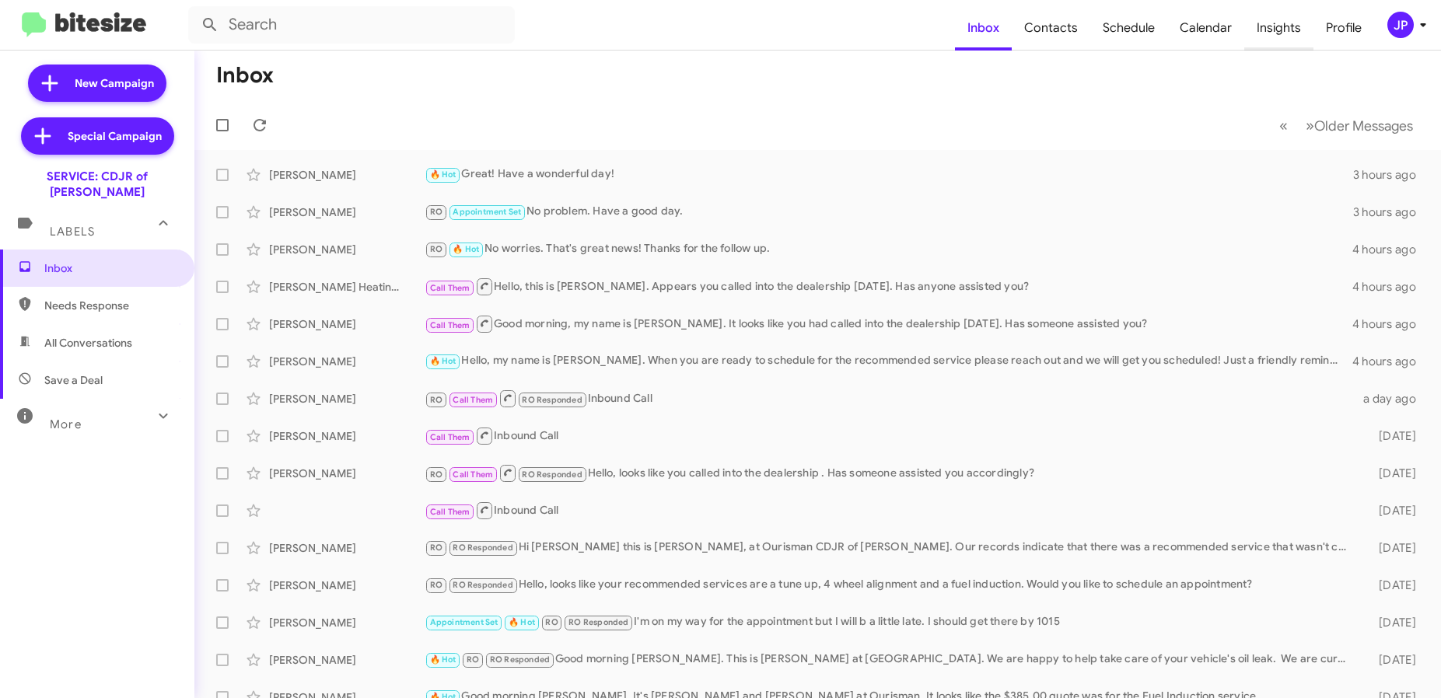
click at [652, 96] on mat-toolbar-row "Inbox" at bounding box center [817, 76] width 1247 height 50
click at [1297, 37] on span "Insights" at bounding box center [1278, 27] width 69 height 45
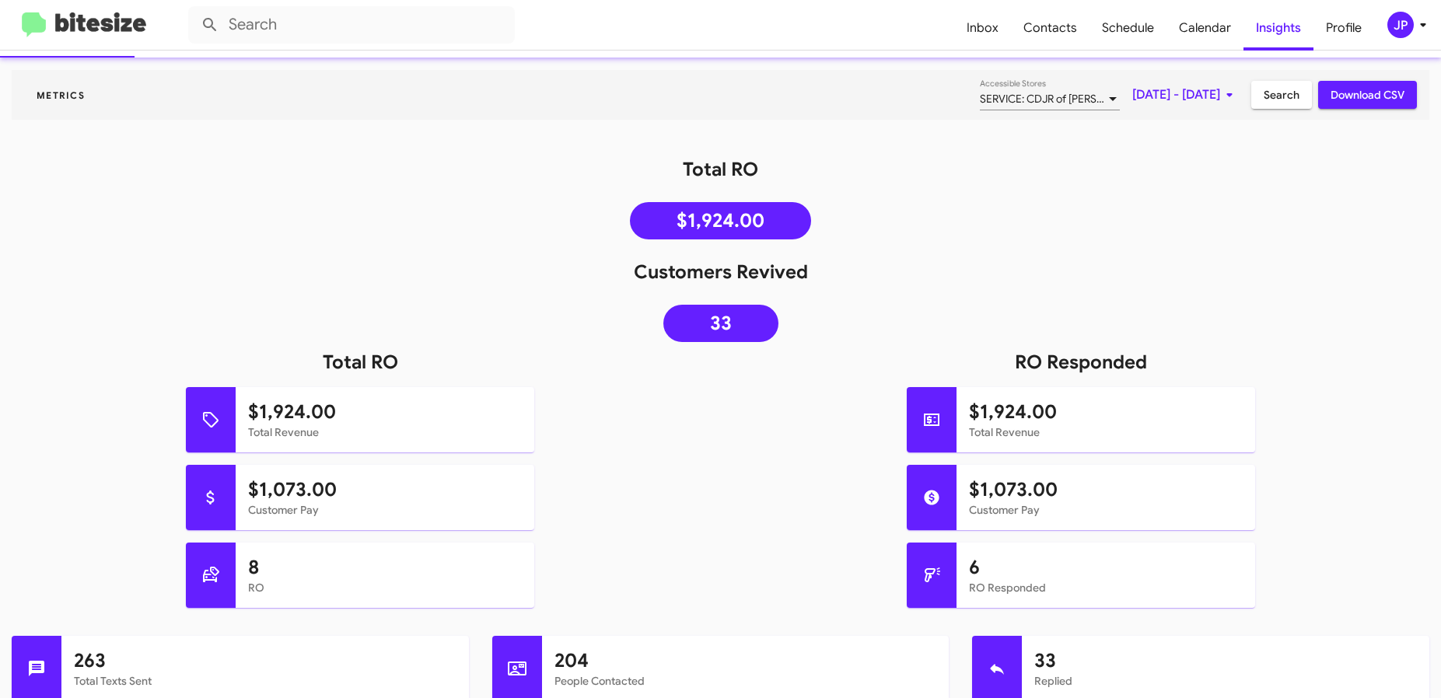
scroll to position [113, 0]
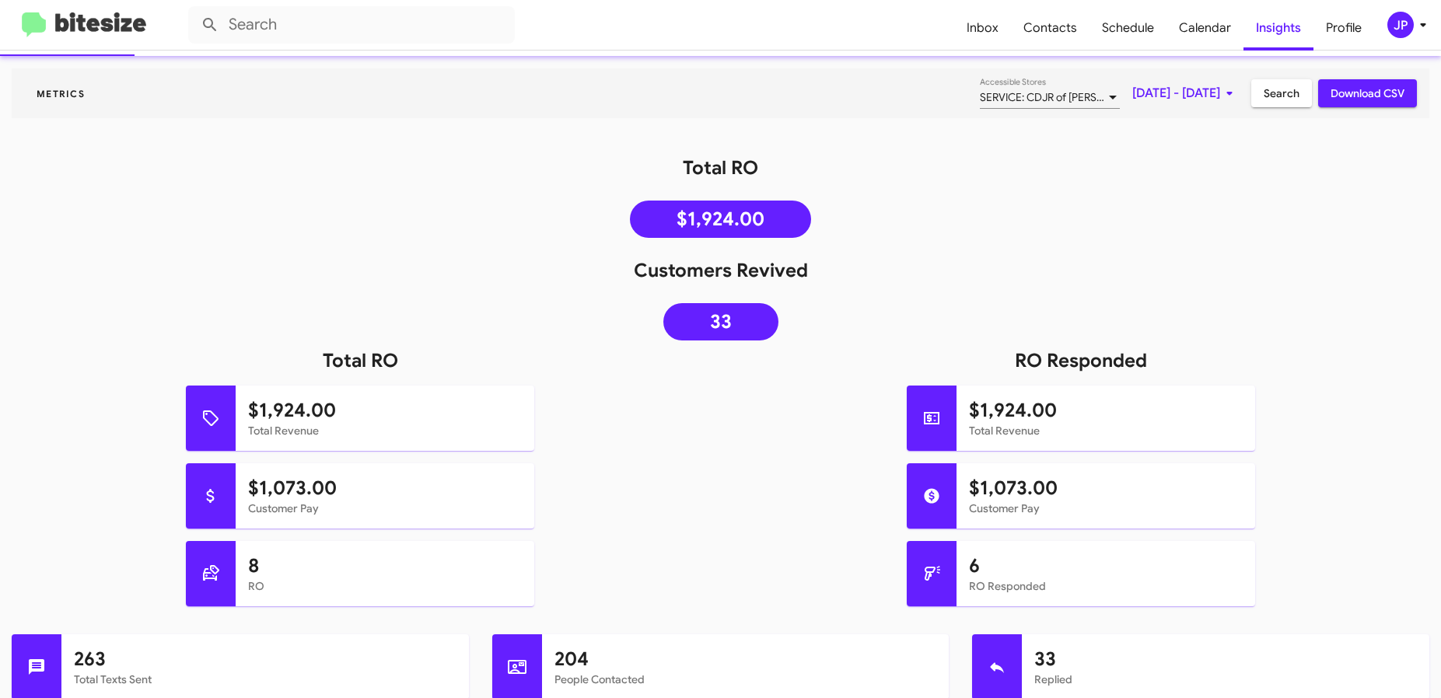
click at [1394, 40] on mat-toolbar "Inbox Contacts Schedule Calendar Insights Profile JP" at bounding box center [720, 25] width 1441 height 50
click at [1396, 30] on div "JP" at bounding box center [1400, 25] width 26 height 26
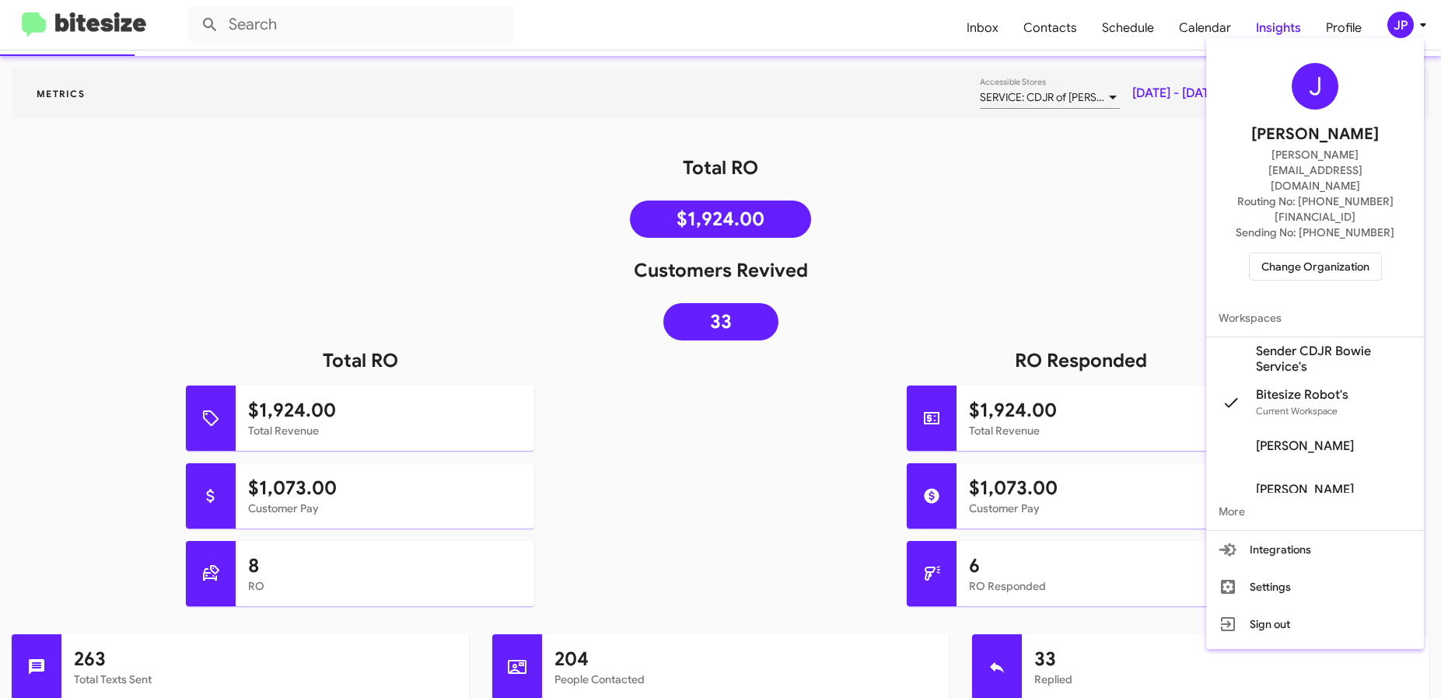
click at [1325, 254] on span "Change Organization" at bounding box center [1315, 267] width 108 height 26
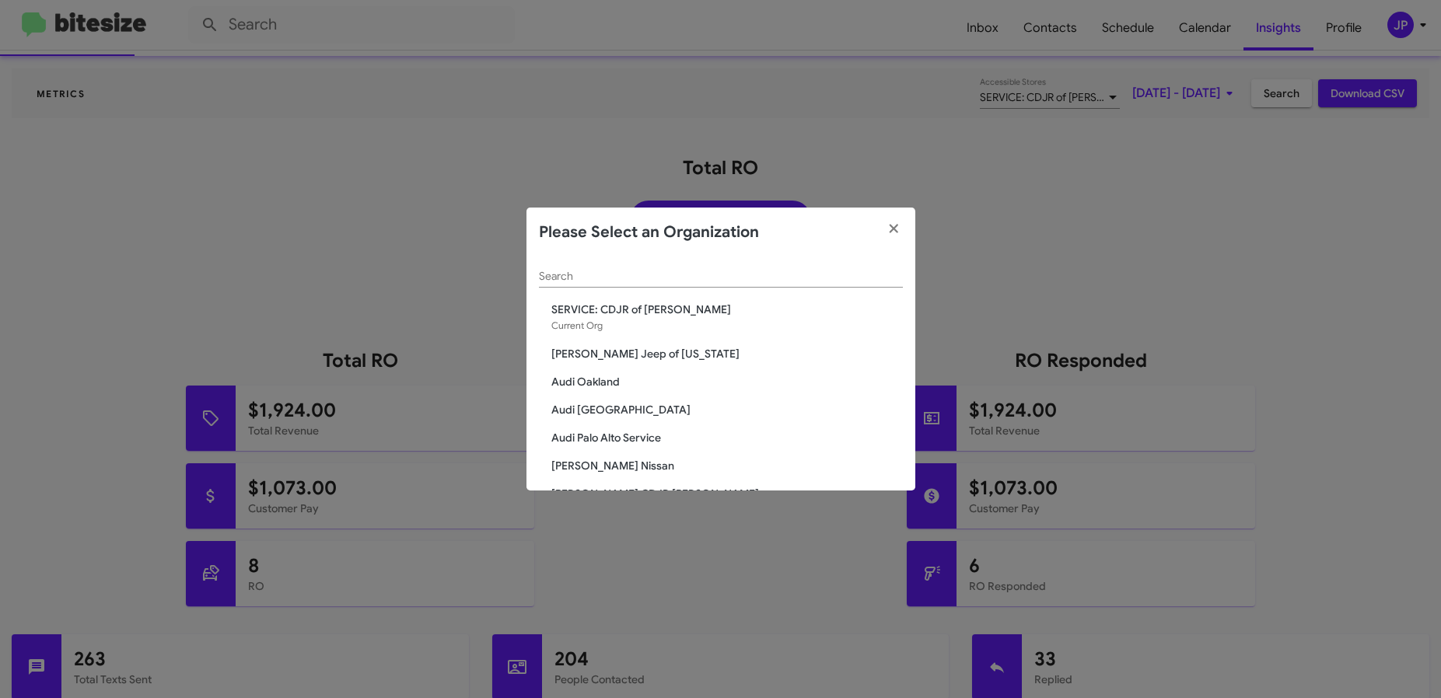
click at [801, 266] on div "Search" at bounding box center [721, 272] width 364 height 30
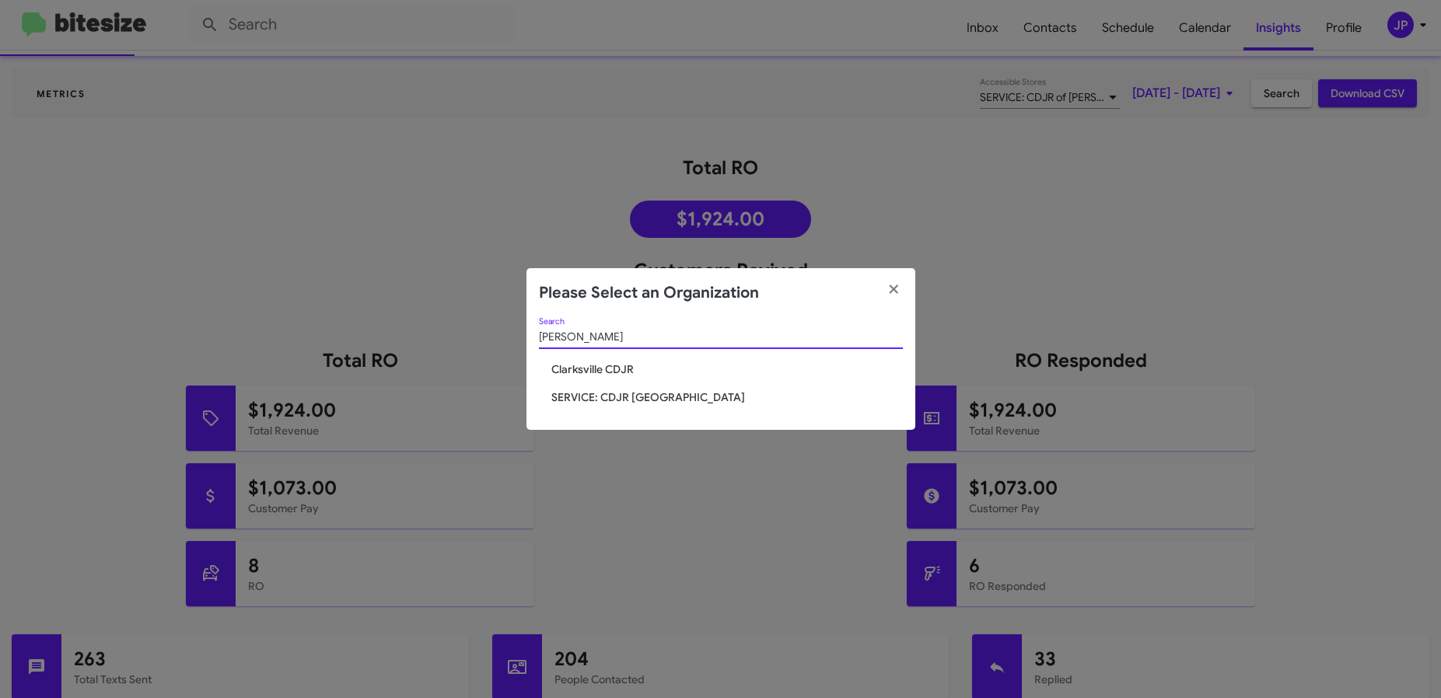
type input "[PERSON_NAME]"
click at [607, 366] on span "Clarksville CDJR" at bounding box center [727, 370] width 352 height 16
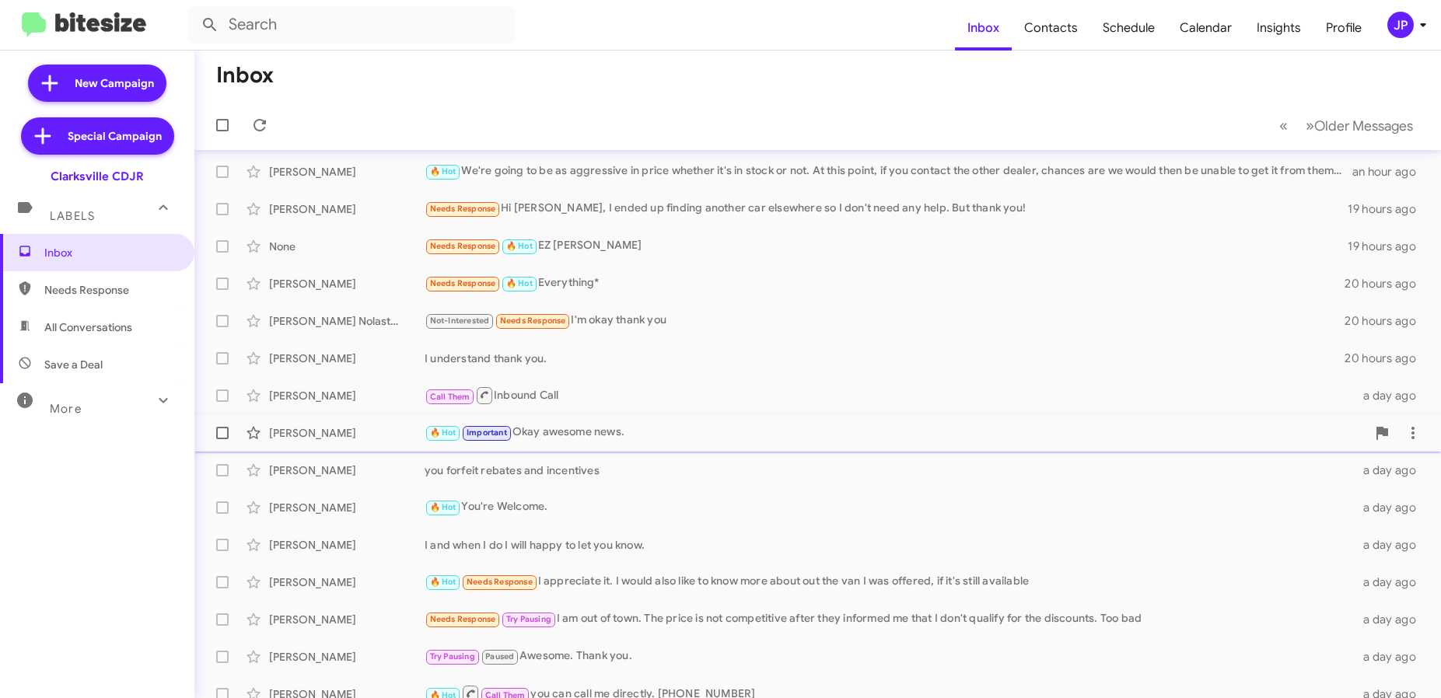
scroll to position [205, 0]
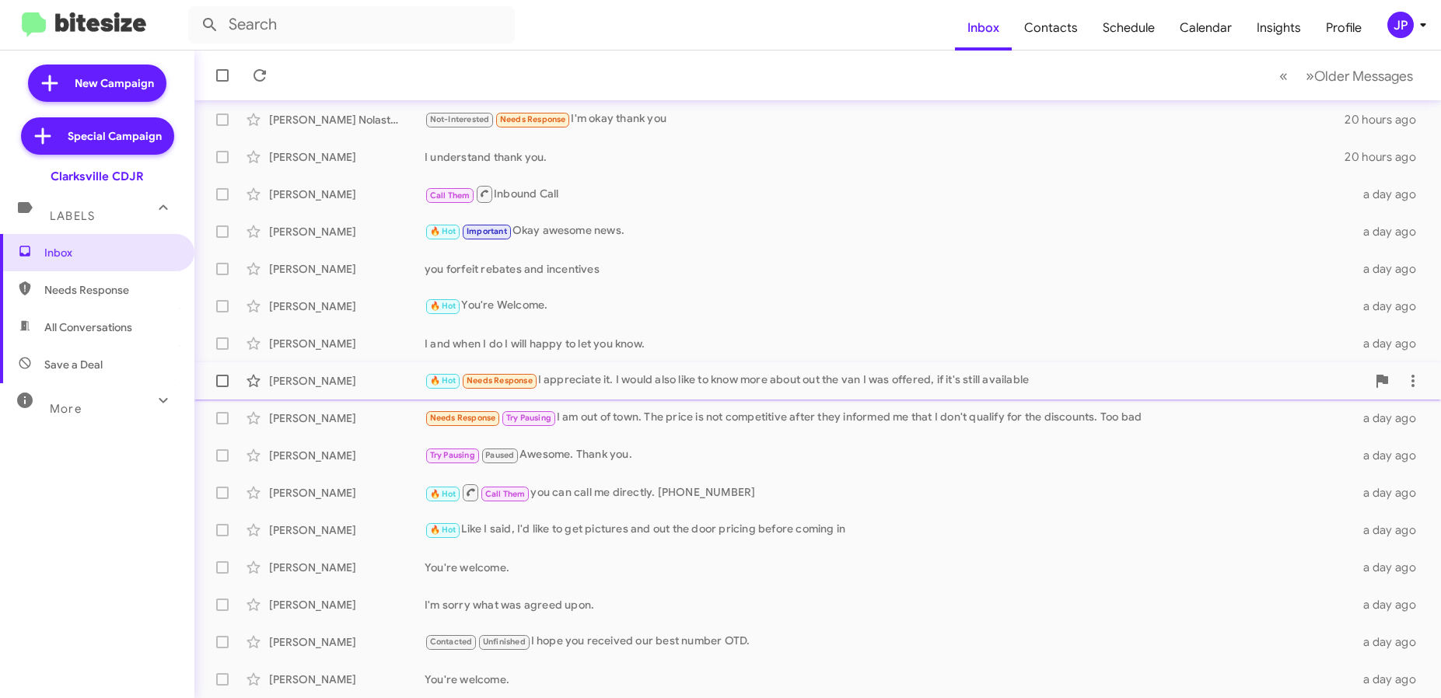
click at [760, 392] on div "Jack Doyle 🔥 Hot Needs Response I appreciate it. I would also like to know more…" at bounding box center [818, 381] width 1222 height 31
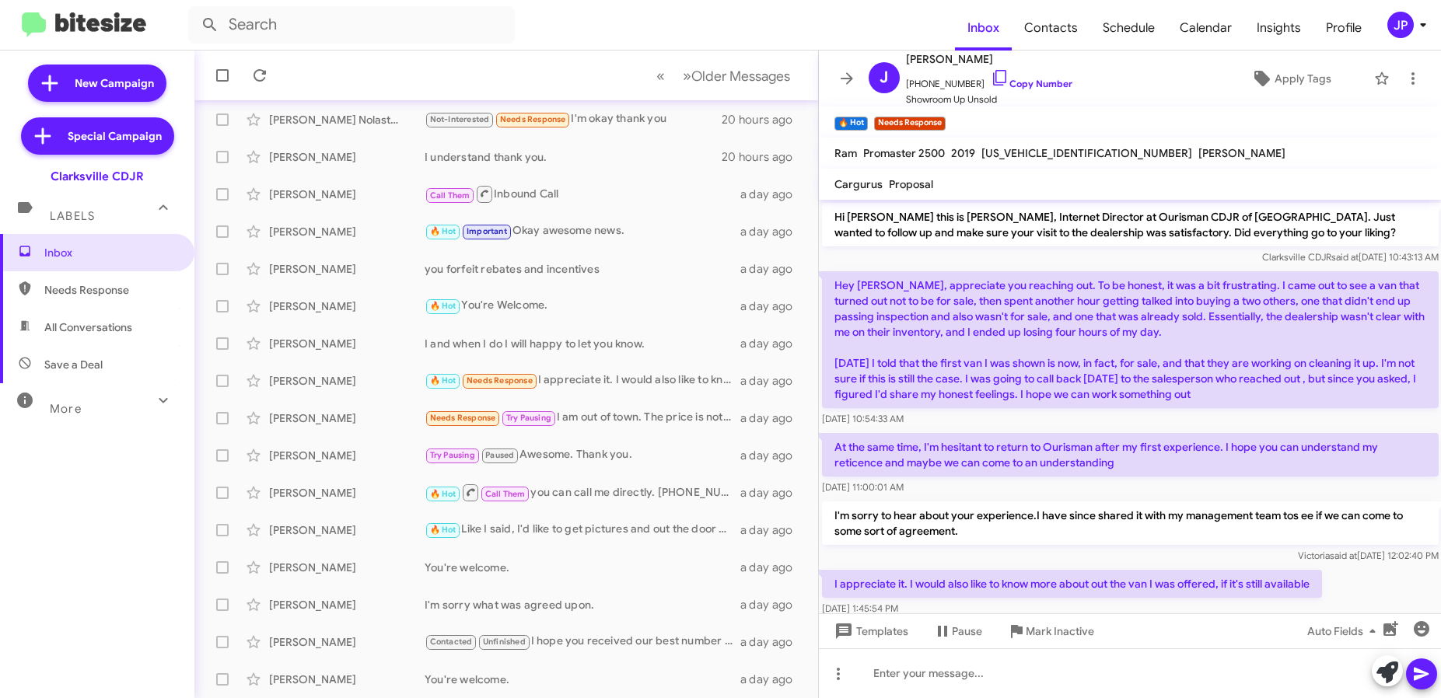
scroll to position [26, 0]
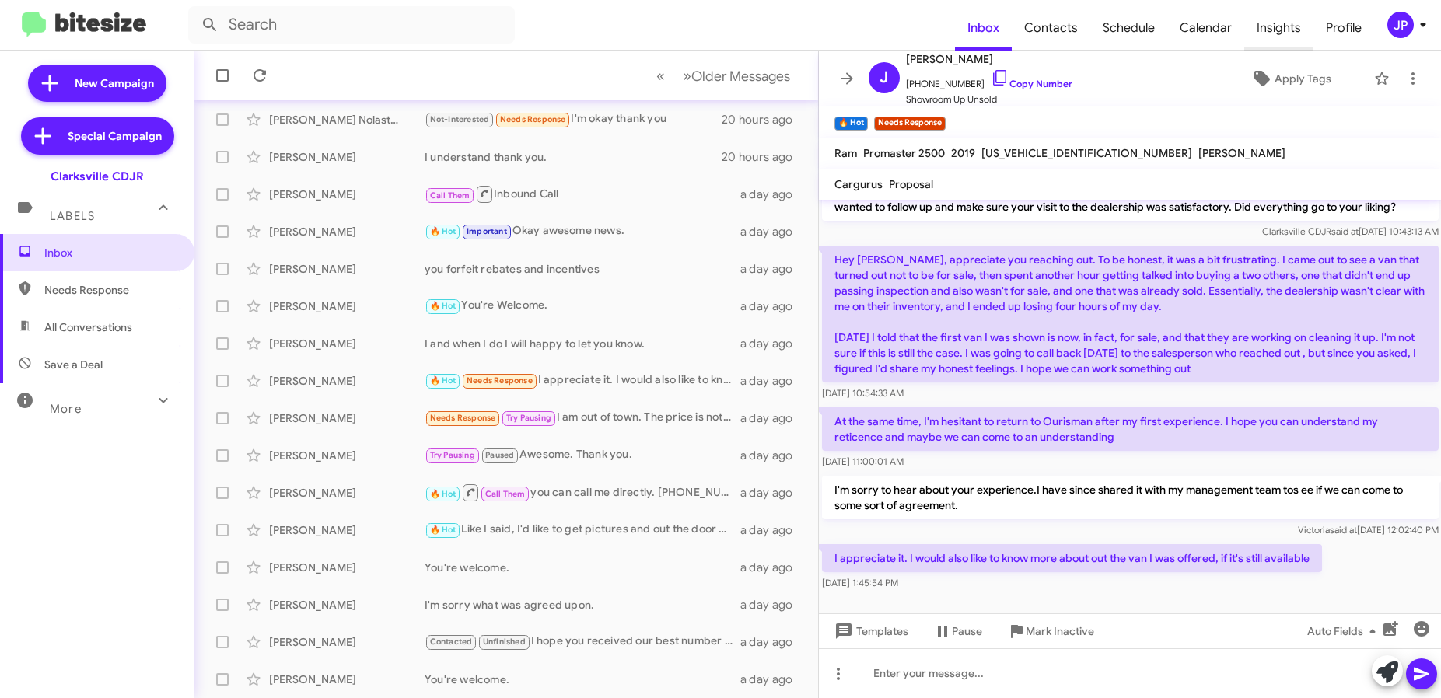
click at [1264, 34] on span "Insights" at bounding box center [1278, 27] width 69 height 45
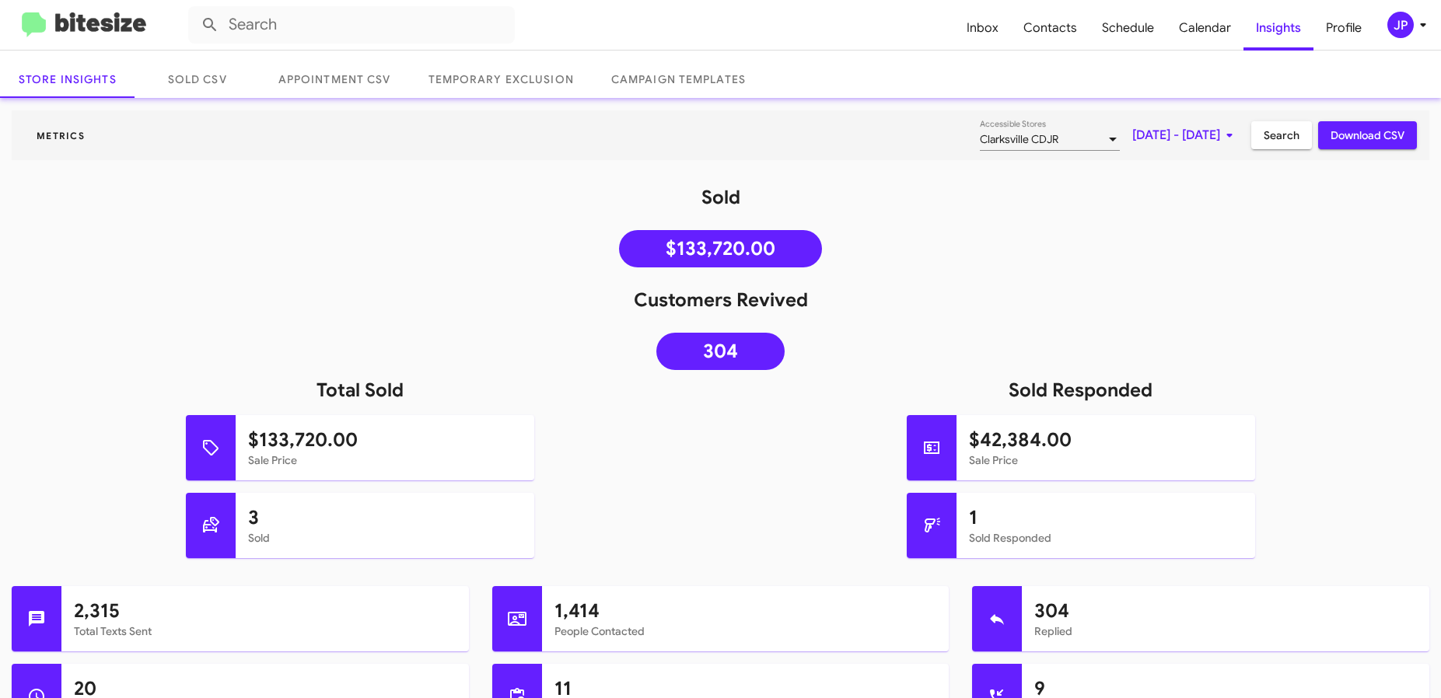
scroll to position [85, 0]
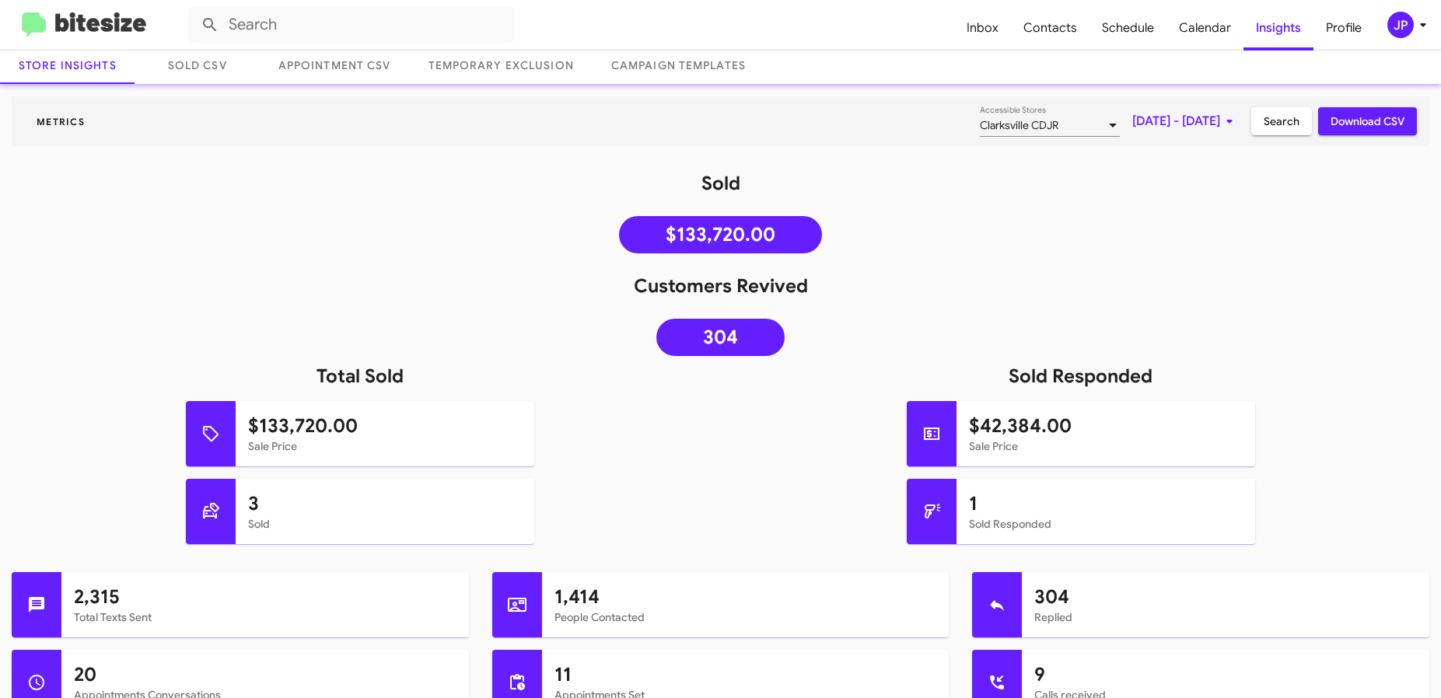
click at [112, 22] on img at bounding box center [84, 25] width 124 height 26
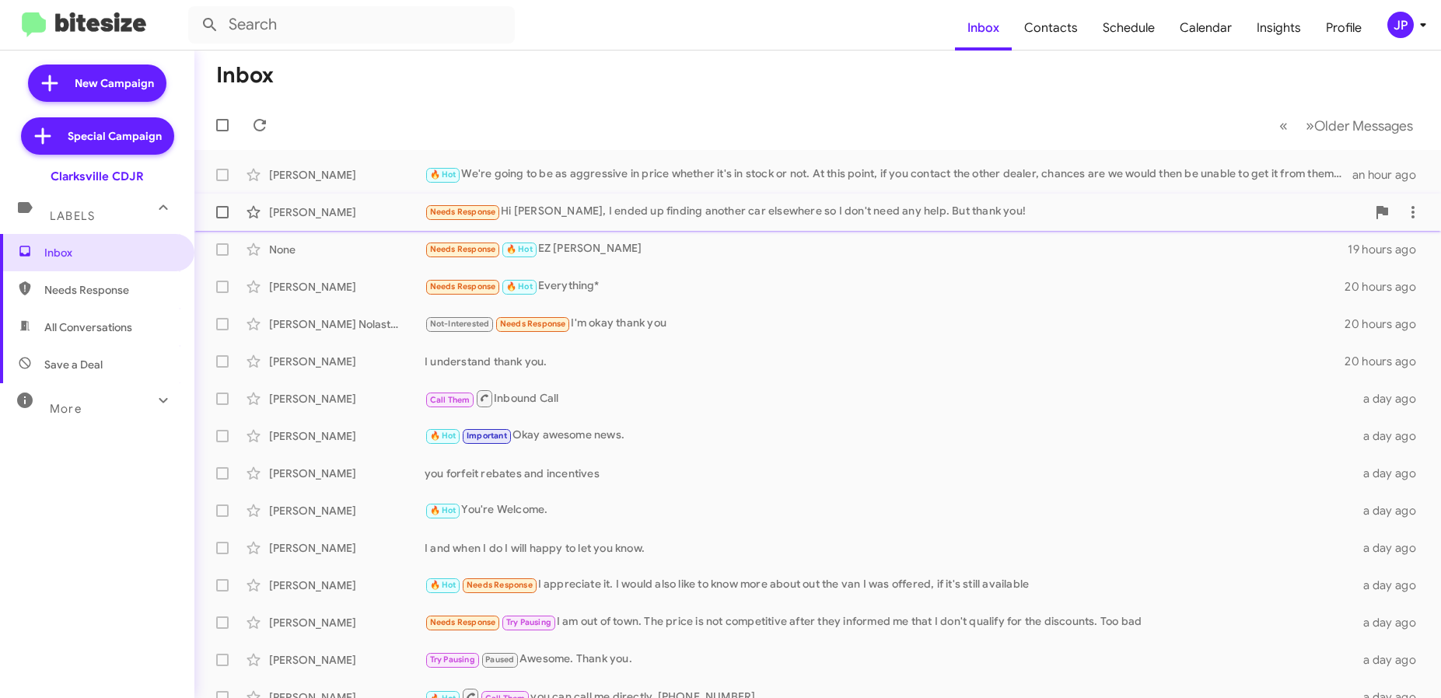
click at [735, 224] on div "Kieran Johnston Needs Response Hi Victoria, I ended up finding another car else…" at bounding box center [818, 212] width 1222 height 31
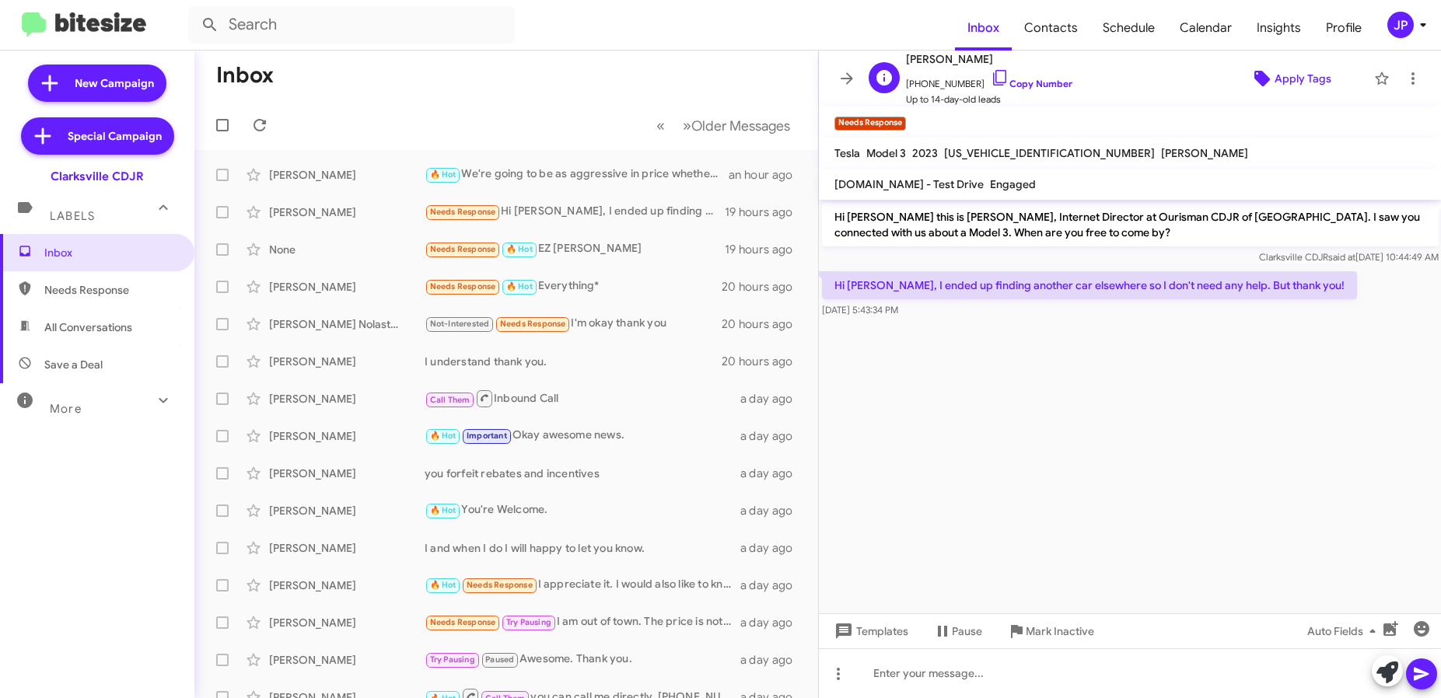
click at [1300, 76] on span "Apply Tags" at bounding box center [1303, 79] width 57 height 28
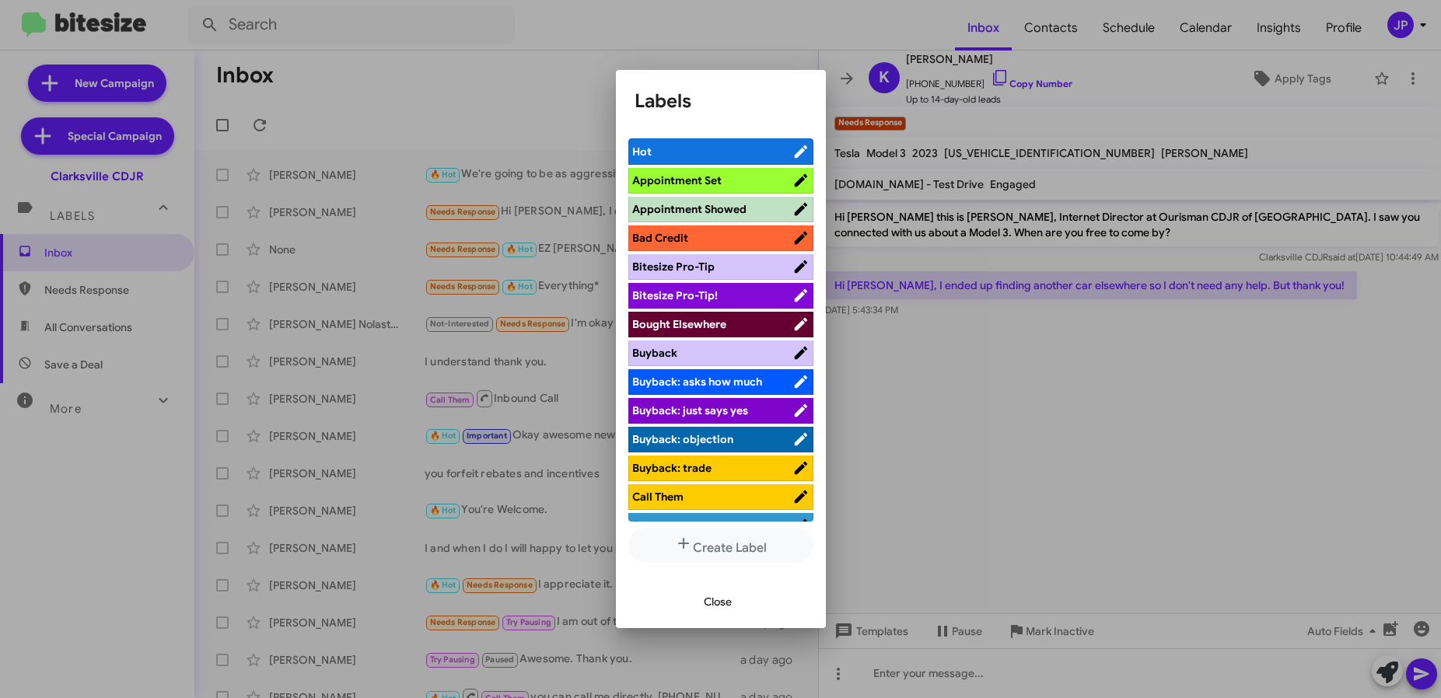
click at [758, 329] on span "Bought Elsewhere" at bounding box center [712, 325] width 160 height 16
click at [1102, 427] on div at bounding box center [720, 349] width 1441 height 698
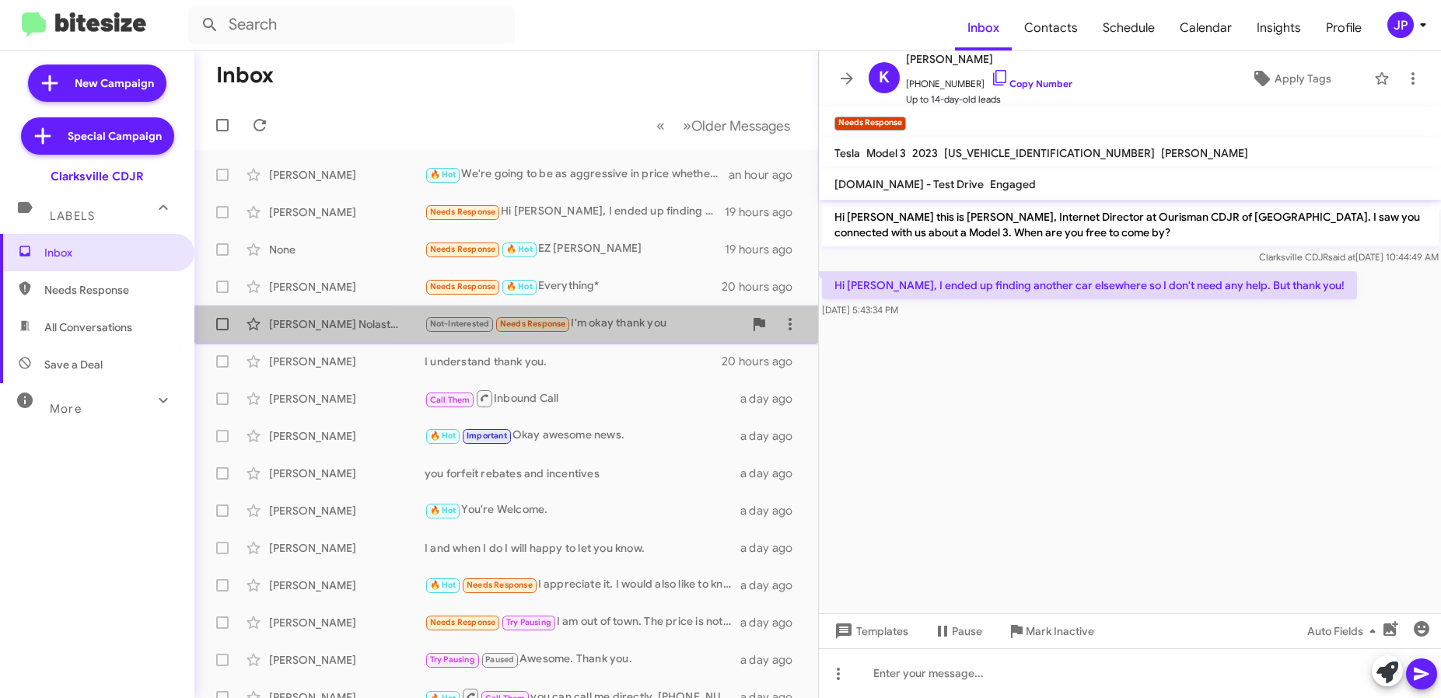
click at [628, 336] on div "Connor Nolastname119587306 Not-Interested Needs Response I'm okay thank you 20 …" at bounding box center [506, 324] width 599 height 31
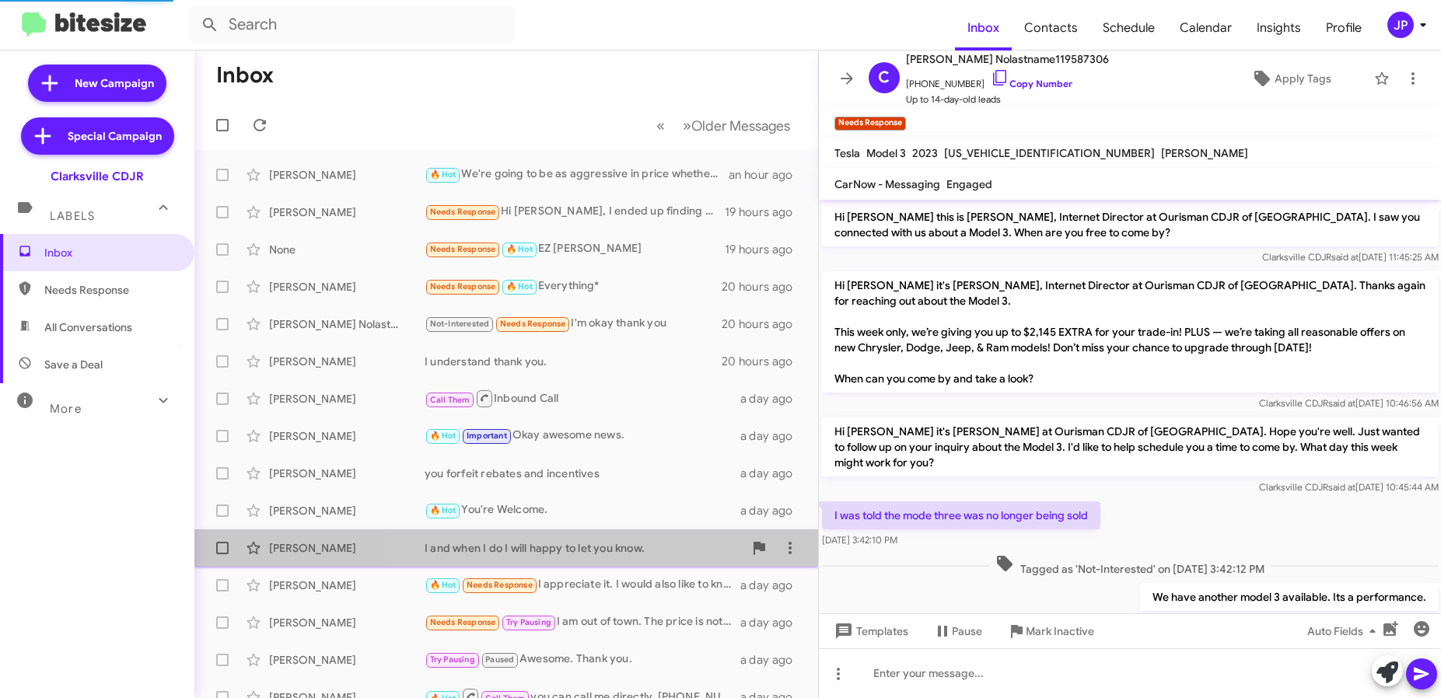
click at [649, 565] on span "Scott Mcdonald I and when I do I will happy to let you know. a day ago" at bounding box center [506, 548] width 624 height 37
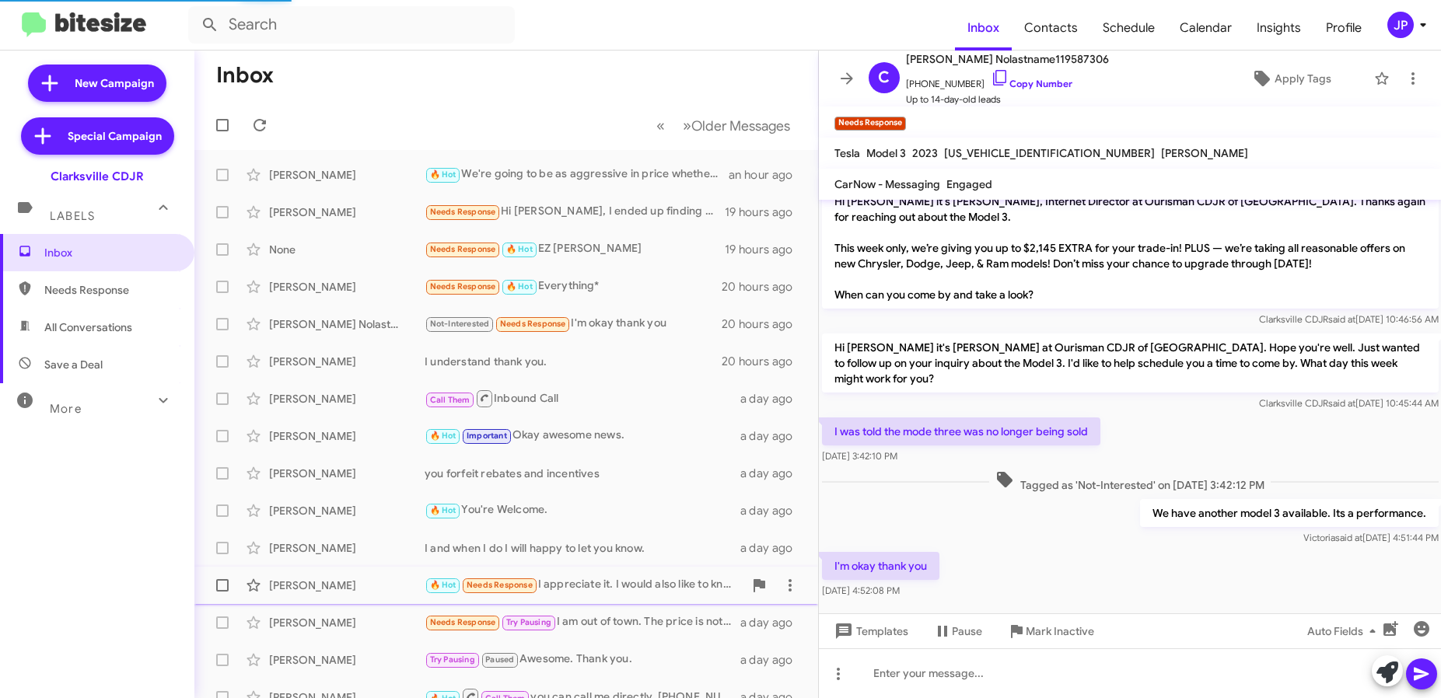
click at [641, 580] on div "🔥 Hot Needs Response I appreciate it. I would also like to know more about out …" at bounding box center [584, 585] width 319 height 18
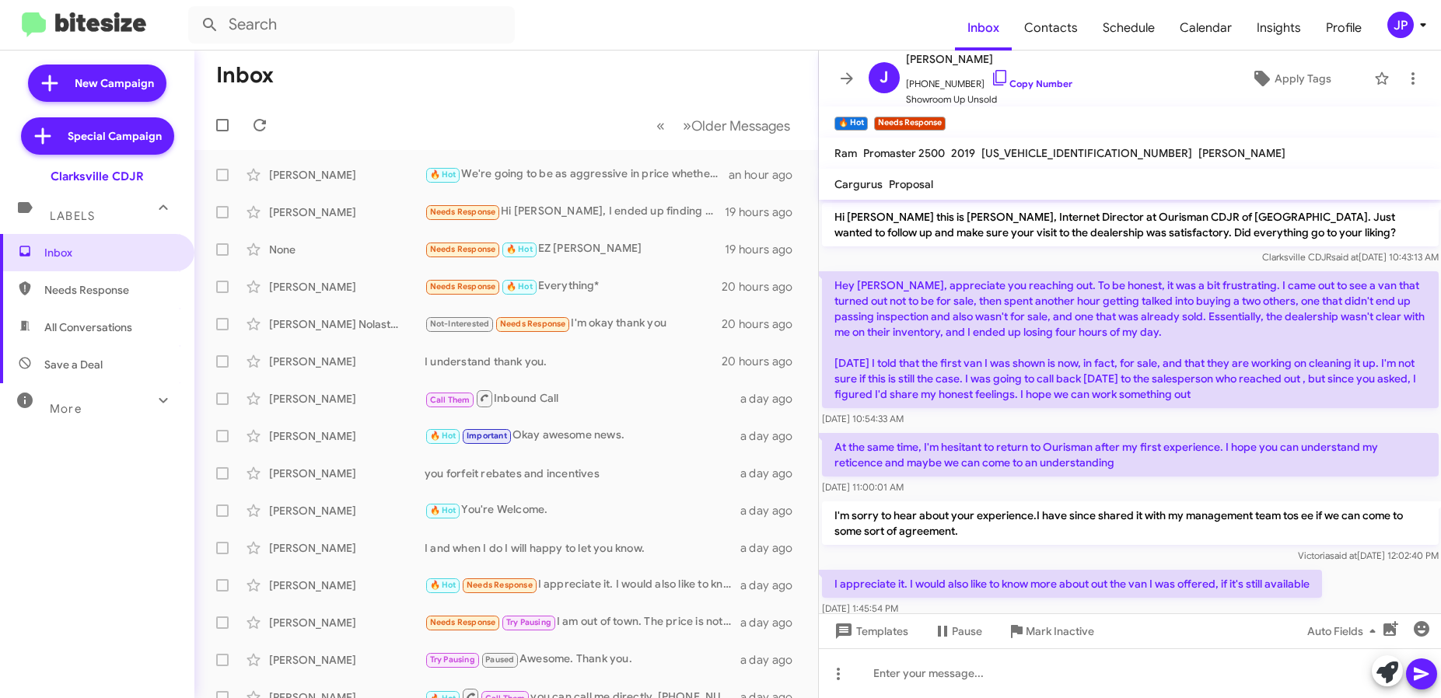
scroll to position [26, 0]
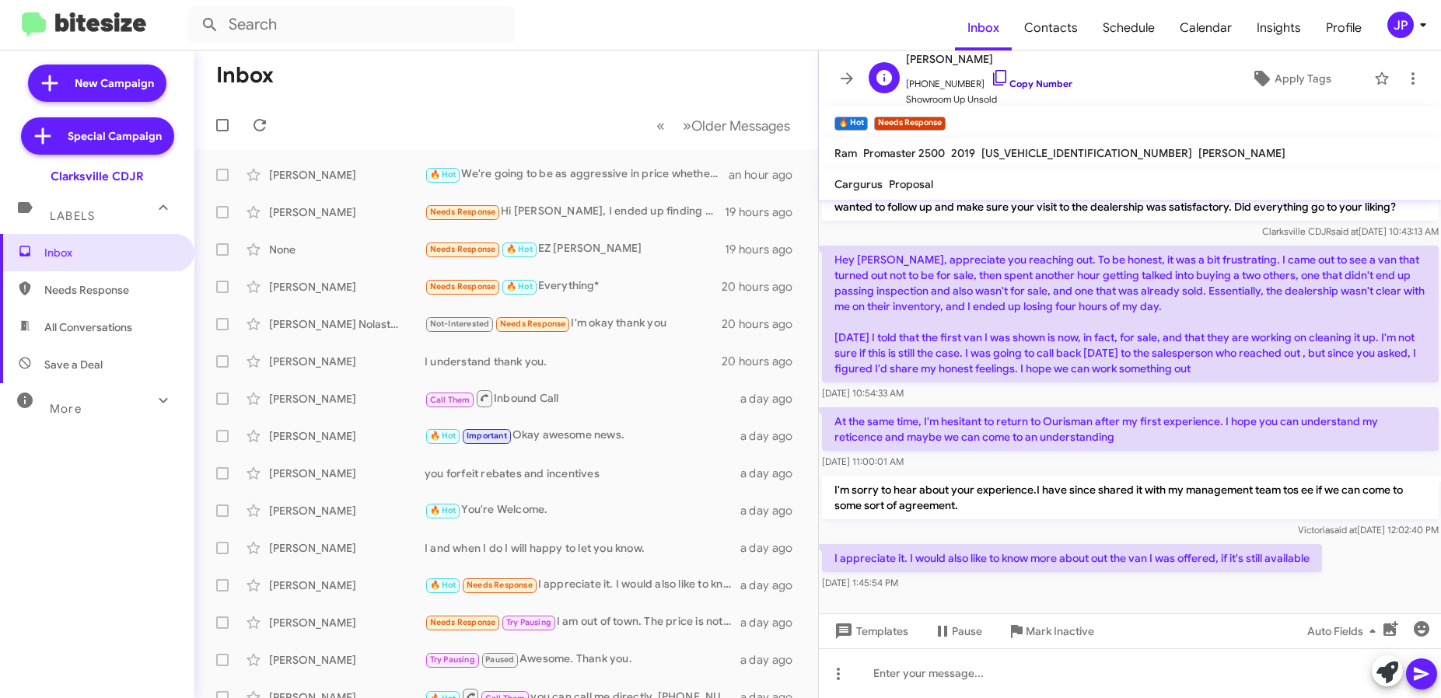
click at [998, 79] on link "Copy Number" at bounding box center [1032, 84] width 82 height 12
click at [1277, 79] on span "Apply Tags" at bounding box center [1303, 79] width 57 height 28
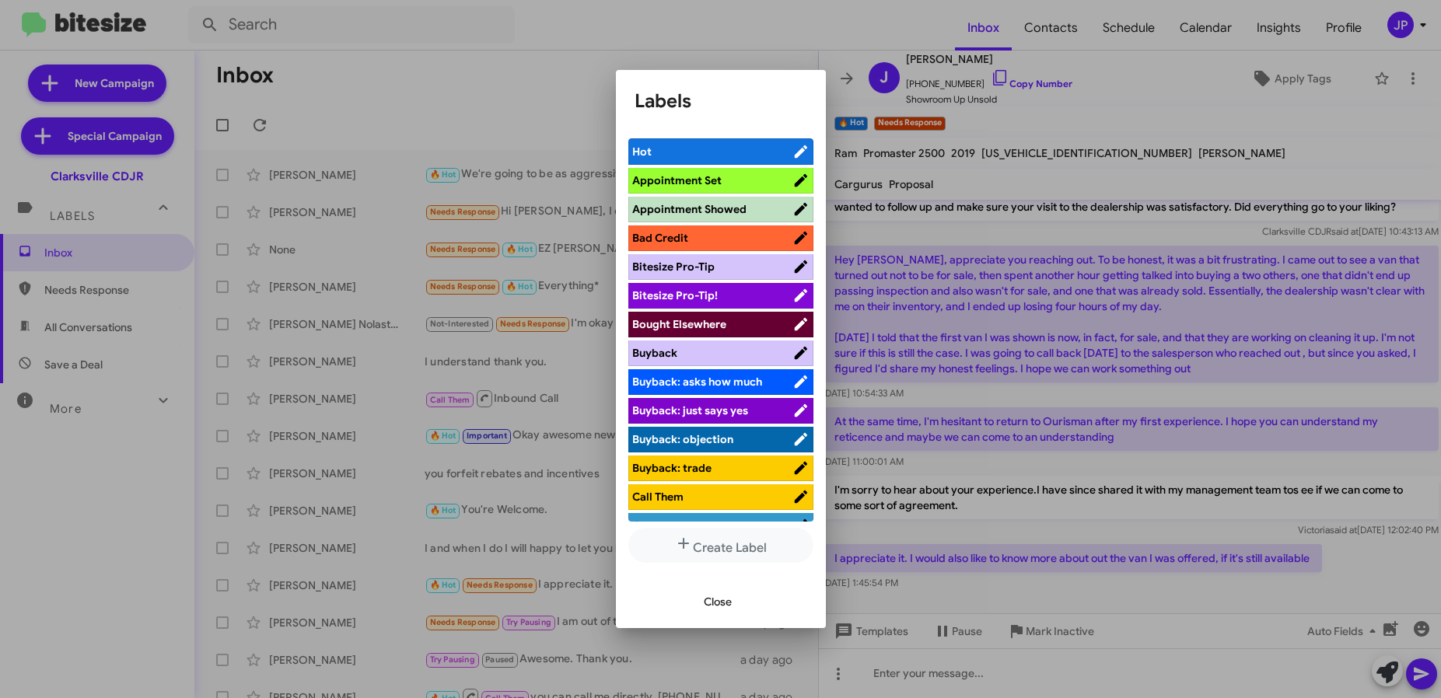
click at [761, 294] on span "Bitesize Pro-Tip!" at bounding box center [712, 296] width 160 height 16
click at [1172, 342] on div at bounding box center [720, 349] width 1441 height 698
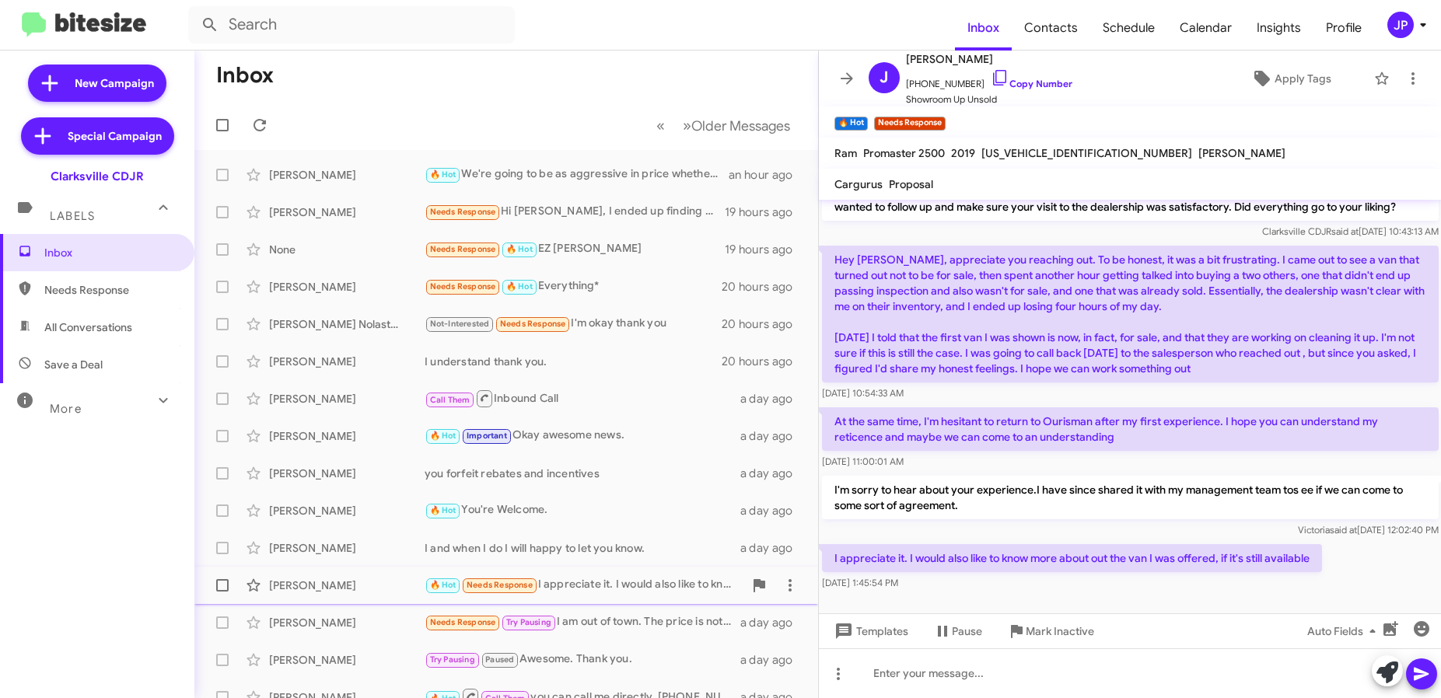
click at [219, 590] on span at bounding box center [222, 585] width 12 height 12
click at [222, 592] on input "checkbox" at bounding box center [222, 592] width 1 height 1
checkbox input "true"
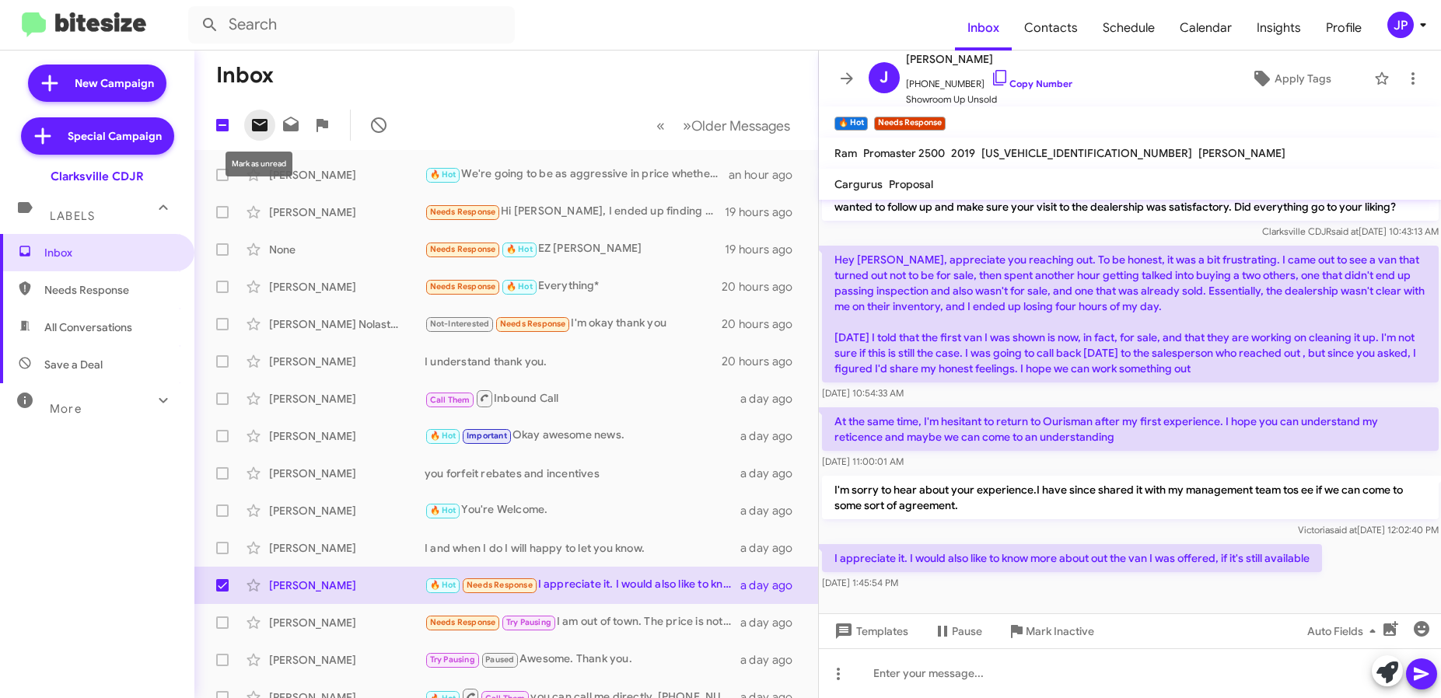
click at [265, 131] on icon at bounding box center [260, 125] width 16 height 12
click at [1397, 23] on div "JP" at bounding box center [1400, 25] width 26 height 26
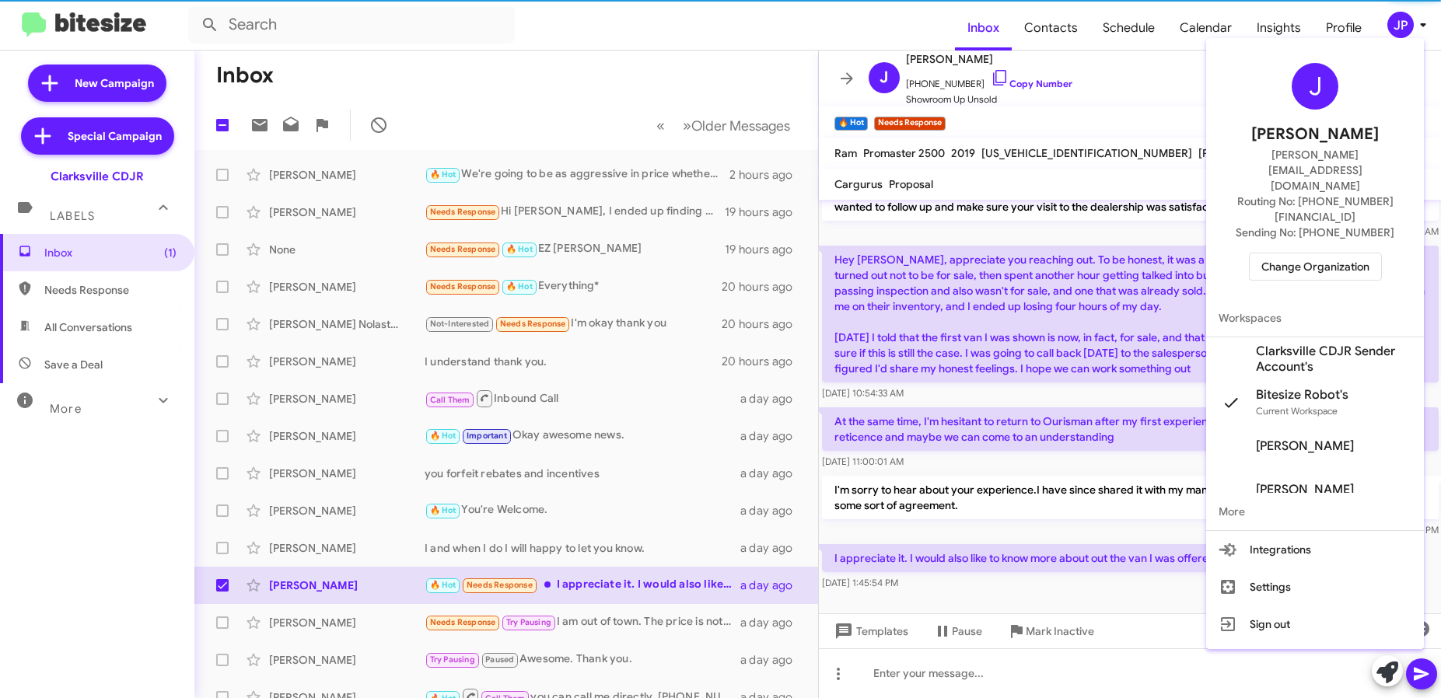
click at [1366, 254] on span "Change Organization" at bounding box center [1315, 267] width 108 height 26
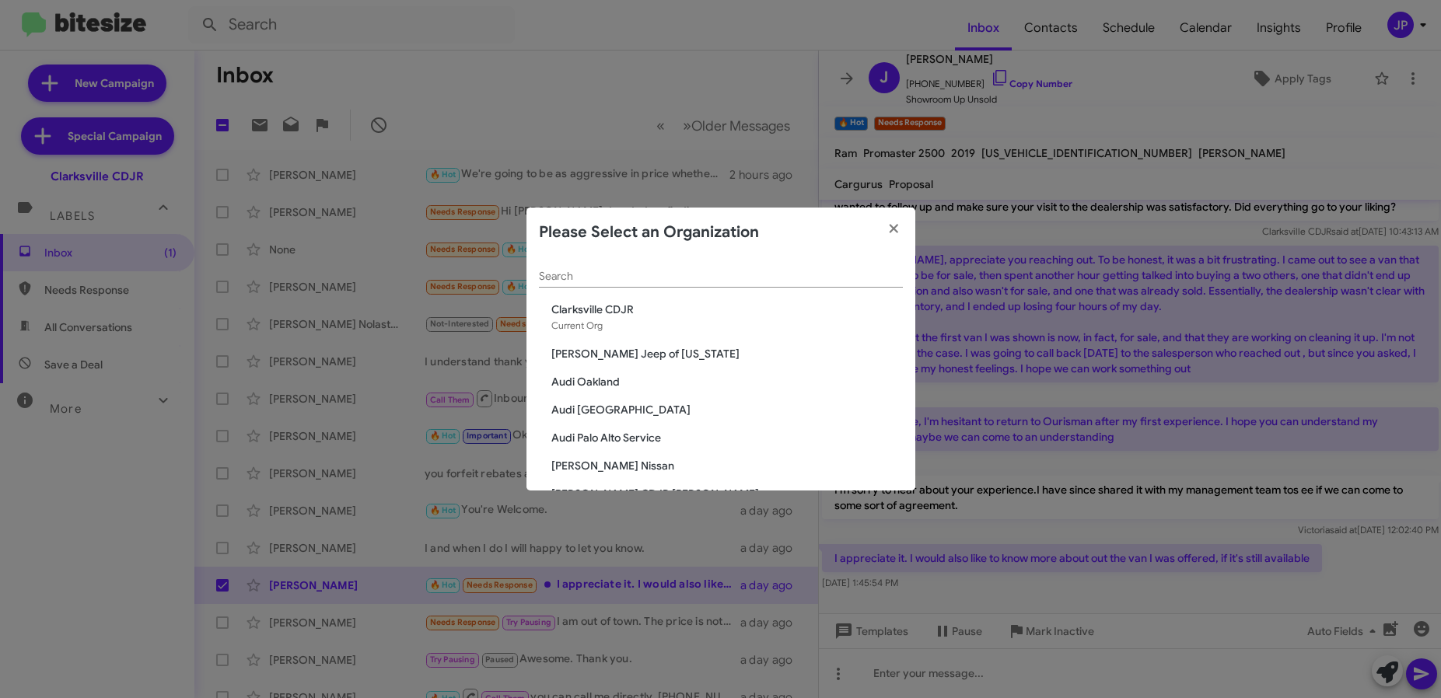
click at [695, 280] on input "Search" at bounding box center [721, 277] width 364 height 12
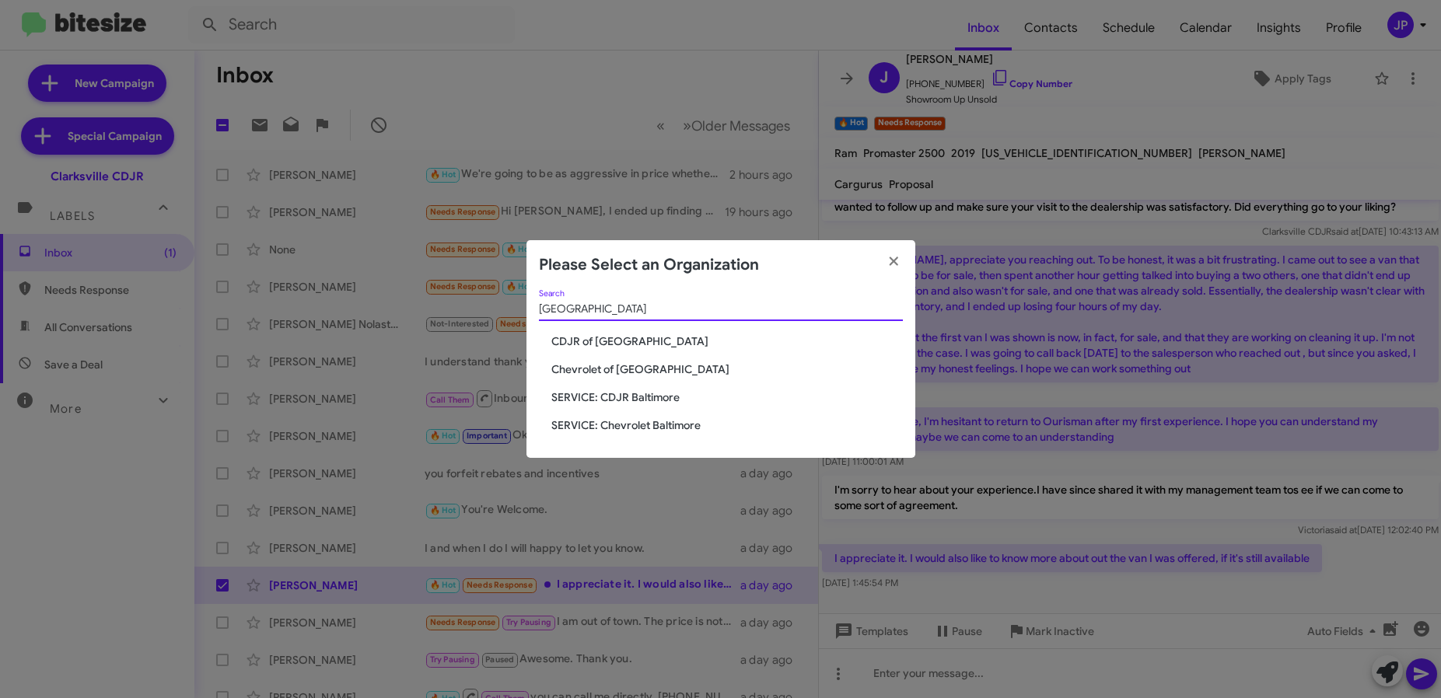
type input "Baltimore"
click at [632, 420] on span "SERVICE: Chevrolet Baltimore" at bounding box center [727, 426] width 352 height 16
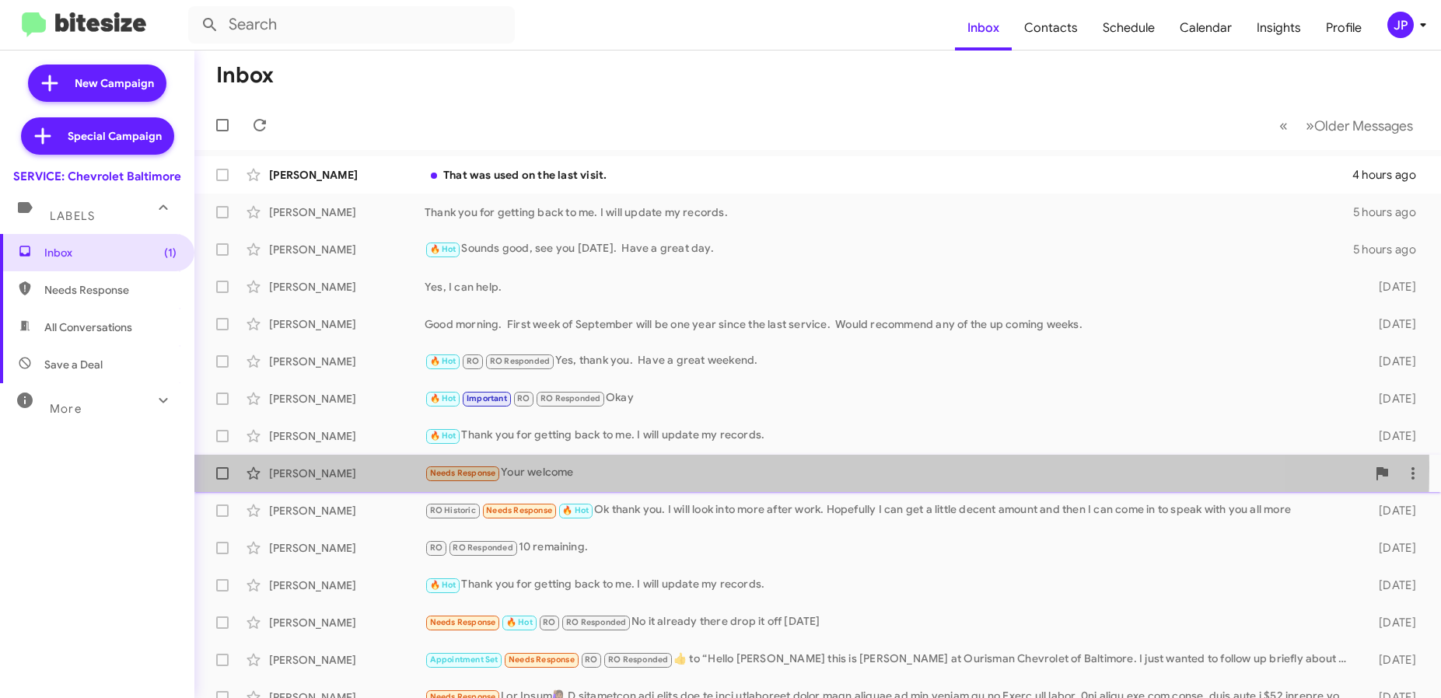
click at [567, 467] on div "Needs Response Your welcome" at bounding box center [896, 473] width 942 height 18
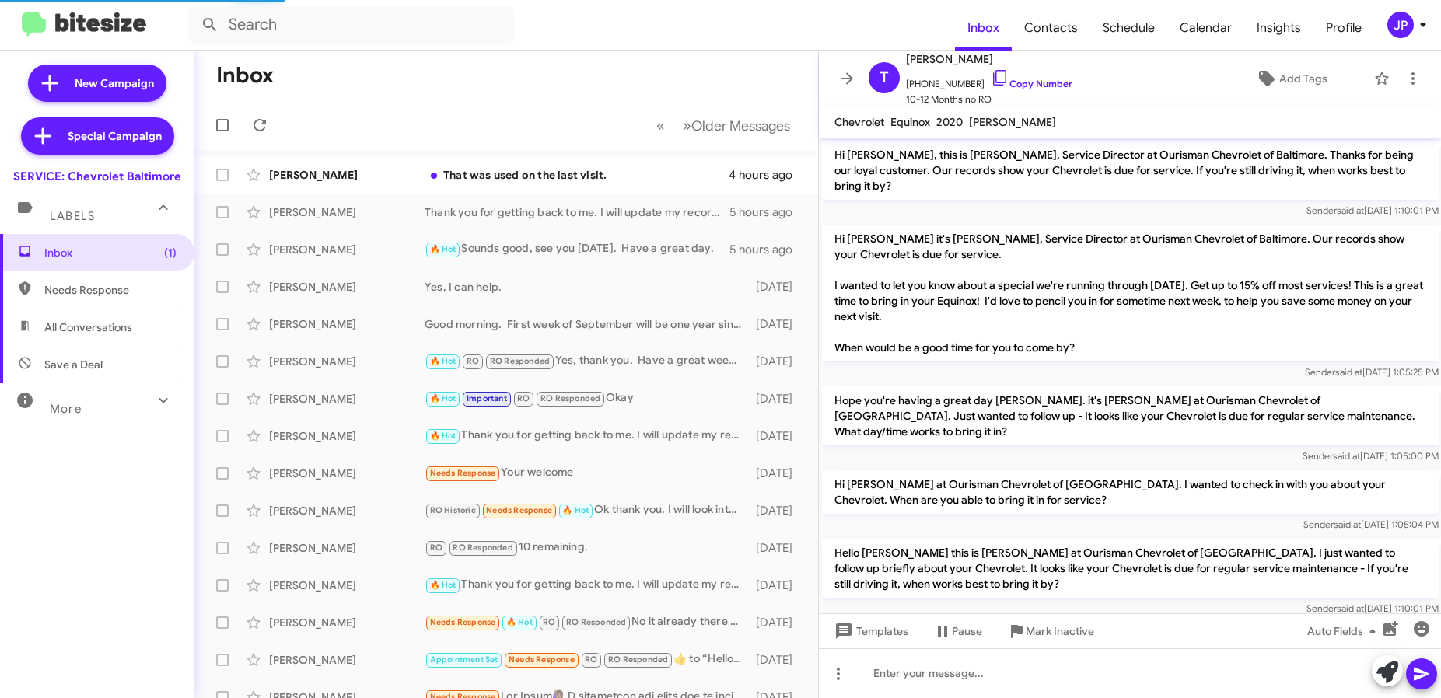
scroll to position [284, 0]
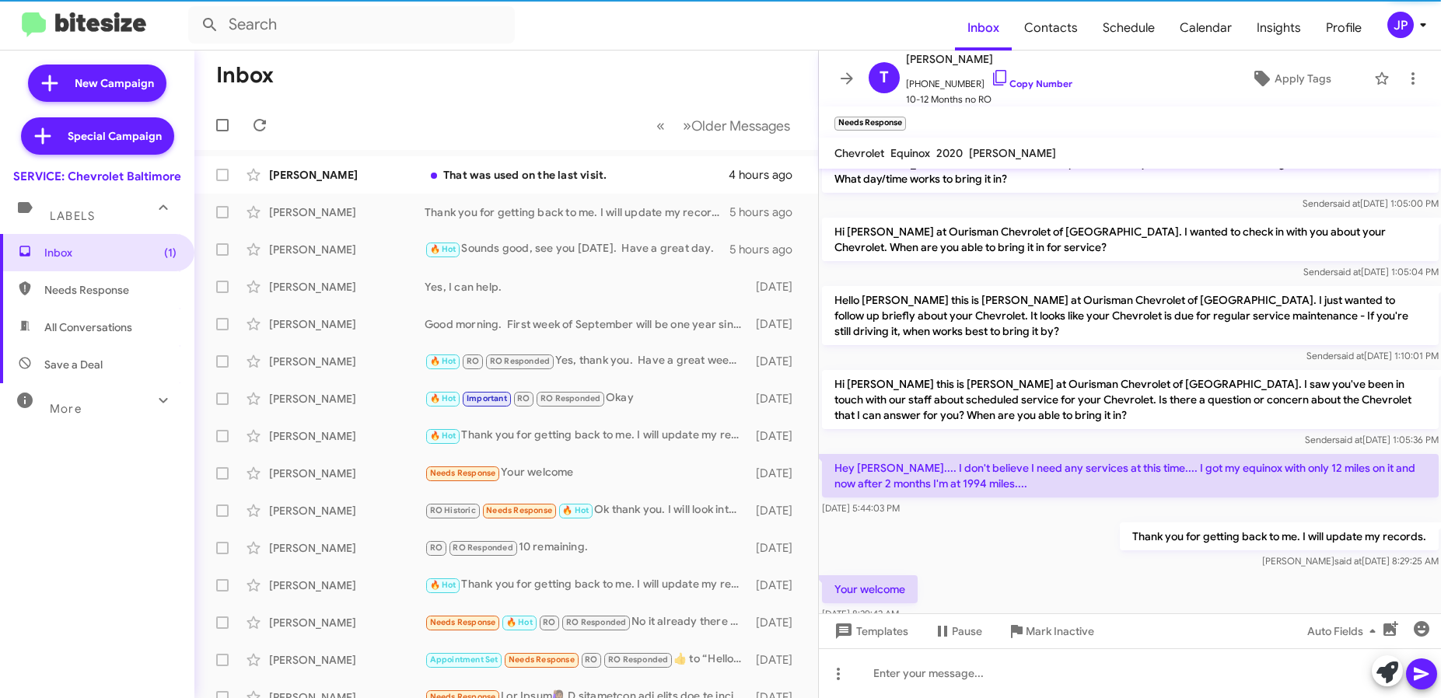
click at [1417, 10] on mat-toolbar "Inbox Contacts Schedule Calendar Insights Profile JP" at bounding box center [720, 25] width 1441 height 50
click at [1429, 28] on icon at bounding box center [1423, 25] width 19 height 19
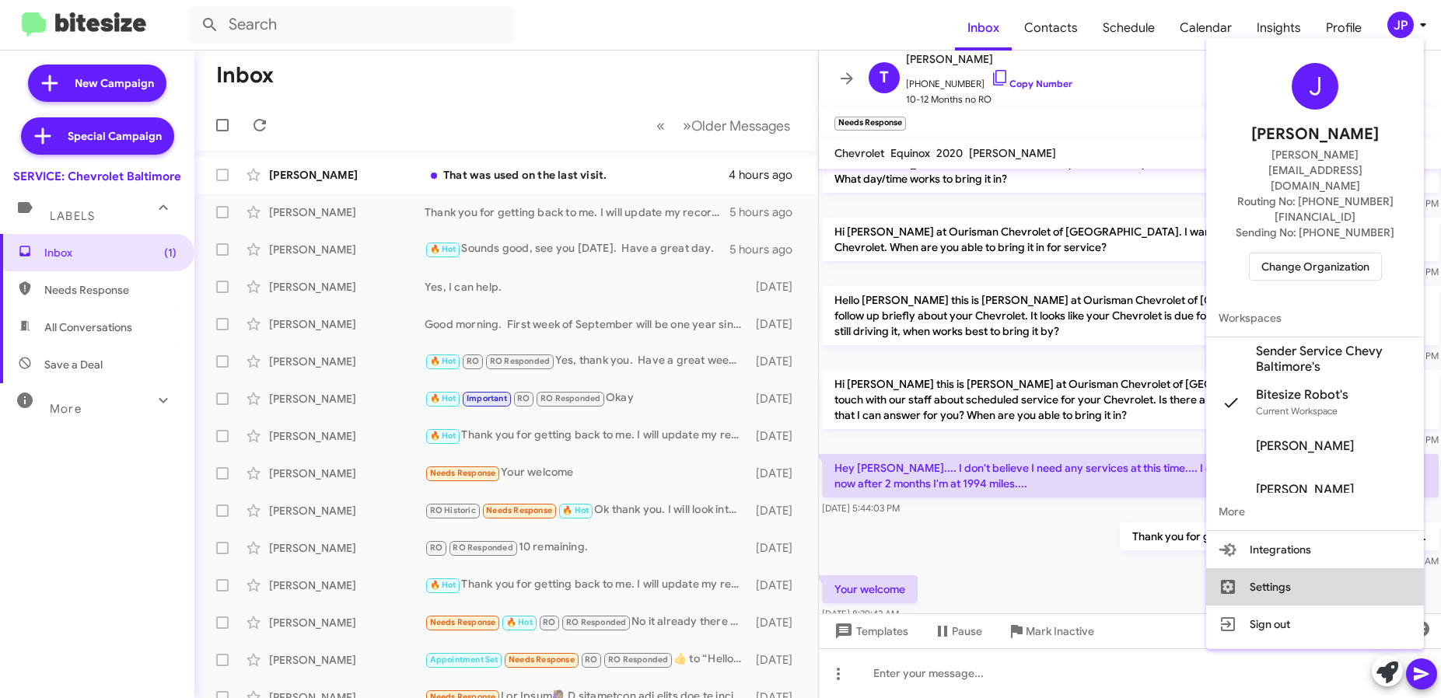
click at [1303, 569] on button "Settings" at bounding box center [1315, 587] width 218 height 37
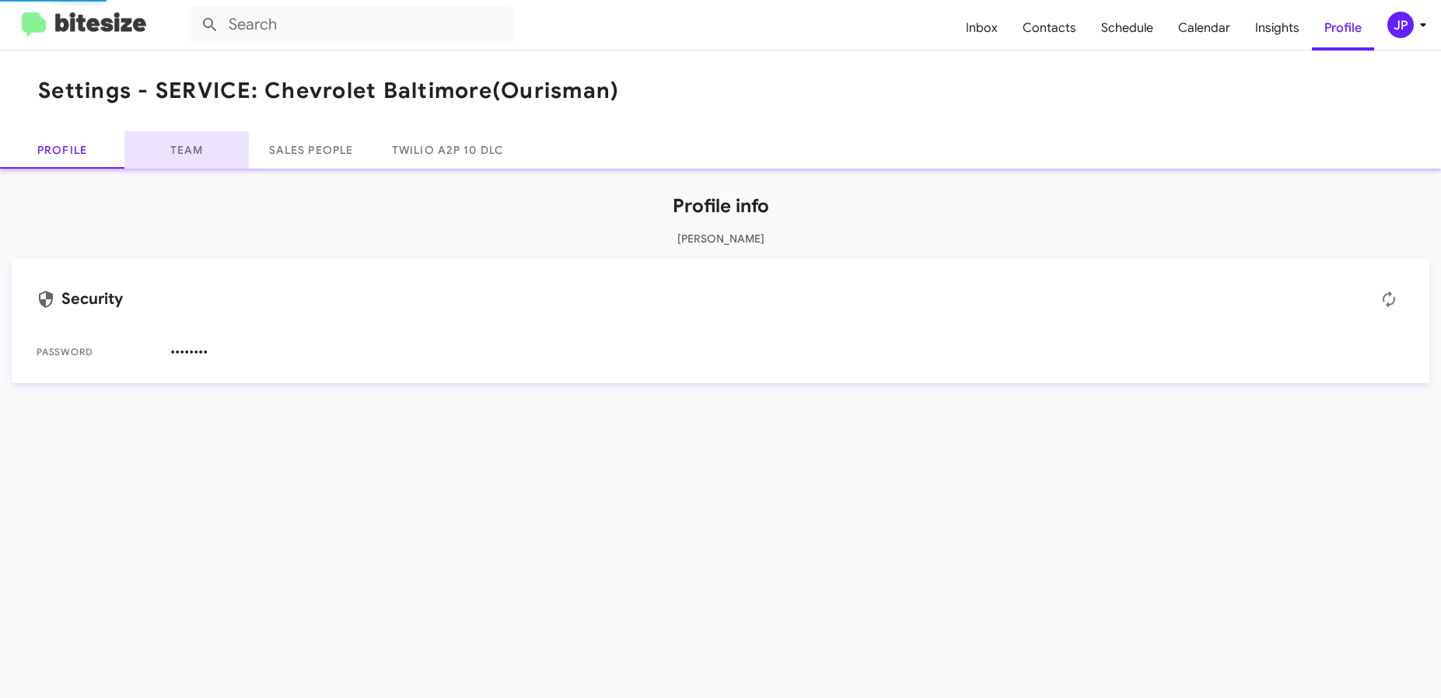
click at [168, 152] on link "Team" at bounding box center [186, 149] width 124 height 37
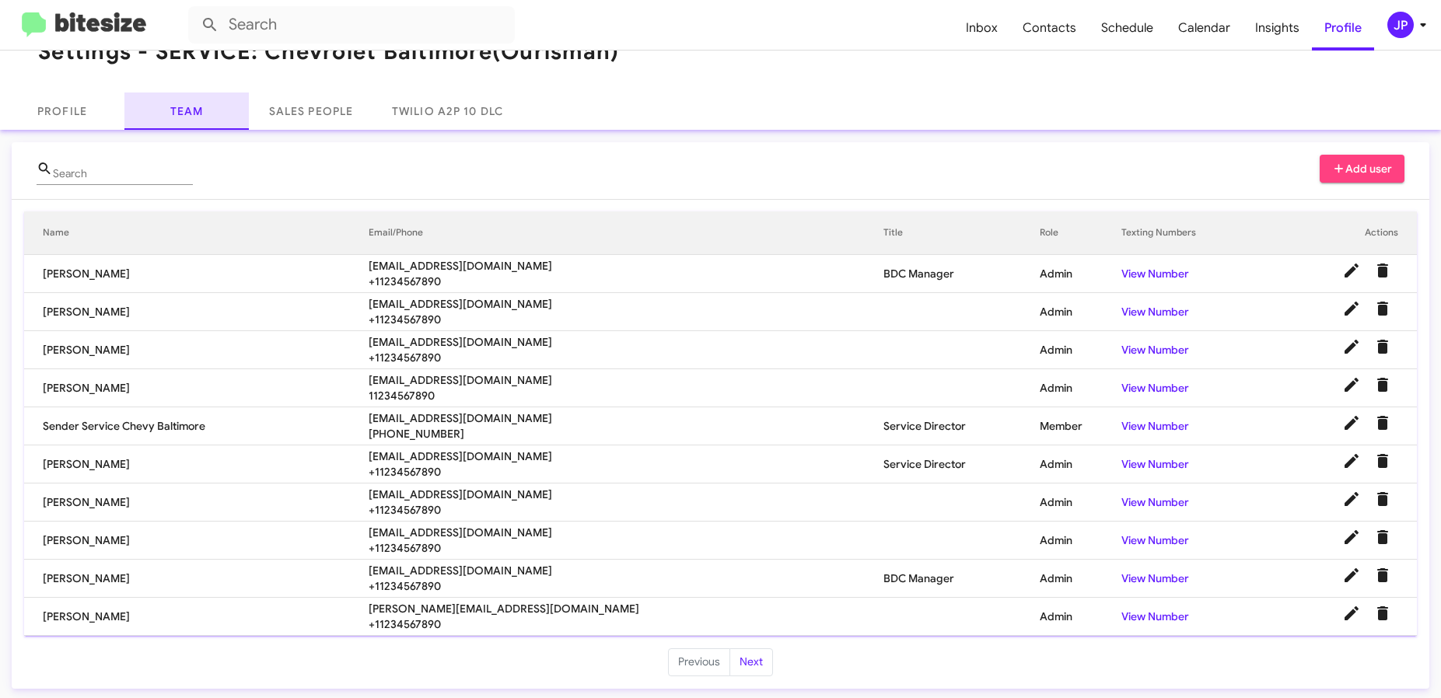
scroll to position [42, 0]
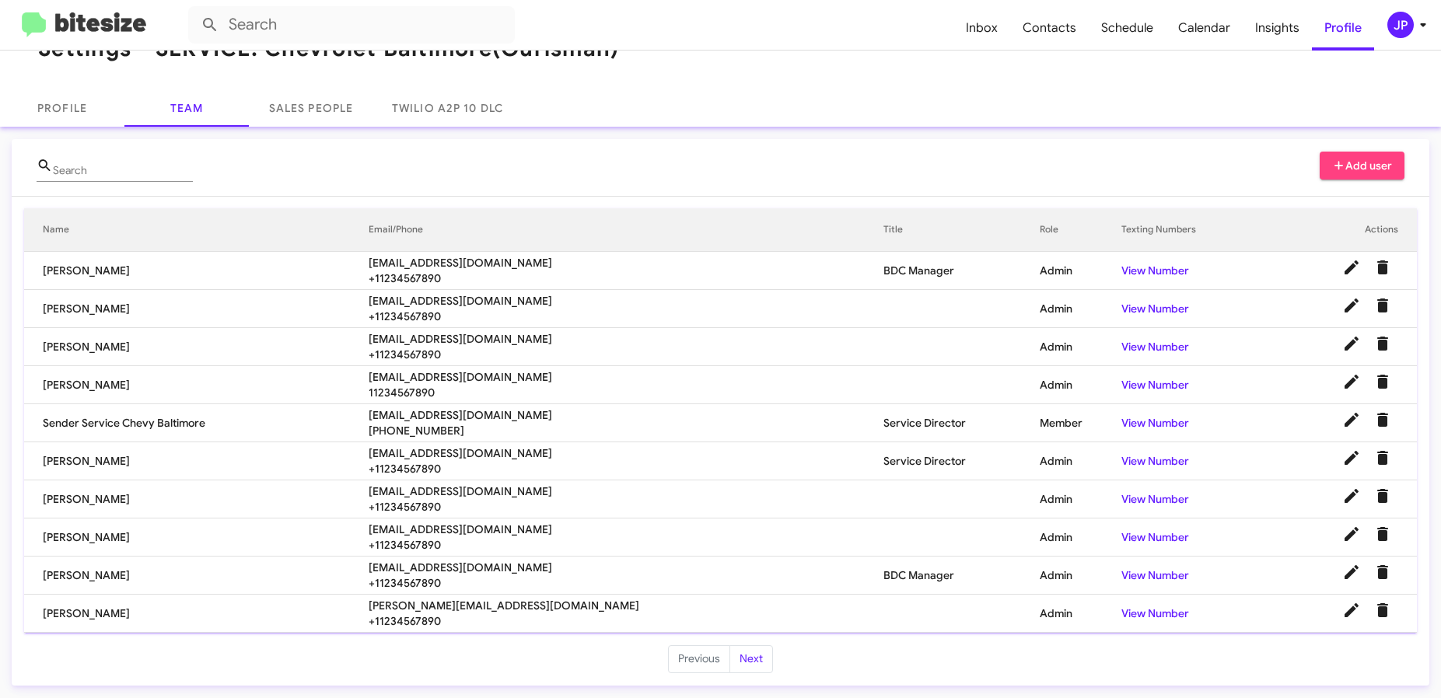
click at [96, 33] on img at bounding box center [84, 25] width 124 height 26
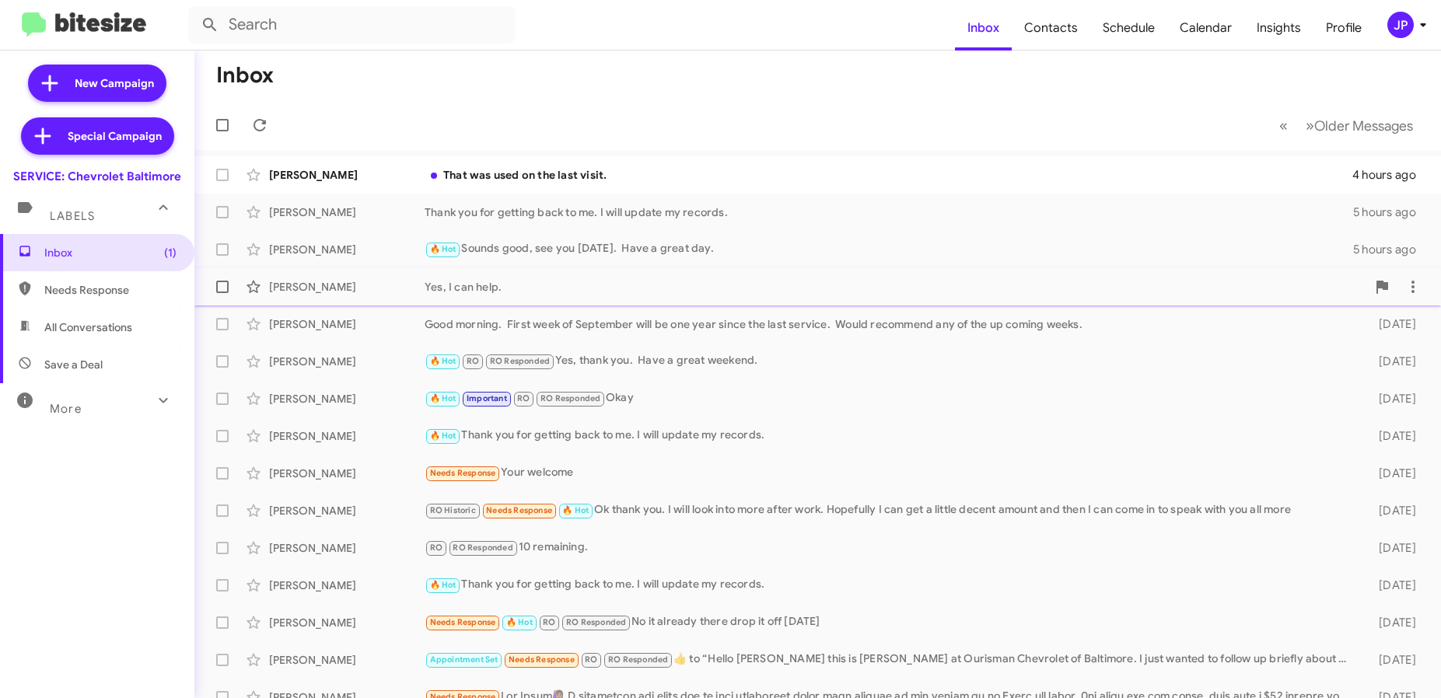
click at [554, 276] on div "[PERSON_NAME] Yes, I can help. [DATE]" at bounding box center [818, 286] width 1222 height 31
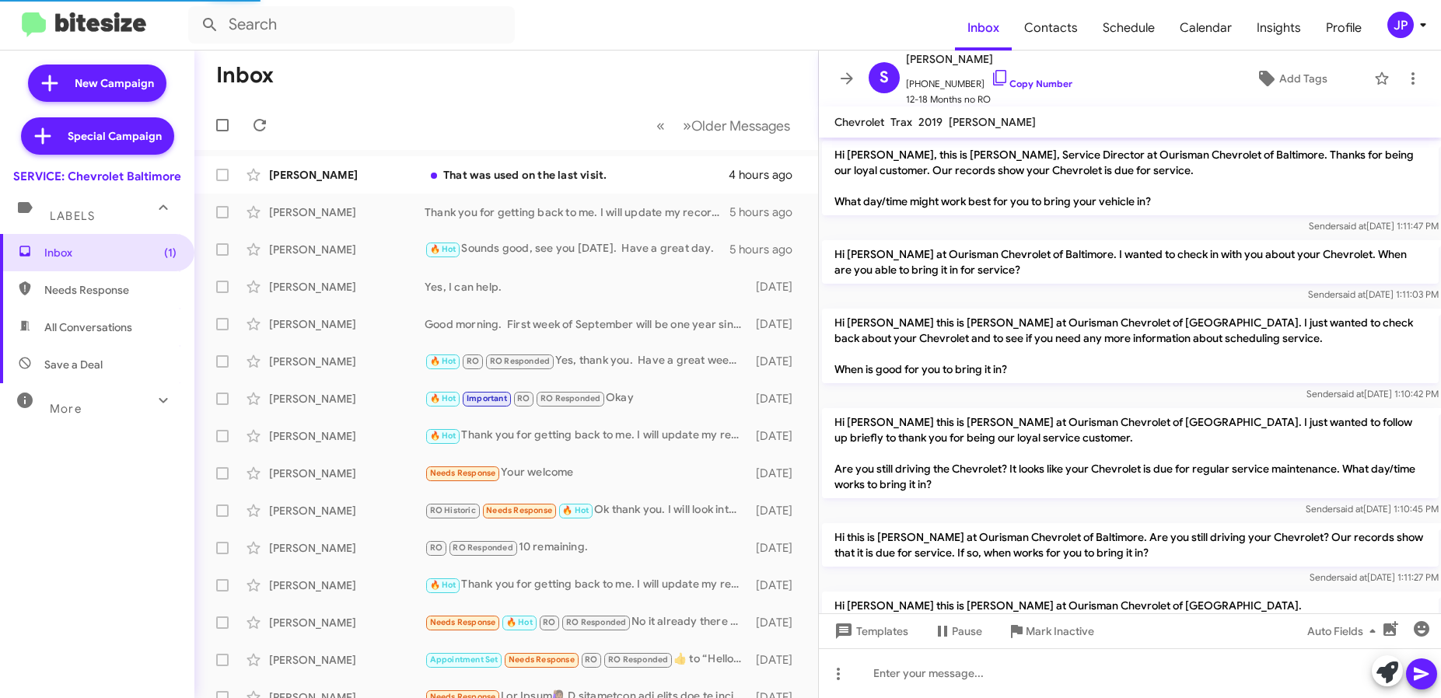
scroll to position [635, 0]
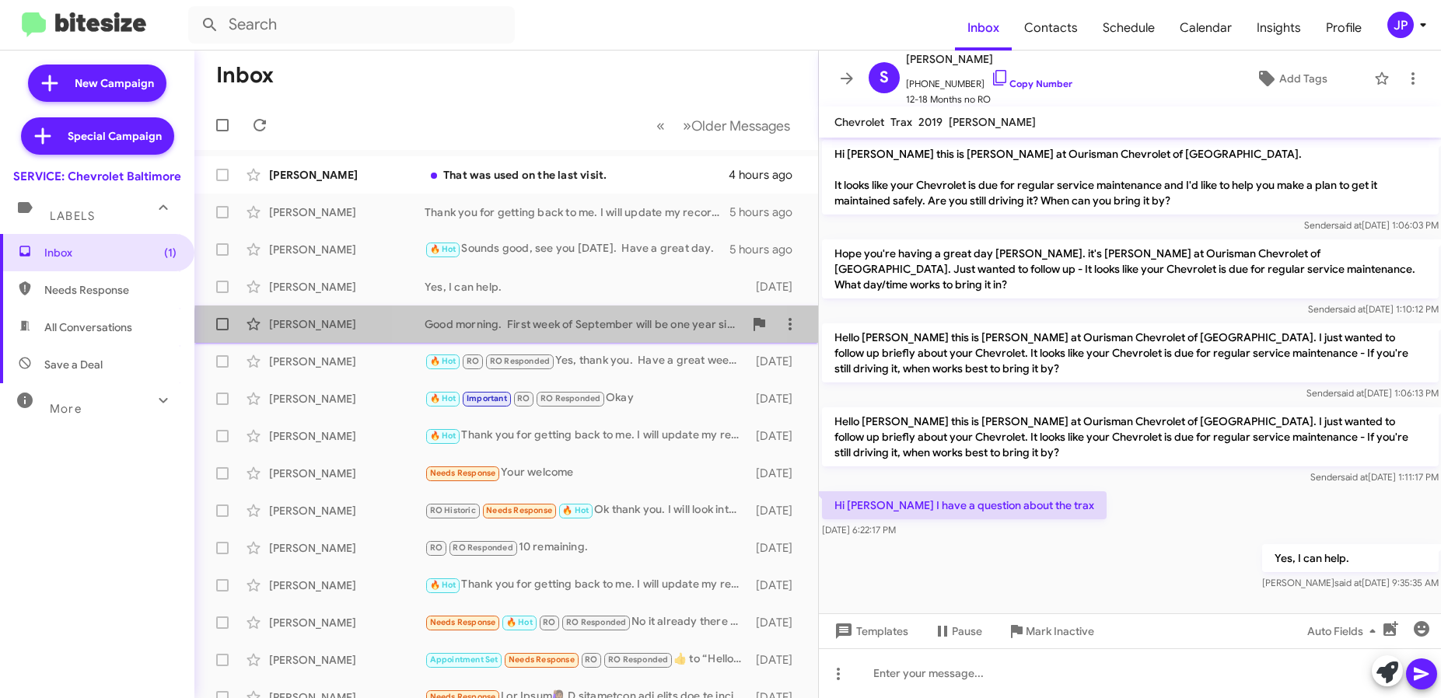
click at [543, 333] on div "[PERSON_NAME] Good morning. First week of September will be one year since the …" at bounding box center [506, 324] width 599 height 31
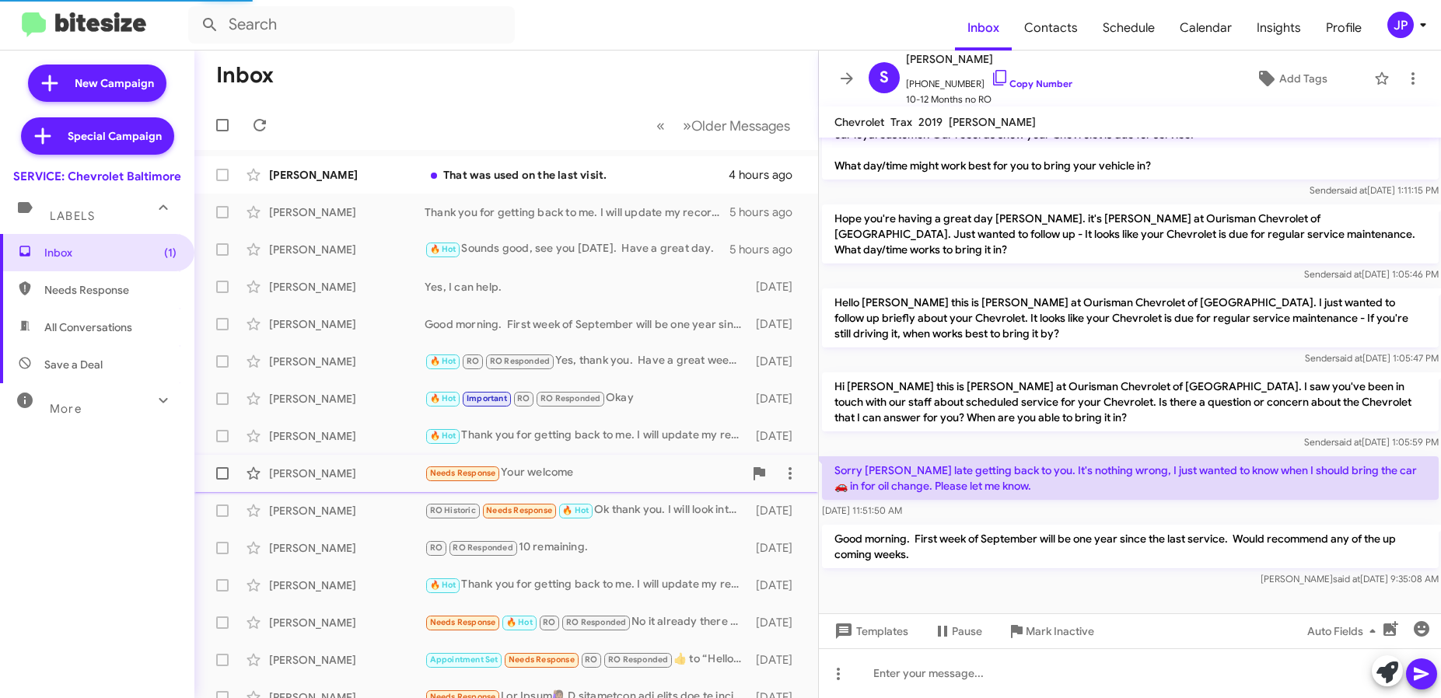
scroll to position [20, 0]
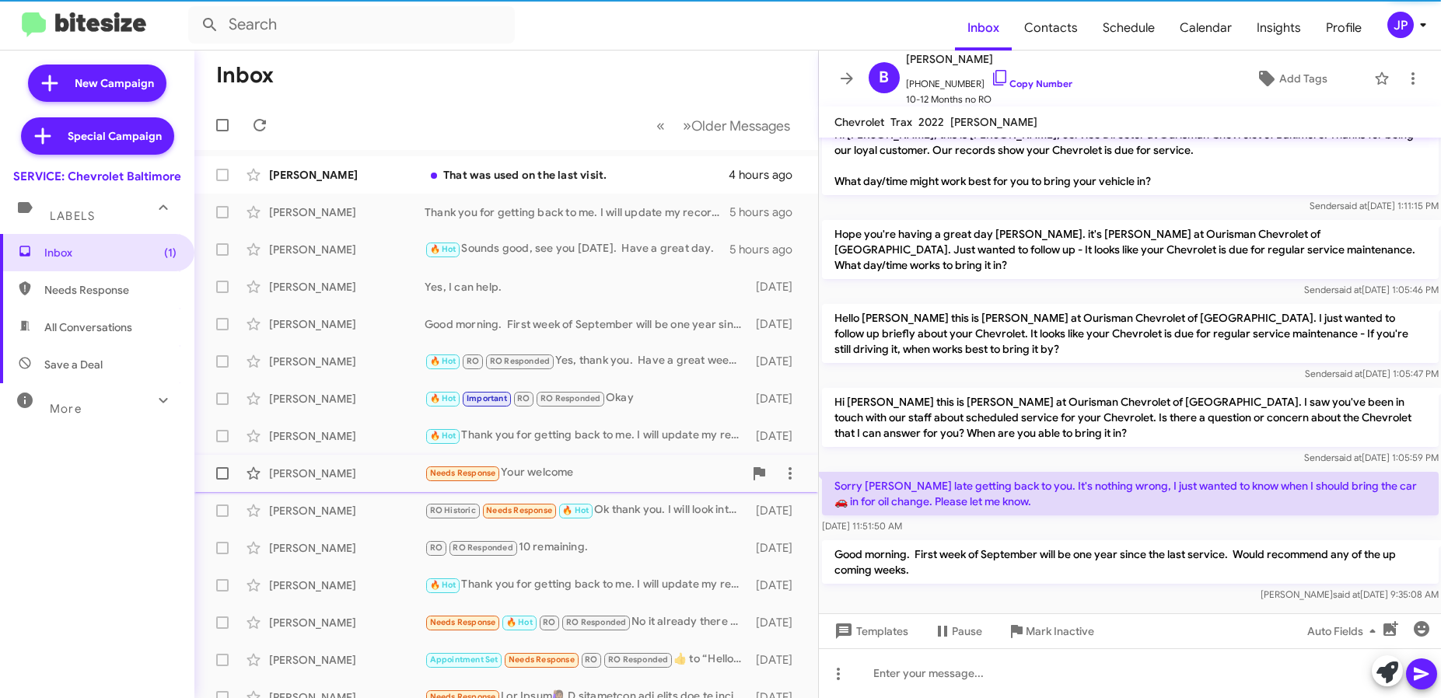
click at [649, 473] on div "Needs Response Your welcome" at bounding box center [584, 473] width 319 height 18
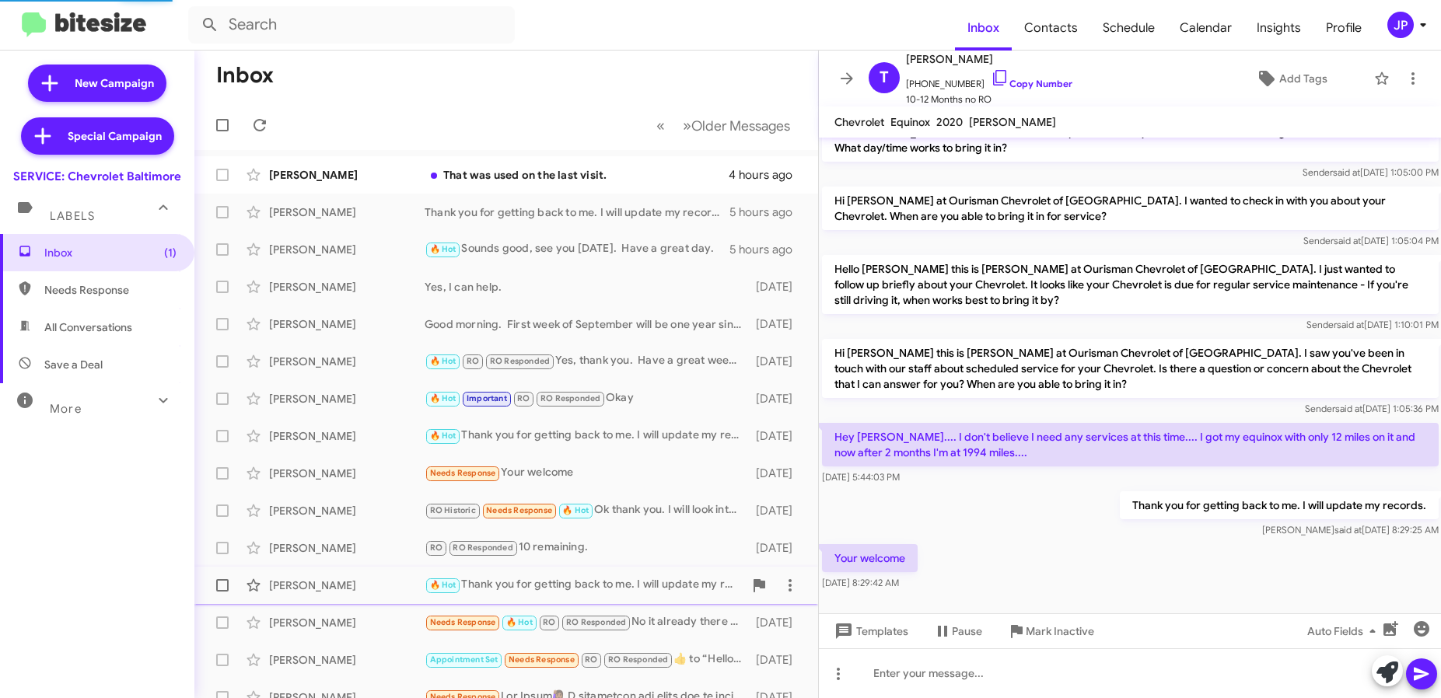
scroll to position [315, 0]
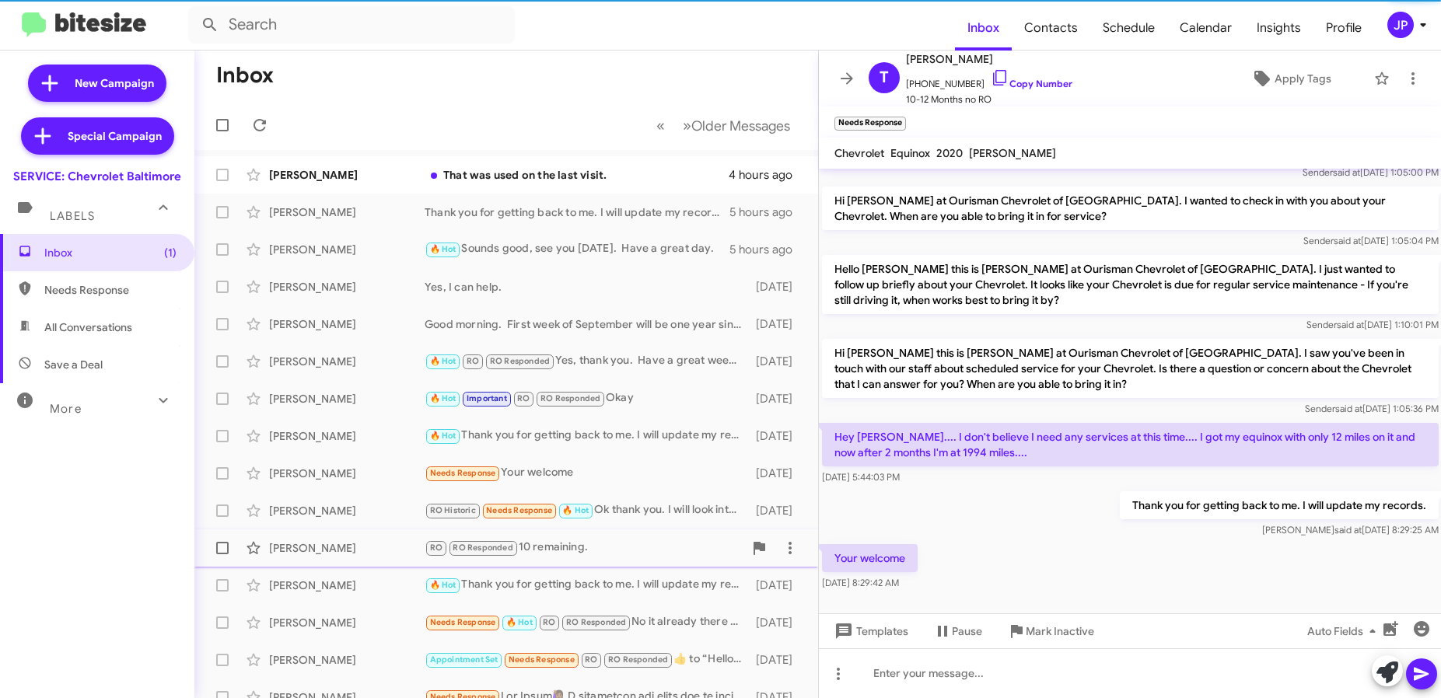
click at [598, 548] on div "RO RO Responded 10 remaining." at bounding box center [584, 548] width 319 height 18
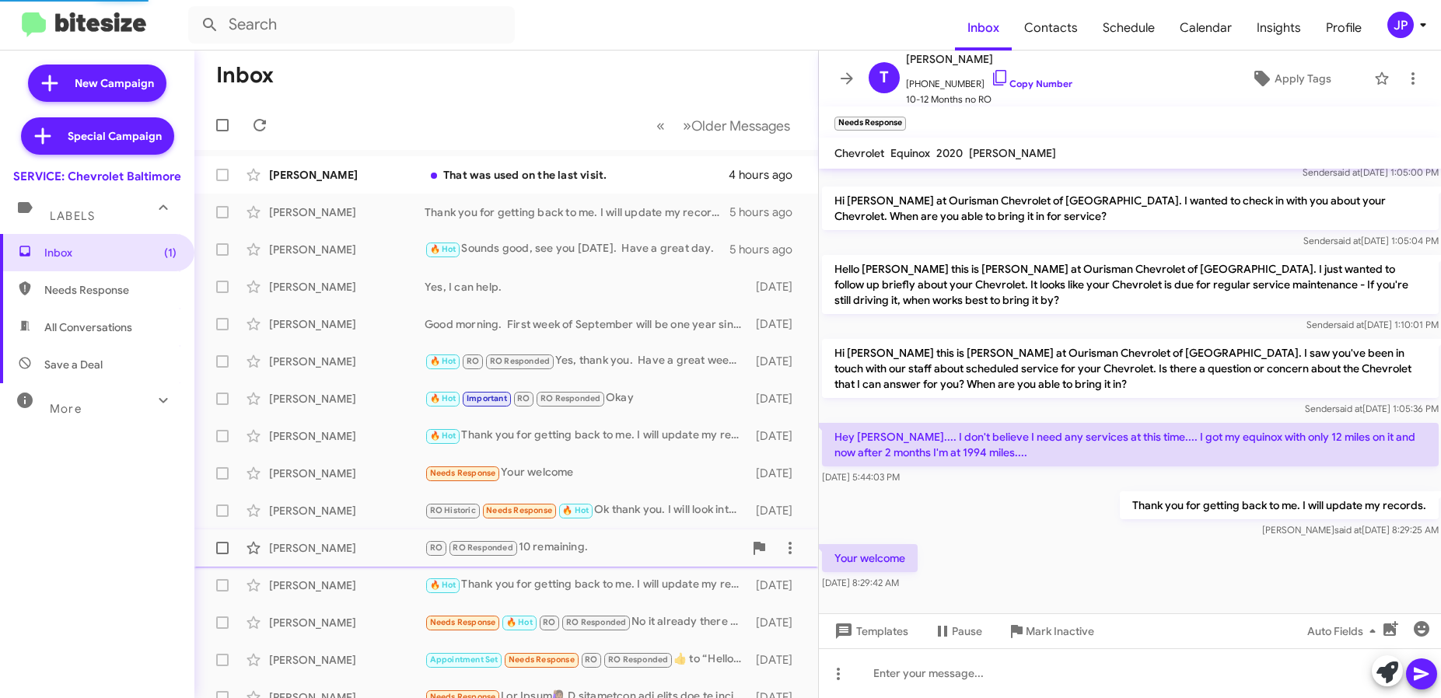
scroll to position [29, 0]
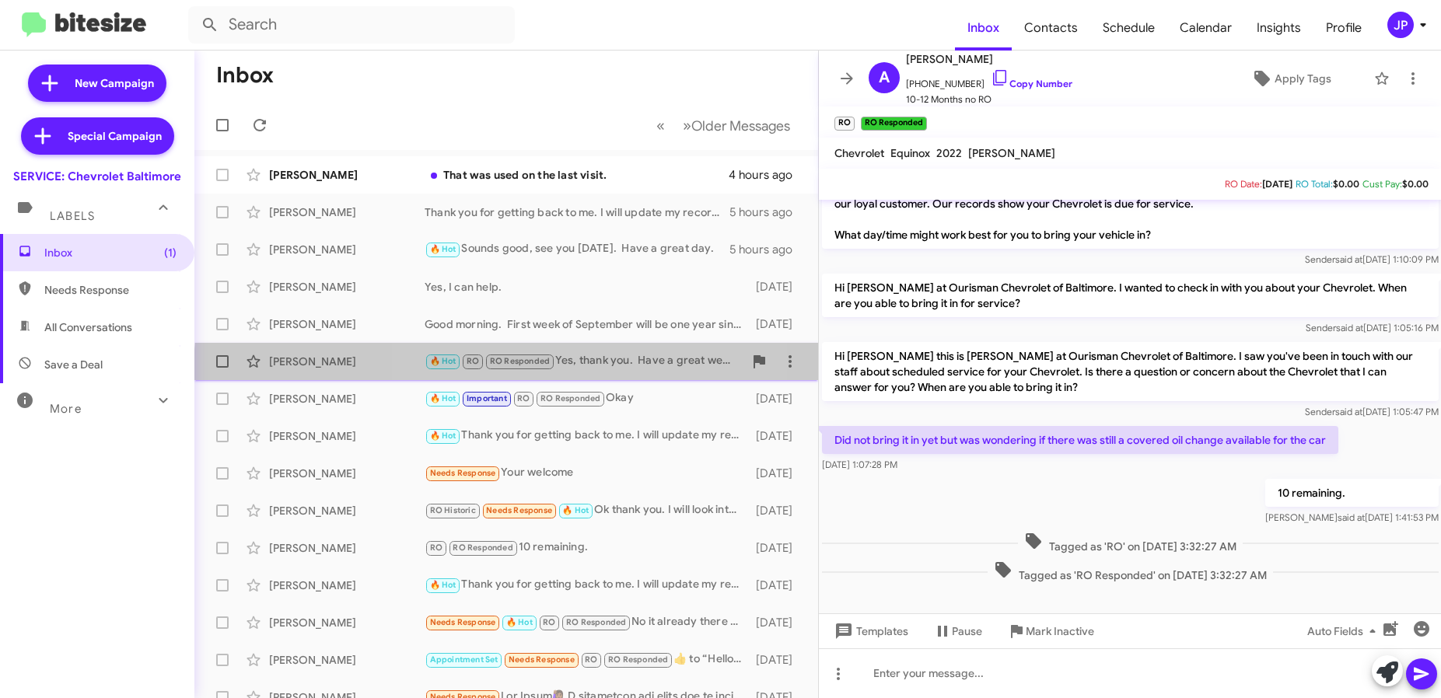
click at [590, 373] on div "[PERSON_NAME] 🔥 Hot RO RO Responded Yes, thank you. Have a great weekend. [DATE]" at bounding box center [506, 361] width 599 height 31
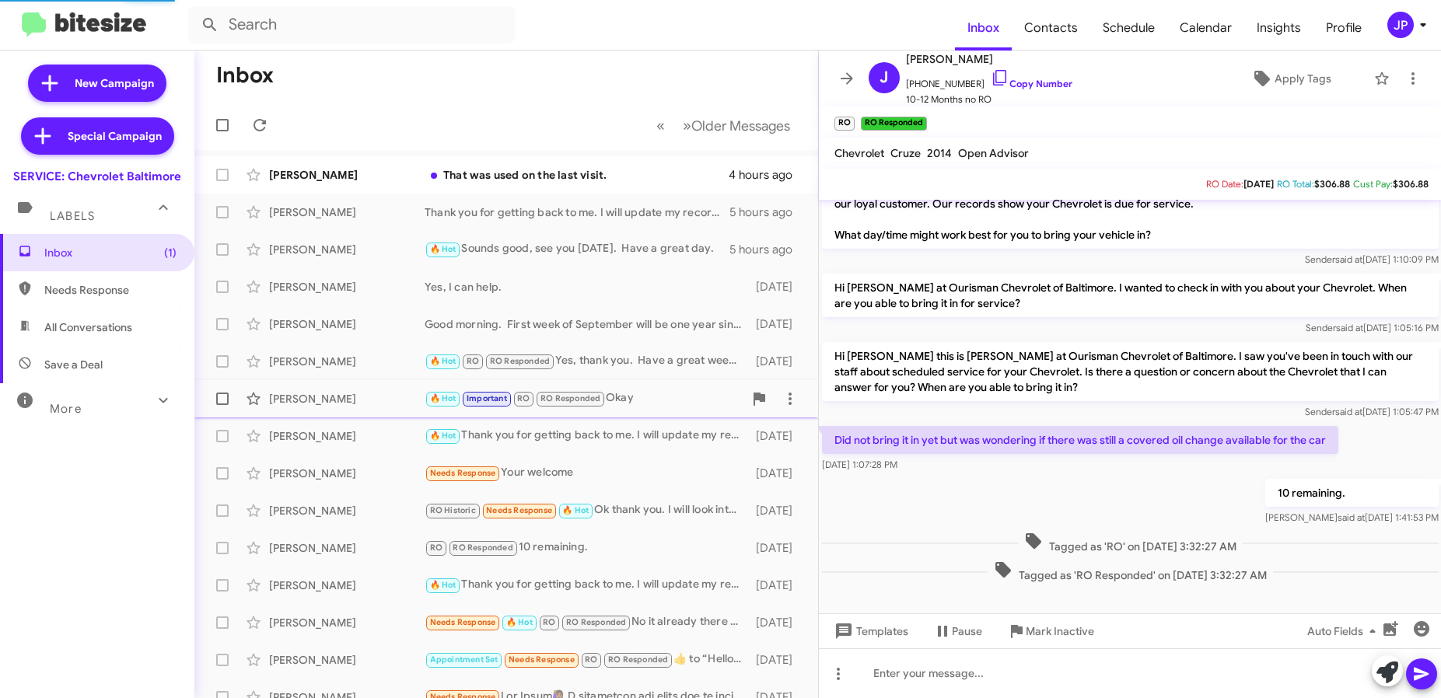
scroll to position [797, 0]
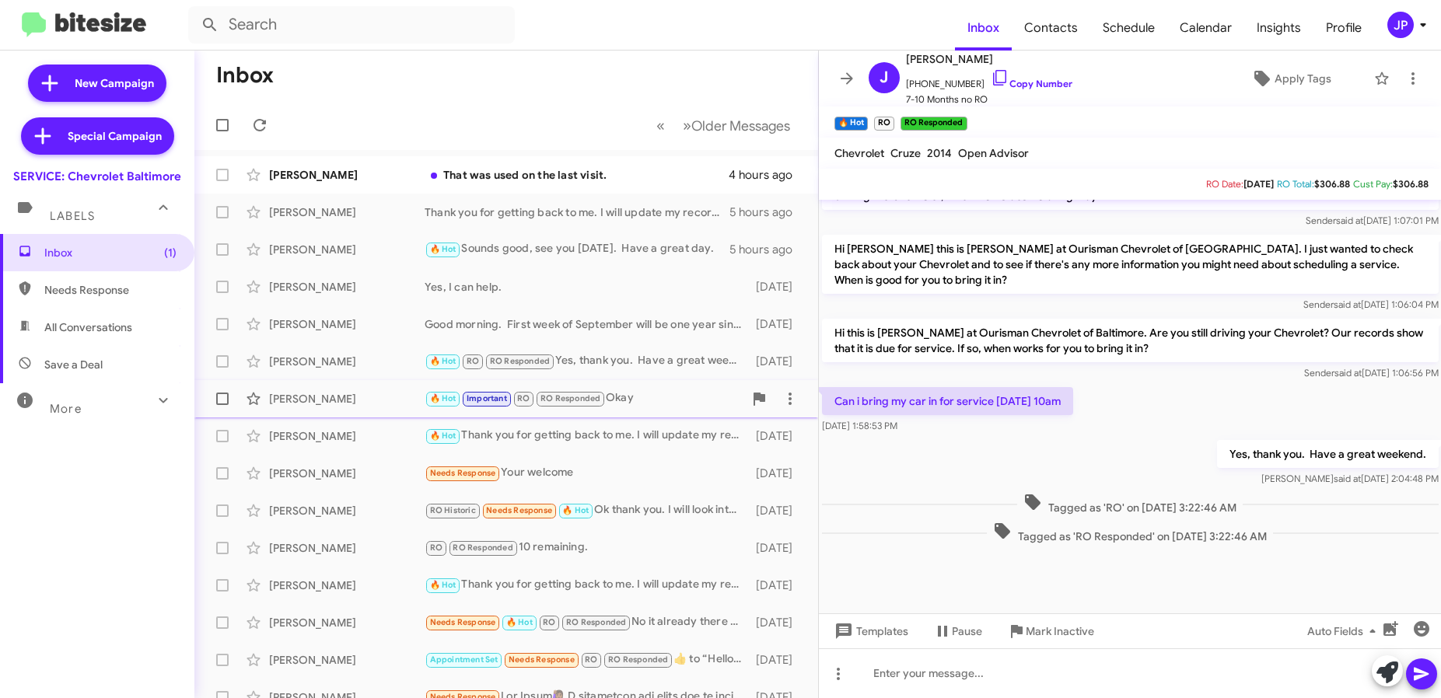
click at [709, 411] on div "[PERSON_NAME] 🔥 Hot Important RO RO Responded Okay [DATE]" at bounding box center [506, 398] width 599 height 31
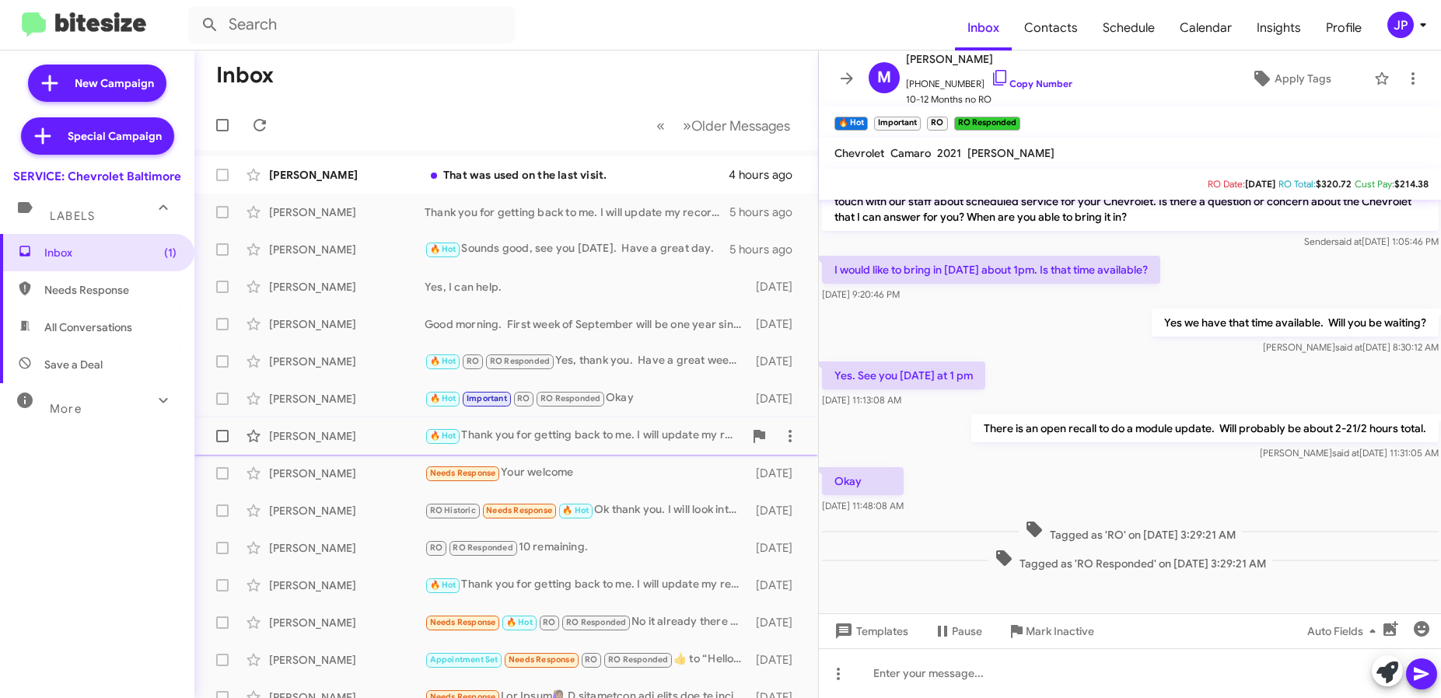
click at [675, 436] on div "🔥 Hot Thank you for getting back to me. I will update my records." at bounding box center [584, 436] width 319 height 18
click at [658, 478] on div "Needs Response Your welcome" at bounding box center [584, 473] width 319 height 18
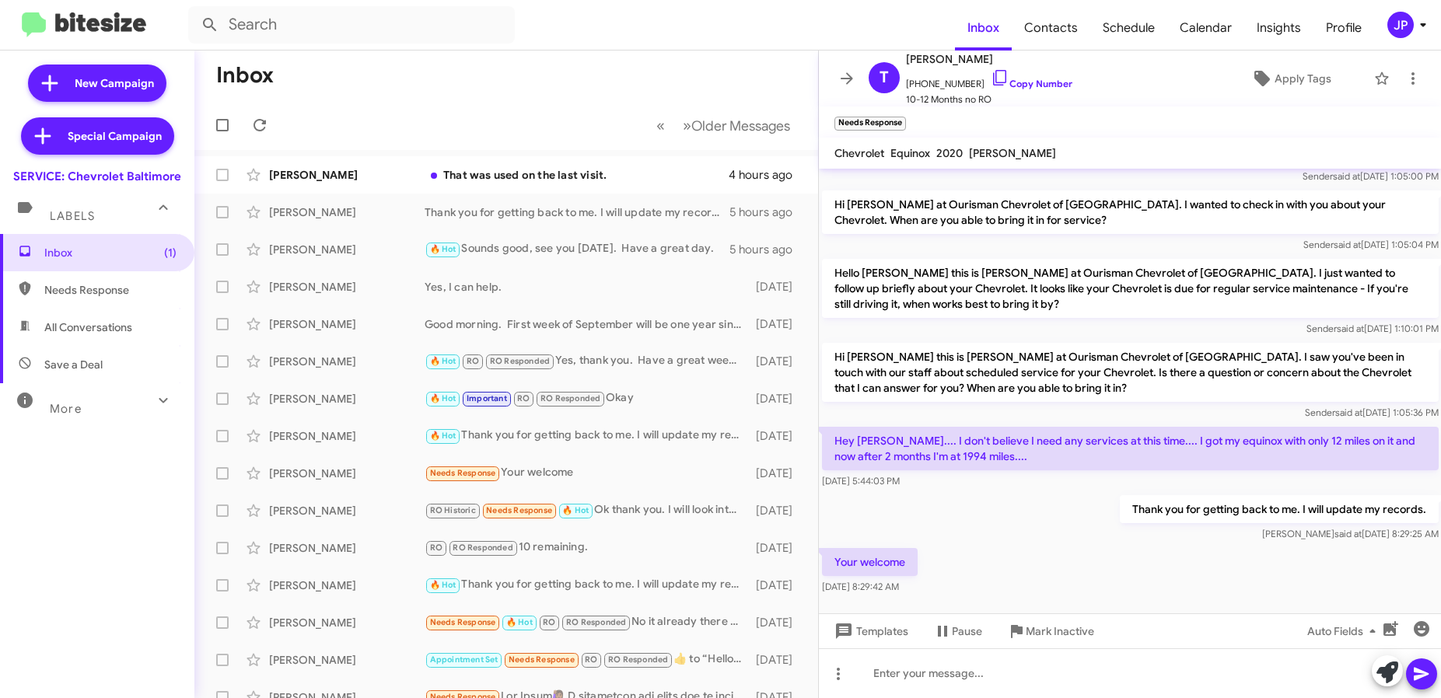
scroll to position [315, 0]
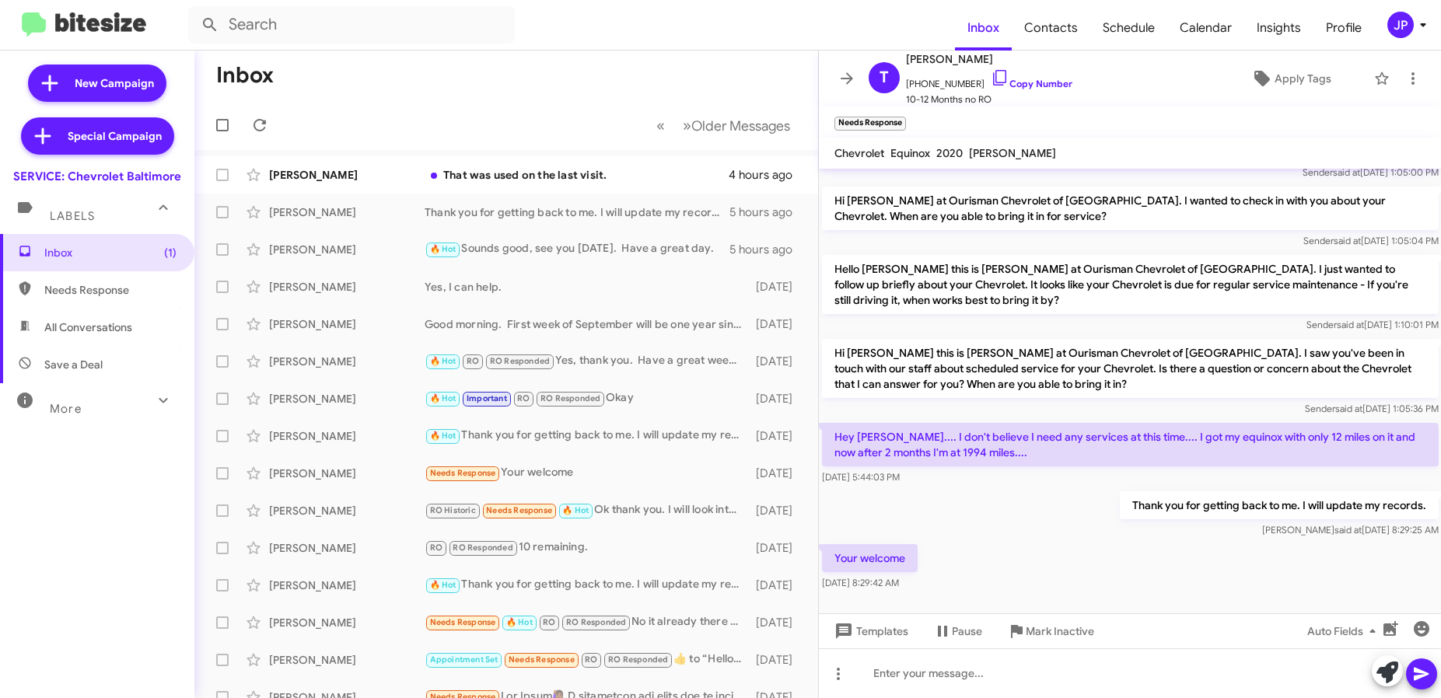
click at [1382, 22] on button "JP" at bounding box center [1399, 25] width 50 height 26
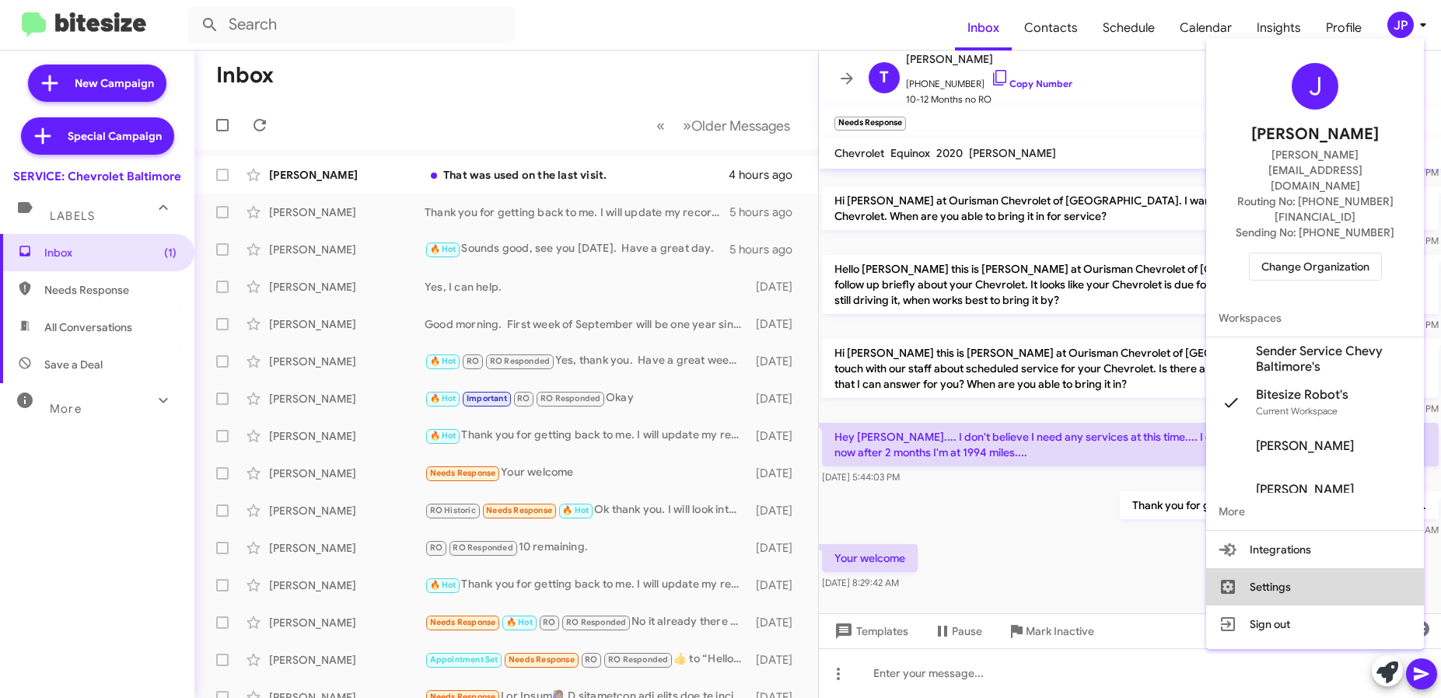
click at [1302, 569] on button "Settings" at bounding box center [1315, 587] width 218 height 37
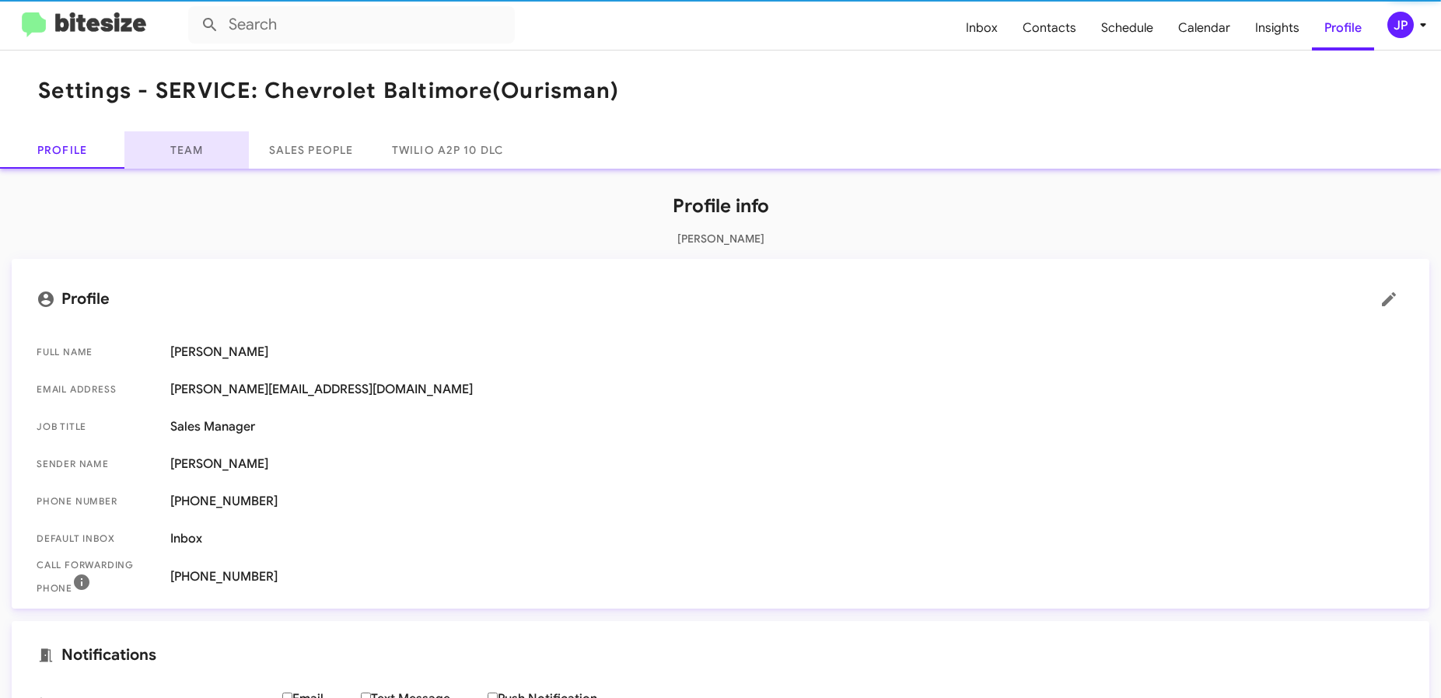
click at [215, 156] on link "Team" at bounding box center [186, 149] width 124 height 37
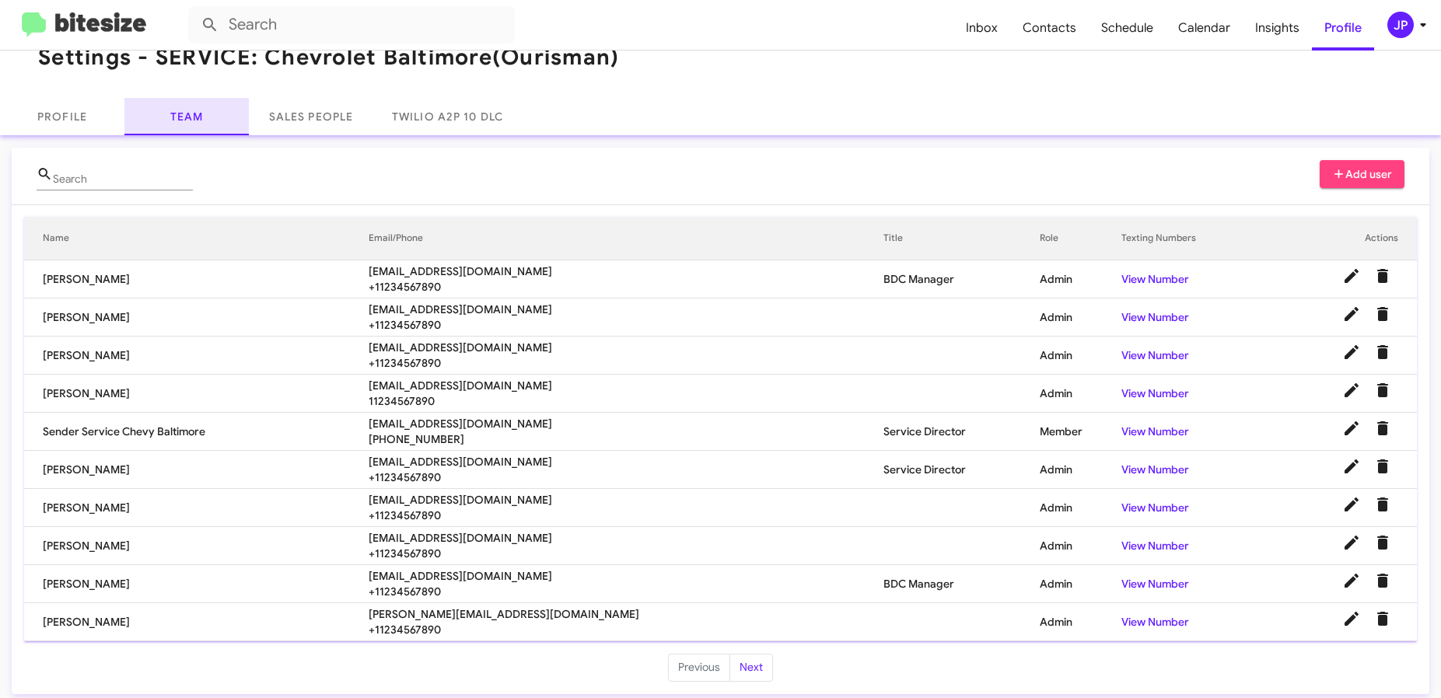
scroll to position [42, 0]
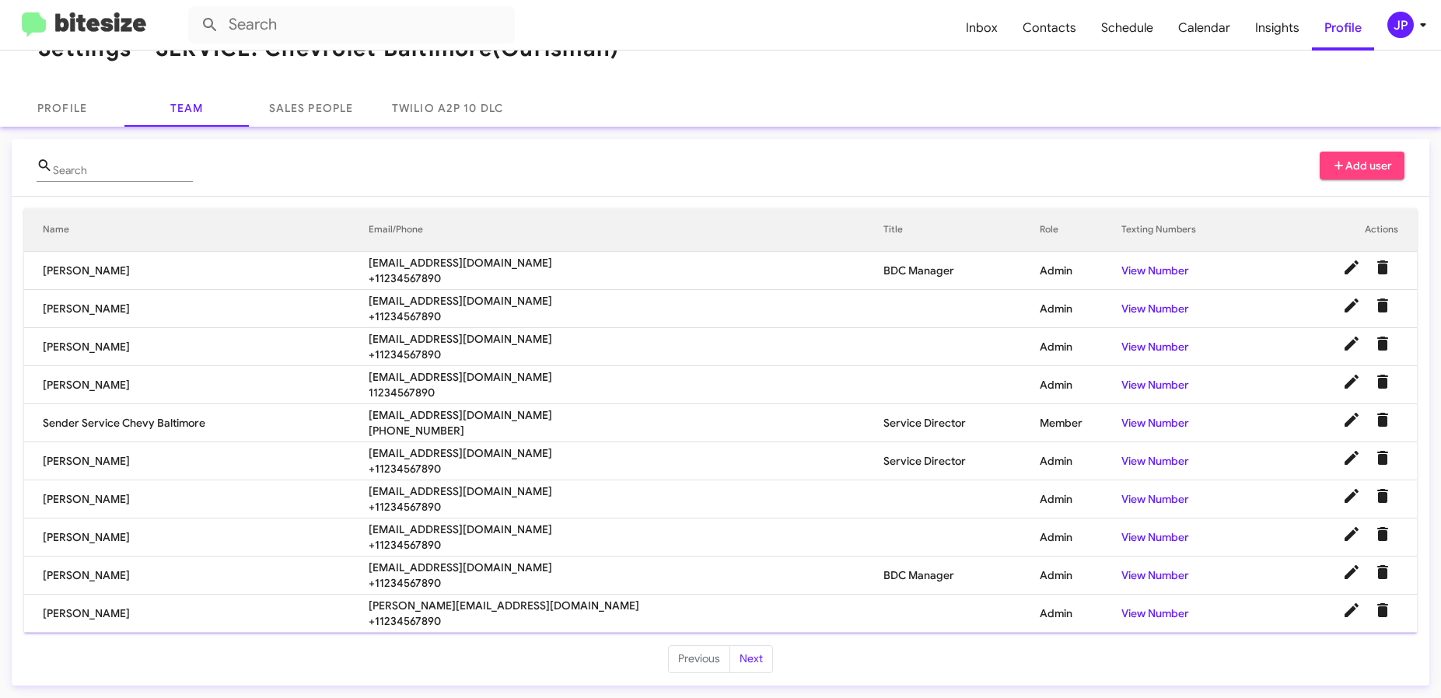
click at [75, 20] on img at bounding box center [84, 25] width 124 height 26
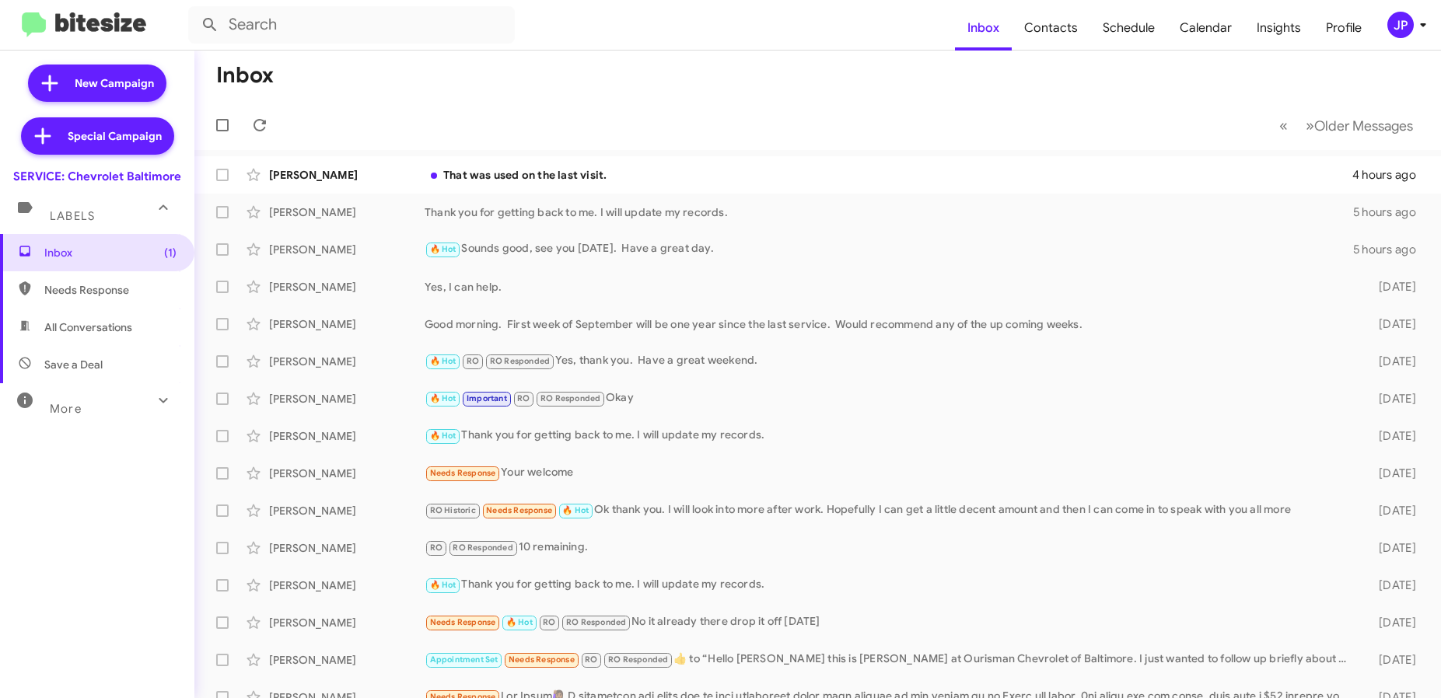
click at [1405, 26] on div "JP" at bounding box center [1400, 25] width 26 height 26
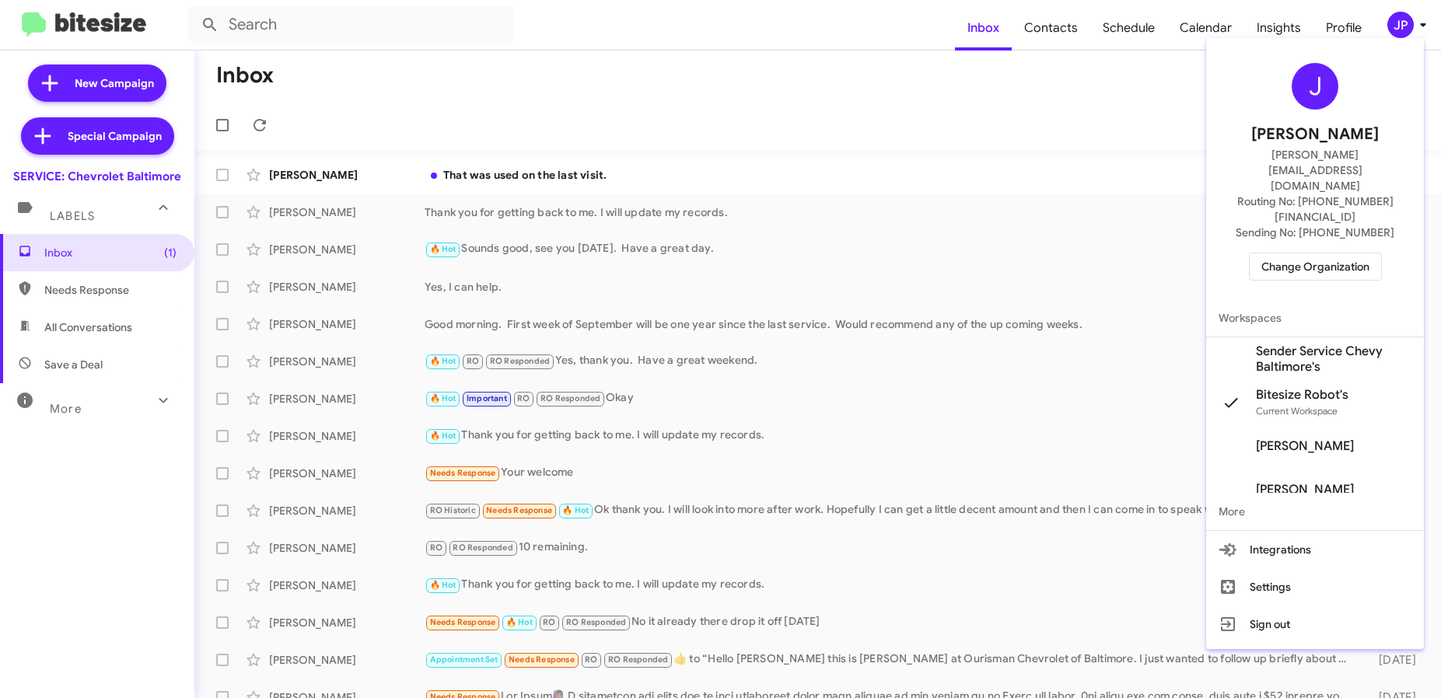
click at [1367, 254] on span "Change Organization" at bounding box center [1315, 267] width 108 height 26
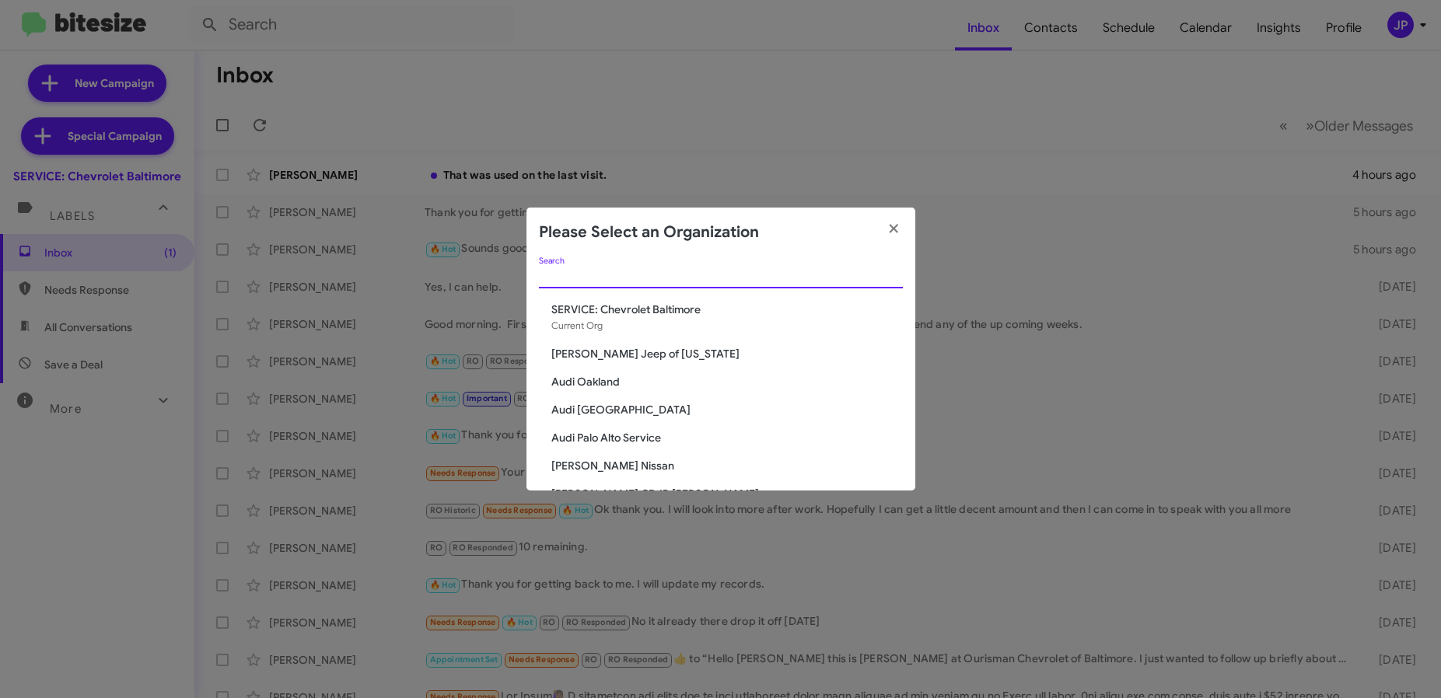
click at [650, 271] on input "Search" at bounding box center [721, 277] width 364 height 12
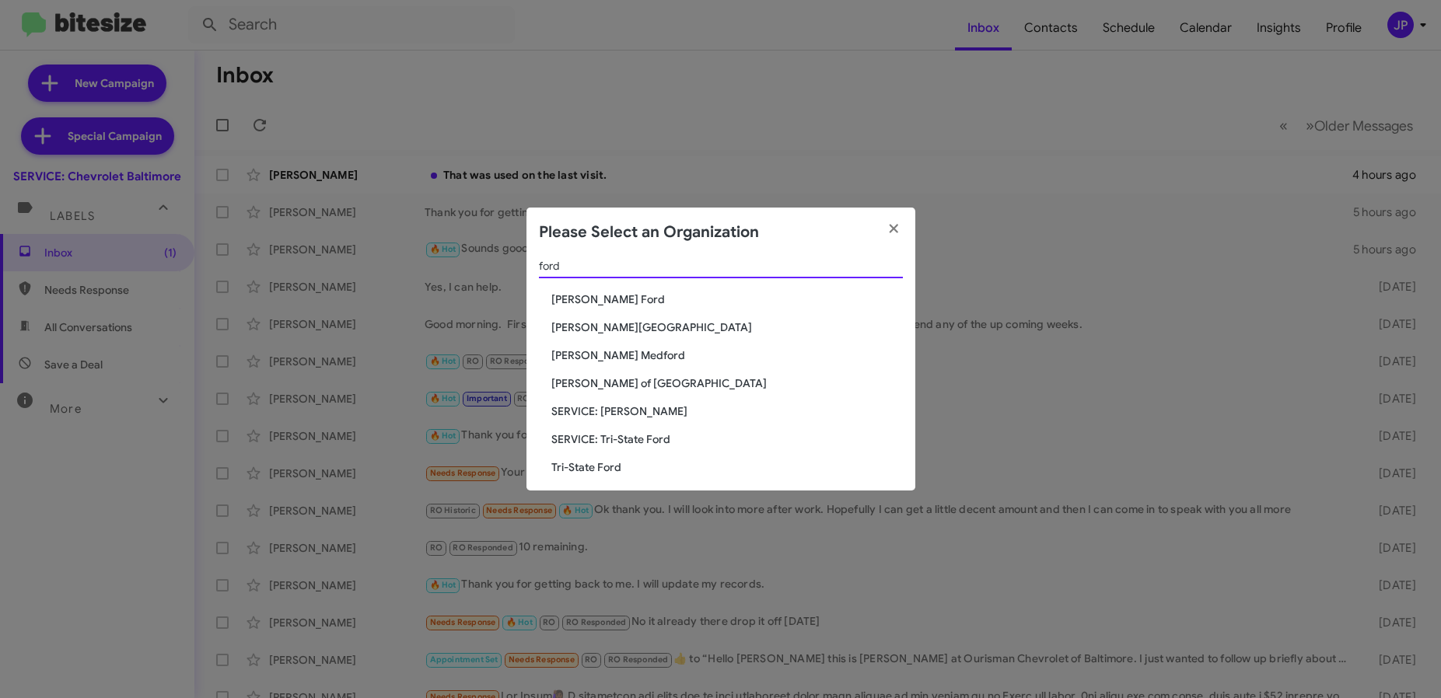
scroll to position [19, 0]
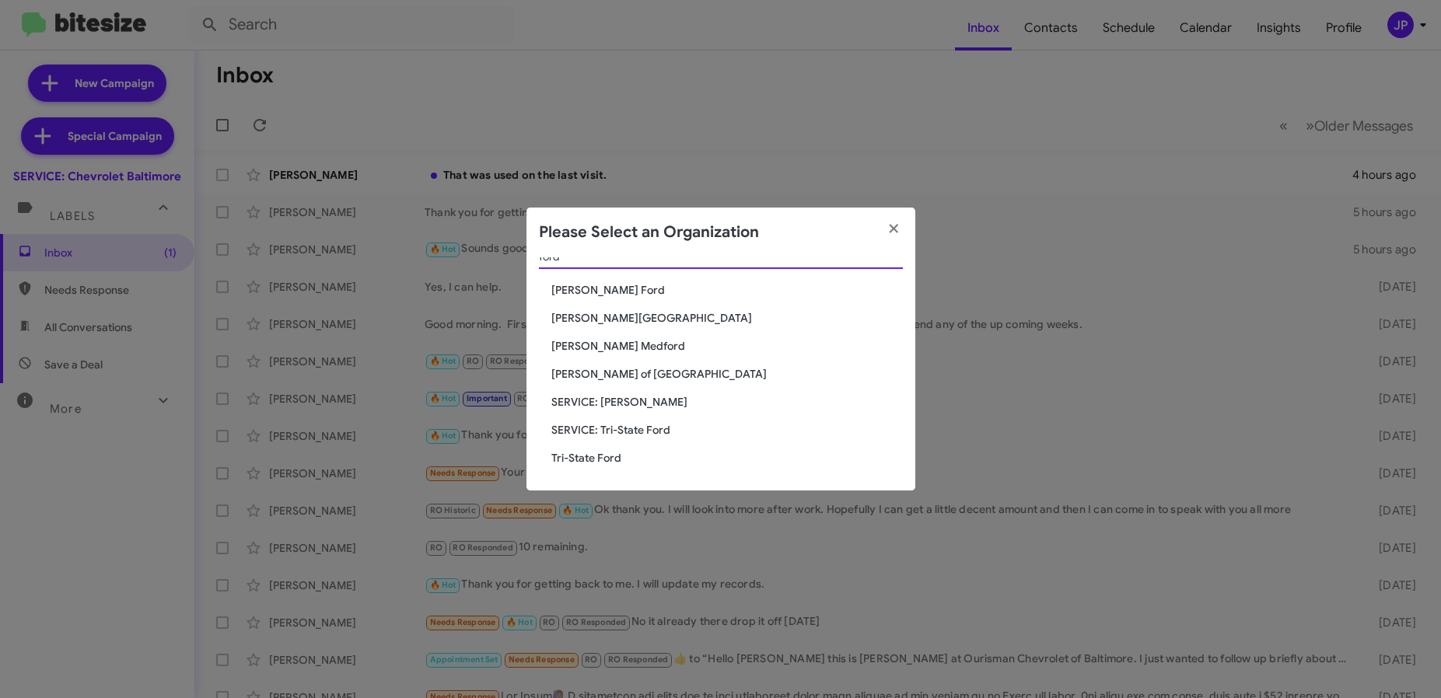
type input "ford"
click at [603, 433] on span "SERVICE: Tri-State Ford" at bounding box center [727, 430] width 352 height 16
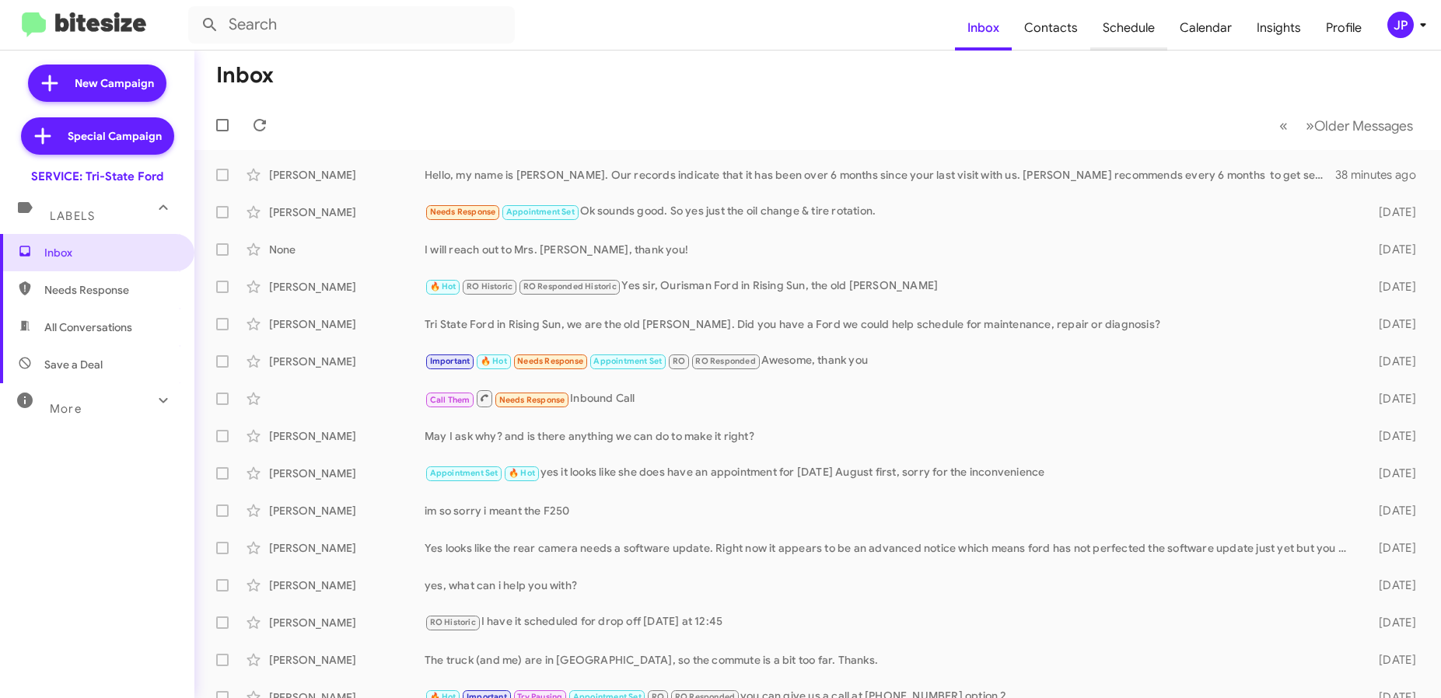
click at [1153, 40] on span "Schedule" at bounding box center [1128, 27] width 77 height 45
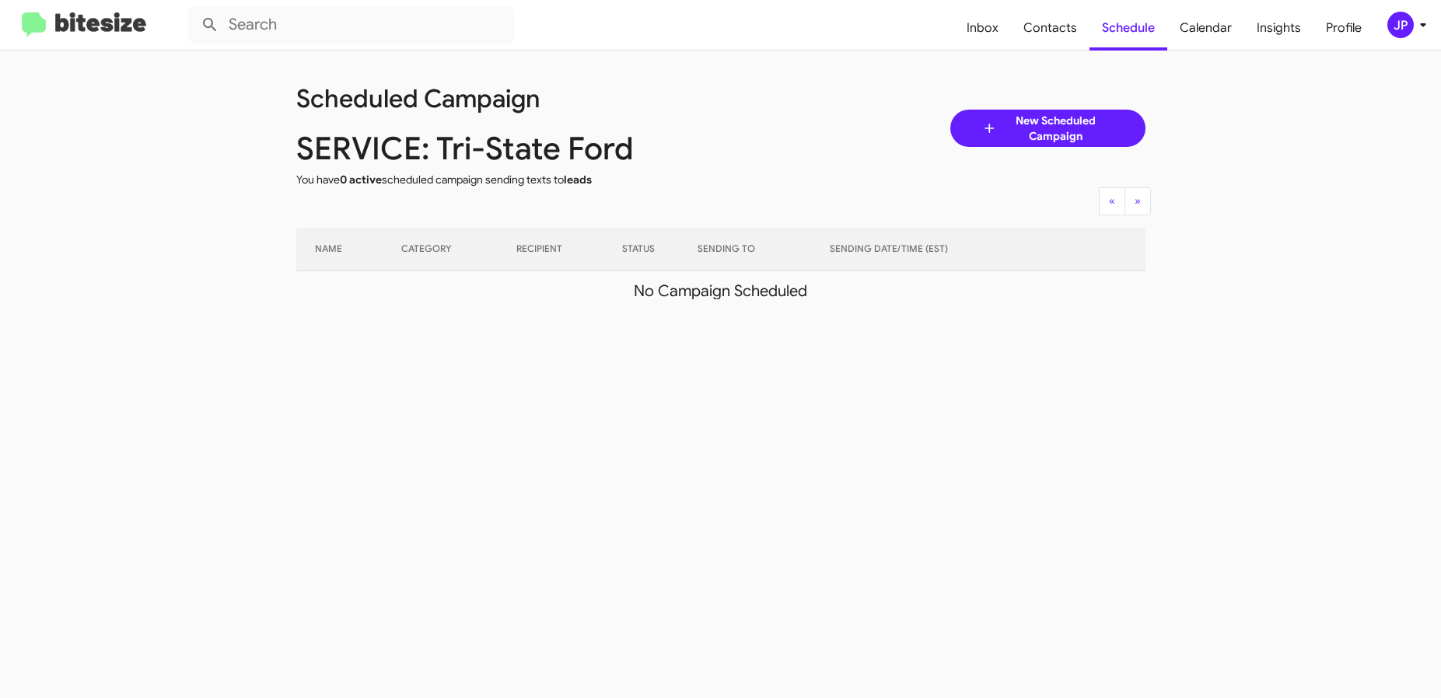
click at [1398, 32] on div "JP" at bounding box center [1400, 25] width 26 height 26
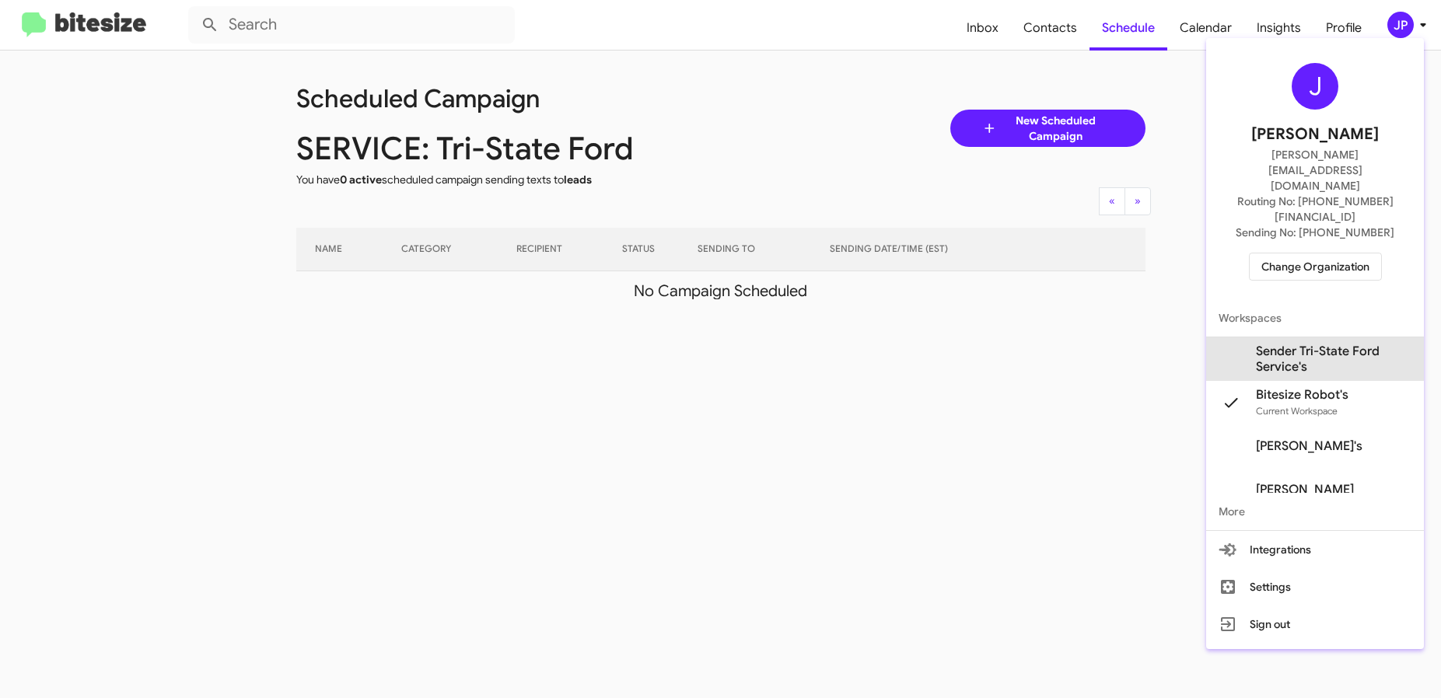
click at [1328, 344] on span "Sender Tri-State Ford Service's" at bounding box center [1334, 359] width 156 height 31
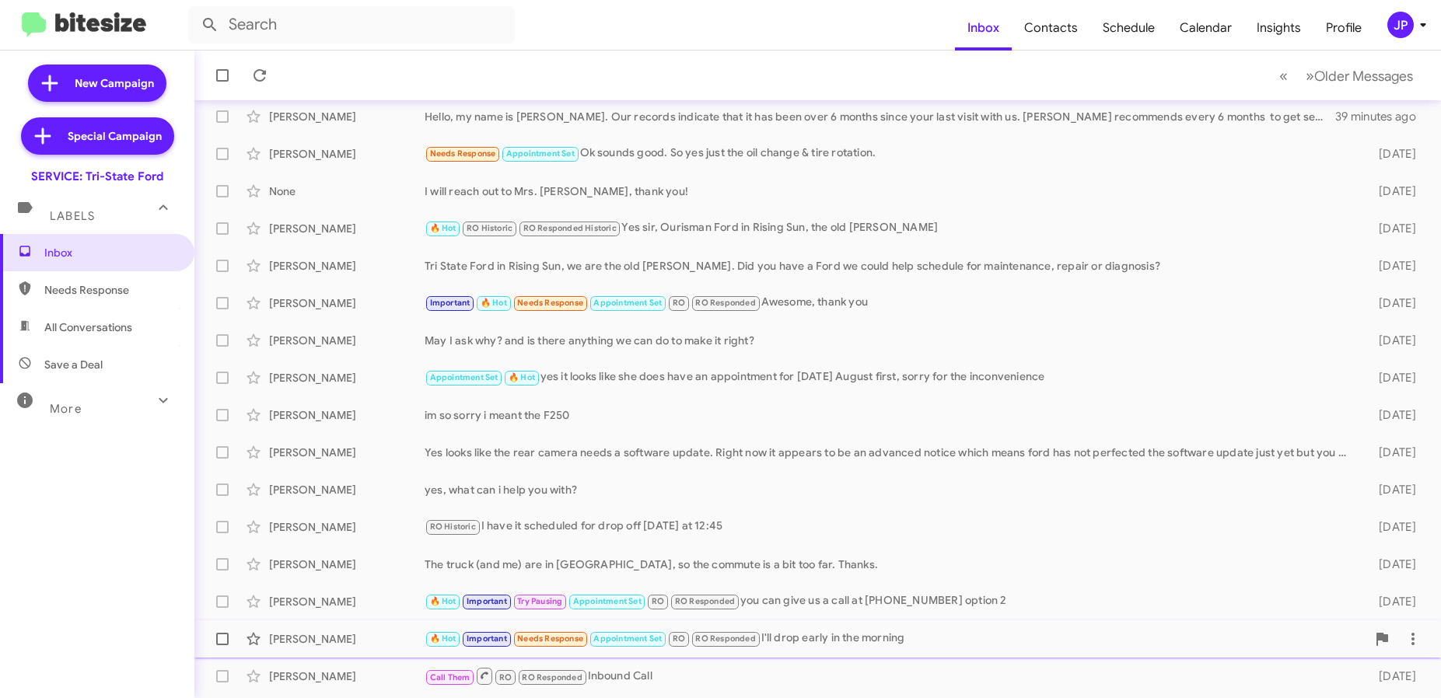
scroll to position [205, 0]
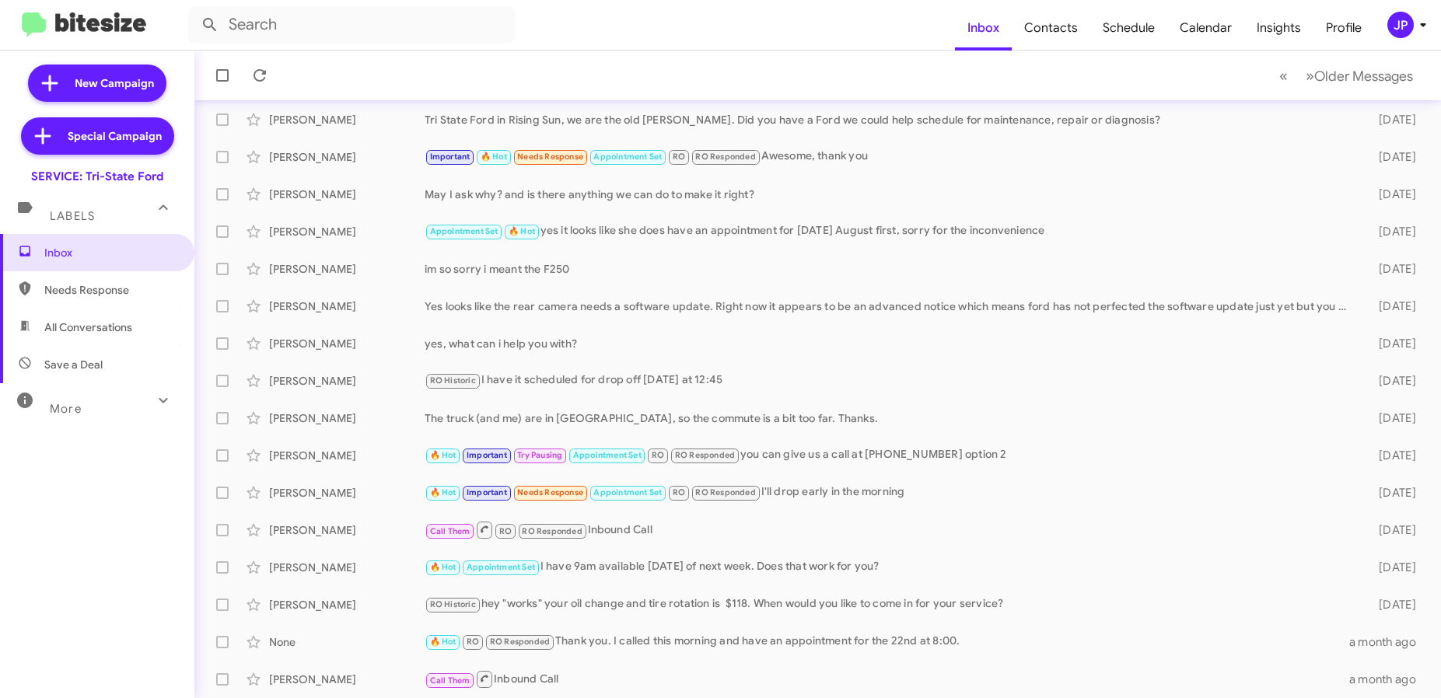
click at [1395, 23] on div "JP" at bounding box center [1400, 25] width 26 height 26
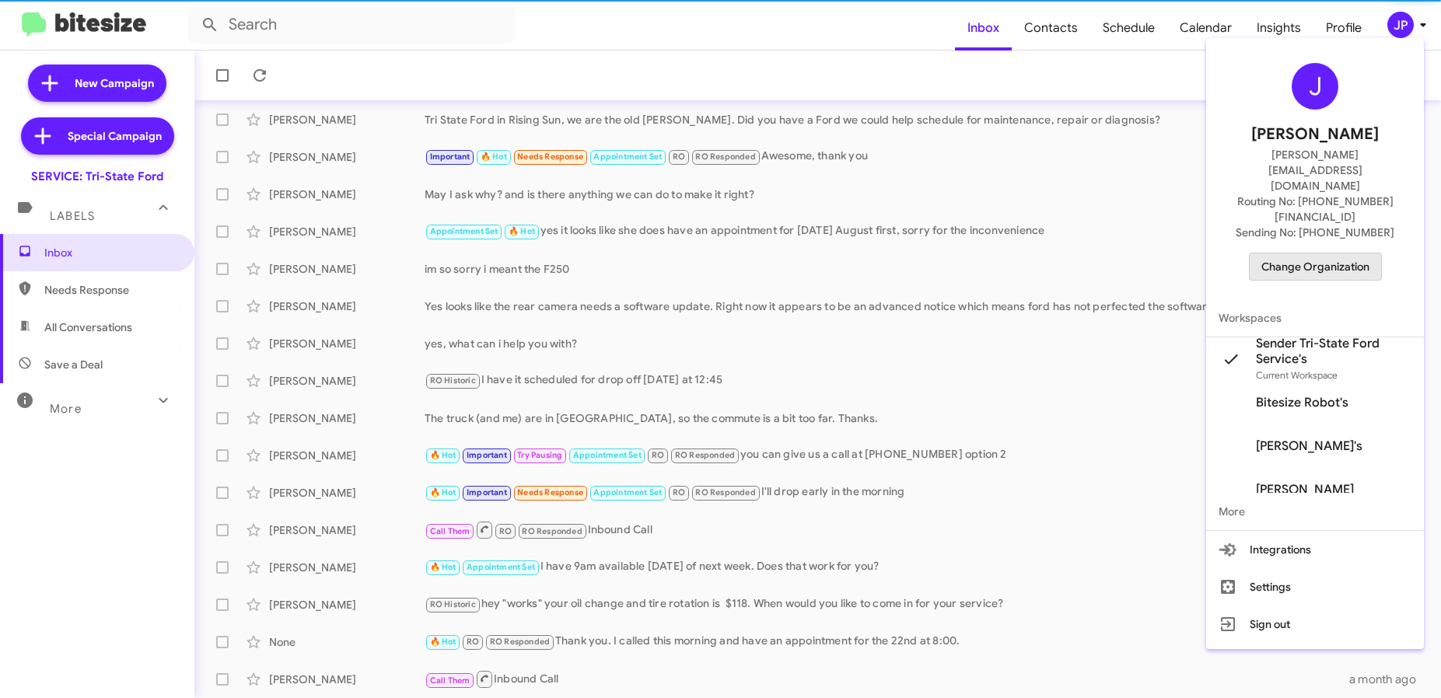
click at [1366, 254] on span "Change Organization" at bounding box center [1315, 267] width 108 height 26
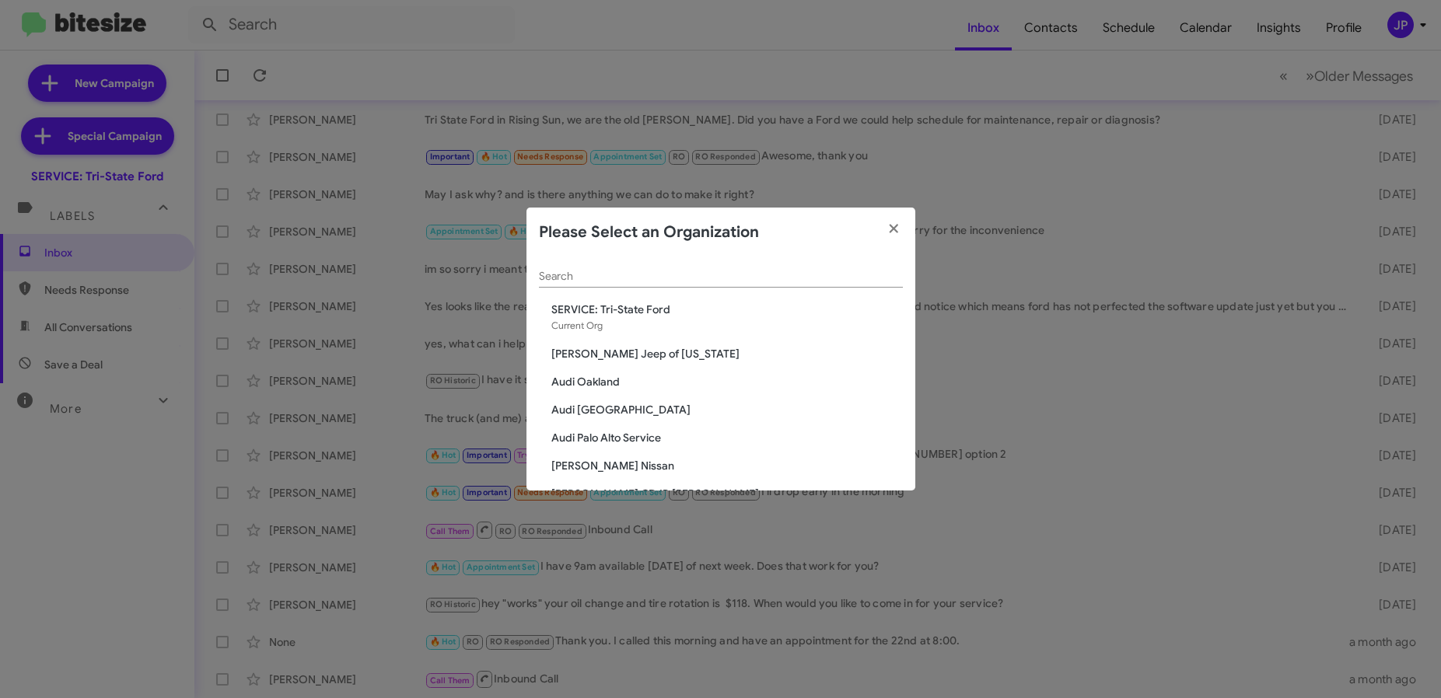
click at [786, 276] on input "Search" at bounding box center [721, 277] width 364 height 12
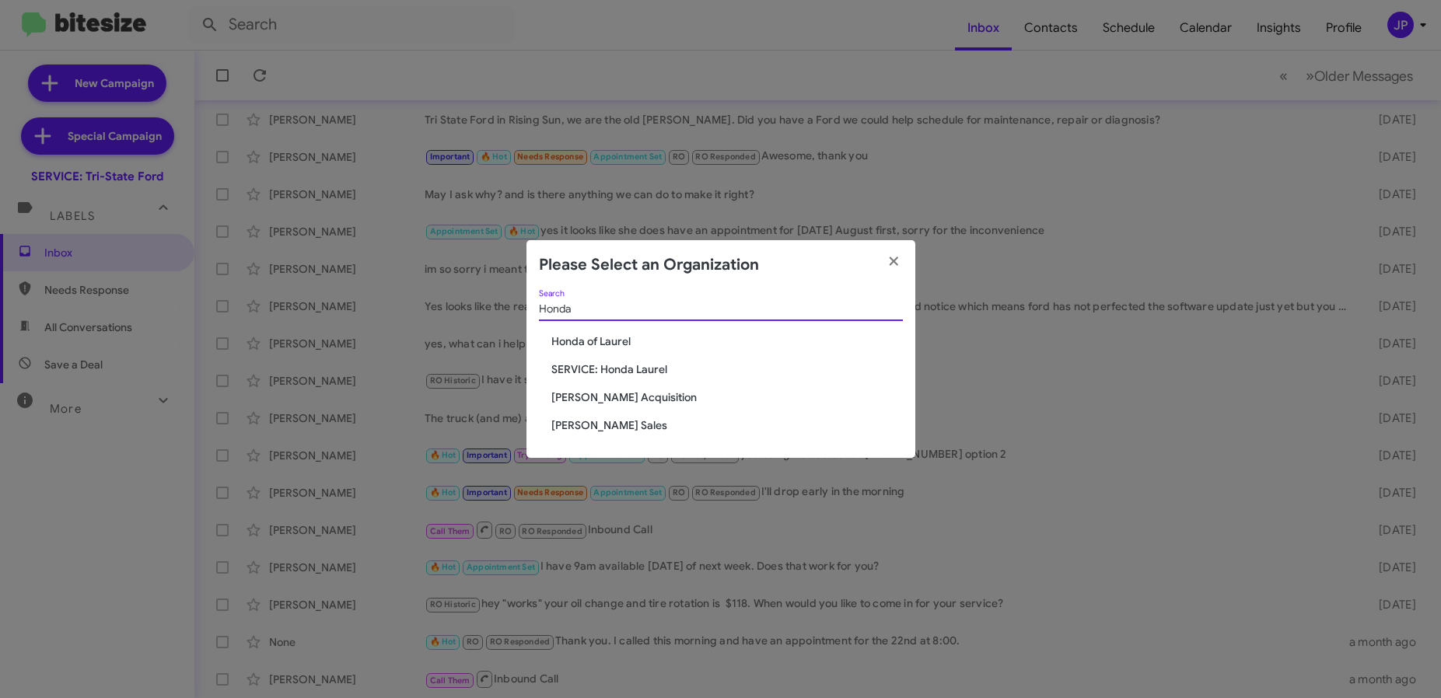
type input "Honda"
click at [615, 350] on div "Honda Search Honda of Laurel SERVICE: Honda Laurel [PERSON_NAME] Acquisition [P…" at bounding box center [721, 374] width 389 height 169
click at [613, 348] on span "Honda of Laurel" at bounding box center [727, 342] width 352 height 16
